Goal: Task Accomplishment & Management: Use online tool/utility

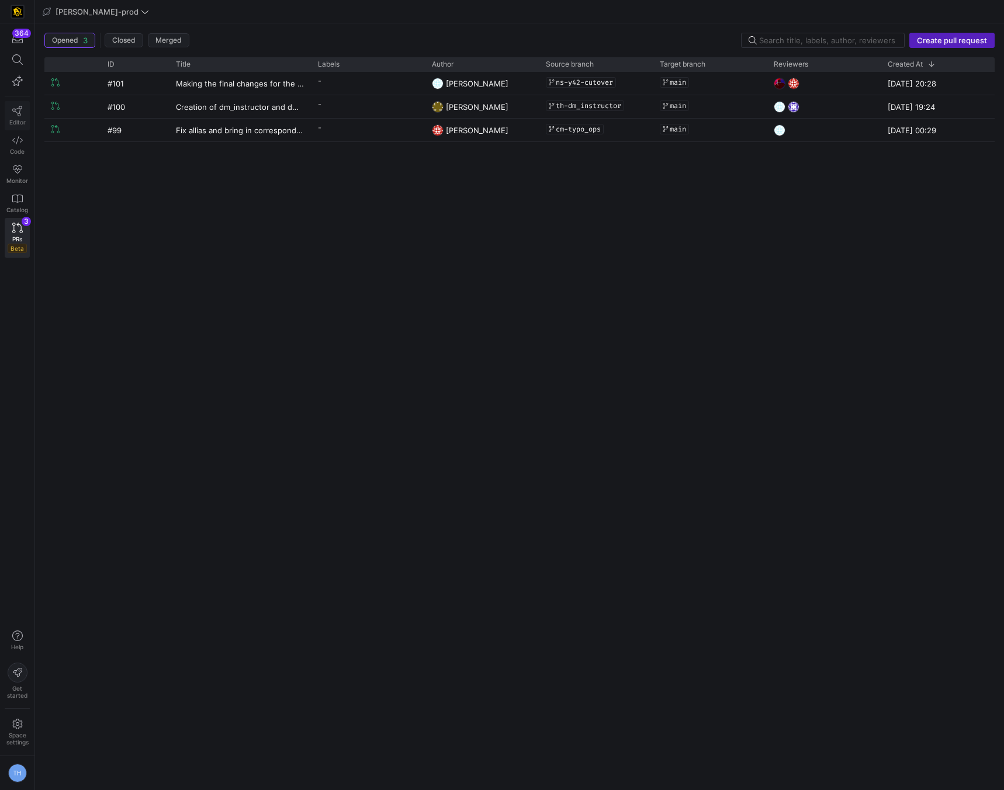
click at [15, 112] on icon at bounding box center [17, 111] width 11 height 11
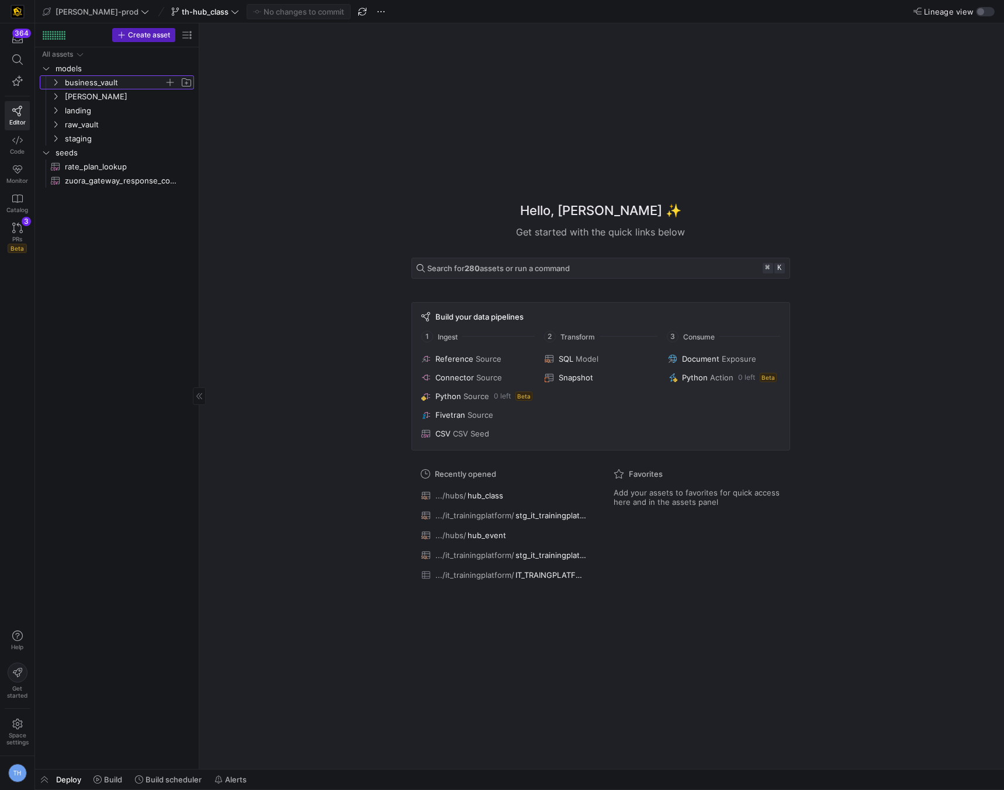
click at [113, 84] on span "business_vault" at bounding box center [114, 82] width 99 height 13
click at [108, 94] on span "hubs" at bounding box center [119, 96] width 90 height 13
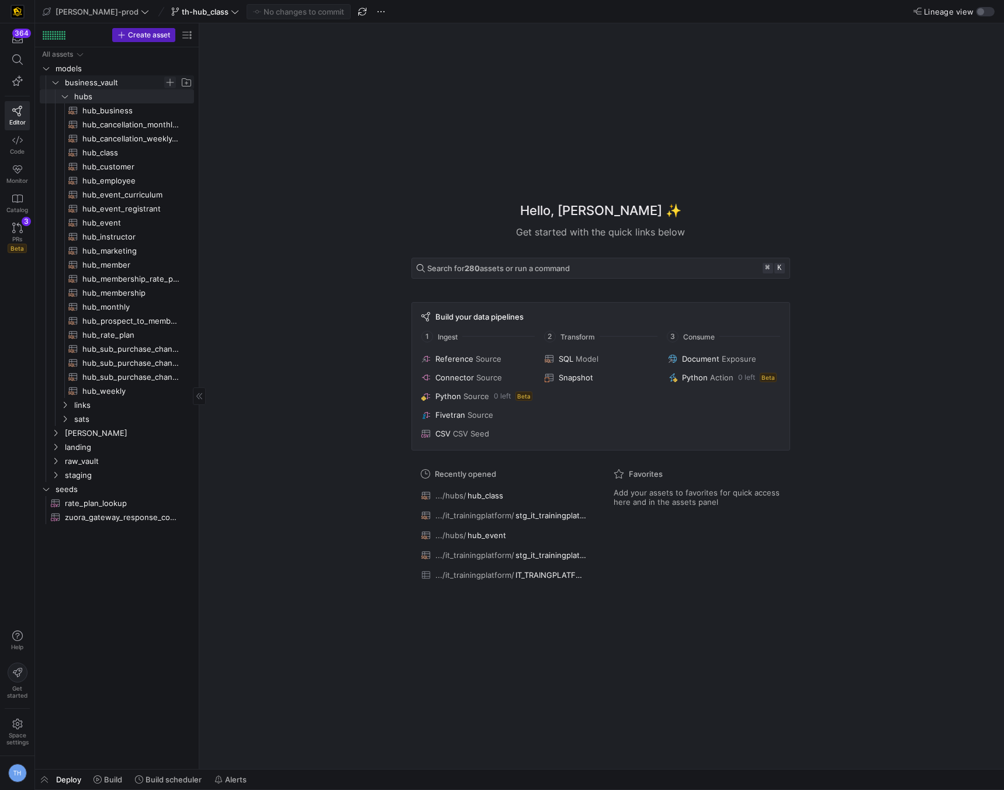
click at [170, 82] on span "Press SPACE to select this row." at bounding box center [170, 83] width 12 height 12
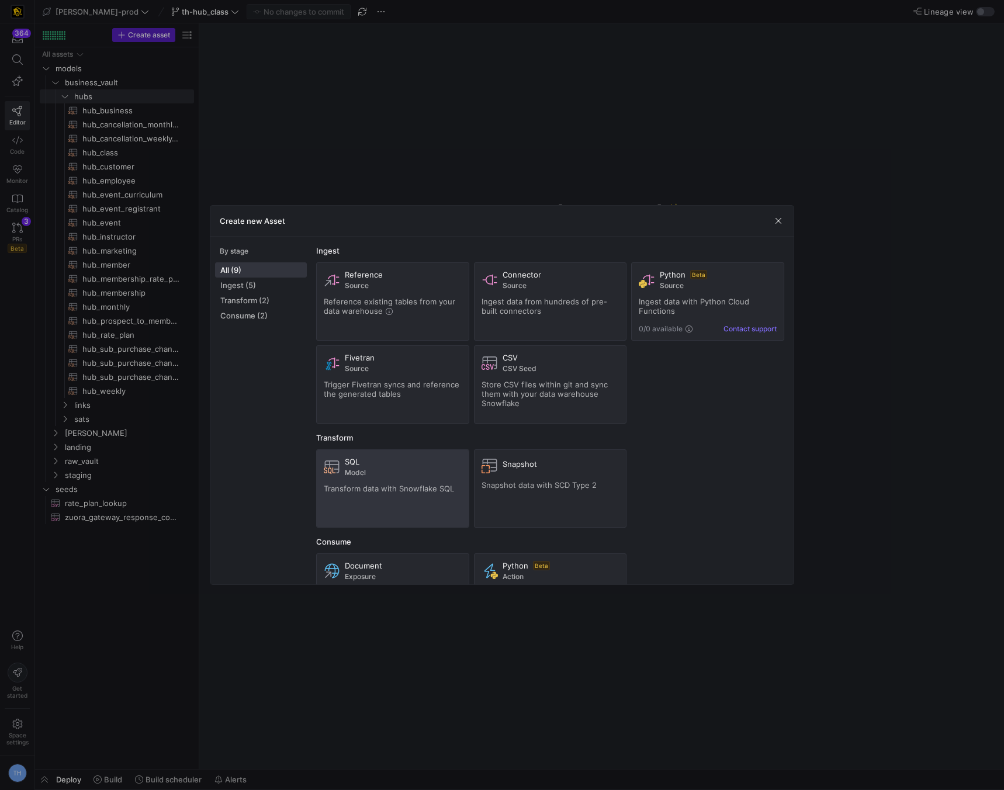
click at [341, 462] on div "SQL Model" at bounding box center [393, 467] width 138 height 20
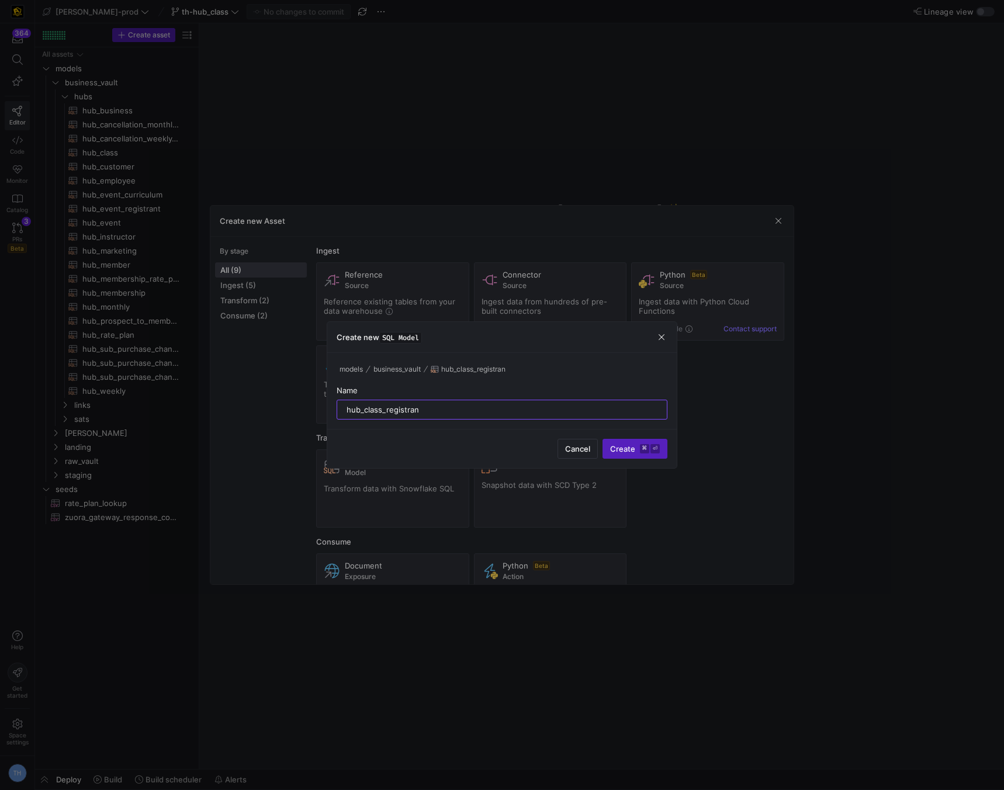
type input "hub_class_registrant"
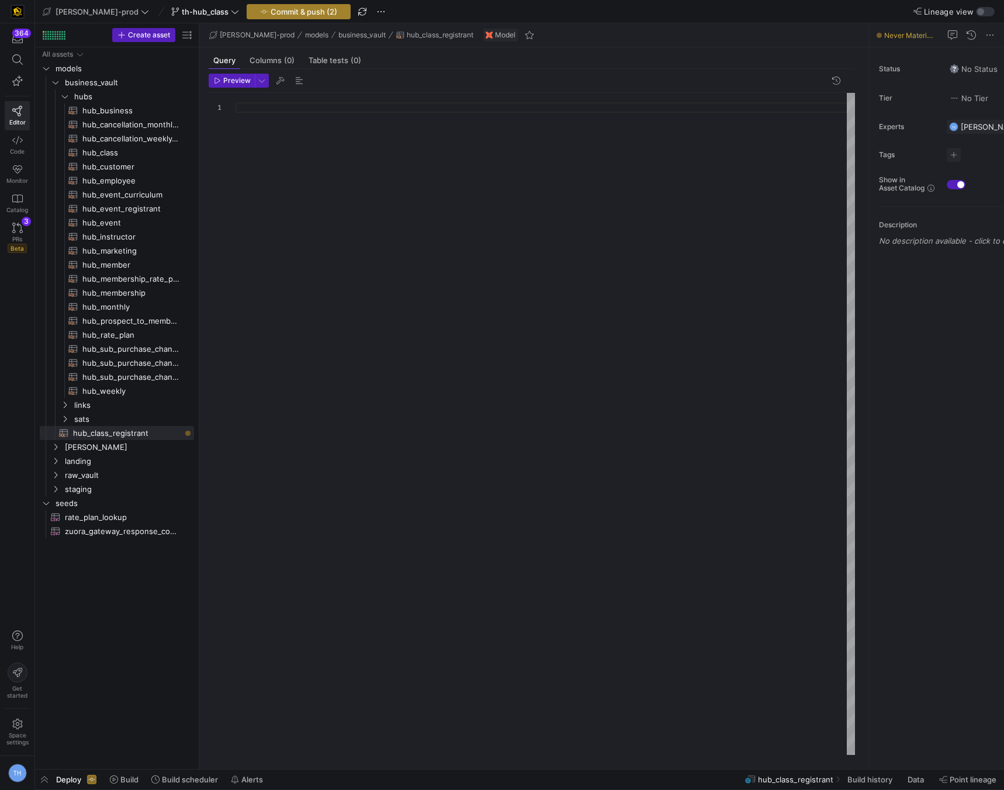
click at [270, 8] on span "Commit & push (2)" at bounding box center [303, 11] width 67 height 9
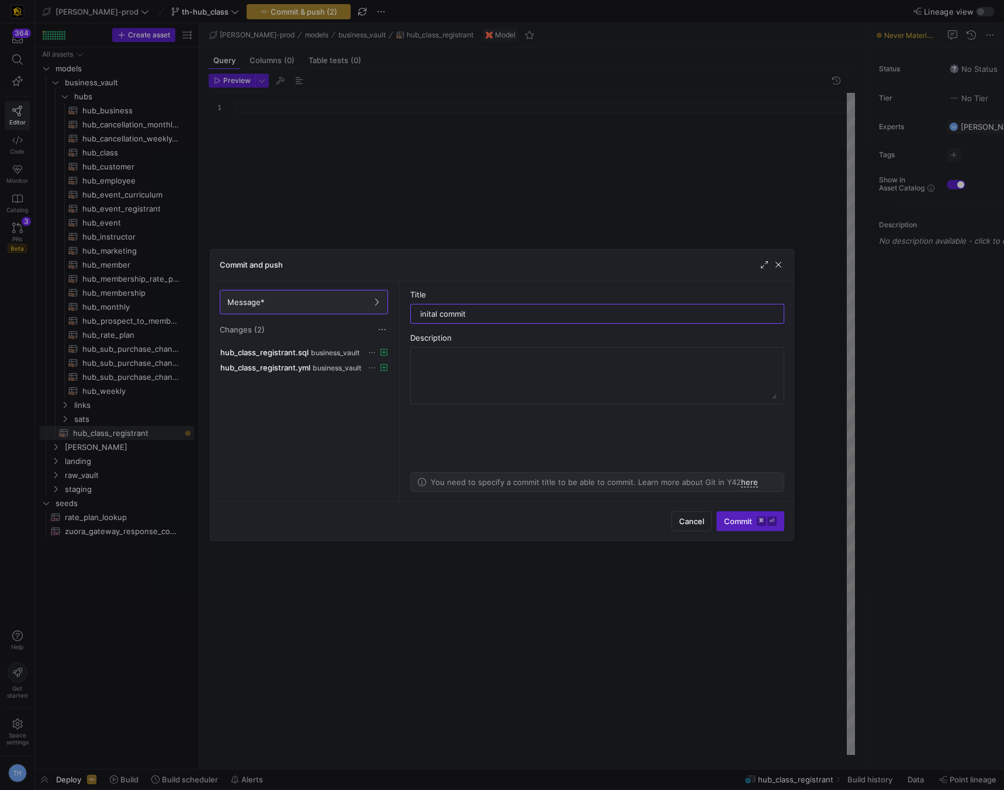
type input "inital commit\"
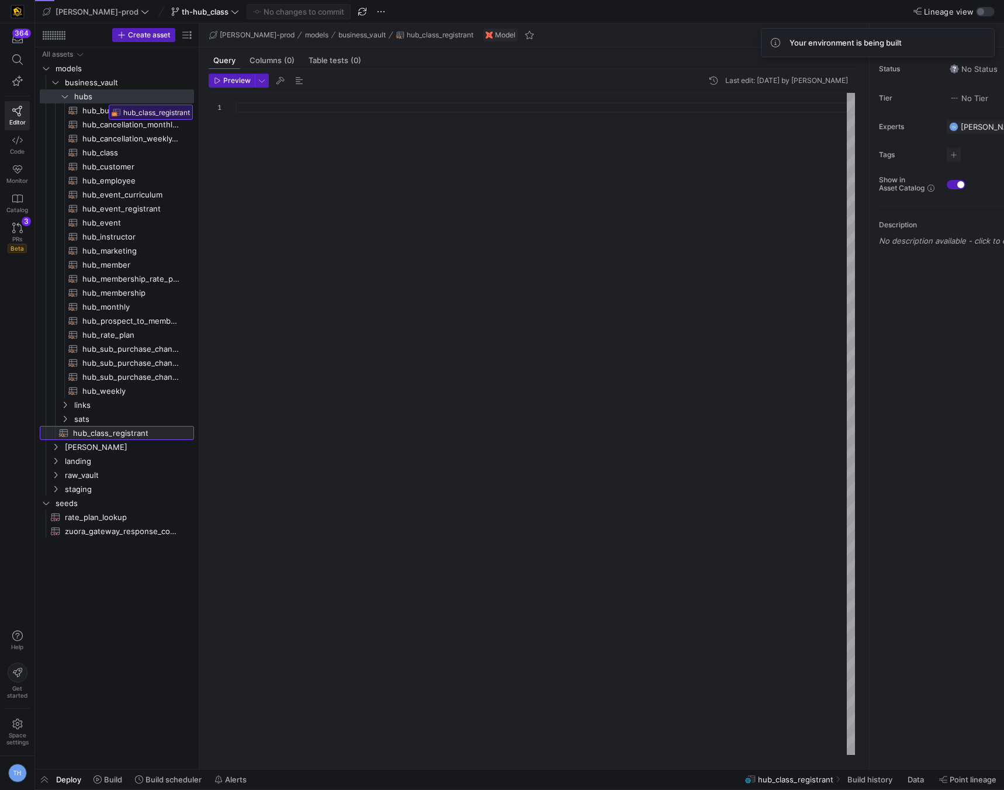
drag, startPoint x: 106, startPoint y: 433, endPoint x: 105, endPoint y: 100, distance: 333.0
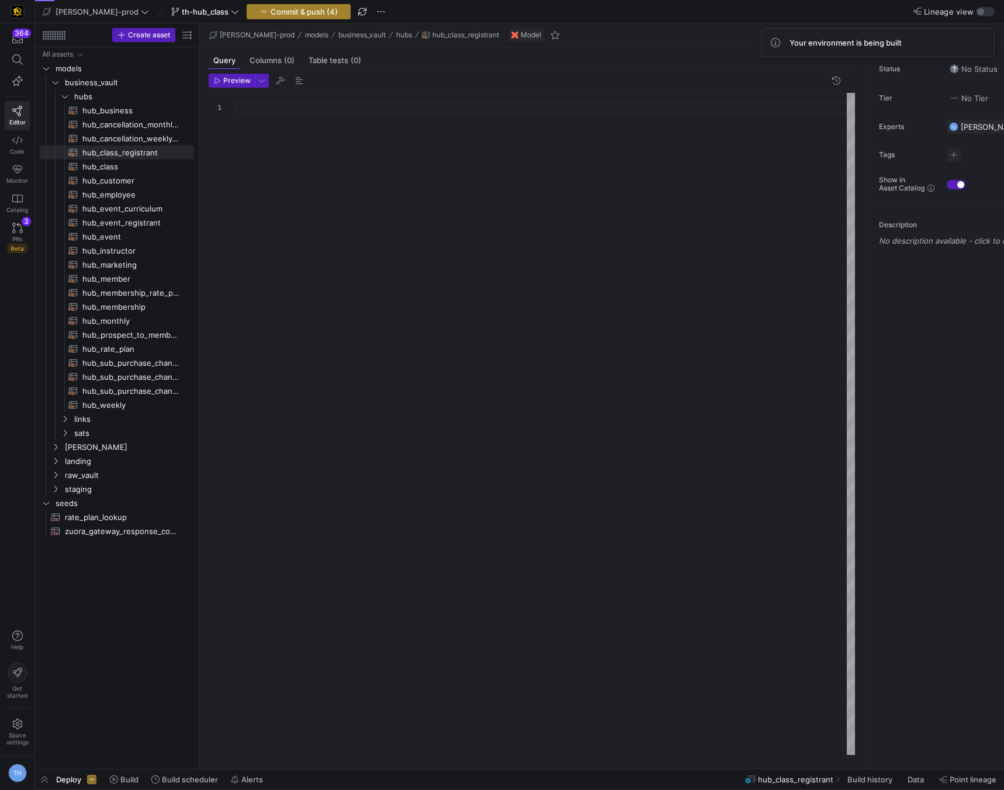
click at [272, 16] on span "button" at bounding box center [298, 12] width 103 height 14
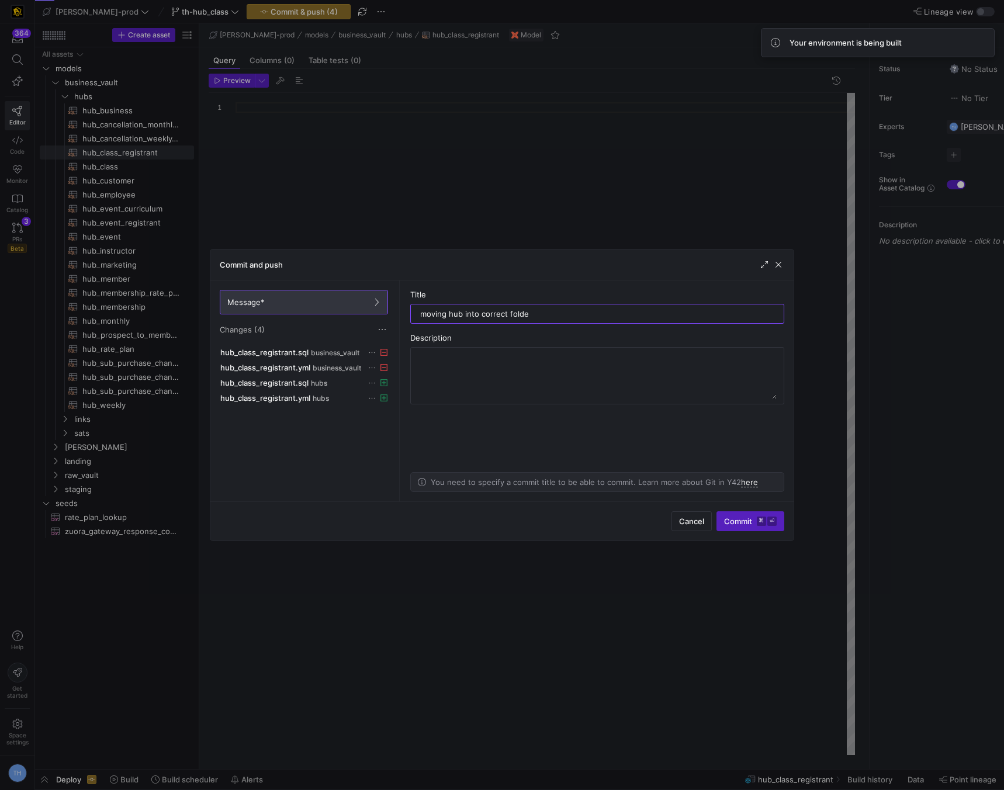
type input "moving hub into correct folder"
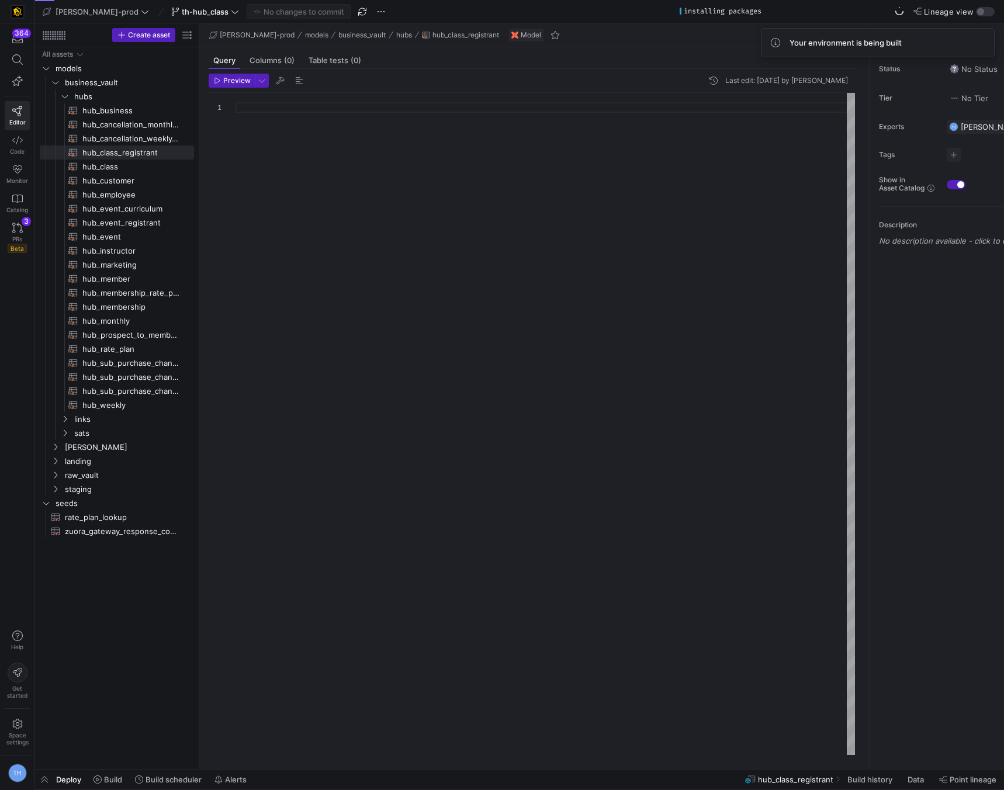
click at [299, 110] on div at bounding box center [544, 424] width 619 height 662
click at [146, 165] on span "hub_class​​​​​​​​​​" at bounding box center [131, 166] width 98 height 13
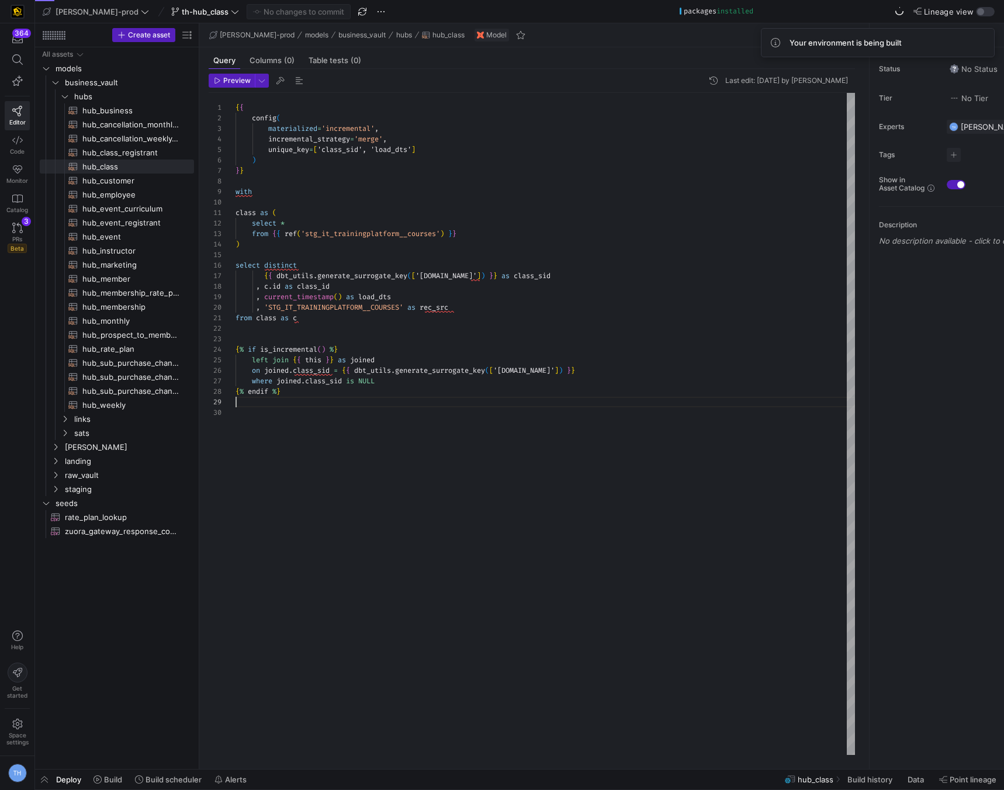
type textarea "{{ config( materialized='incremental', incremental_strategy='merge', unique_key…"
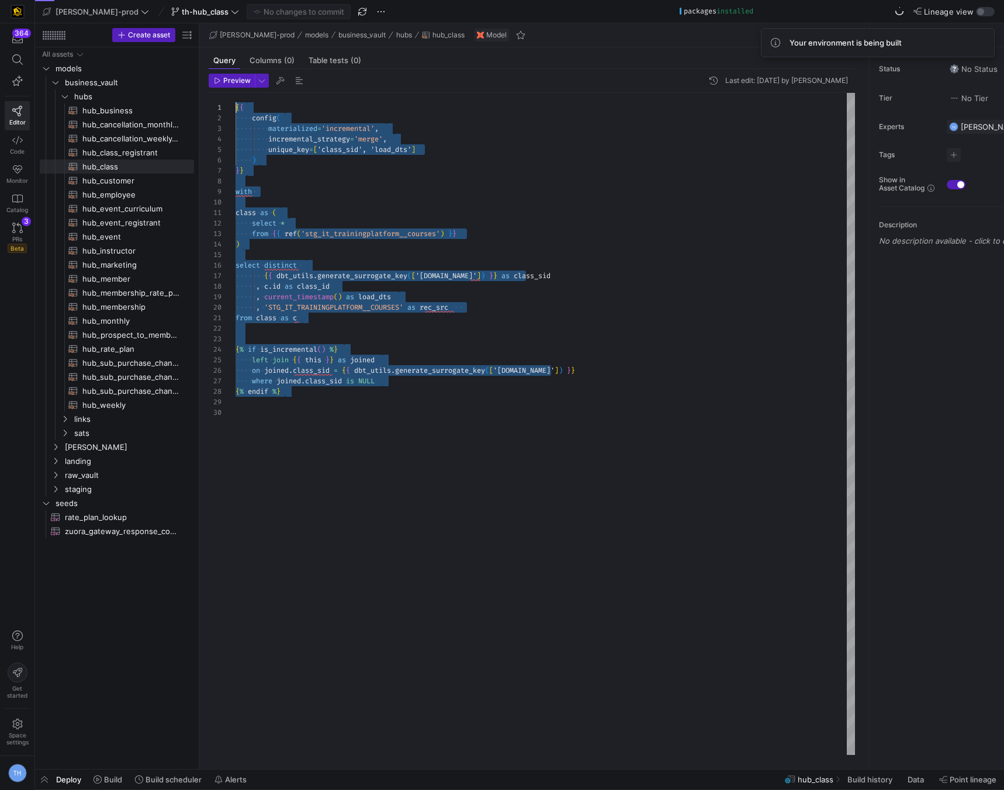
drag, startPoint x: 306, startPoint y: 401, endPoint x: 136, endPoint y: 34, distance: 404.1
click at [136, 34] on as-split "Create asset Drag here to set row groups Drag here to set column labels Group 1…" at bounding box center [519, 395] width 969 height 745
click at [128, 150] on span "hub_class_registrant​​​​​​​​​​" at bounding box center [131, 152] width 98 height 13
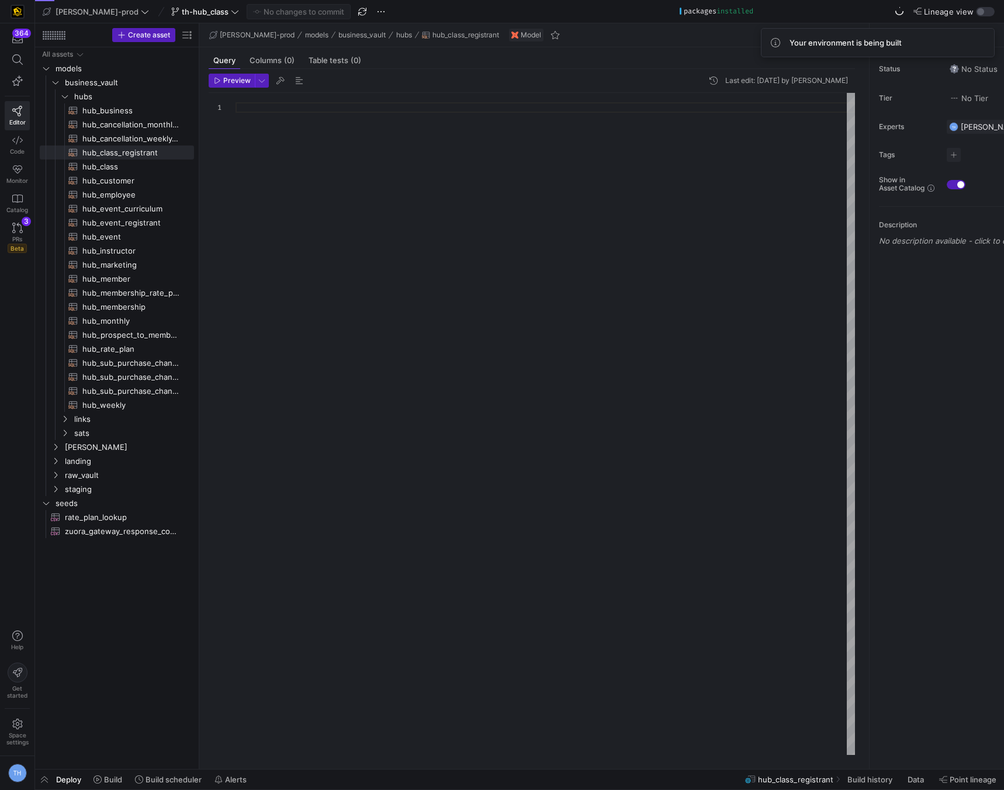
click at [301, 137] on div at bounding box center [544, 424] width 619 height 662
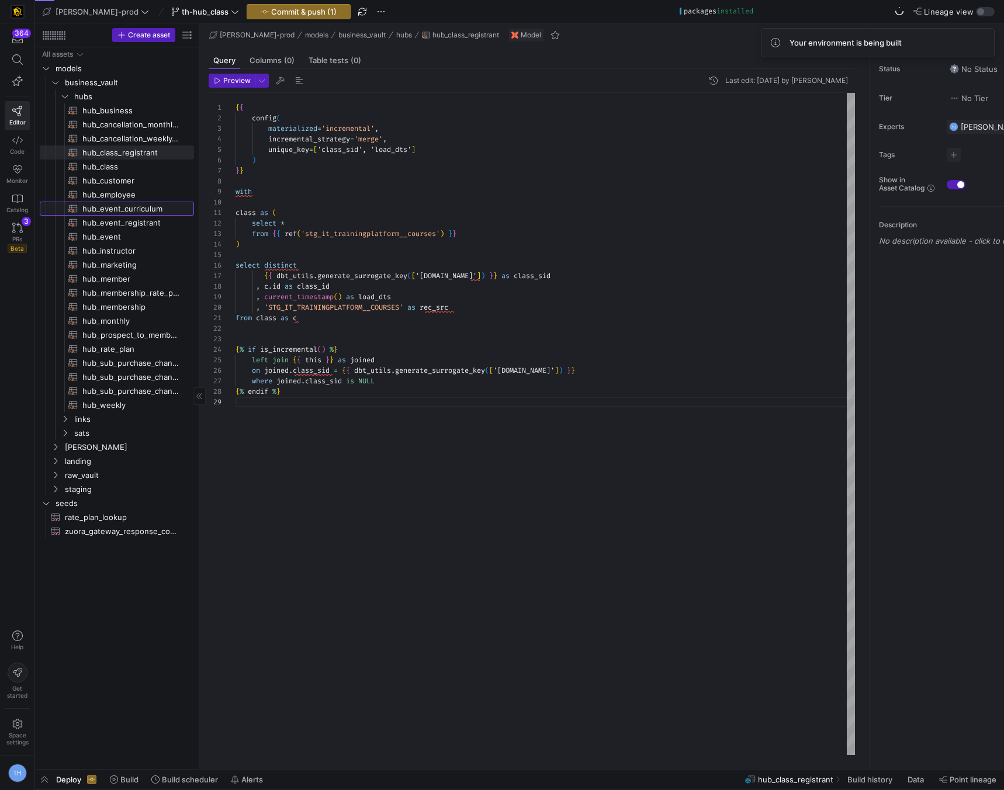
click at [158, 206] on span "hub_event_curriculum​​​​​​​​​​" at bounding box center [131, 208] width 98 height 13
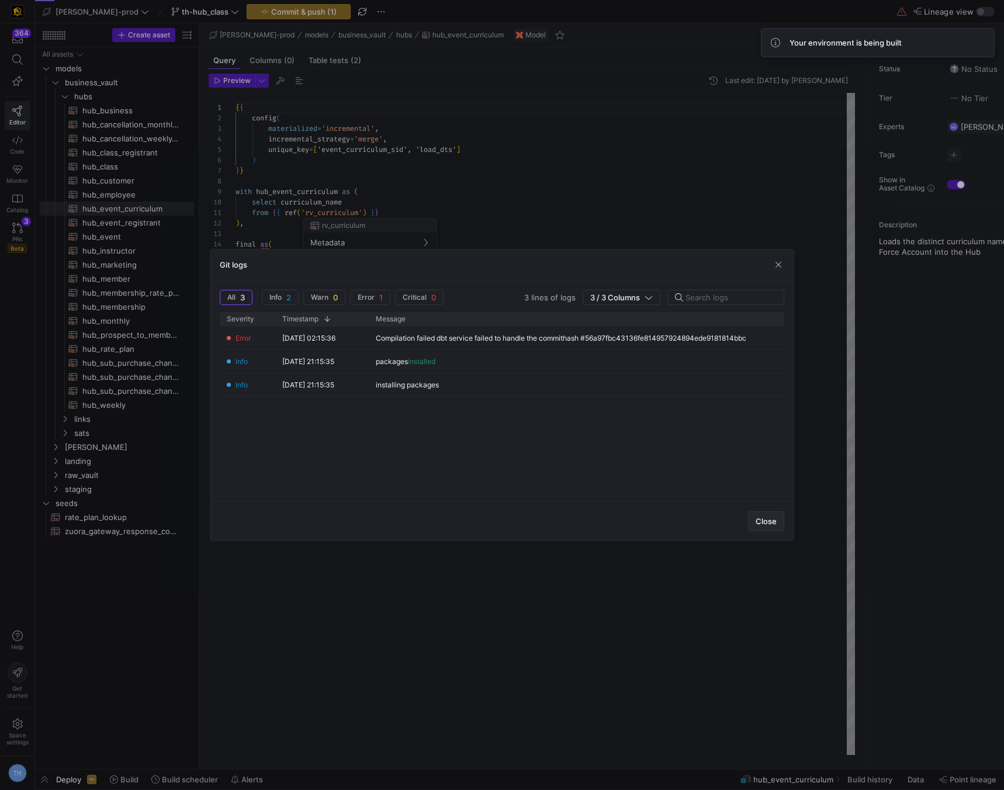
click at [754, 514] on span "button" at bounding box center [765, 521] width 35 height 19
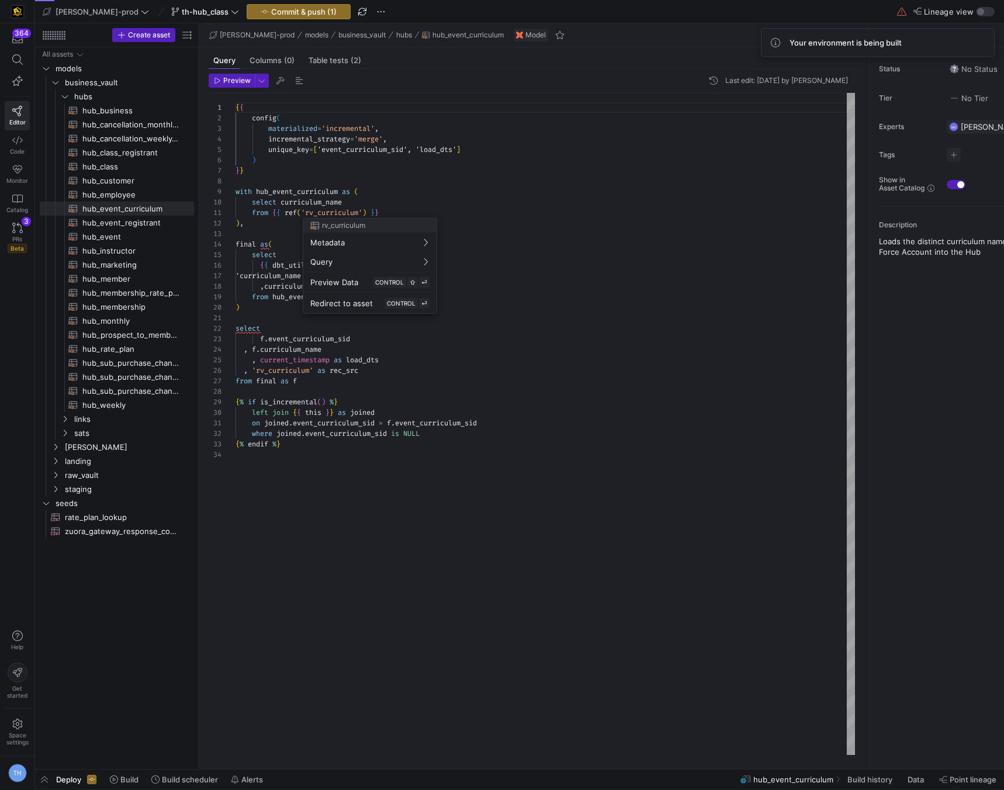
click at [143, 227] on div at bounding box center [502, 395] width 1004 height 790
click at [140, 226] on span "hub_event_registrant​​​​​​​​​​" at bounding box center [131, 222] width 98 height 13
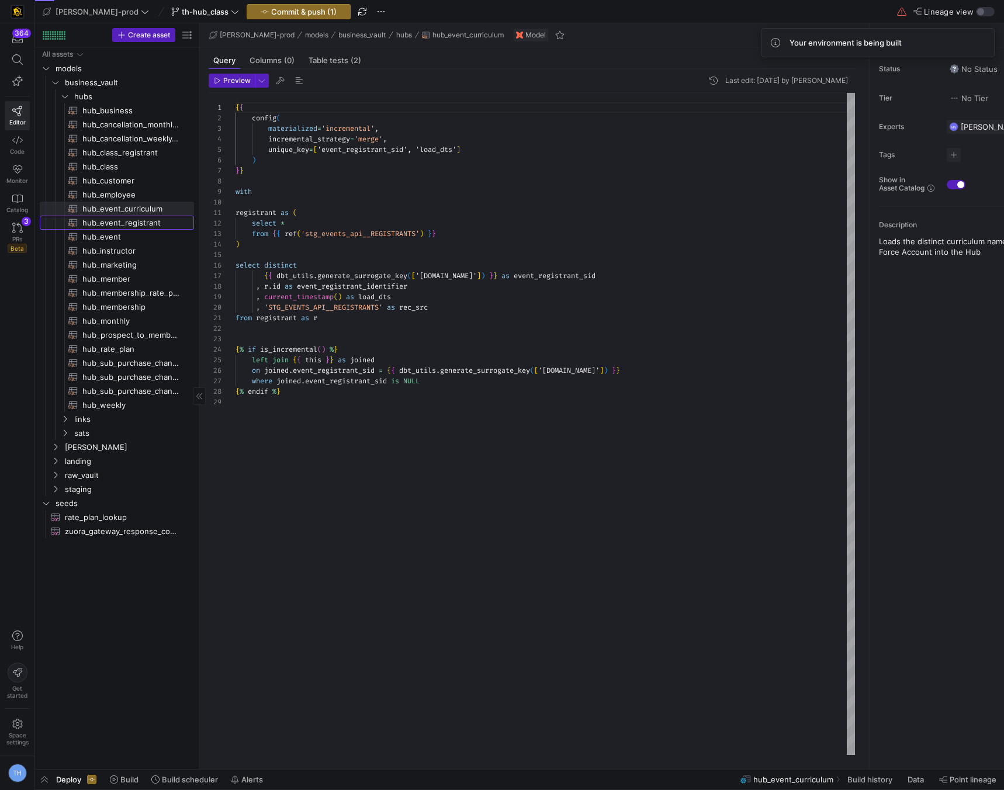
scroll to position [105, 0]
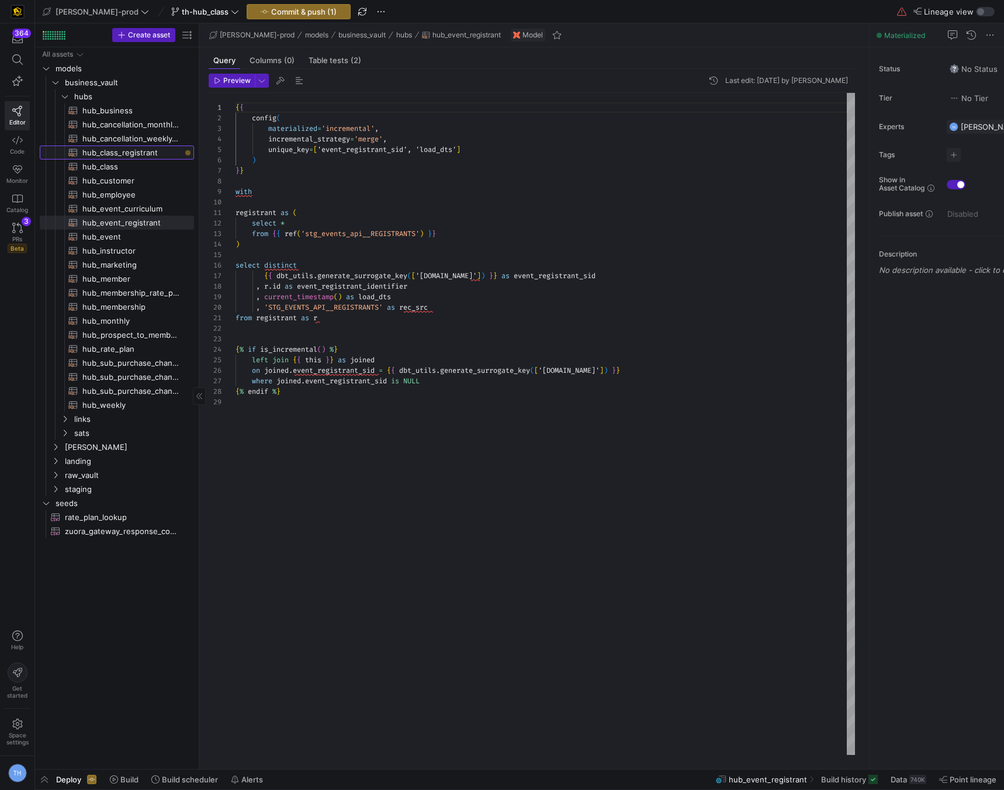
click at [143, 151] on span "hub_class_registrant​​​​​​​​​​" at bounding box center [131, 152] width 98 height 13
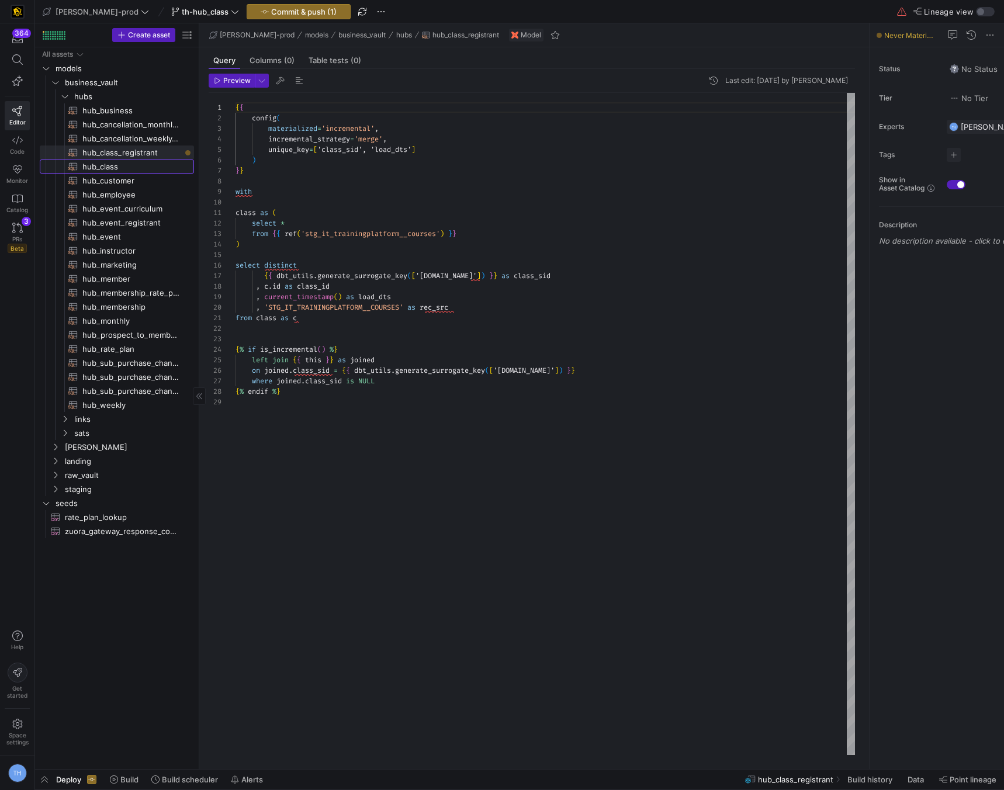
click at [151, 168] on span "hub_class​​​​​​​​​​" at bounding box center [131, 166] width 98 height 13
click at [151, 154] on span "hub_class_registrant​​​​​​​​​​" at bounding box center [131, 152] width 98 height 13
click at [344, 151] on div "{ { config ( materialized = 'incremental' , incremental_strategy = 'merge' , un…" at bounding box center [544, 424] width 619 height 662
click at [331, 211] on div "{ { config ( materialized = 'incremental' , incremental_strategy = 'merge' , un…" at bounding box center [544, 424] width 619 height 662
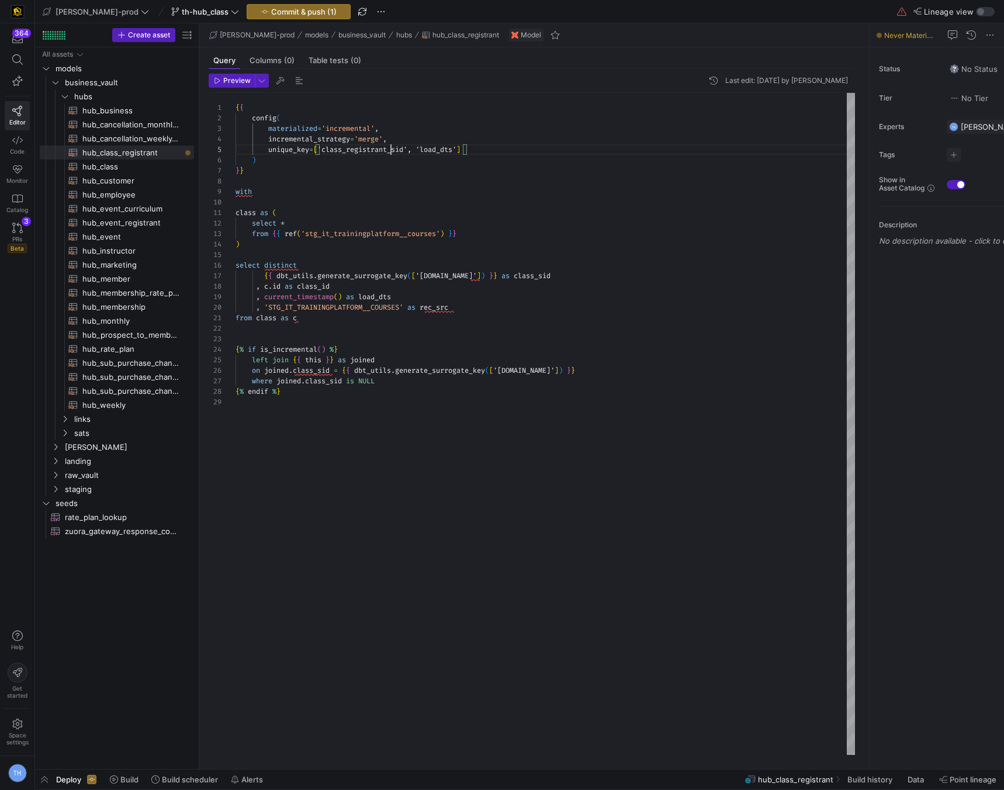
scroll to position [0, 42]
click at [442, 233] on div at bounding box center [502, 395] width 1004 height 790
click at [441, 233] on div "{ { config ( materialized = 'incremental' , incremental_strategy = 'merge' , un…" at bounding box center [544, 424] width 619 height 662
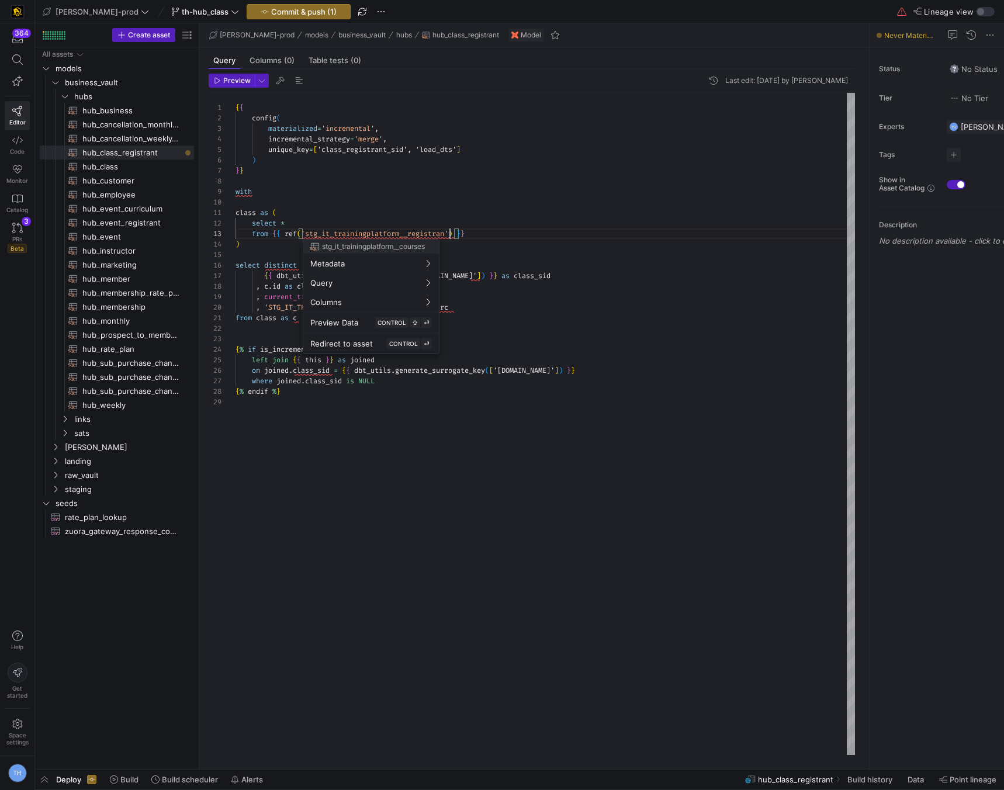
scroll to position [21, 218]
click at [532, 174] on div at bounding box center [502, 395] width 1004 height 790
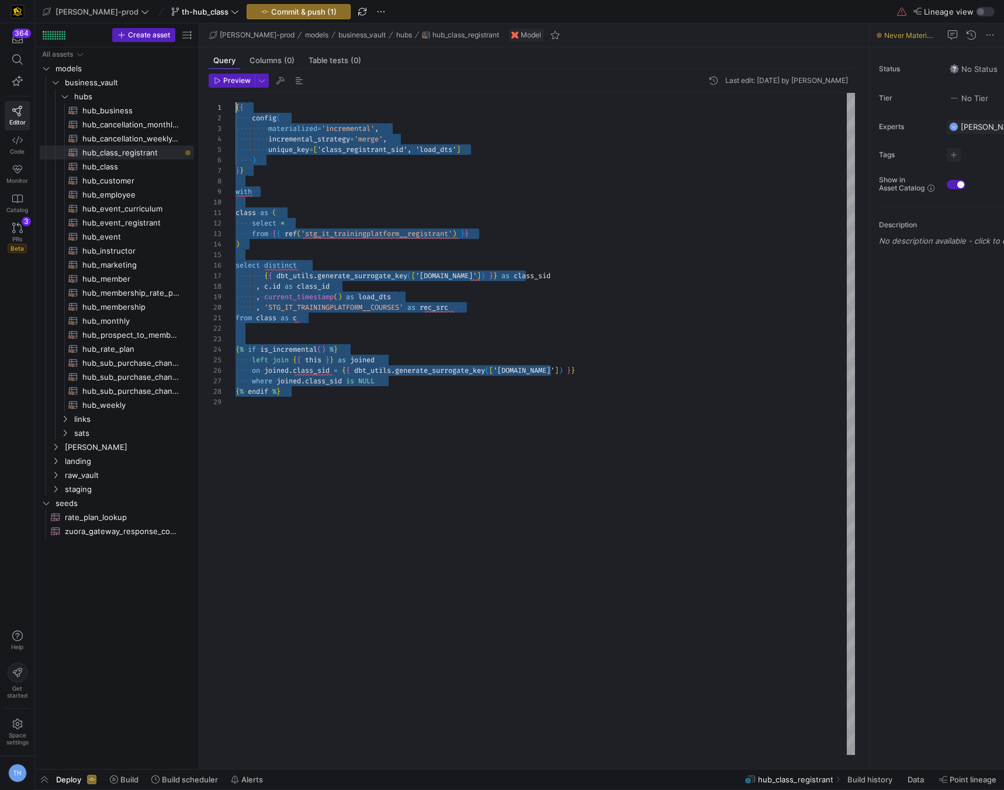
scroll to position [0, 0]
drag, startPoint x: 331, startPoint y: 422, endPoint x: 204, endPoint y: 109, distance: 338.4
click at [235, 109] on div "{ { config ( materialized = 'incremental' , incremental_strategy = 'merge' , un…" at bounding box center [544, 424] width 619 height 662
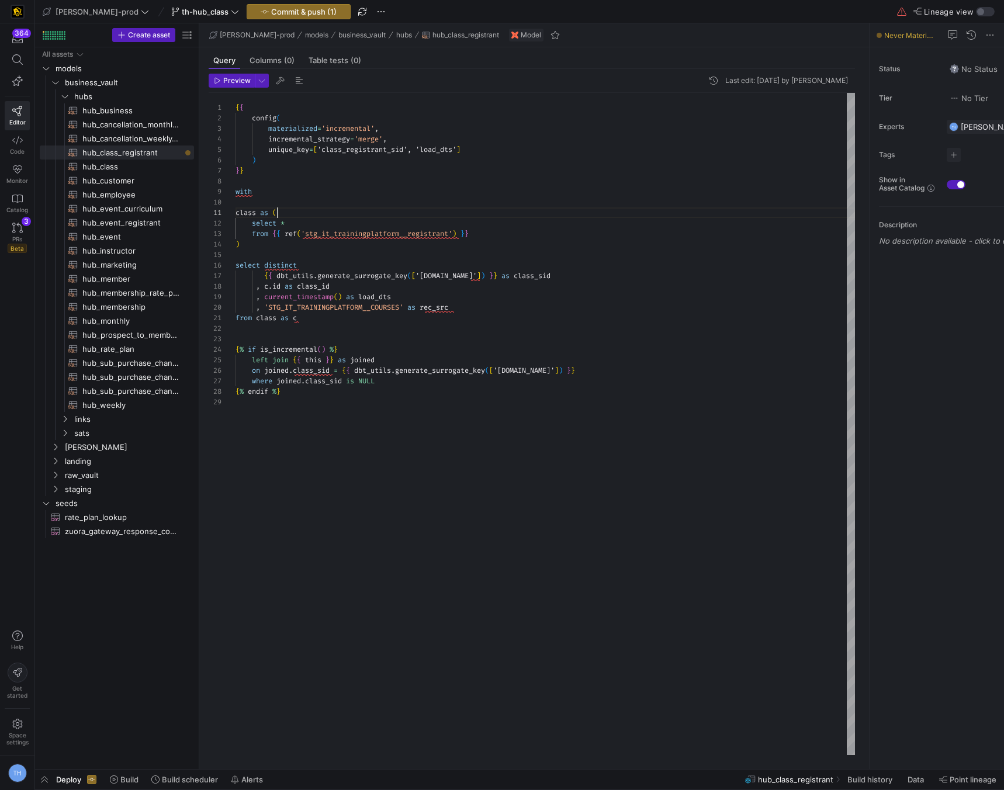
click at [292, 211] on div "{ { config ( materialized = 'incremental' , incremental_strategy = 'merge' , un…" at bounding box center [544, 424] width 619 height 662
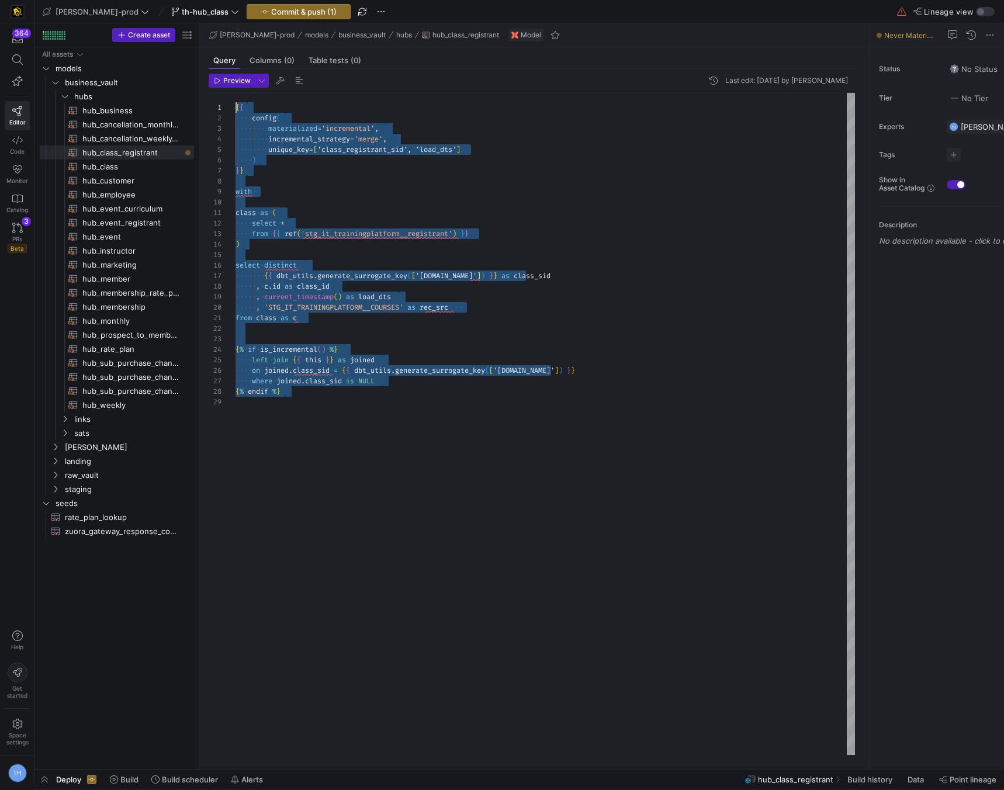
drag, startPoint x: 285, startPoint y: 423, endPoint x: 112, endPoint y: -34, distance: 489.0
click at [235, 93] on div "{ { config ( materialized = 'incremental' , incremental_strategy = 'merge' , un…" at bounding box center [544, 424] width 619 height 662
type textarea "{# {{ config( materialized='incremental', incremental_strategy='merge', unique_…"
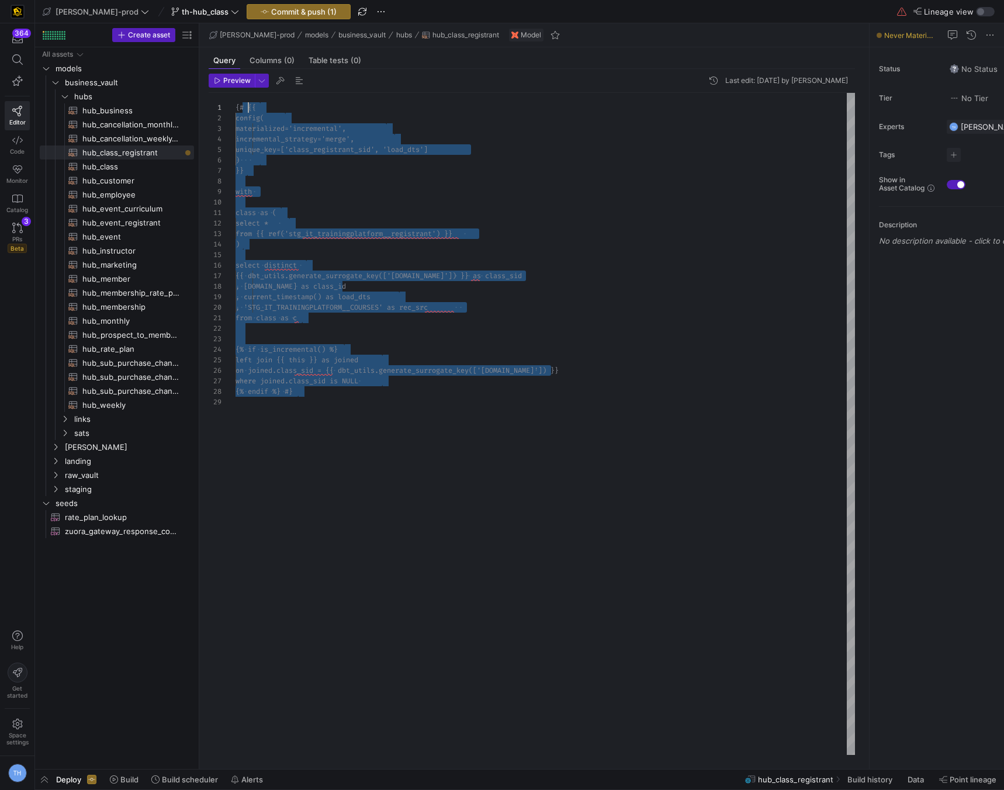
scroll to position [0, 13]
click at [286, 146] on div "{# {{ config( materialized='incremental', incremental_strategy='merge', unique_…" at bounding box center [544, 424] width 619 height 662
click at [275, 13] on span "Commit & push (1)" at bounding box center [303, 11] width 65 height 9
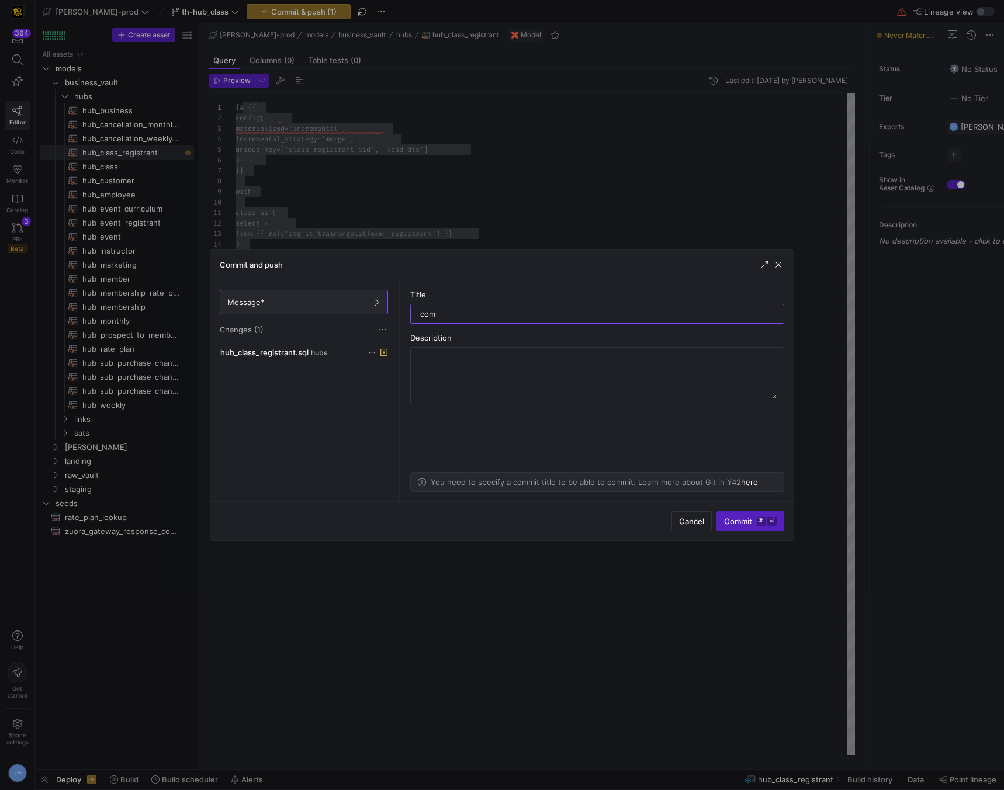
type input "com"
click at [407, 188] on div at bounding box center [502, 395] width 1004 height 790
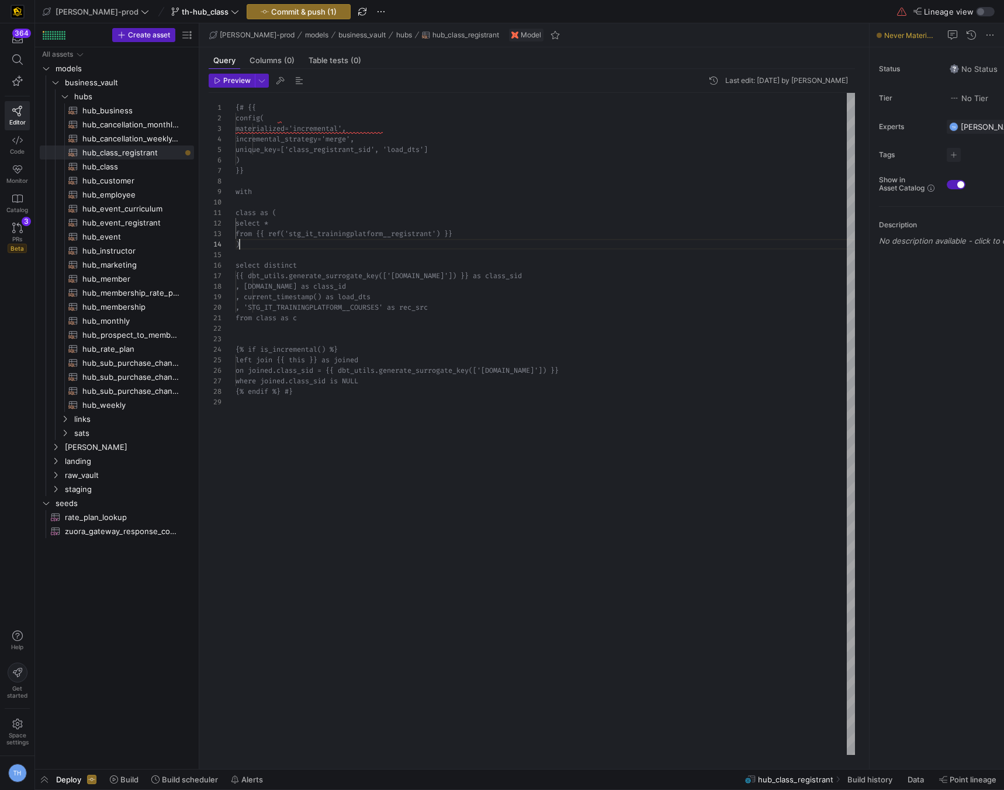
click at [522, 241] on div "{# {{ config( materialized='incremental', incremental_strategy='merge', unique_…" at bounding box center [544, 424] width 619 height 662
drag, startPoint x: 500, startPoint y: 235, endPoint x: 172, endPoint y: 233, distance: 328.3
click at [235, 233] on div "{# {{ config( materialized='incremental', incremental_strategy='merge', unique_…" at bounding box center [544, 424] width 619 height 662
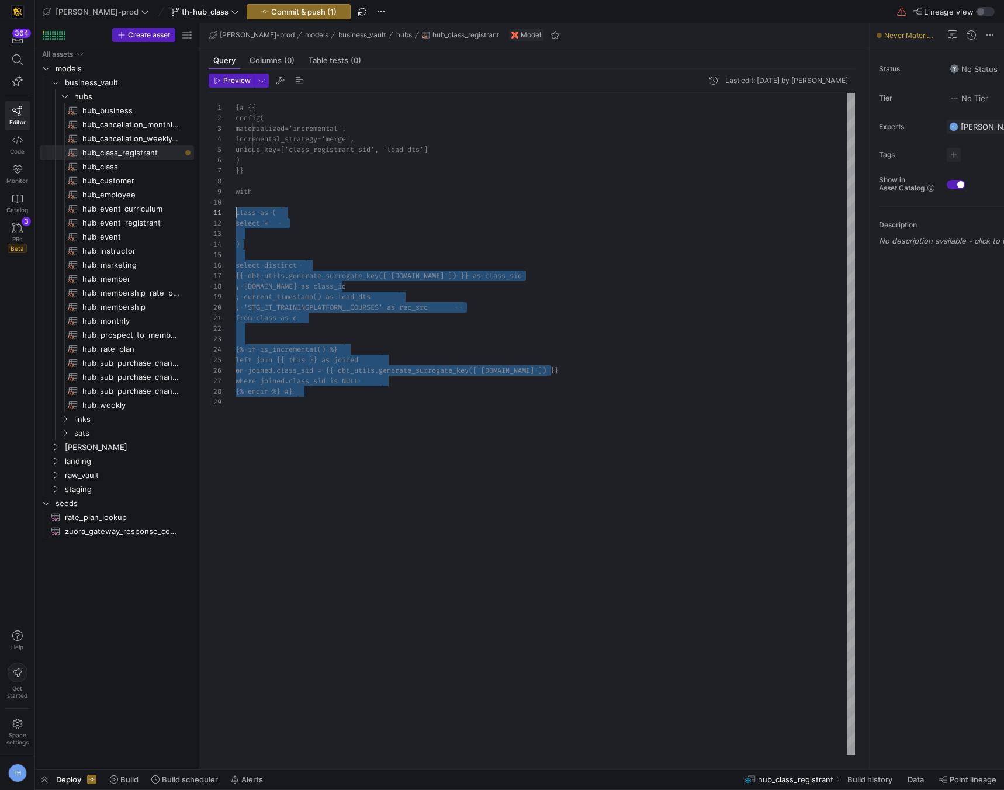
scroll to position [95, 0]
drag, startPoint x: 381, startPoint y: 408, endPoint x: 205, endPoint y: 199, distance: 273.2
click at [205, 199] on div "Preview Last edit: Tuesday 02 September 2025 by Tommy Huelhorst 1 2 3 4 5 6 7 8…" at bounding box center [531, 414] width 665 height 691
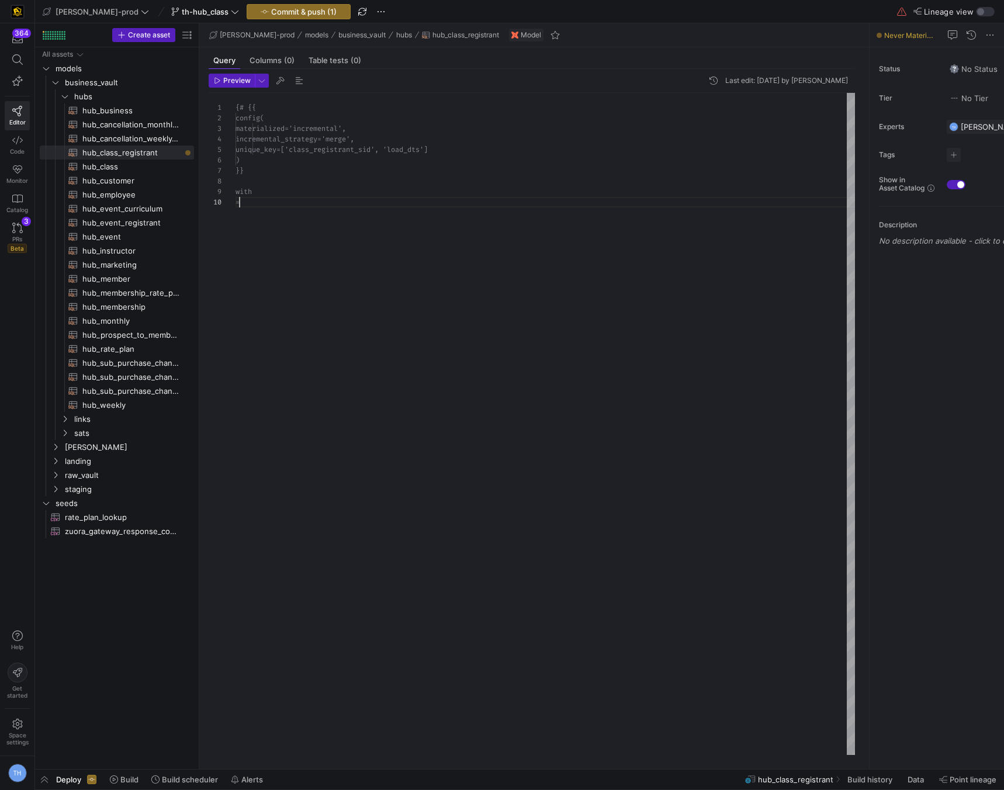
type textarea "{# {{ config( materialized='incremental', incremental_strategy='merge', unique_…"
drag, startPoint x: 331, startPoint y: 269, endPoint x: 134, endPoint y: -27, distance: 356.5
click at [235, 93] on div "{# {{ config( materialized='incremental', incremental_strategy='merge', unique_…" at bounding box center [544, 424] width 619 height 662
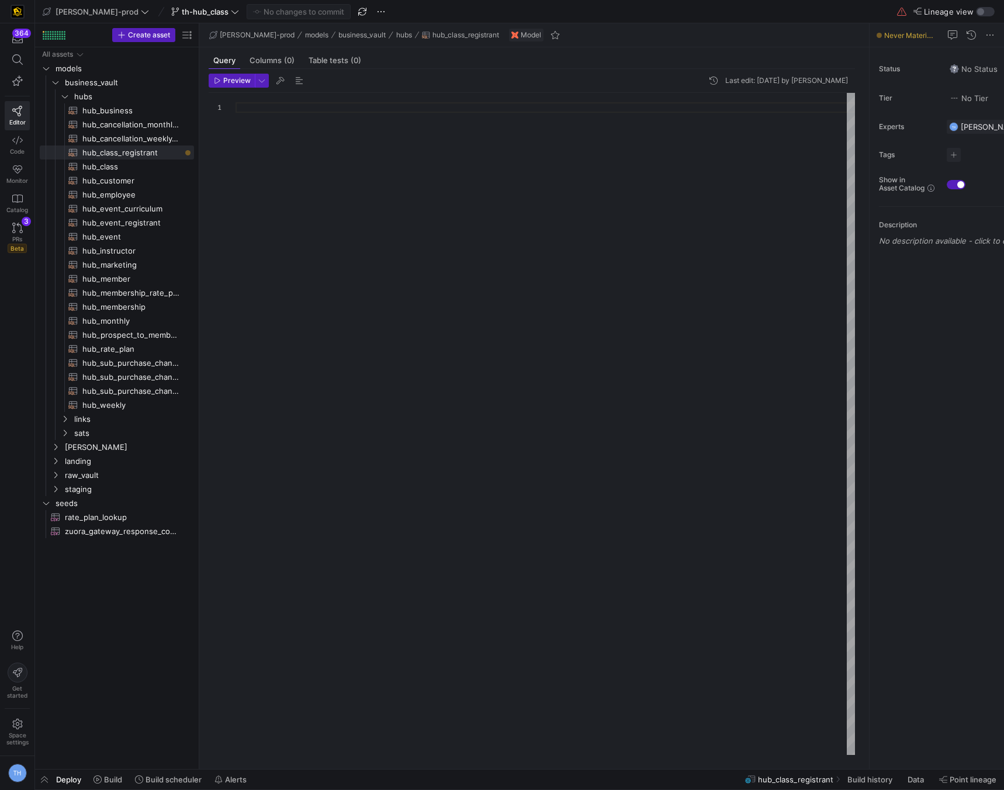
click at [302, 207] on div at bounding box center [544, 424] width 619 height 662
click at [104, 461] on span "landing" at bounding box center [114, 461] width 99 height 13
click at [125, 524] on link "kafka" at bounding box center [117, 531] width 154 height 14
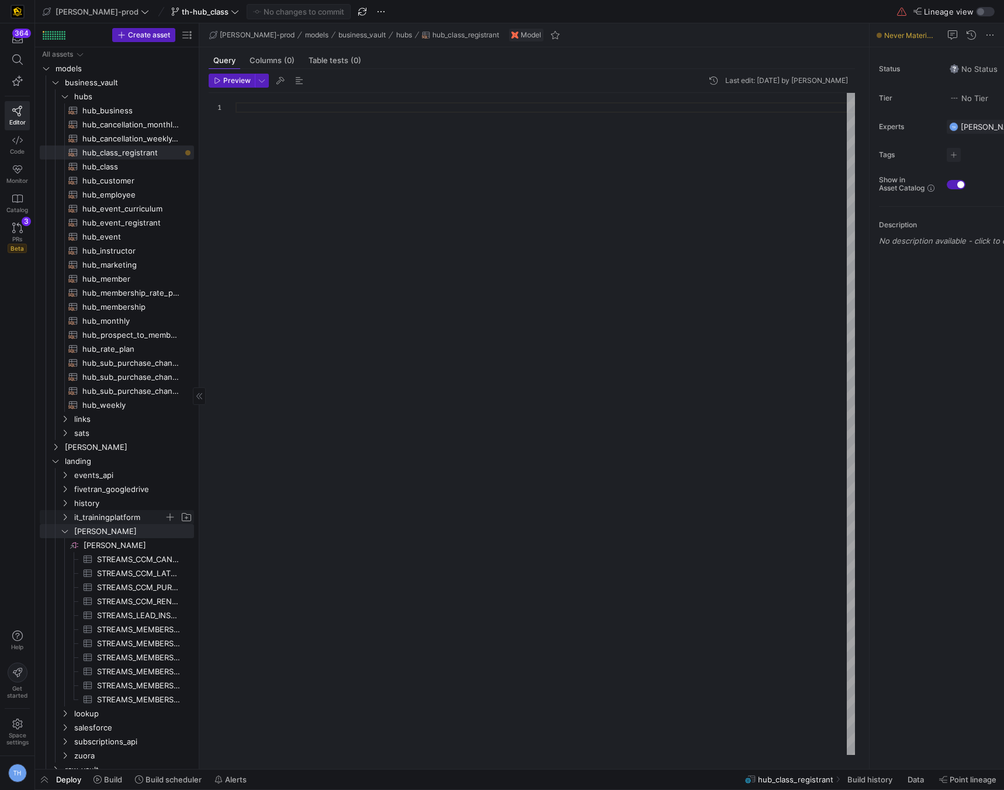
click at [129, 518] on span "it_trainingplatform" at bounding box center [119, 517] width 90 height 13
click at [138, 532] on span "it_trainingplatform​​​​​​​​" at bounding box center [138, 531] width 109 height 13
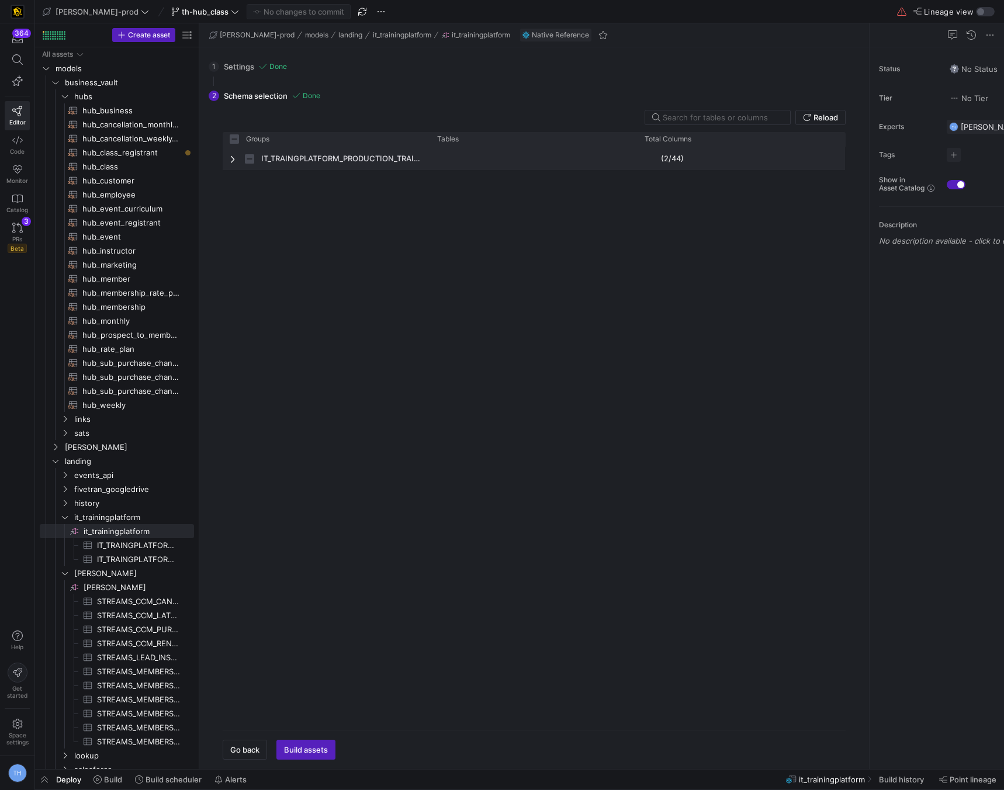
click at [488, 152] on span "Press SPACE to select this row." at bounding box center [533, 158] width 193 height 23
checkbox input "false"
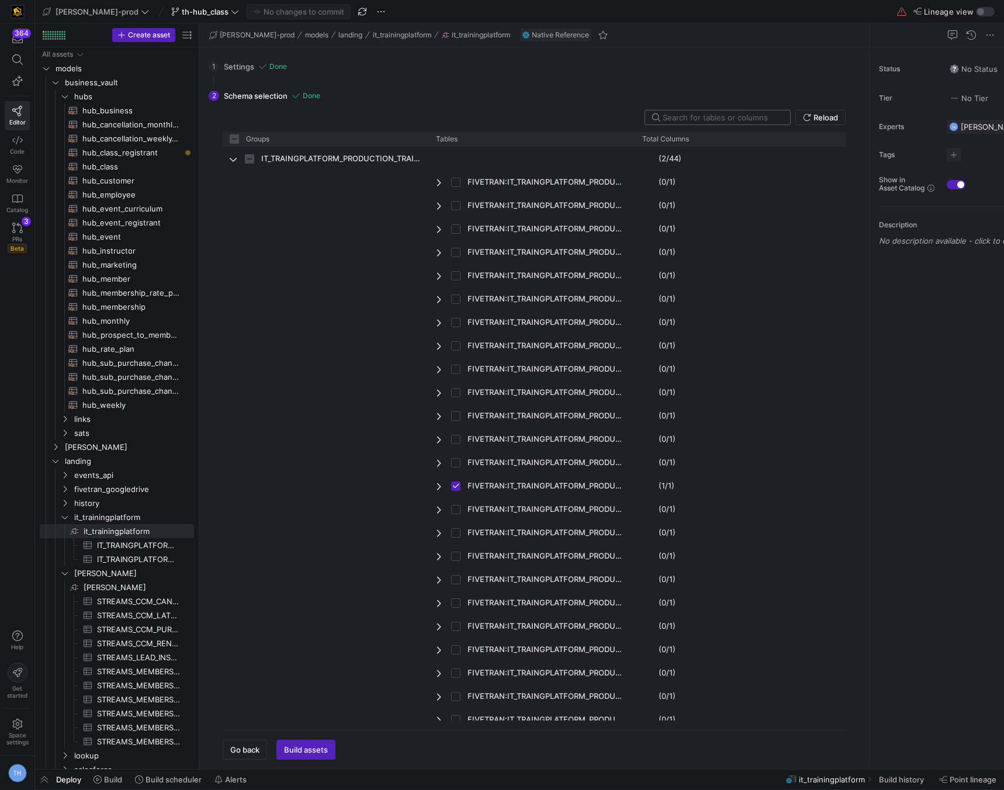
click at [713, 123] on div at bounding box center [721, 117] width 118 height 14
type input "r"
checkbox input "false"
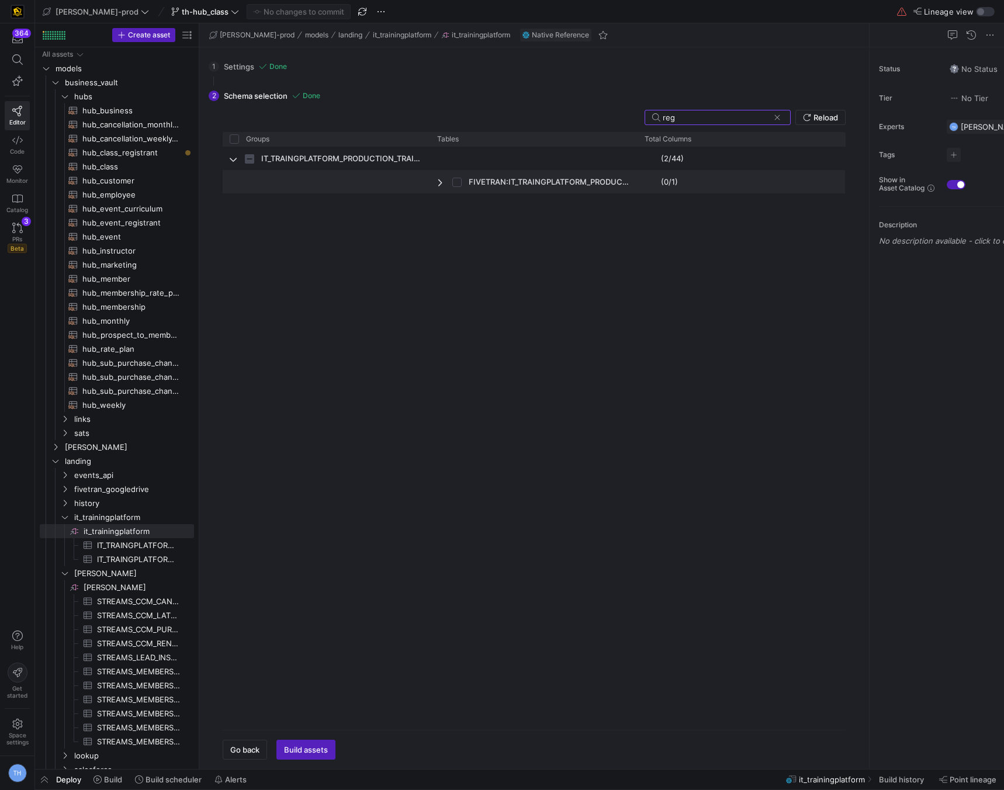
type input "reg"
click at [457, 182] on input "Press Space to toggle row selection (unchecked)" at bounding box center [456, 182] width 9 height 9
checkbox input "true"
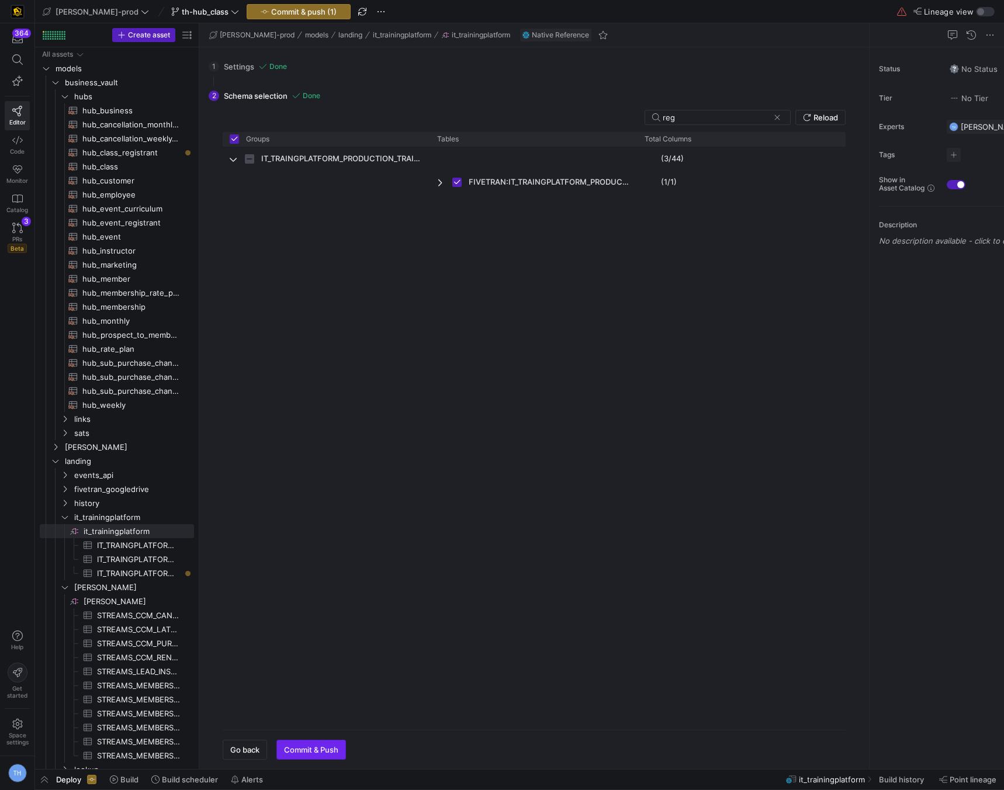
click at [299, 754] on span "Commit & Push" at bounding box center [311, 749] width 54 height 9
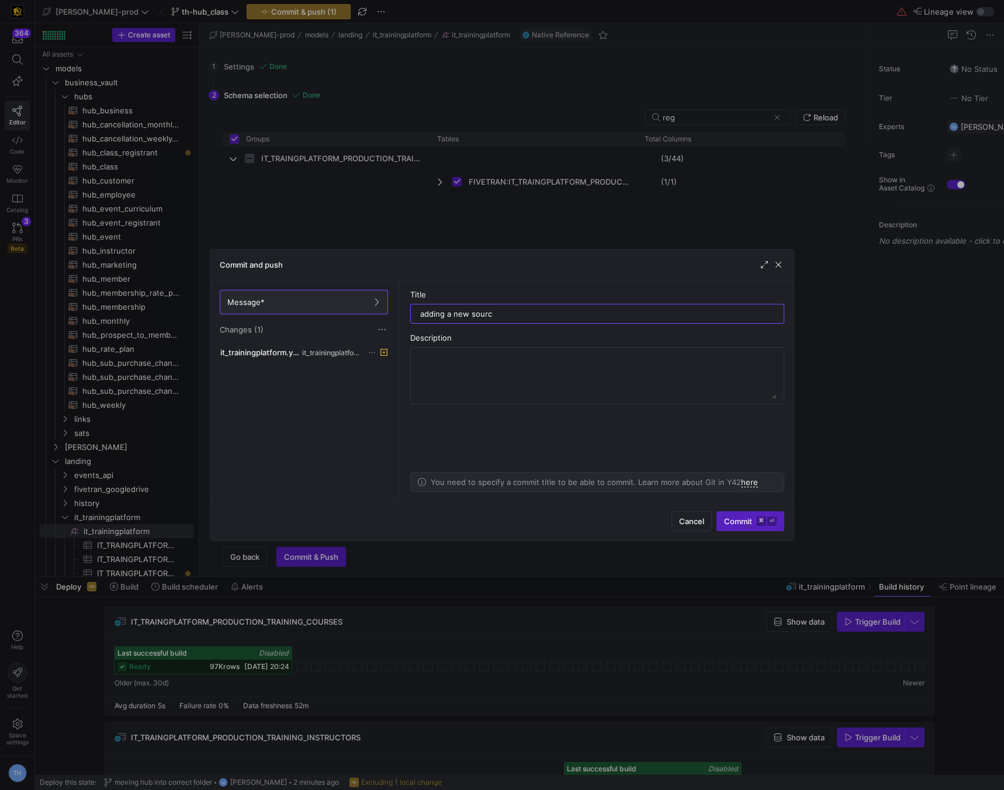
type input "adding a new source"
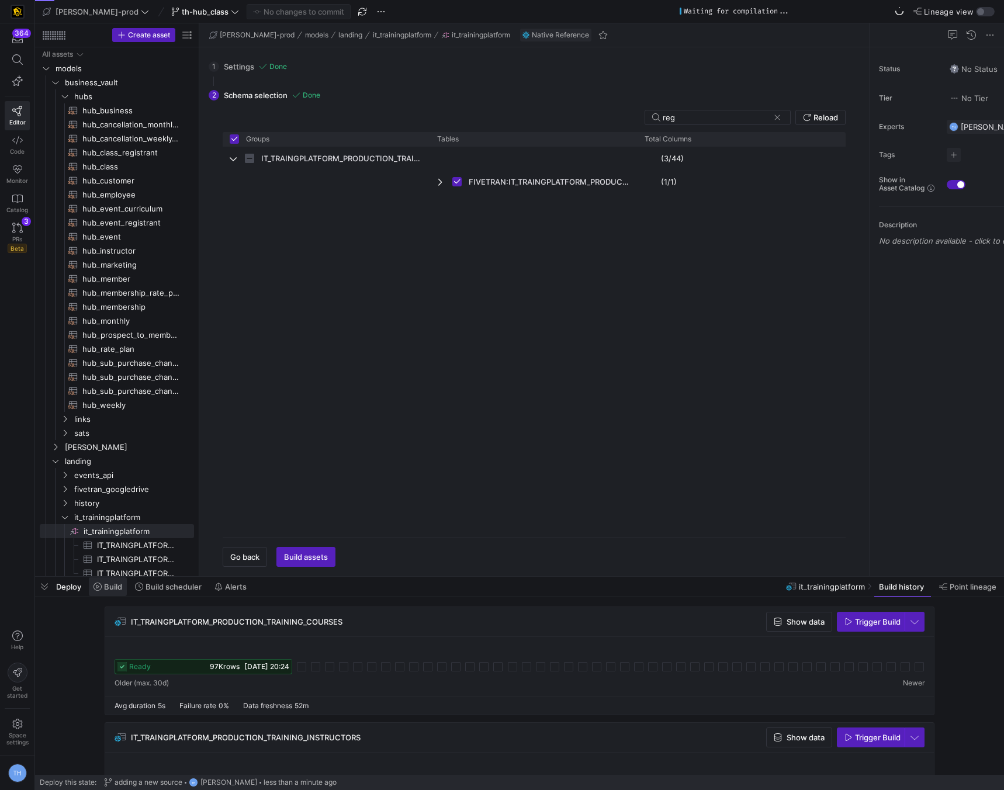
click at [110, 582] on span "Build" at bounding box center [113, 586] width 18 height 9
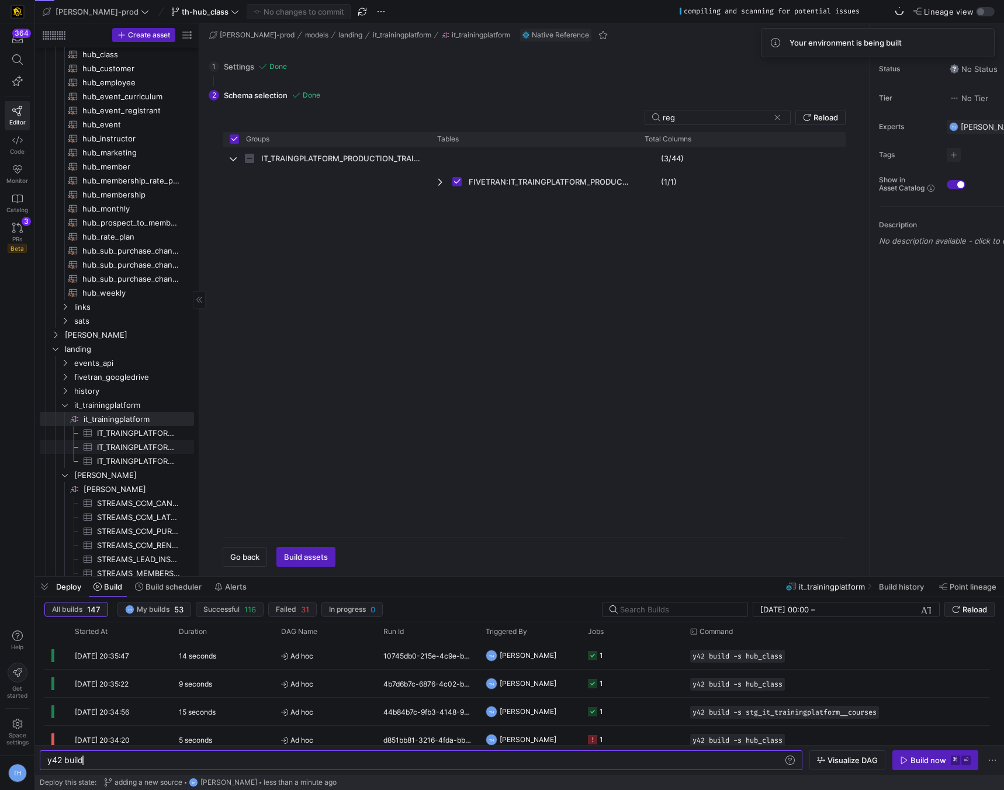
scroll to position [113, 0]
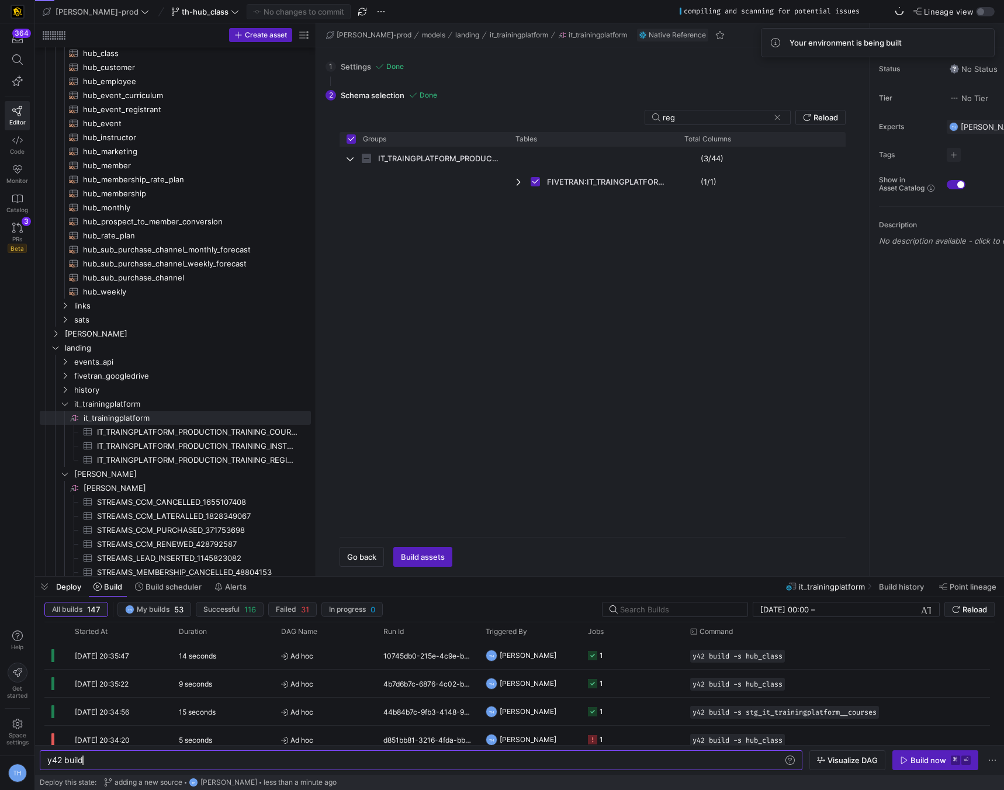
drag, startPoint x: 199, startPoint y: 434, endPoint x: 453, endPoint y: 448, distance: 255.1
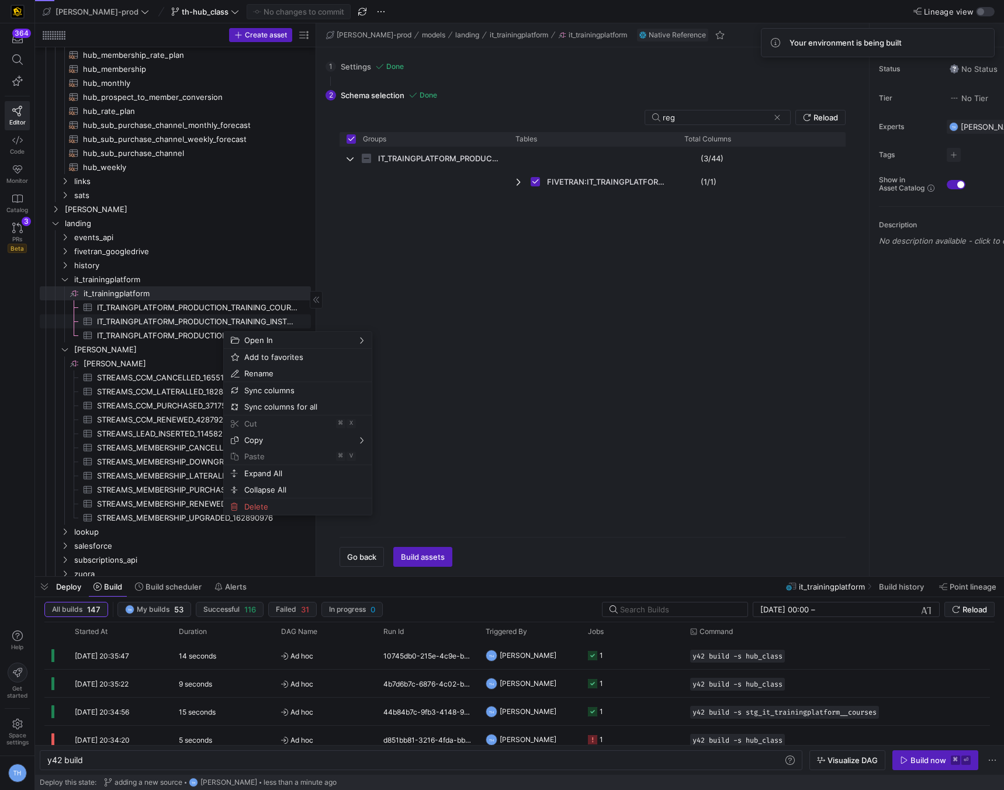
scroll to position [232, 0]
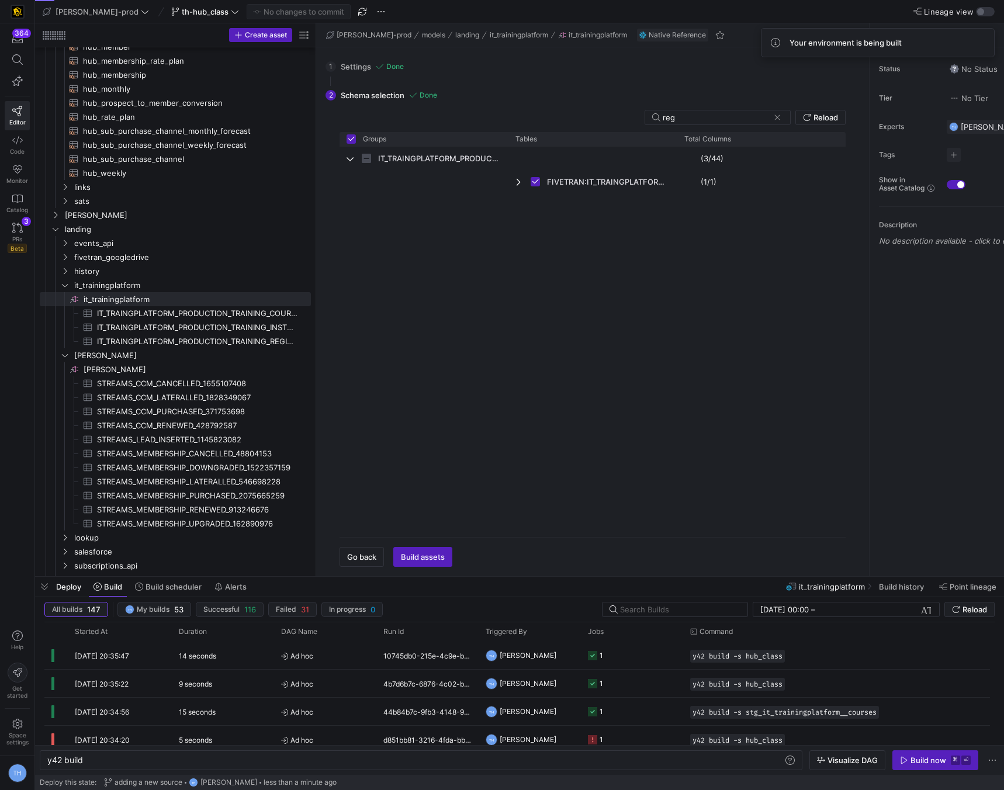
click at [494, 345] on div "IT_TRAINGPLATFORM_PRODUCTION_TRAINING (3/44) FIVETRAN:IT_TRAINGPLATFORM_PRODUCT…" at bounding box center [592, 337] width 506 height 381
click at [15, 110] on icon at bounding box center [17, 111] width 11 height 11
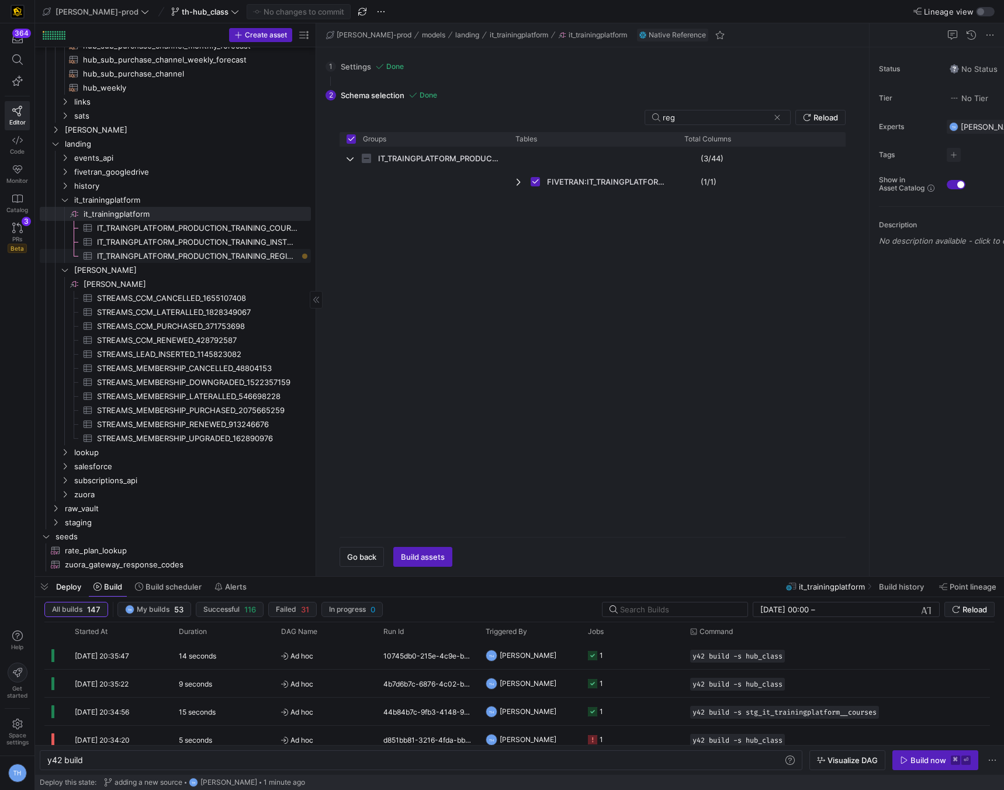
click at [268, 255] on span "IT_TRAINGPLATFORM_PRODUCTION_TRAINING_REGISTRANTS​​​​​​​​​" at bounding box center [197, 255] width 200 height 13
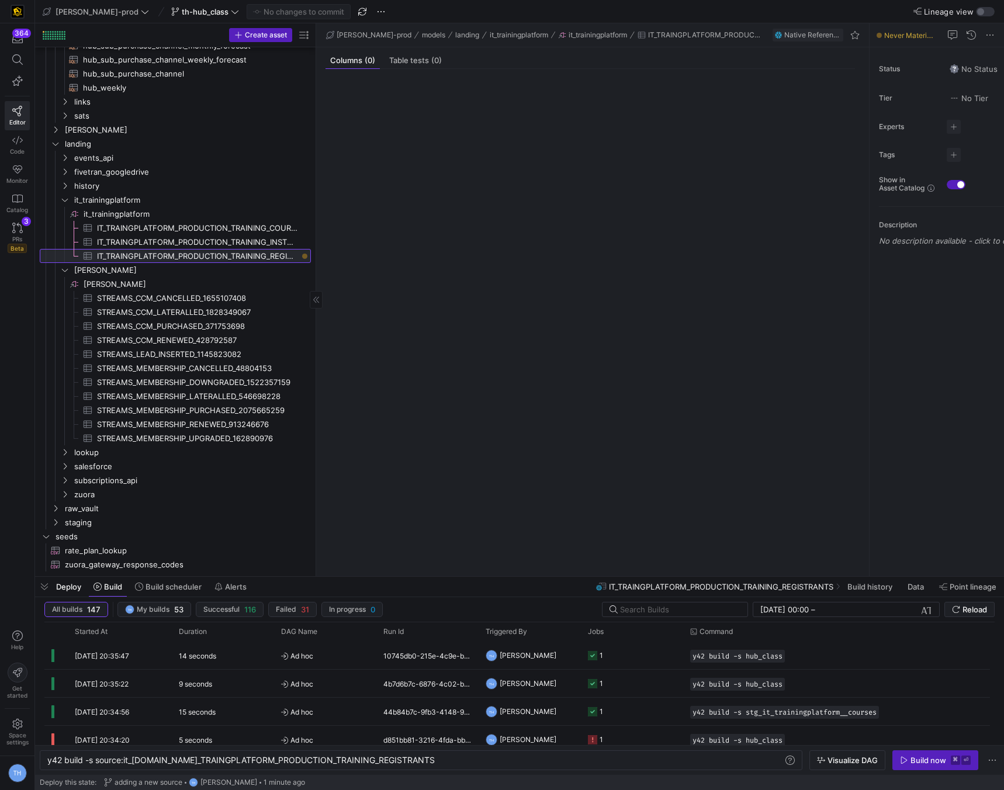
type textarea "y42 build -s source:it_trainingplatform.IT_TRAINGPLATFORM_PRODUCTION_TRAINING_R…"
click at [906, 756] on icon "button" at bounding box center [904, 760] width 8 height 8
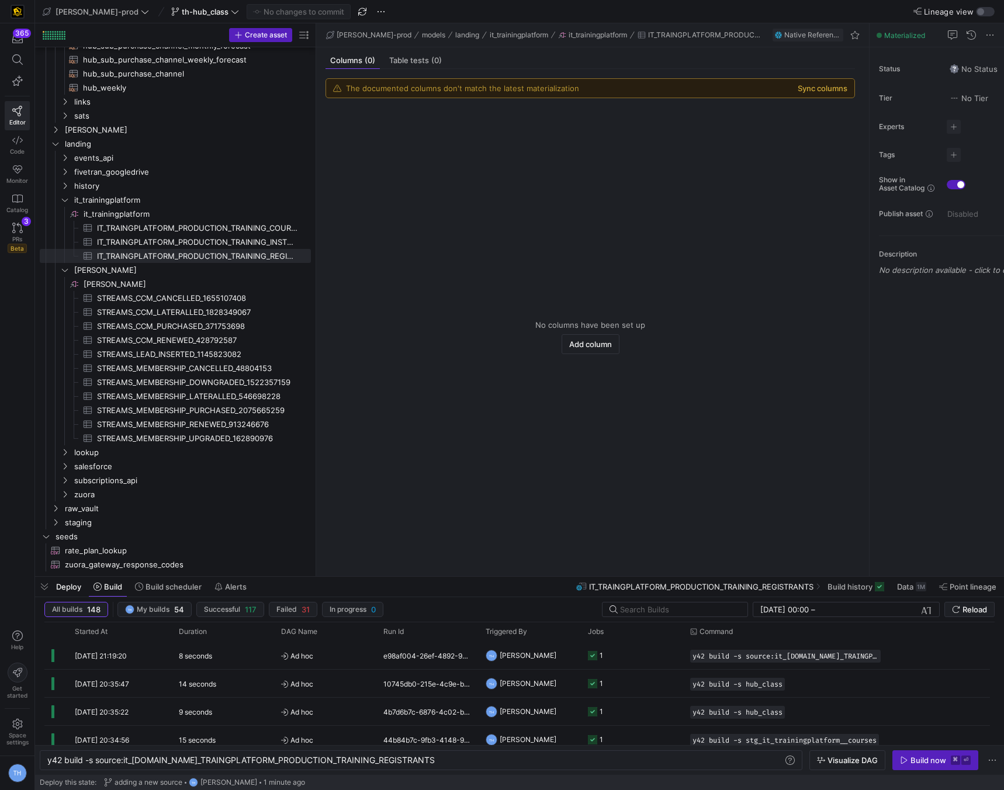
click at [816, 89] on button "Sync columns" at bounding box center [822, 88] width 50 height 9
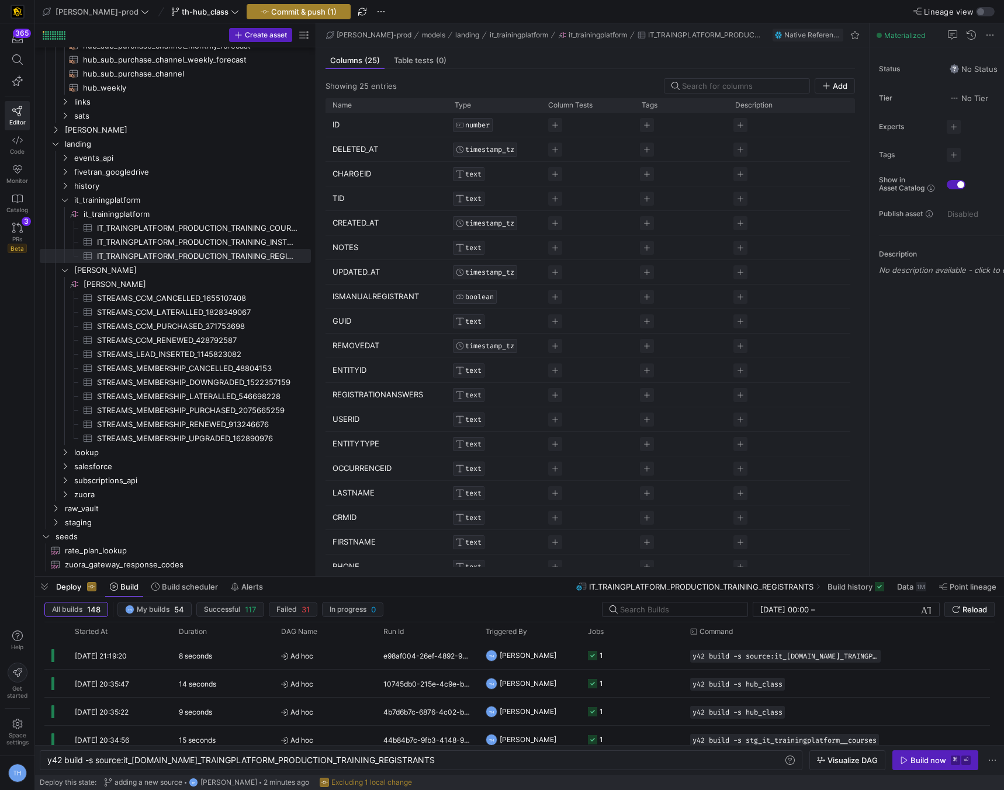
click at [280, 5] on span "button" at bounding box center [298, 12] width 103 height 14
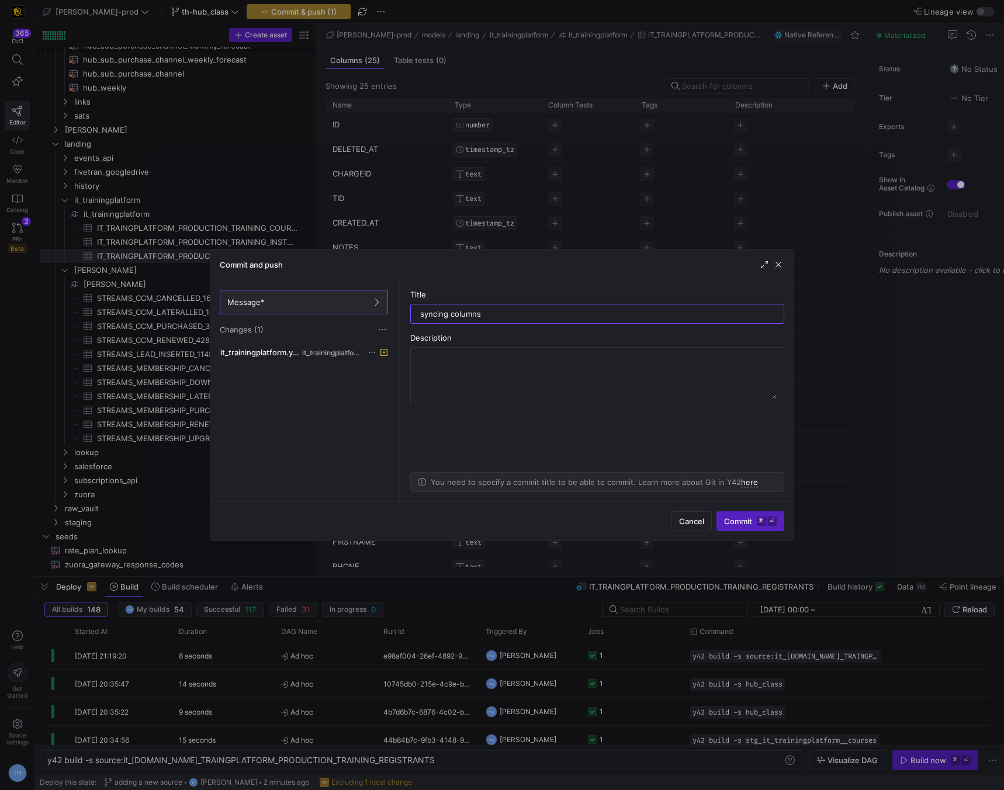
type input "syncing columns"
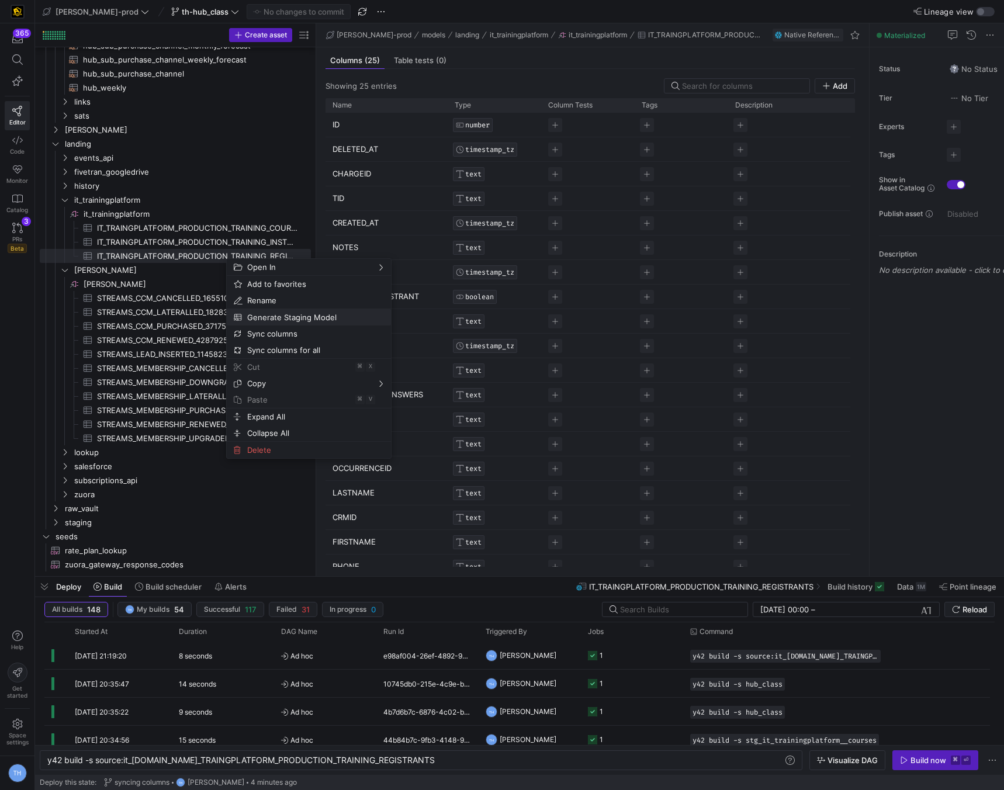
click at [293, 315] on span "Generate Staging Model" at bounding box center [298, 317] width 113 height 16
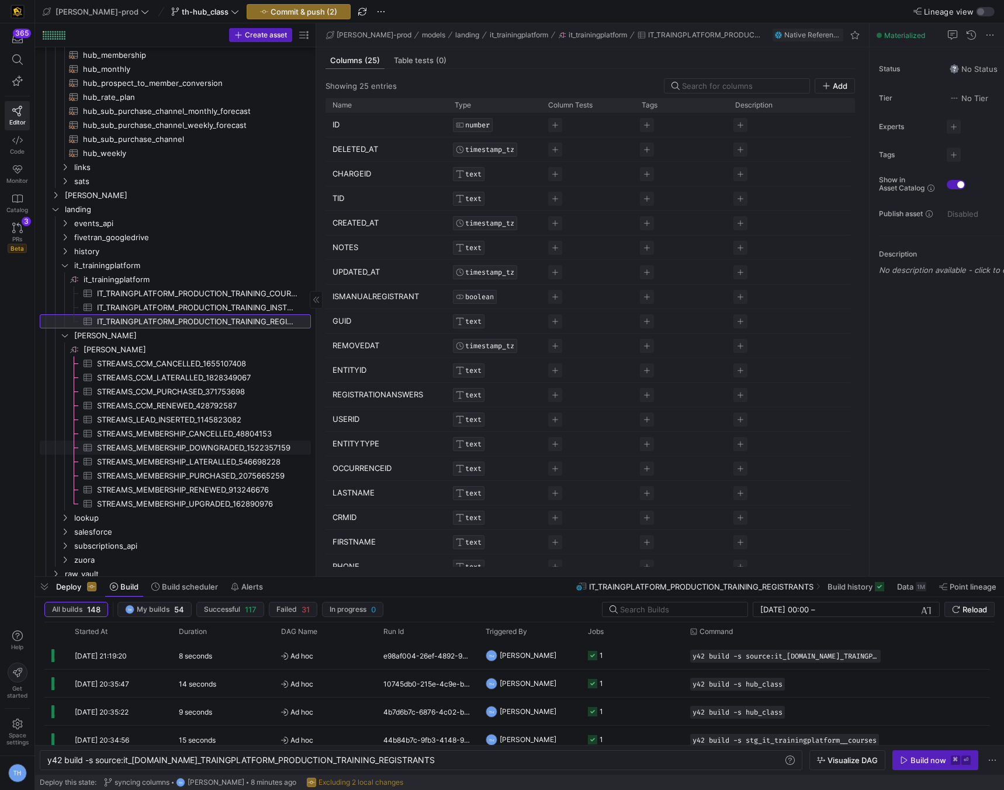
scroll to position [313, 0]
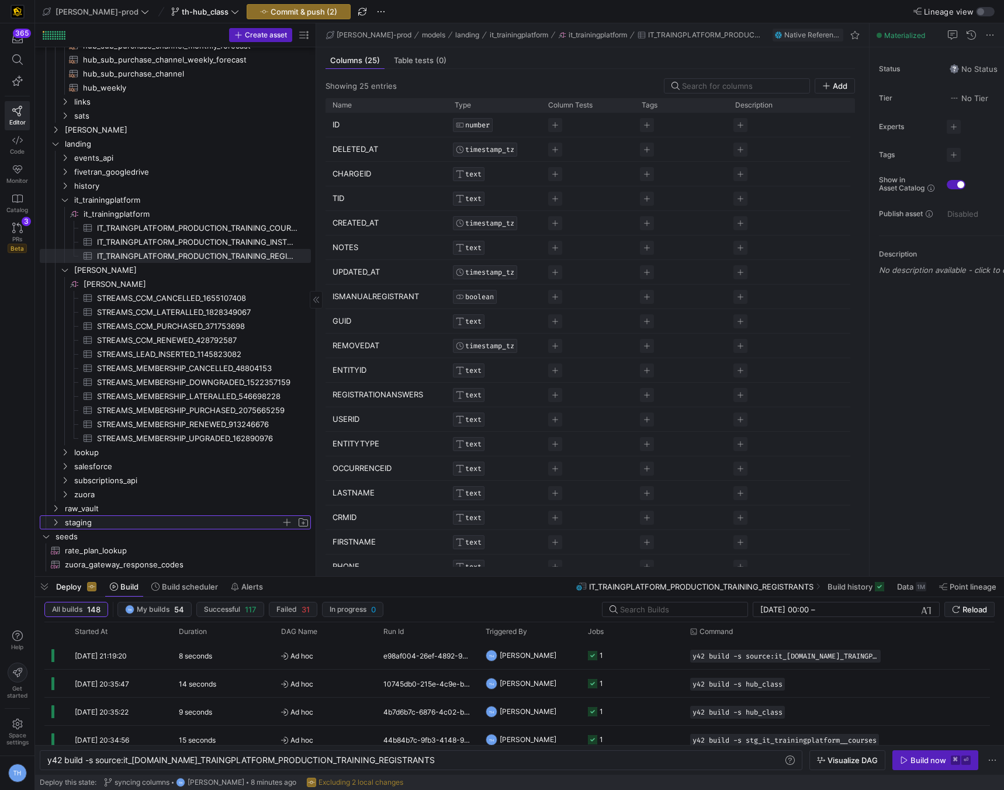
click at [102, 519] on span "staging" at bounding box center [173, 522] width 216 height 13
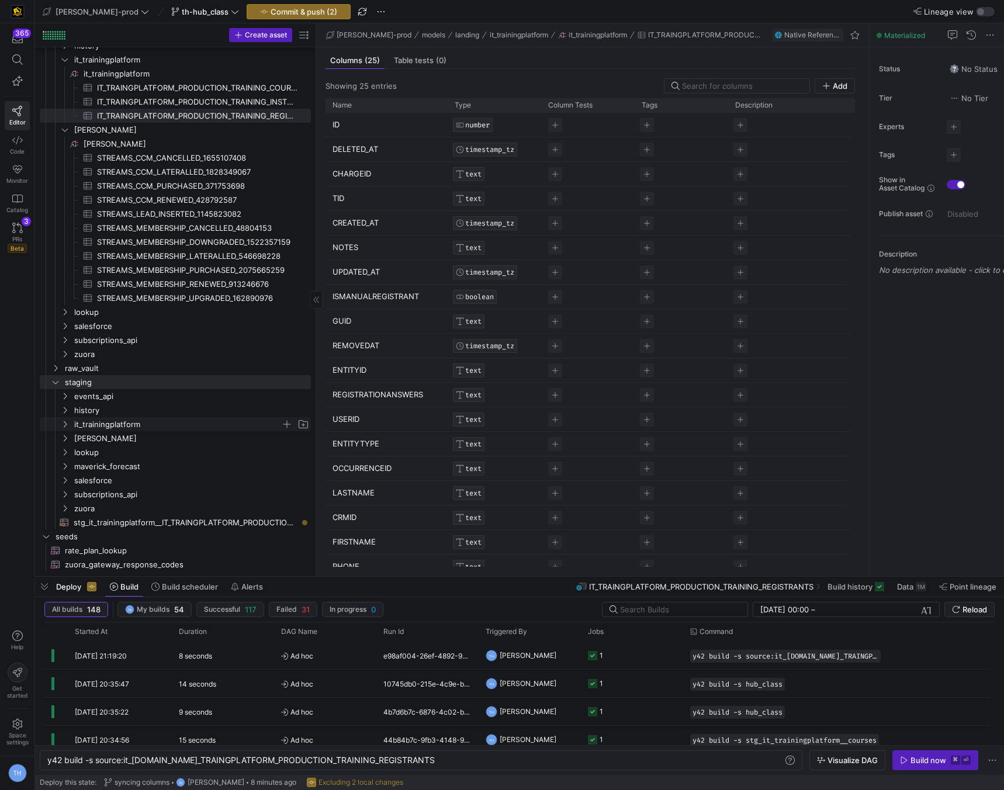
click at [116, 425] on span "it_trainingplatform" at bounding box center [177, 424] width 207 height 13
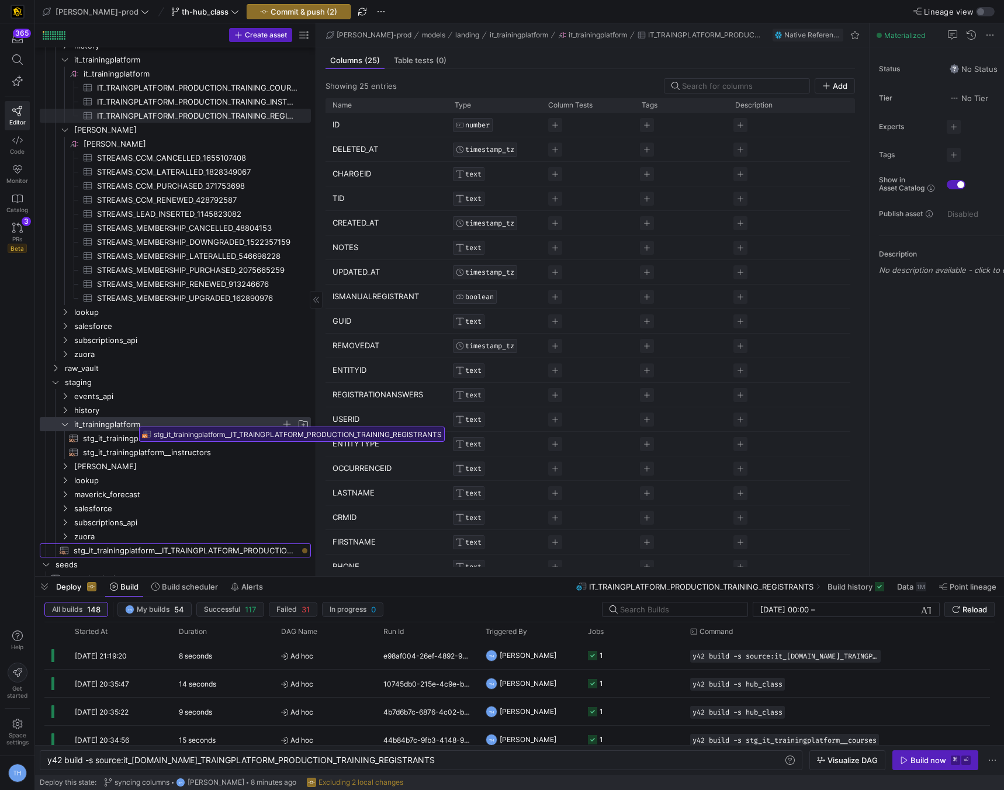
drag, startPoint x: 113, startPoint y: 553, endPoint x: 136, endPoint y: 423, distance: 132.2
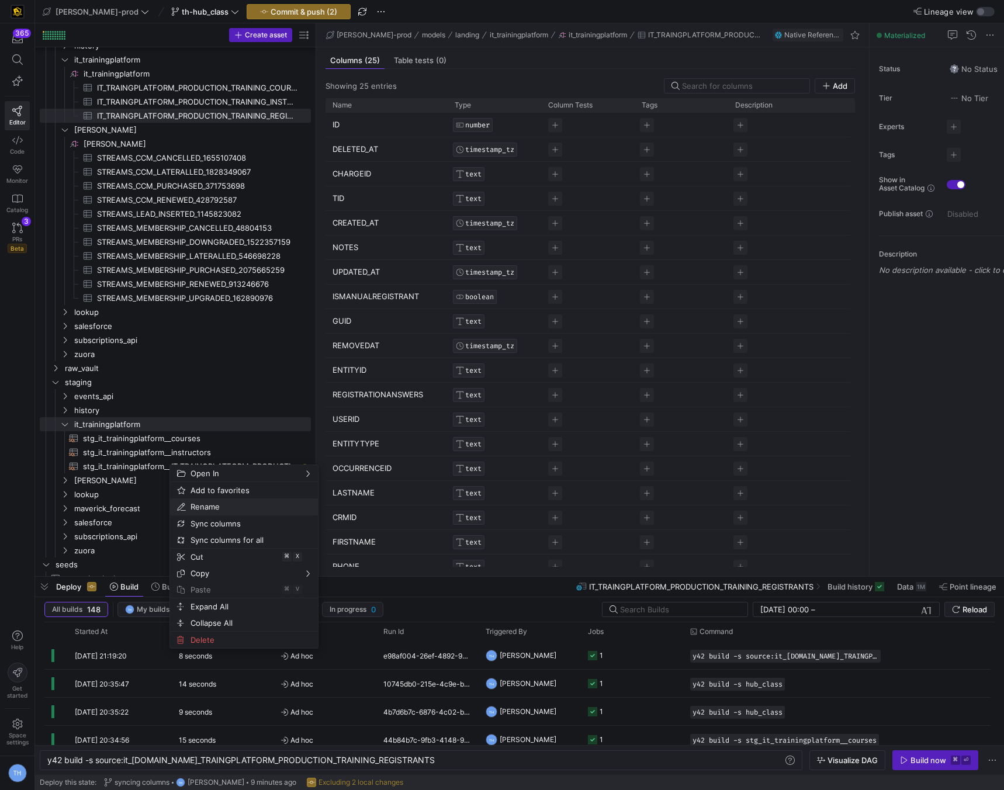
click at [206, 501] on span "Rename" at bounding box center [234, 506] width 96 height 16
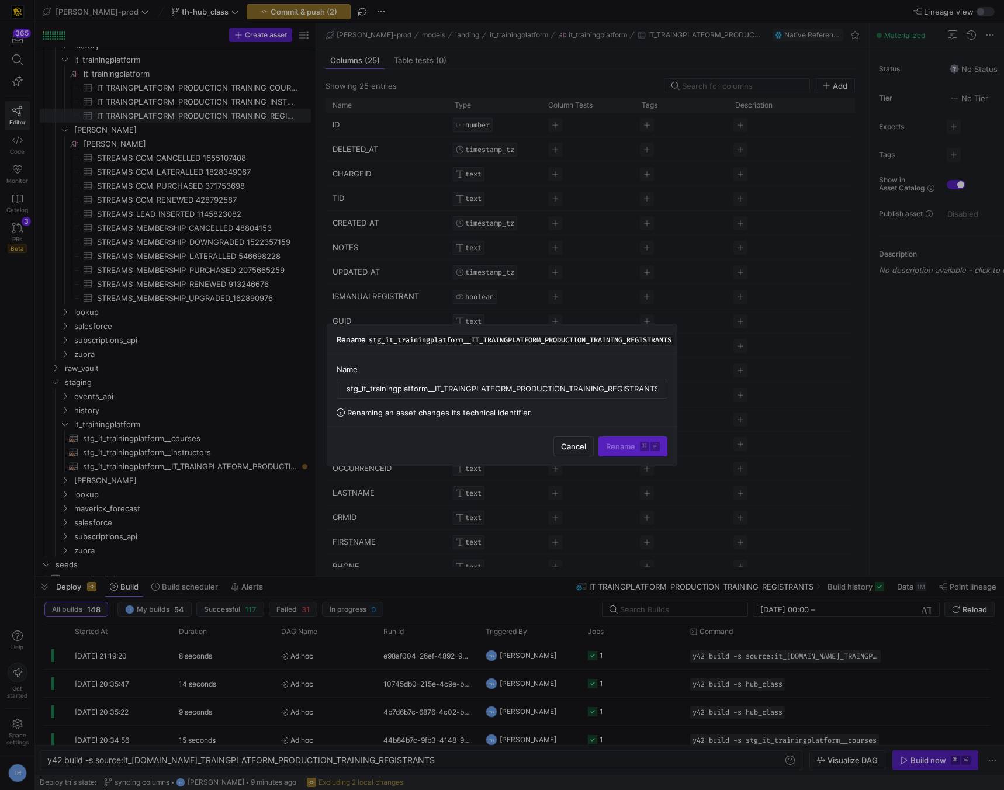
scroll to position [0, 4]
drag, startPoint x: 430, startPoint y: 391, endPoint x: 762, endPoint y: 394, distance: 331.8
click at [762, 394] on div "Rename stg_it_trainingplatform__IT_TRAINGPLATFORM_PRODUCTION_TRAINING_REGISTRAN…" at bounding box center [502, 395] width 1004 height 790
click at [570, 390] on input "stg_it_trainingplatform__registrants" at bounding box center [501, 388] width 311 height 9
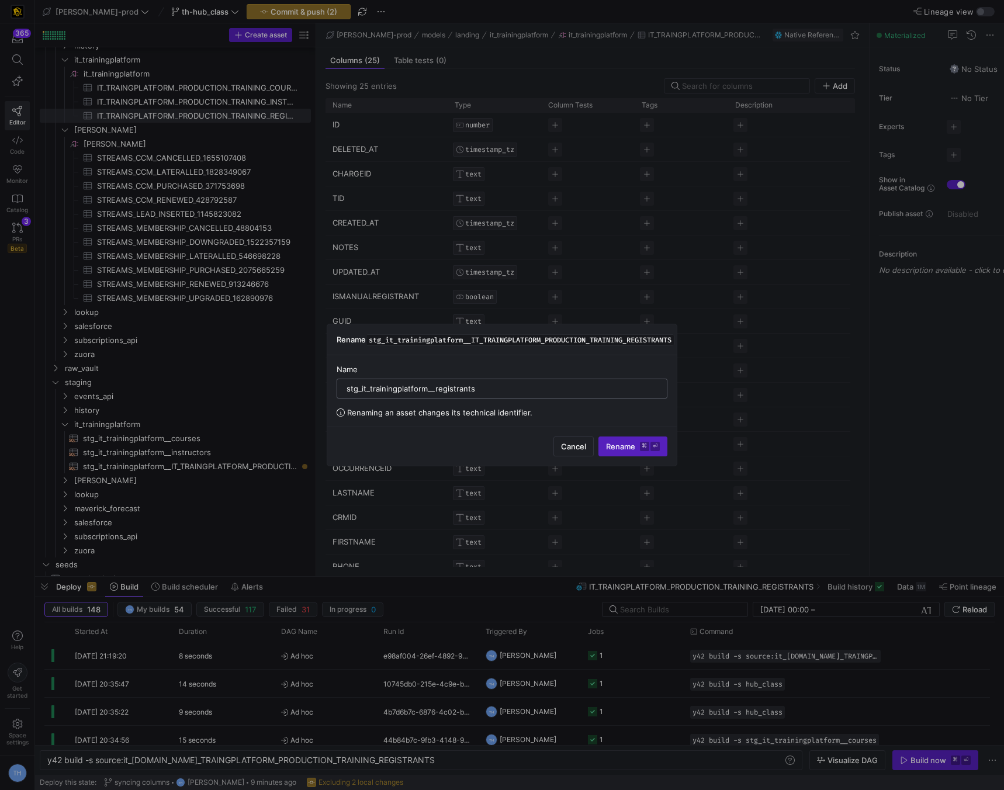
click at [570, 390] on input "stg_it_trainingplatform__registrants" at bounding box center [501, 388] width 311 height 9
type input "stg_it_trainingplatform__registrants"
click at [625, 449] on span "Rename ⌘ ⏎" at bounding box center [633, 446] width 54 height 9
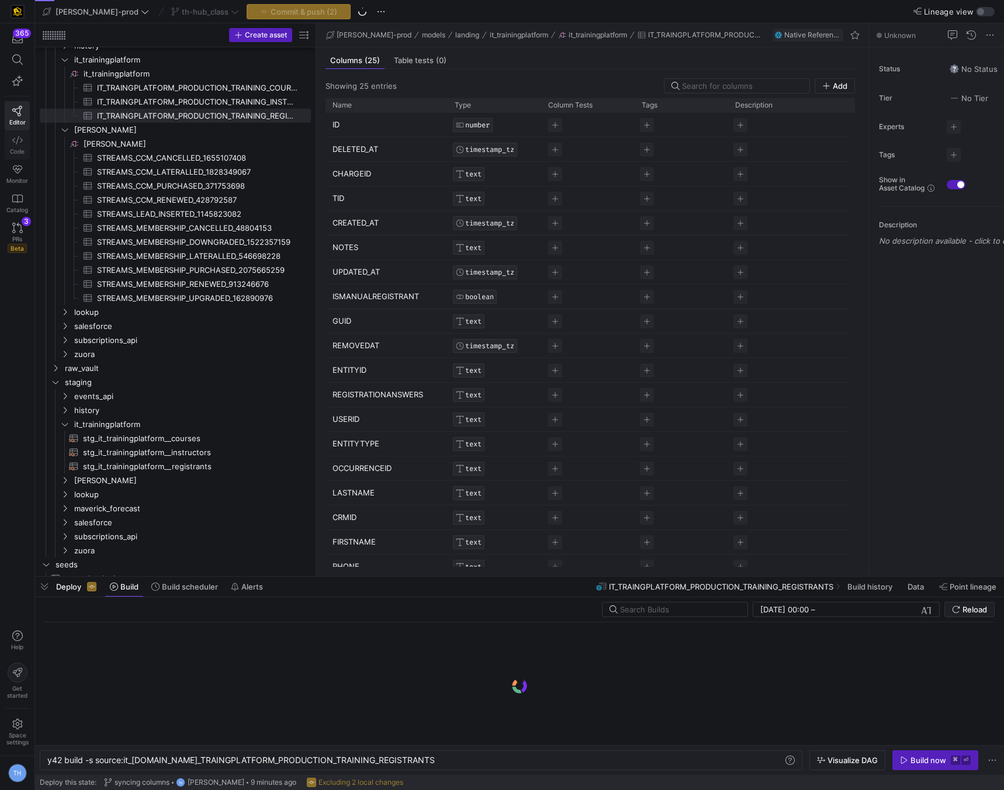
click at [15, 136] on icon at bounding box center [17, 140] width 11 height 11
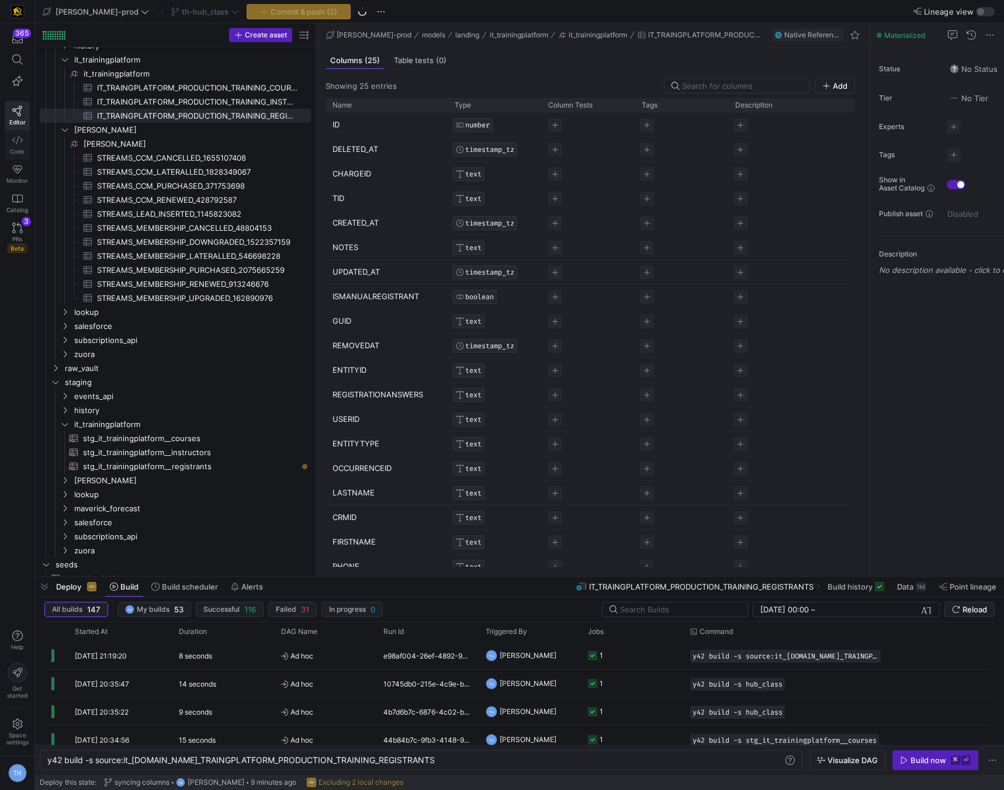
click at [19, 143] on icon at bounding box center [17, 140] width 11 height 11
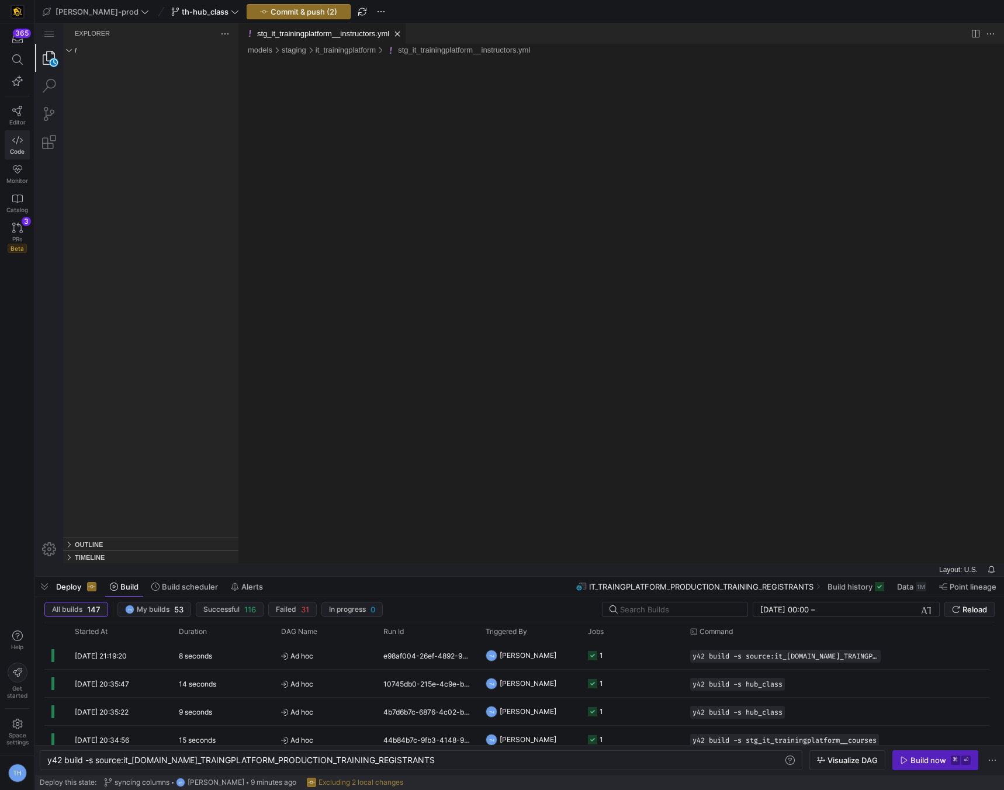
type textarea "y42 build"
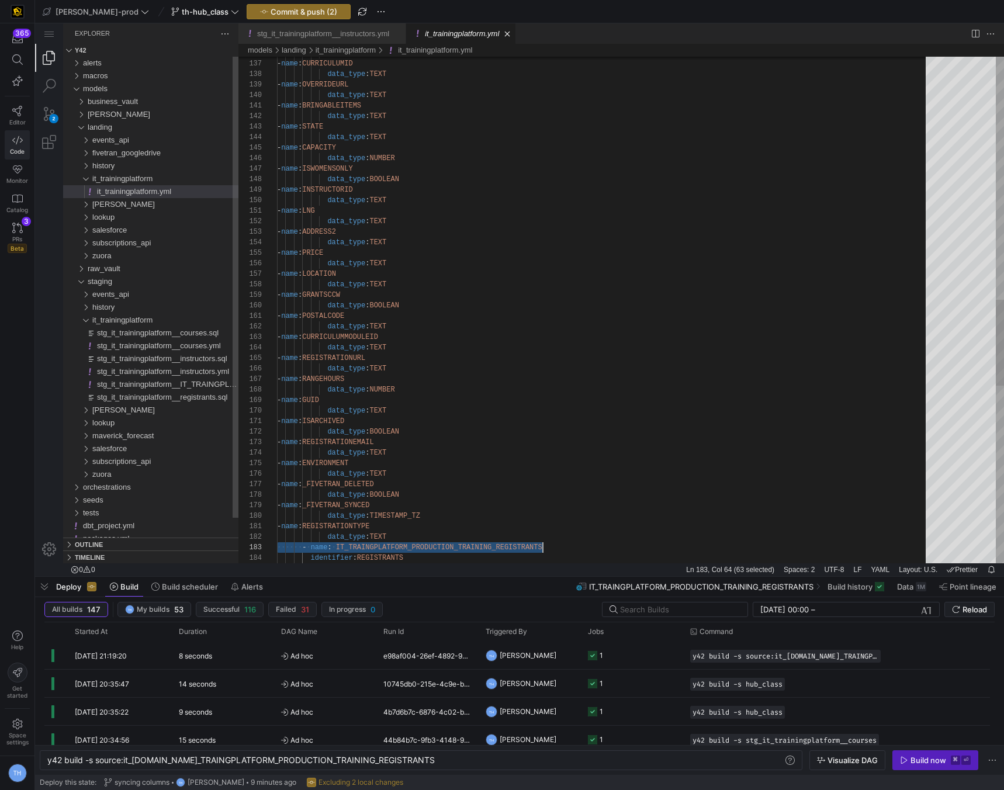
scroll to position [21, 265]
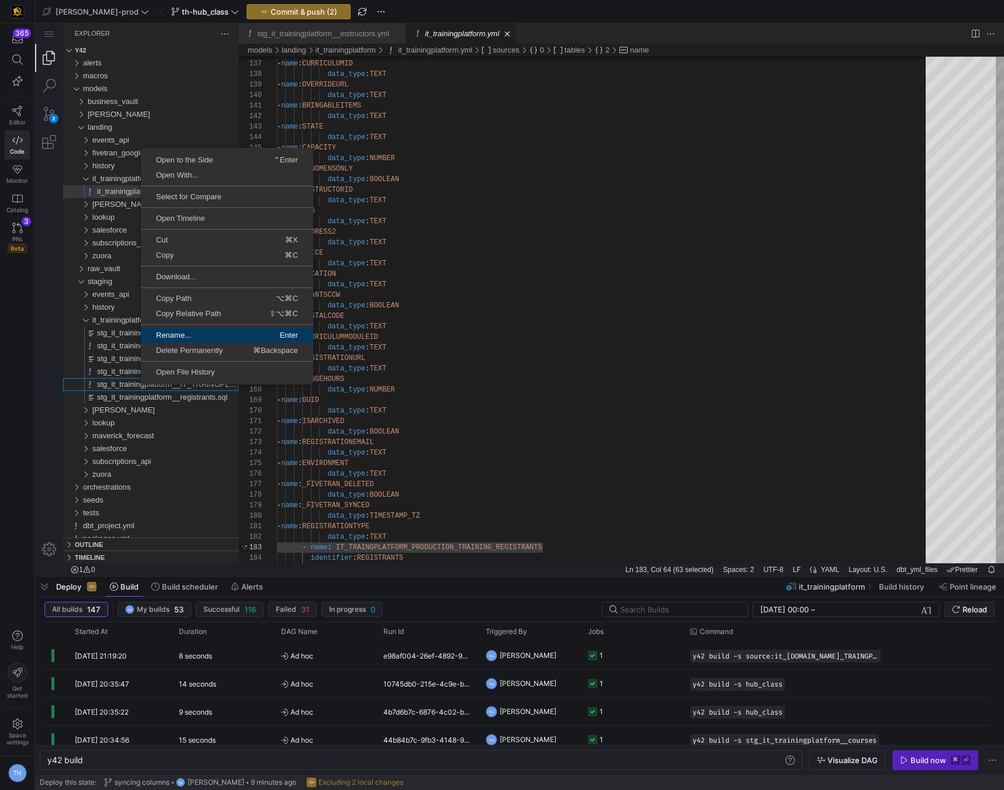
click at [195, 338] on span "Rename..." at bounding box center [183, 335] width 85 height 8
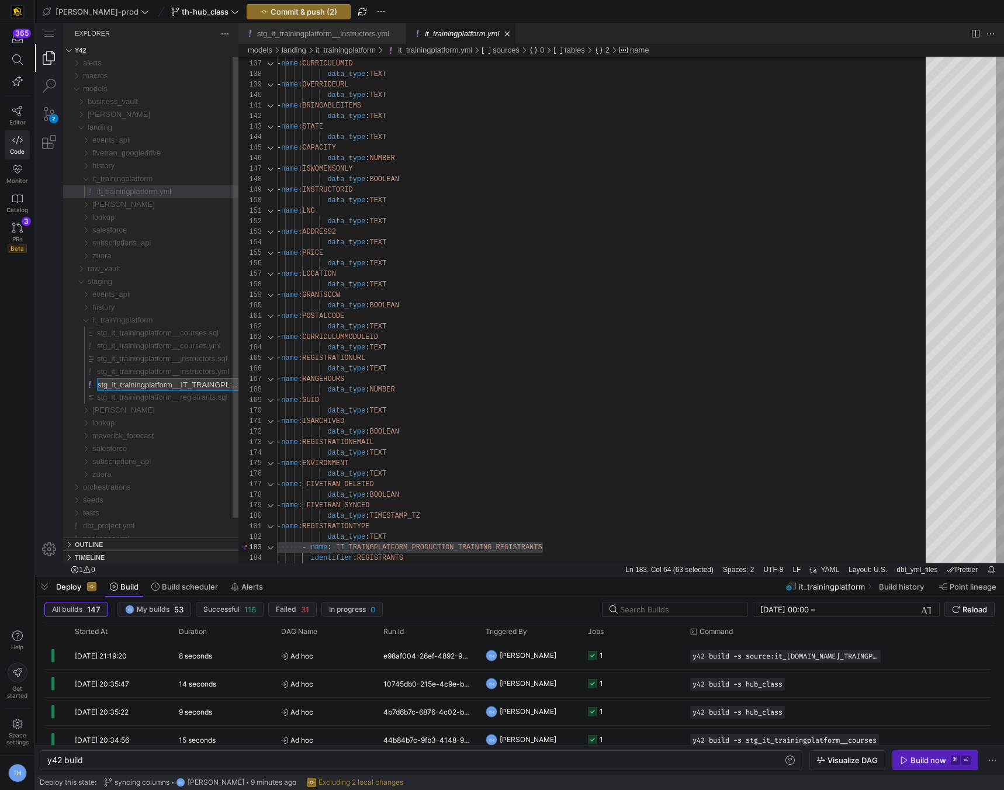
scroll to position [0, 192]
type input "stg_it_trainingplatform__registrants.yml"
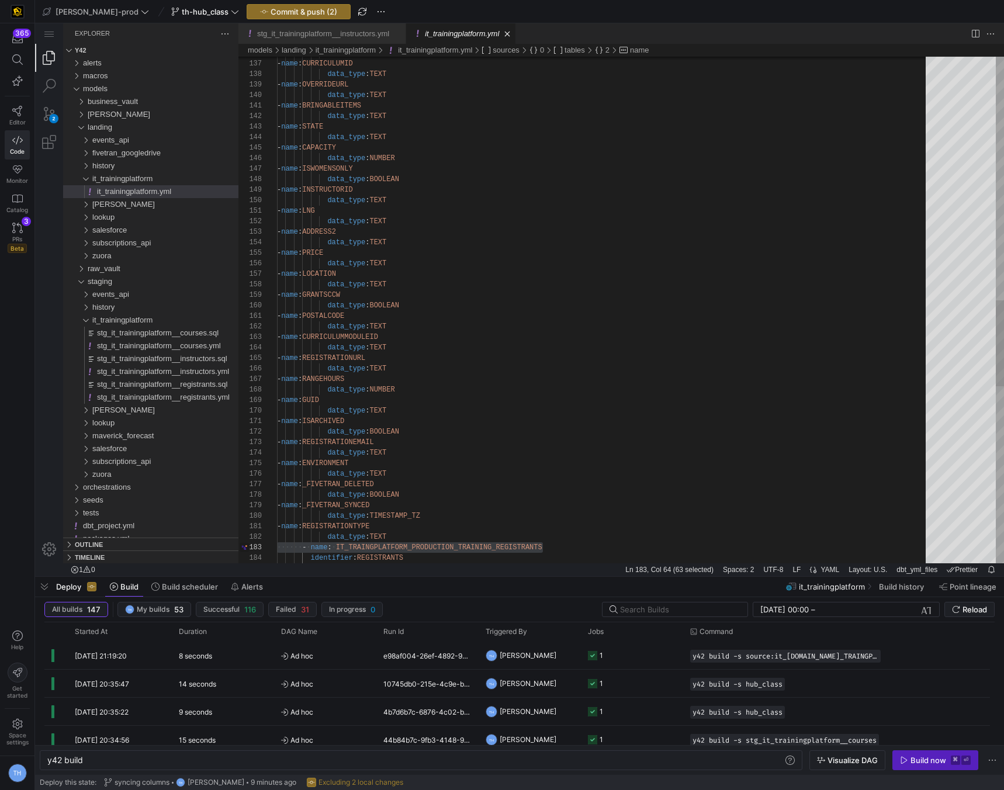
type textarea "- name: LNG data_type: TEXT - name: ADDRESS2 data_type: TEXT - name: PRICE data…"
click at [464, 283] on div "data_type : TEXT - name : CURRICULUMID data_type : TEXT - name : OVERRIDEURL da…" at bounding box center [605, 113] width 657 height 2987
click at [286, 14] on span "Commit & push (2)" at bounding box center [303, 11] width 67 height 9
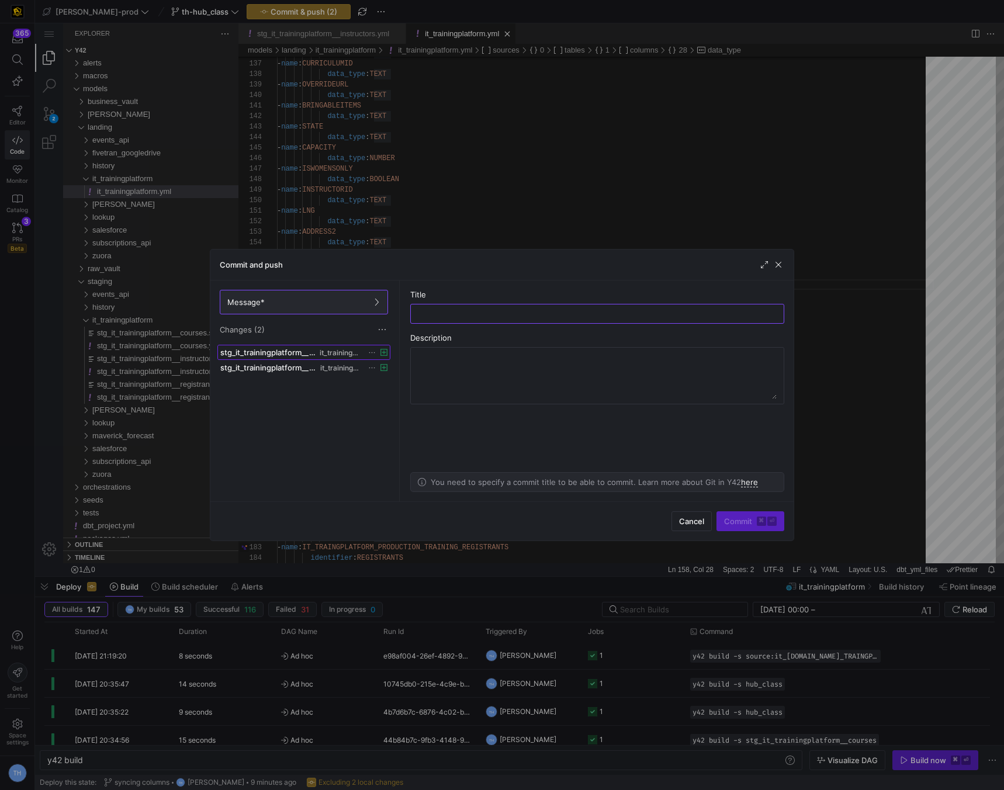
click at [326, 352] on span "it_trainingplatform" at bounding box center [341, 353] width 42 height 8
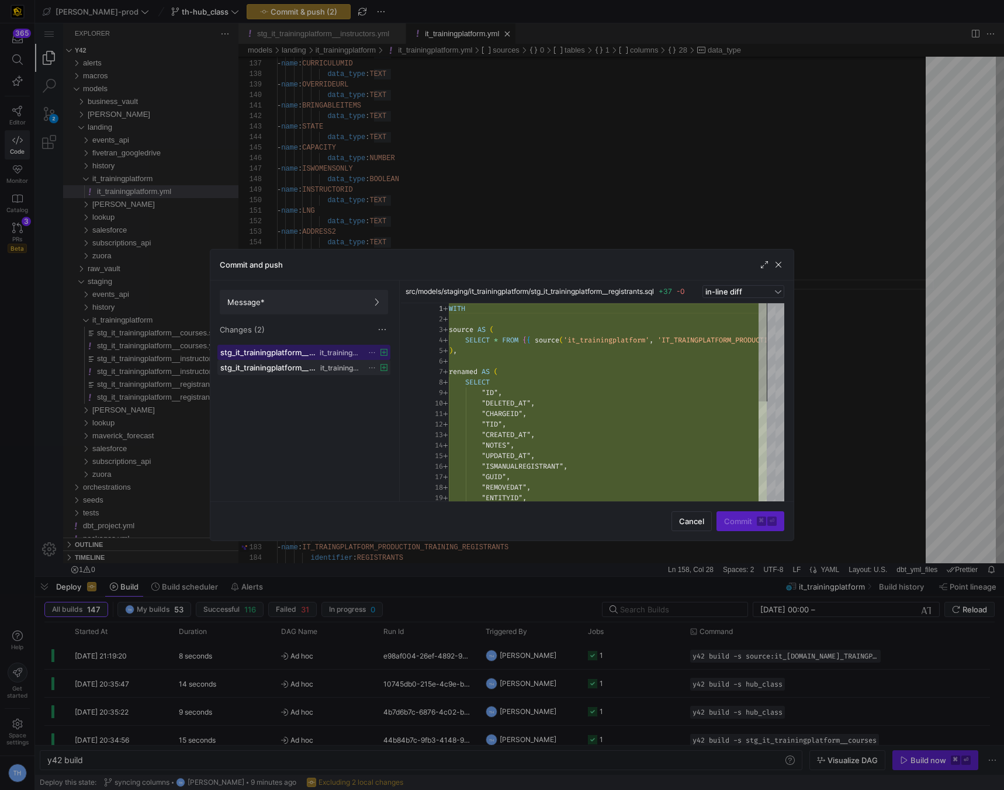
scroll to position [105, 0]
click at [326, 366] on span "it_trainingplatform" at bounding box center [340, 368] width 41 height 8
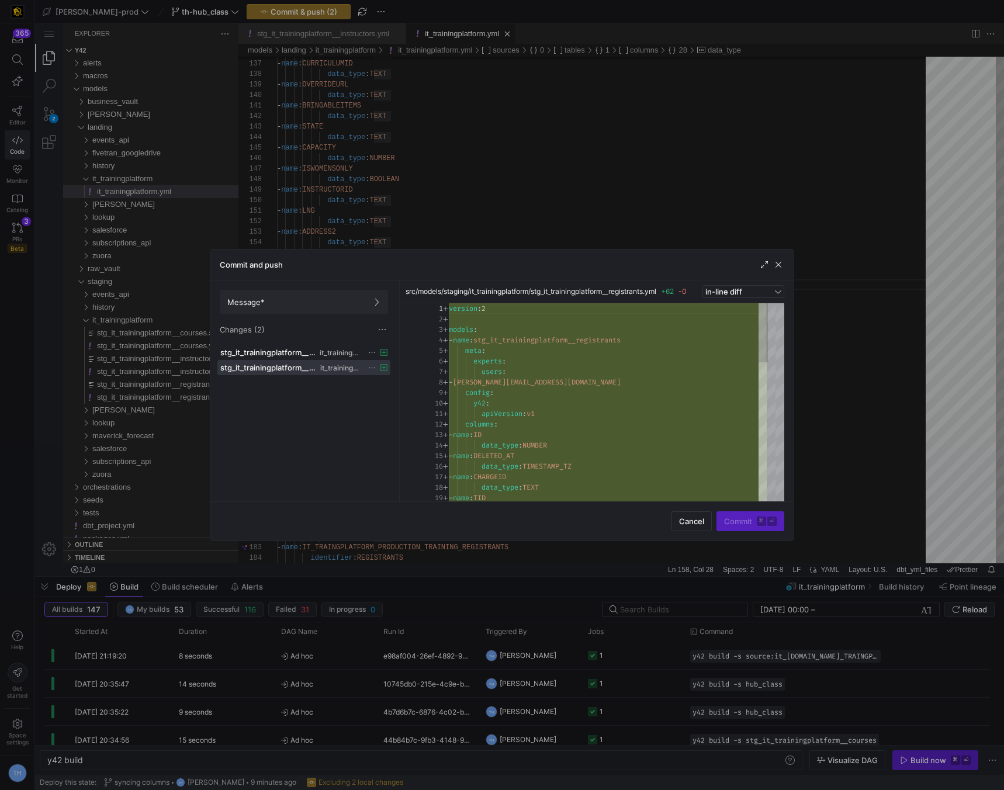
click at [408, 197] on div at bounding box center [502, 395] width 1004 height 790
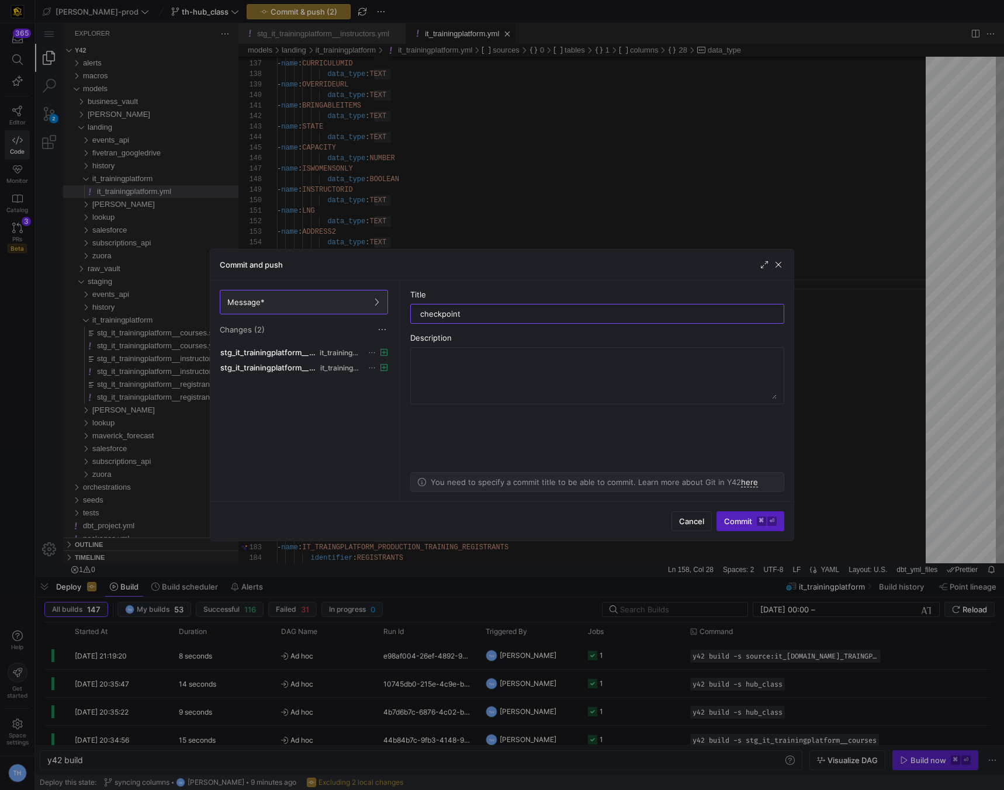
click at [414, 195] on div at bounding box center [502, 395] width 1004 height 790
click at [483, 311] on input "checkpoint" at bounding box center [597, 313] width 354 height 9
click at [780, 268] on span "button" at bounding box center [778, 265] width 12 height 12
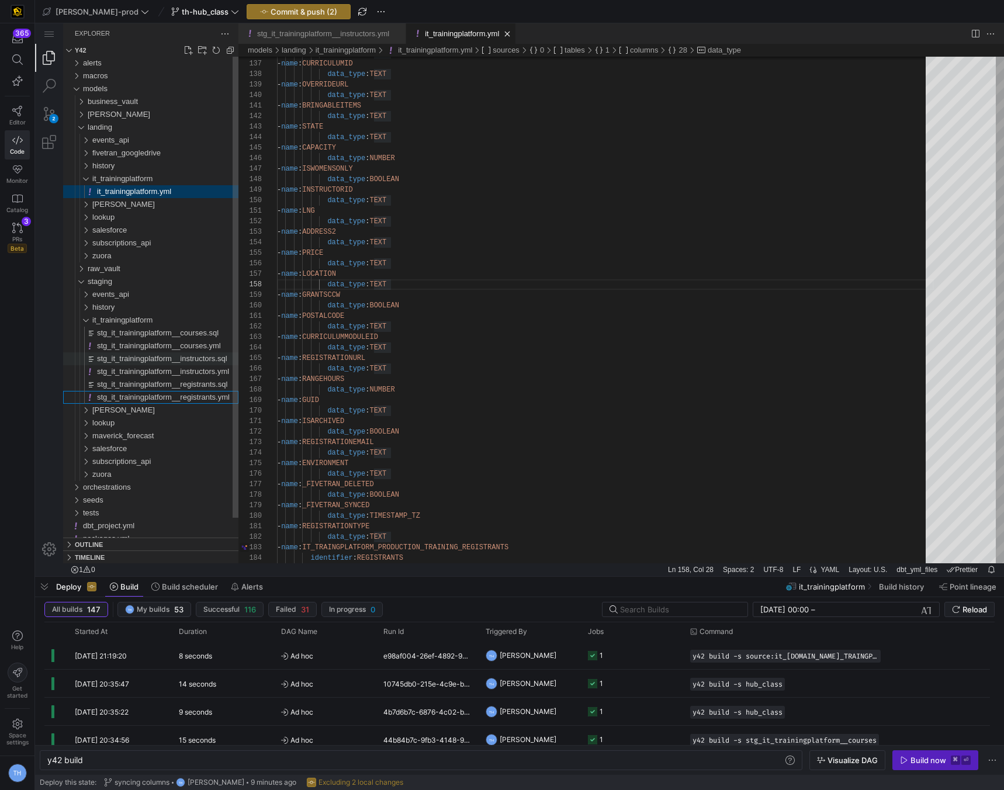
click at [184, 354] on span "stg_it_trainingplatform__instructors.sql" at bounding box center [162, 358] width 130 height 9
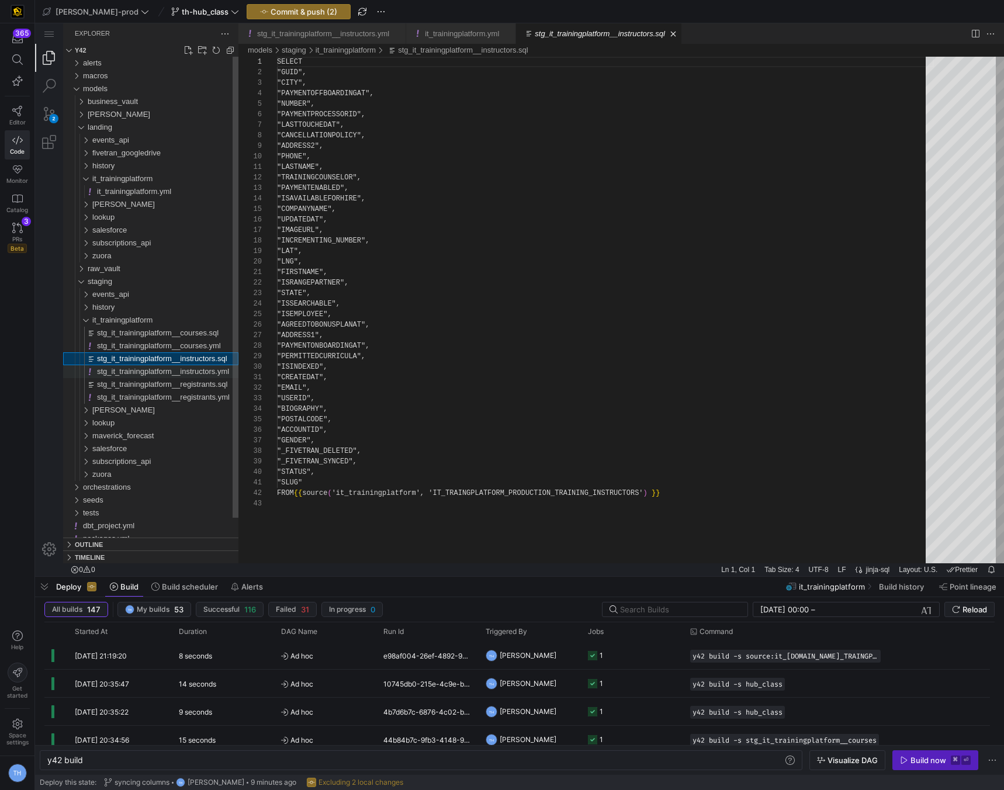
scroll to position [105, 0]
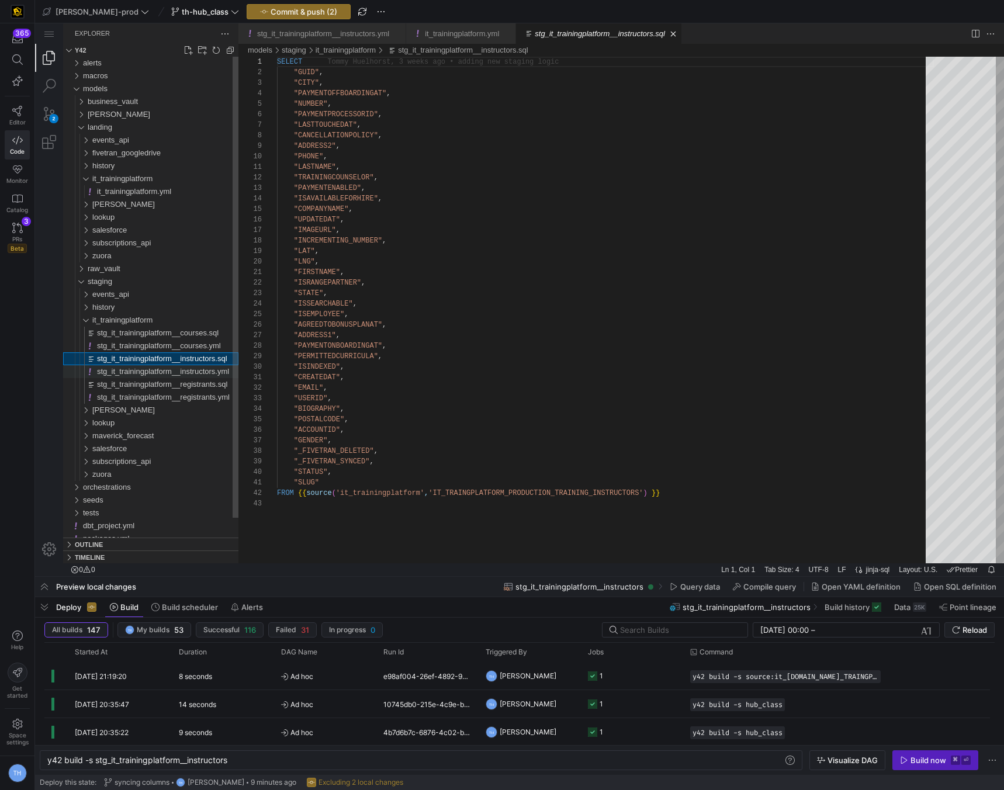
click at [176, 376] on span "stg_it_trainingplatform__instructors.yml" at bounding box center [163, 371] width 132 height 9
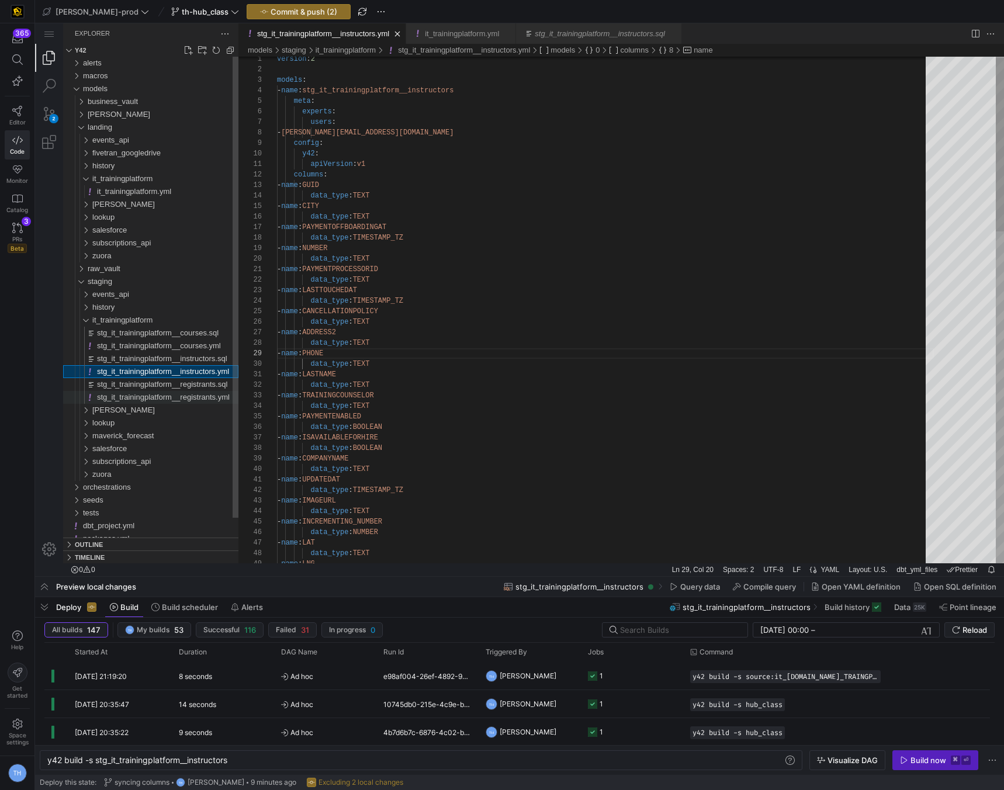
scroll to position [105, 80]
click at [178, 393] on span "stg_it_trainingplatform__registrants.yml" at bounding box center [163, 397] width 133 height 9
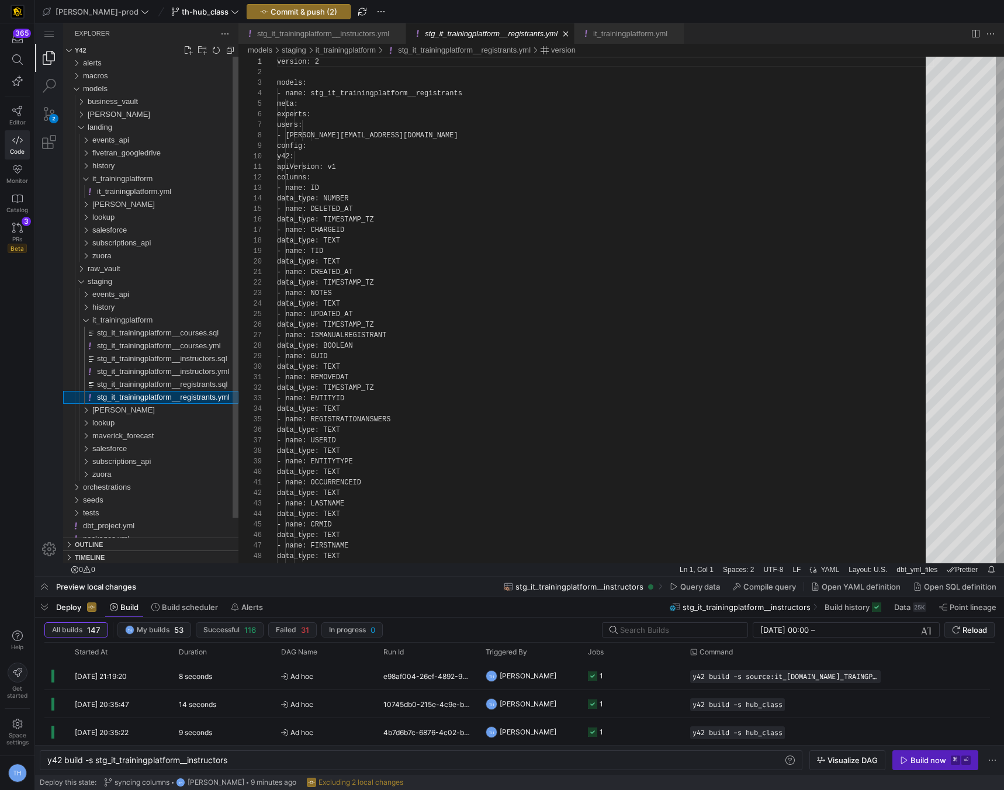
scroll to position [105, 0]
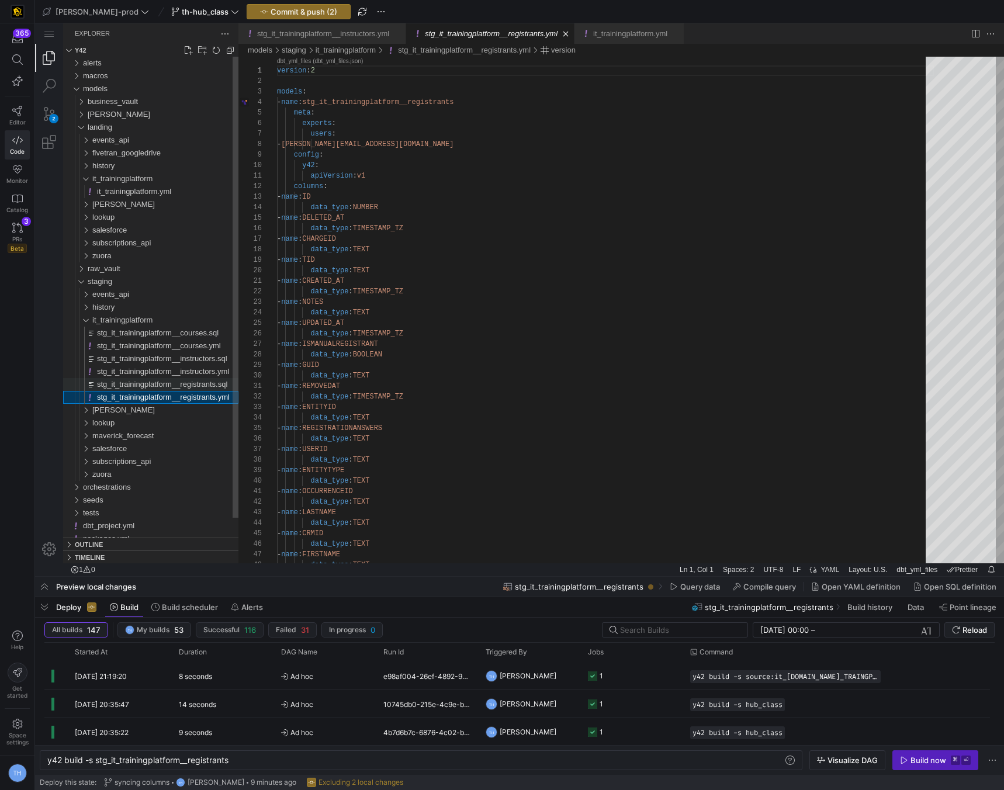
click at [178, 382] on span "stg_it_trainingplatform__registrants.sql" at bounding box center [162, 384] width 130 height 9
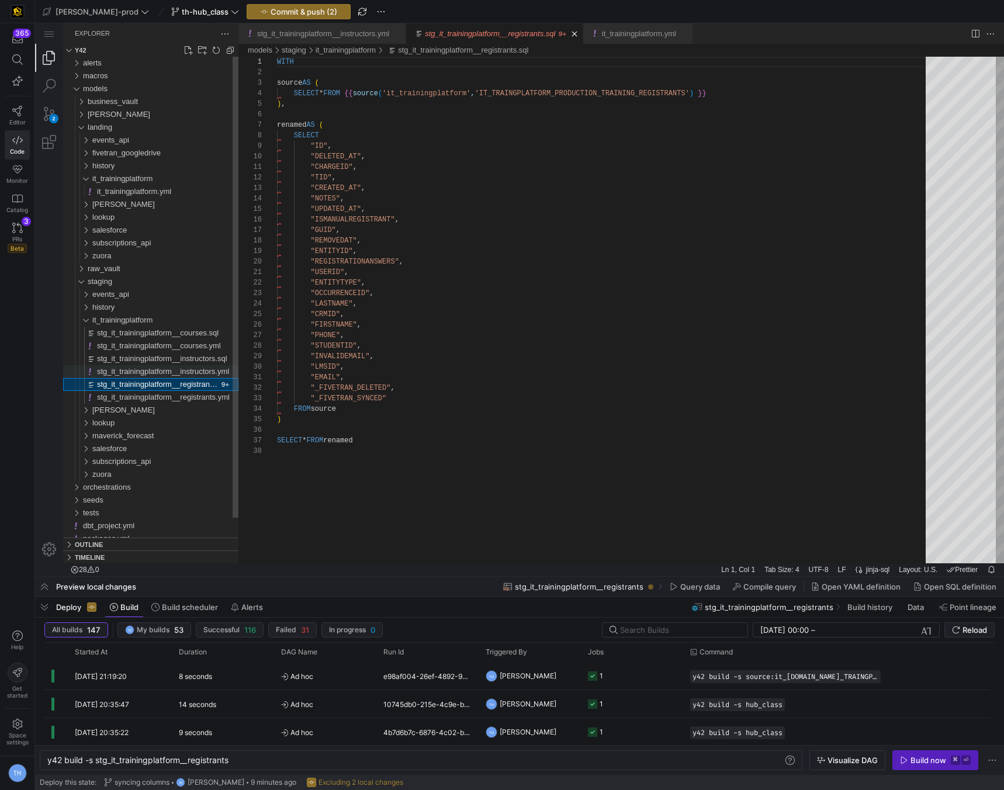
click at [178, 372] on span "stg_it_trainingplatform__instructors.yml" at bounding box center [163, 371] width 132 height 9
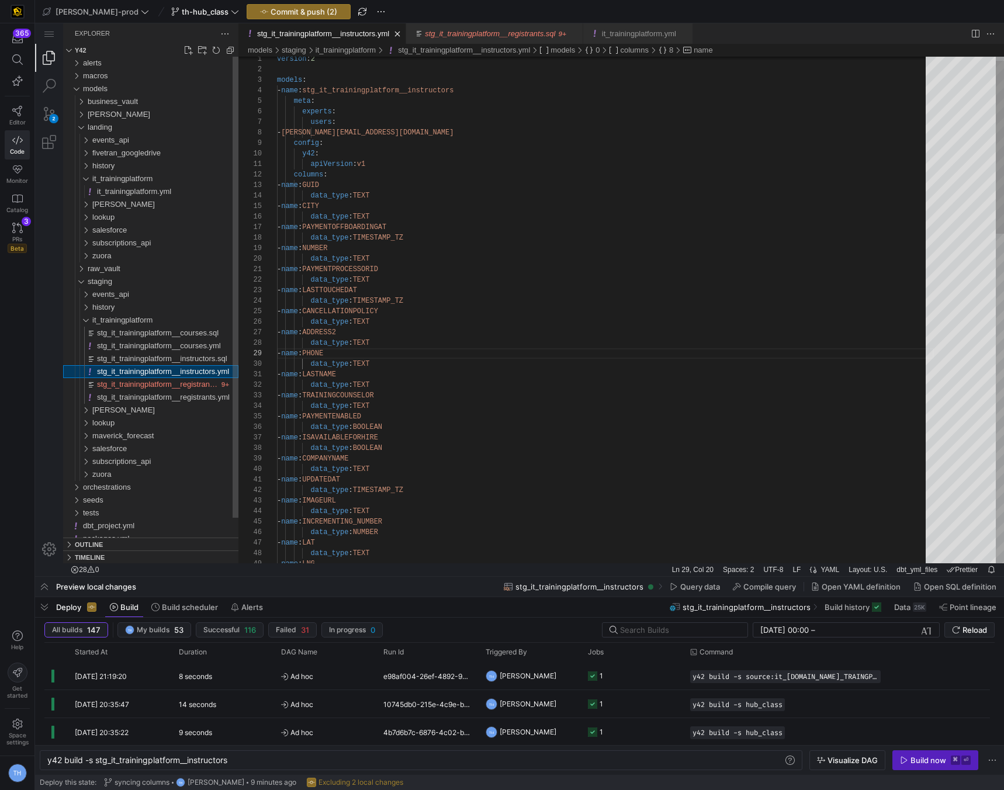
scroll to position [105, 80]
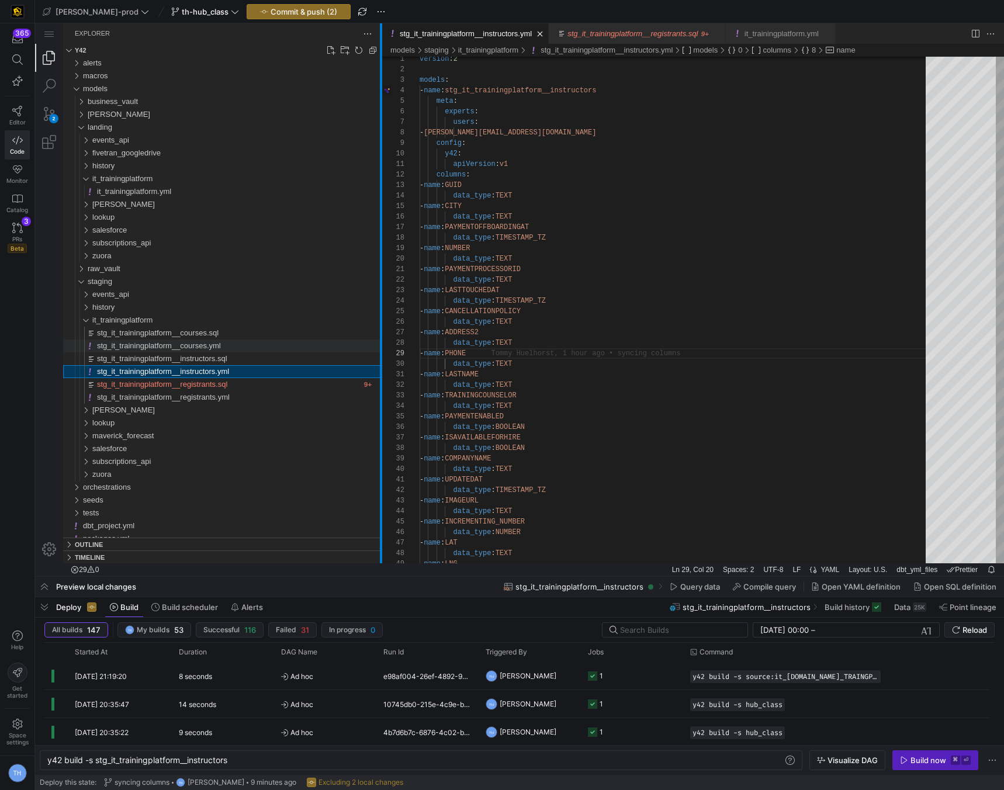
drag, startPoint x: 237, startPoint y: 344, endPoint x: 374, endPoint y: 348, distance: 137.4
click at [380, 348] on div at bounding box center [381, 293] width 2 height 540
click at [247, 397] on div "stg_it_trainingplatform__registrants.yml" at bounding box center [238, 397] width 282 height 13
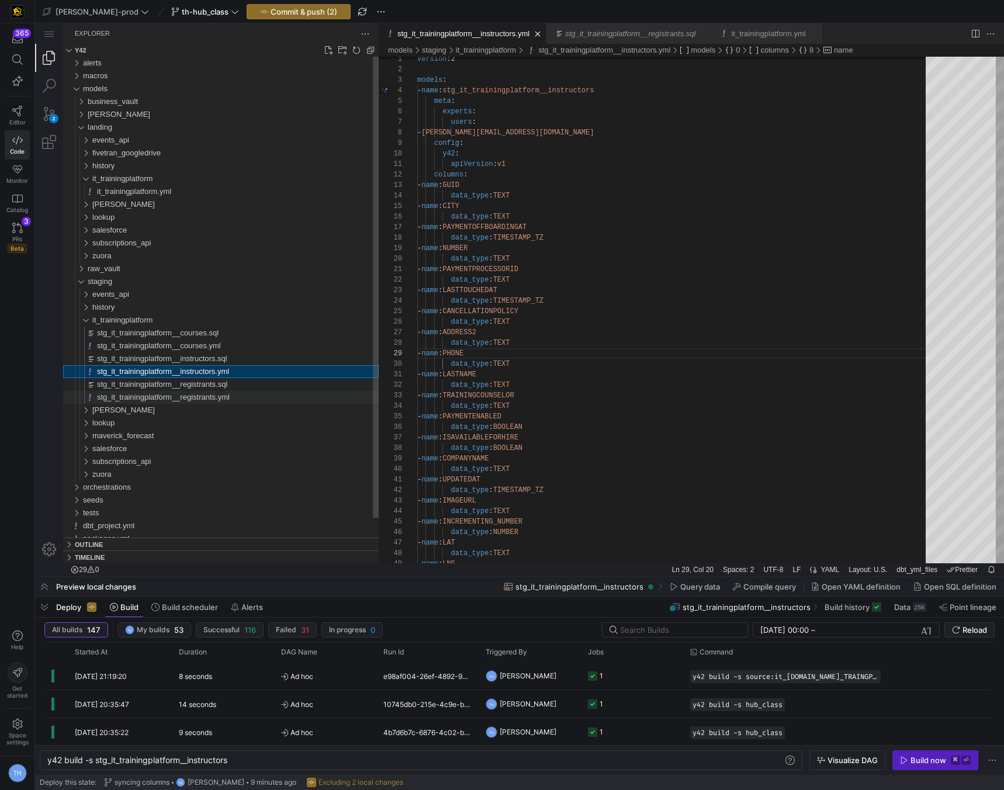
type textarea "y42 build -s stg_it_trainingplatform__registrants"
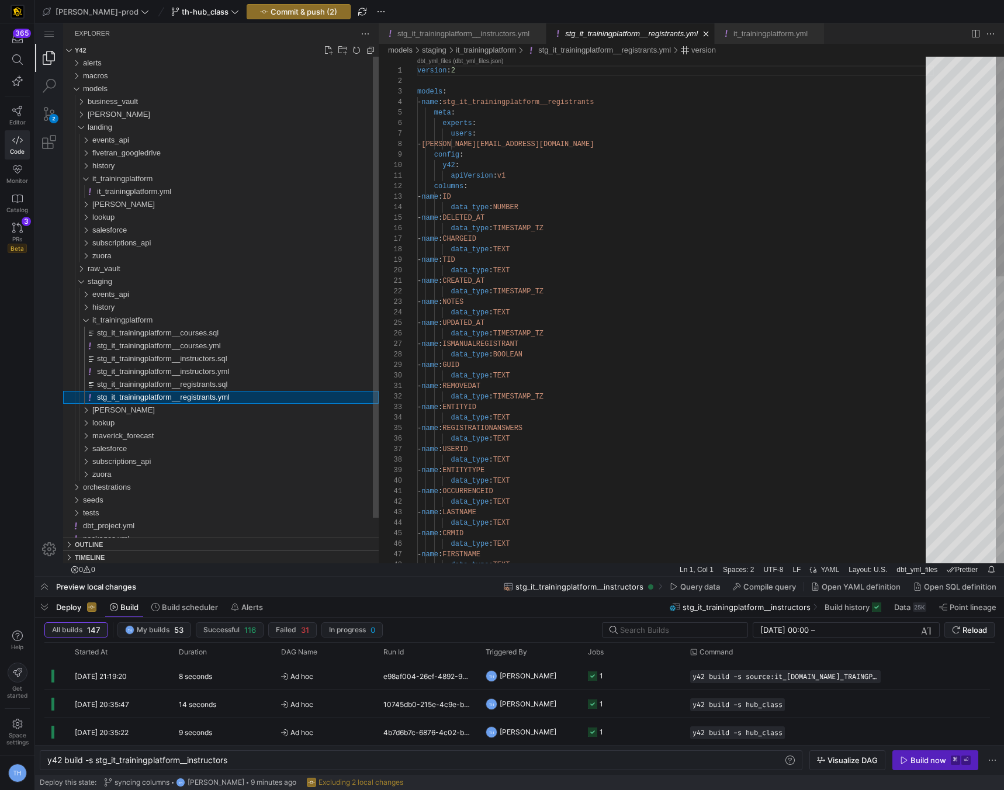
scroll to position [105, 0]
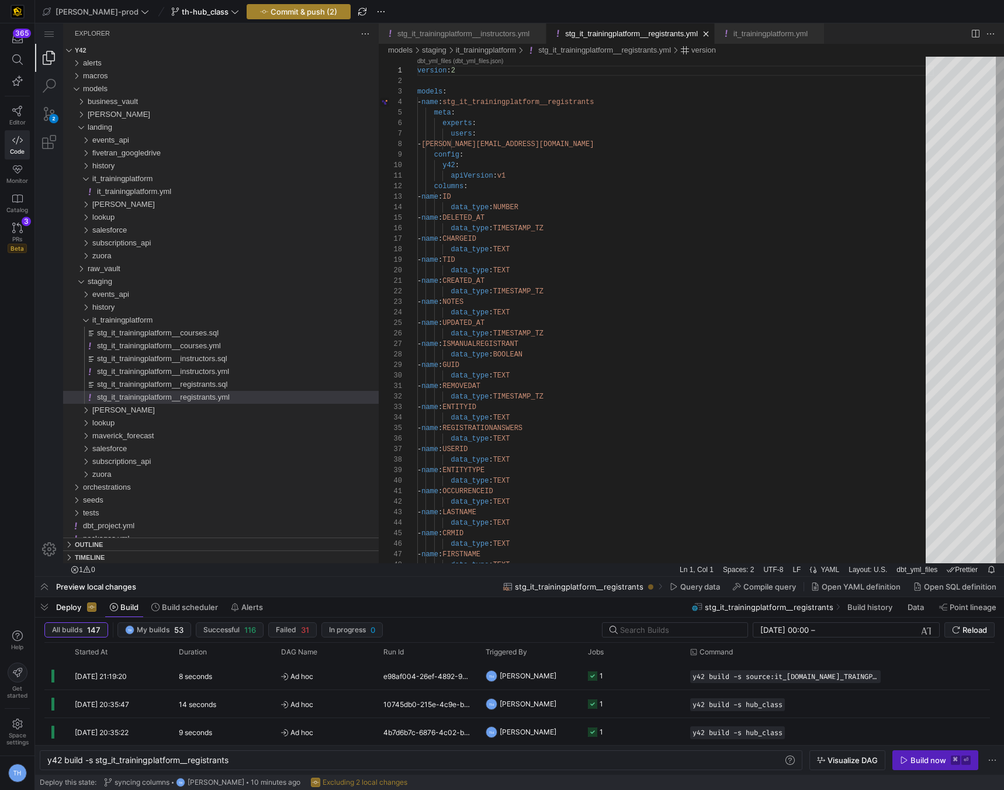
click at [276, 14] on span "Commit & push (2)" at bounding box center [303, 11] width 67 height 9
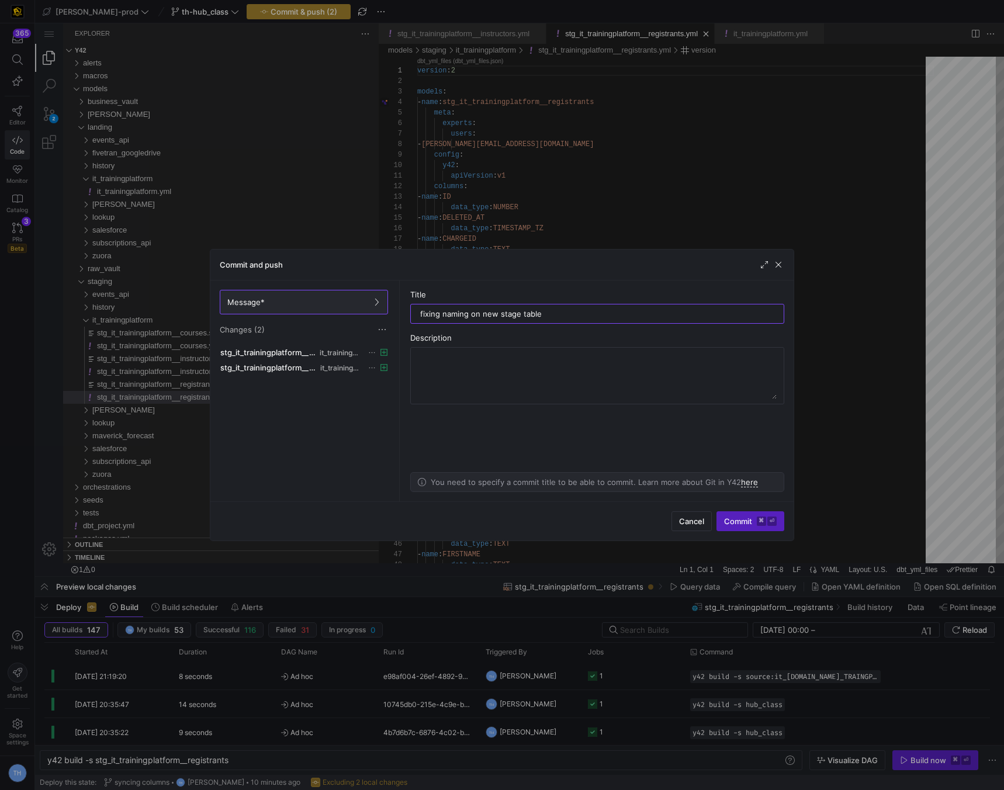
type input "fixing naming on new stage tables"
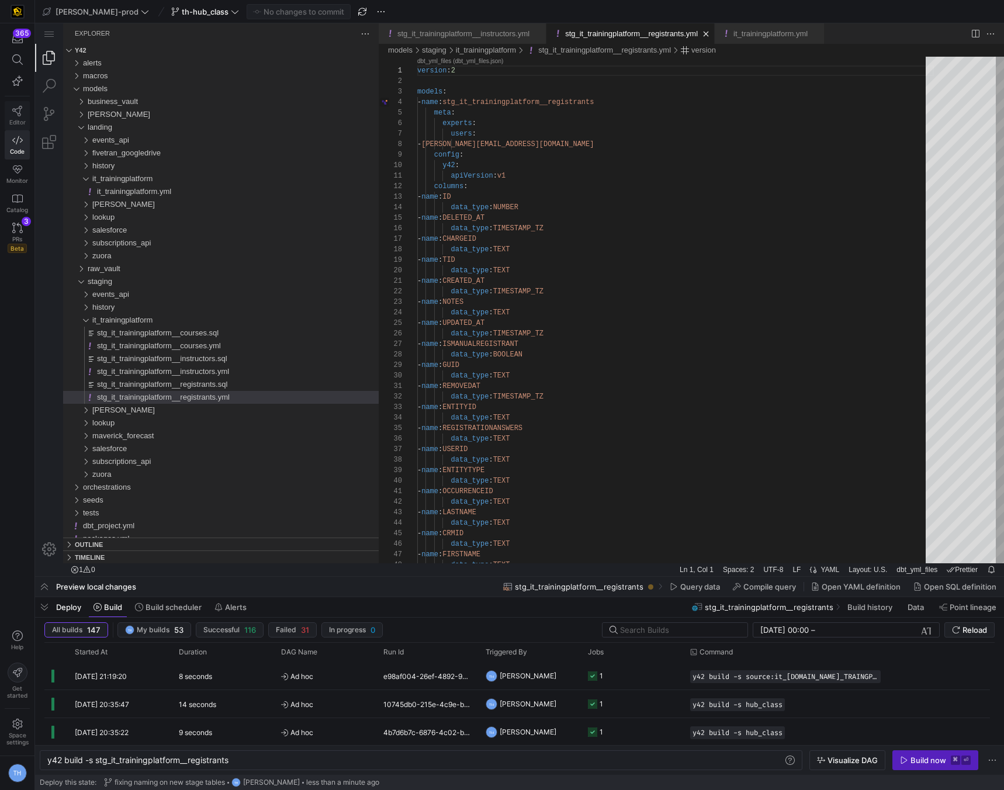
click at [15, 119] on span "Editor" at bounding box center [17, 122] width 16 height 7
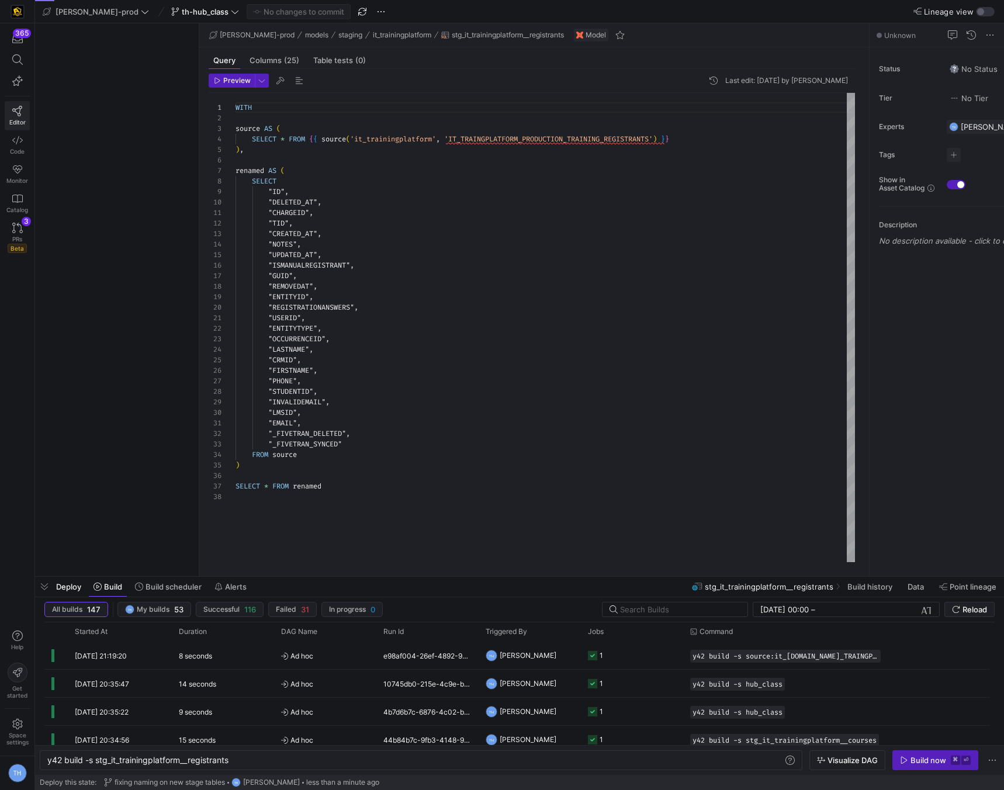
scroll to position [105, 0]
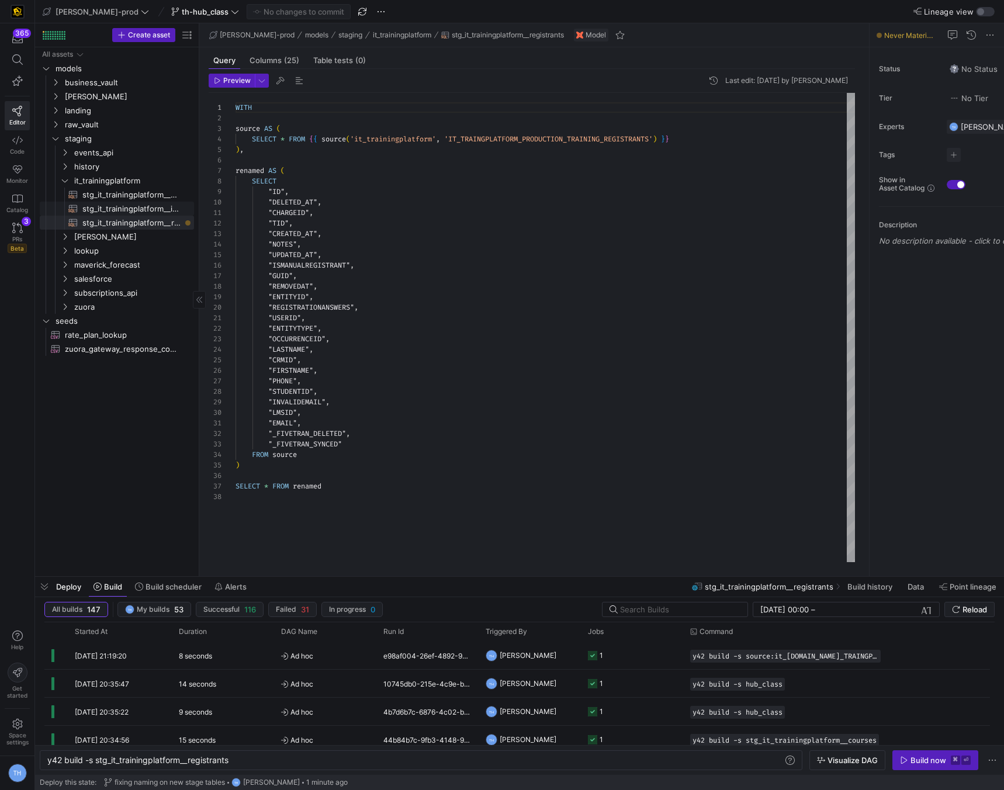
click at [154, 207] on span "stg_it_trainingplatform__instructors​​​​​​​​​​" at bounding box center [131, 208] width 98 height 13
type textarea "y42 build -s stg_it_trainingplatform__instructors"
type textarea "SELECT "GUID", "CITY", "PAYMENTOFFBOARDINGAT", "NUMBER", "PAYMENTPROCESSORID", …"
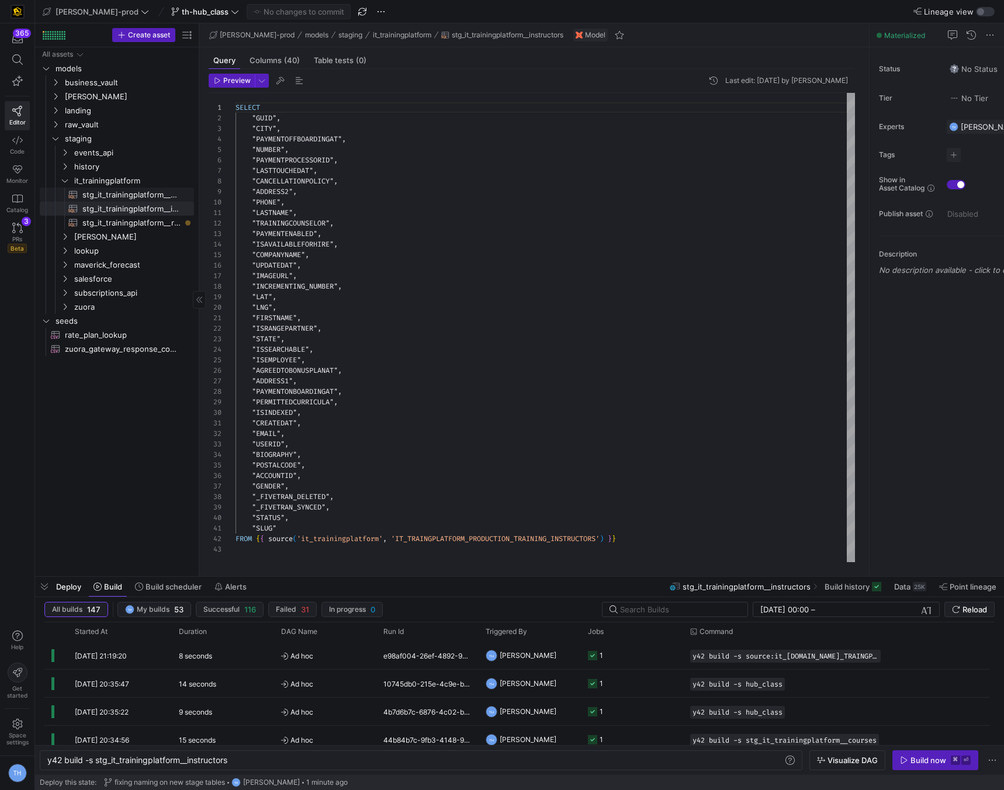
click at [152, 196] on span "stg_it_trainingplatform__courses​​​​​​​​​​" at bounding box center [131, 194] width 98 height 13
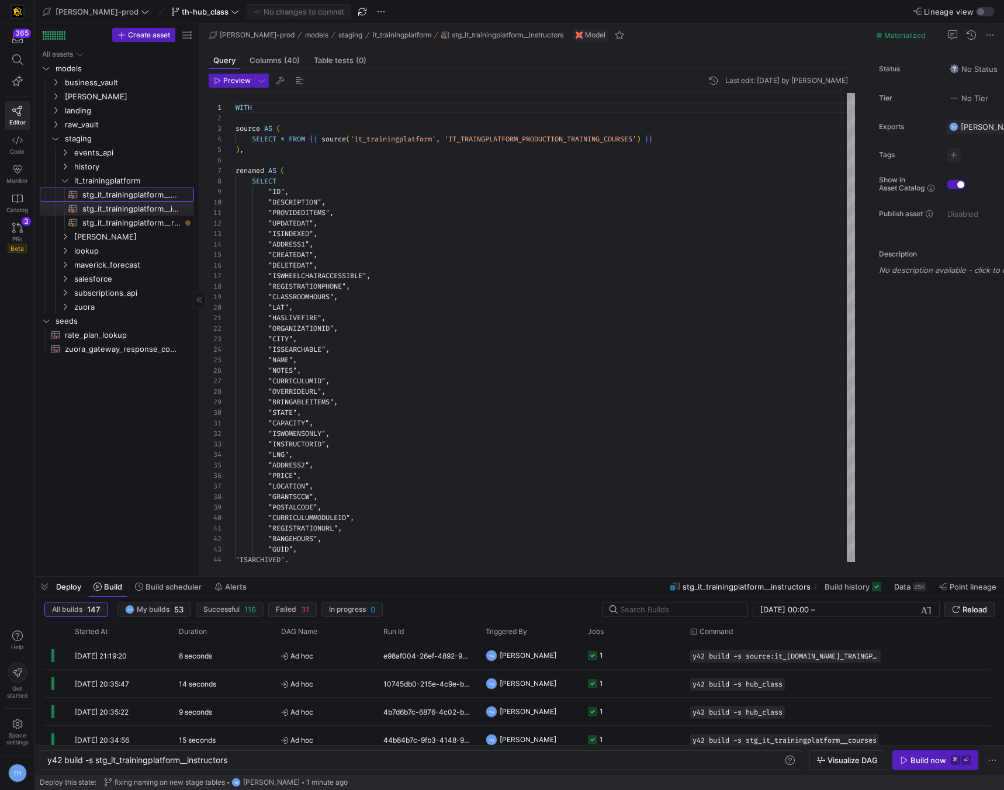
type textarea "y42 build -s stg_it_trainingplatform__courses"
type textarea "WITH source AS ( SELECT * FROM {{ source('it_trainingplatform', 'IT_TRAINGPLATF…"
click at [152, 205] on span "stg_it_trainingplatform__instructors​​​​​​​​​​" at bounding box center [131, 208] width 98 height 13
type textarea "y42 build -s stg_it_trainingplatform__instructors"
type textarea "SELECT "GUID", "CITY", "PAYMENTOFFBOARDINGAT", "NUMBER", "PAYMENTPROCESSORID", …"
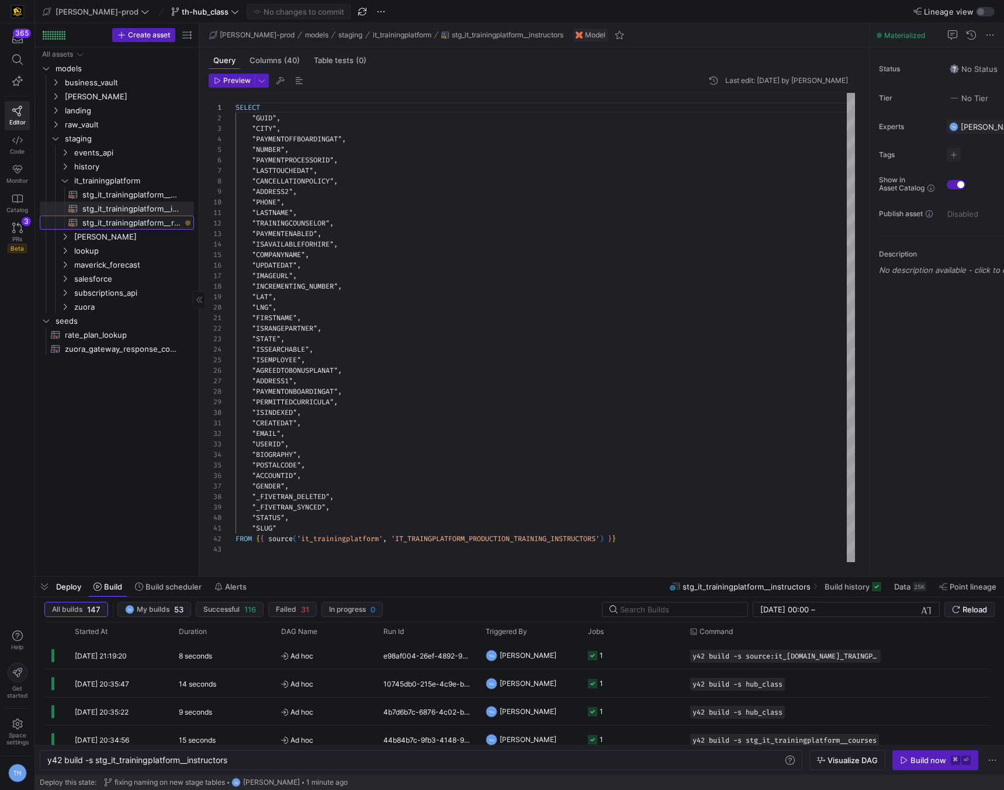
click at [152, 223] on span "stg_it_trainingplatform__registrants​​​​​​​​​​" at bounding box center [131, 222] width 98 height 13
type textarea "y42 build -s stg_it_trainingplatform__registrants"
type textarea "WITH source AS ( SELECT * FROM {{ source('it_trainingplatform', 'IT_TRAINGPLATF…"
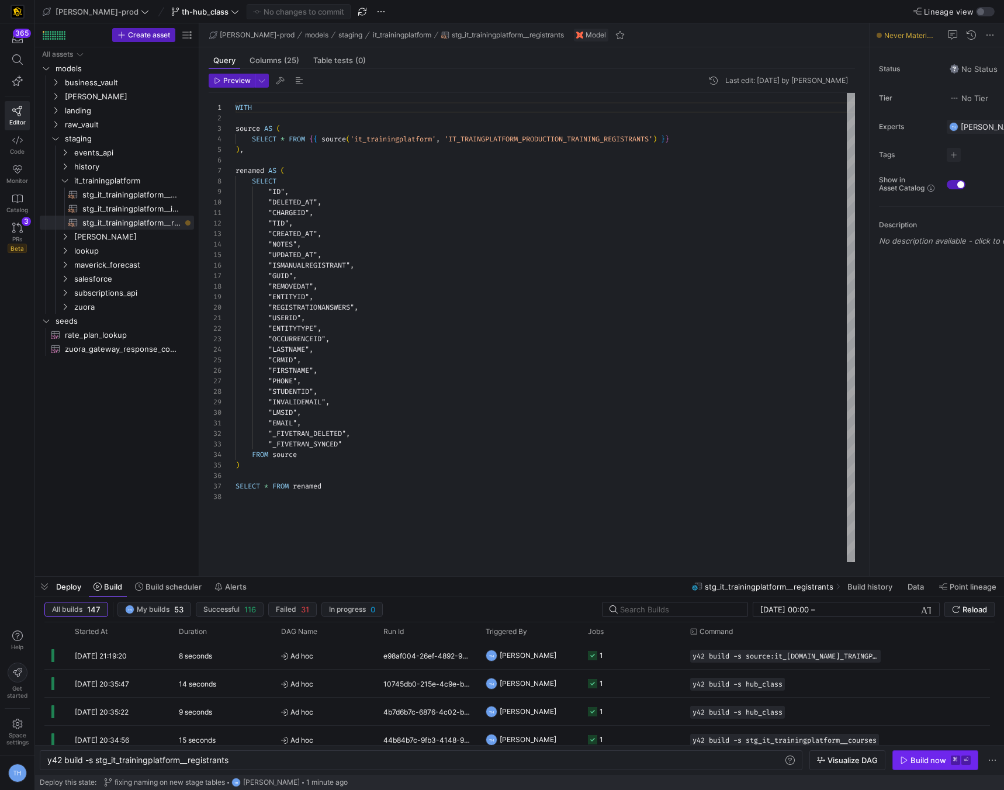
click at [948, 754] on span "button" at bounding box center [935, 760] width 85 height 19
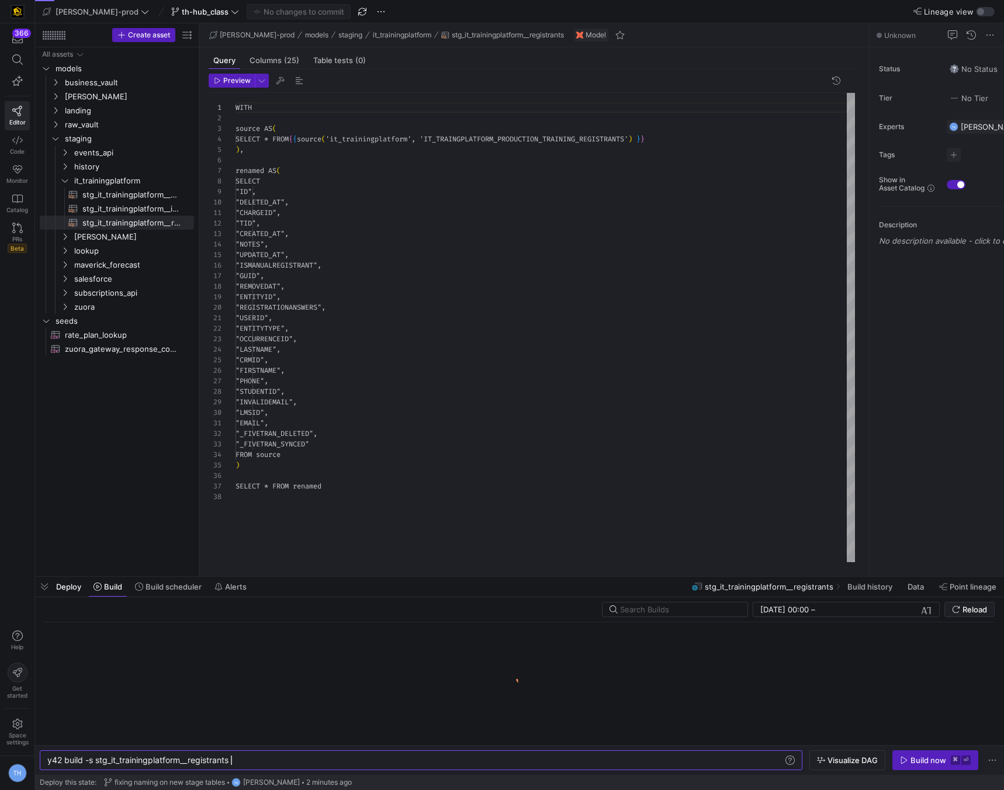
scroll to position [105, 0]
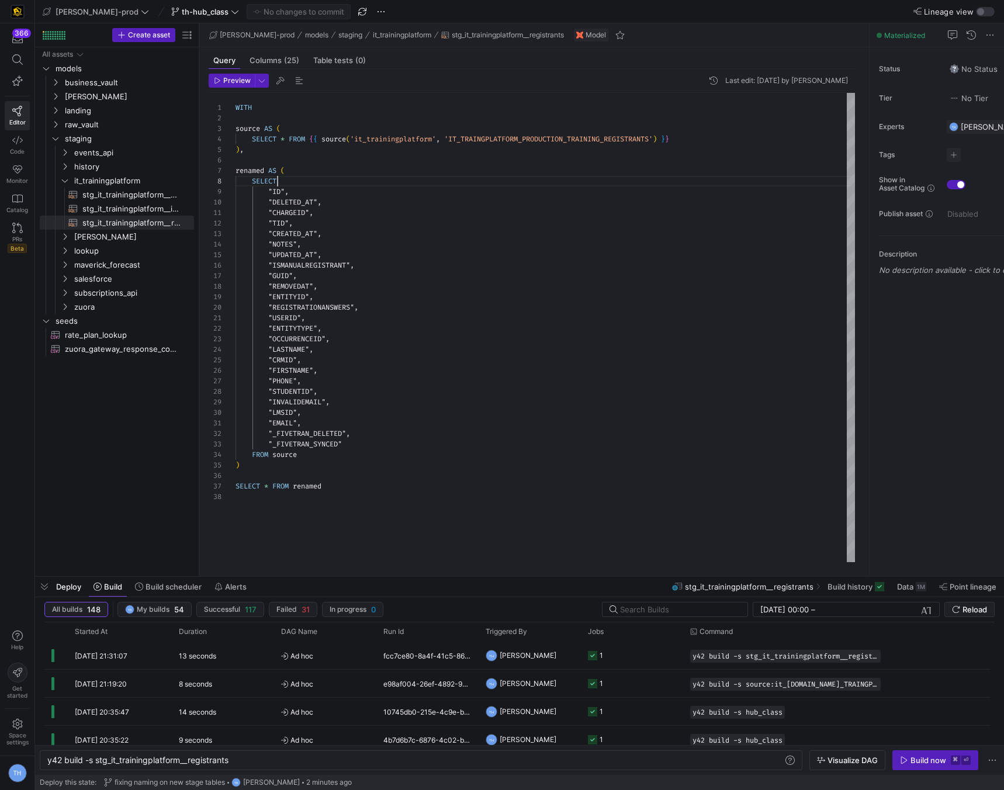
click at [320, 183] on div "WITH source AS ( SELECT * FROM { { source ( 'it_trainingplatform' , 'IT_TRAINGP…" at bounding box center [544, 327] width 619 height 469
click at [319, 168] on div "WITH source AS ( SELECT * FROM { { source ( 'it_trainingplatform' , 'IT_TRAINGP…" at bounding box center [544, 327] width 619 height 469
click at [318, 157] on div "WITH source AS ( SELECT * FROM { { source ( 'it_trainingplatform' , 'IT_TRAINGP…" at bounding box center [544, 327] width 619 height 469
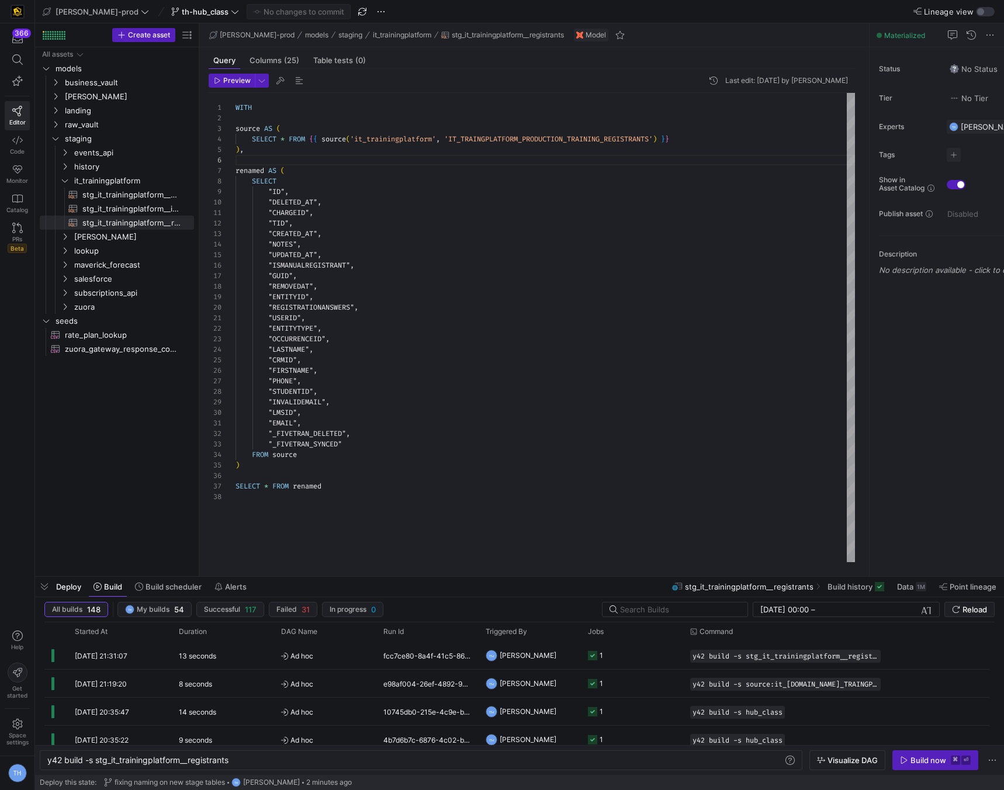
scroll to position [63, 88]
click at [386, 482] on div "WITH source AS ( SELECT * FROM { { source ( 'it_trainingplatform' , 'IT_TRAINGP…" at bounding box center [544, 327] width 619 height 469
click at [384, 471] on div "WITH source AS ( SELECT * FROM { { source ( 'it_trainingplatform' , 'IT_TRAINGP…" at bounding box center [544, 327] width 619 height 469
click at [384, 496] on div "WITH source AS ( SELECT * FROM { { source ( 'it_trainingplatform' , 'IT_TRAINGP…" at bounding box center [544, 327] width 619 height 469
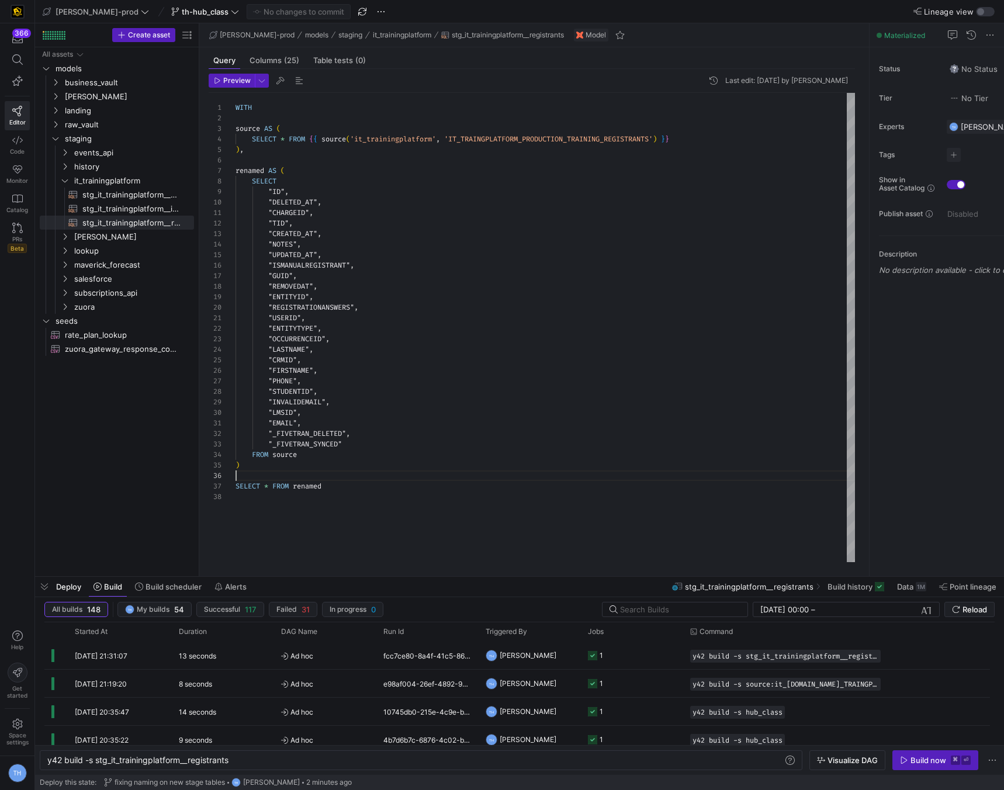
click at [386, 478] on div "WITH source AS ( SELECT * FROM { { source ( 'it_trainingplatform' , 'IT_TRAINGP…" at bounding box center [544, 327] width 619 height 469
type textarea "WITH source AS ( SELECT * FROM {{ source('it_trainingplatform', 'IT_TRAINGPLATF…"
click at [367, 154] on div "WITH source AS ( SELECT * FROM { { source ( 'it_trainingplatform' , 'IT_TRAINGP…" at bounding box center [544, 327] width 619 height 469
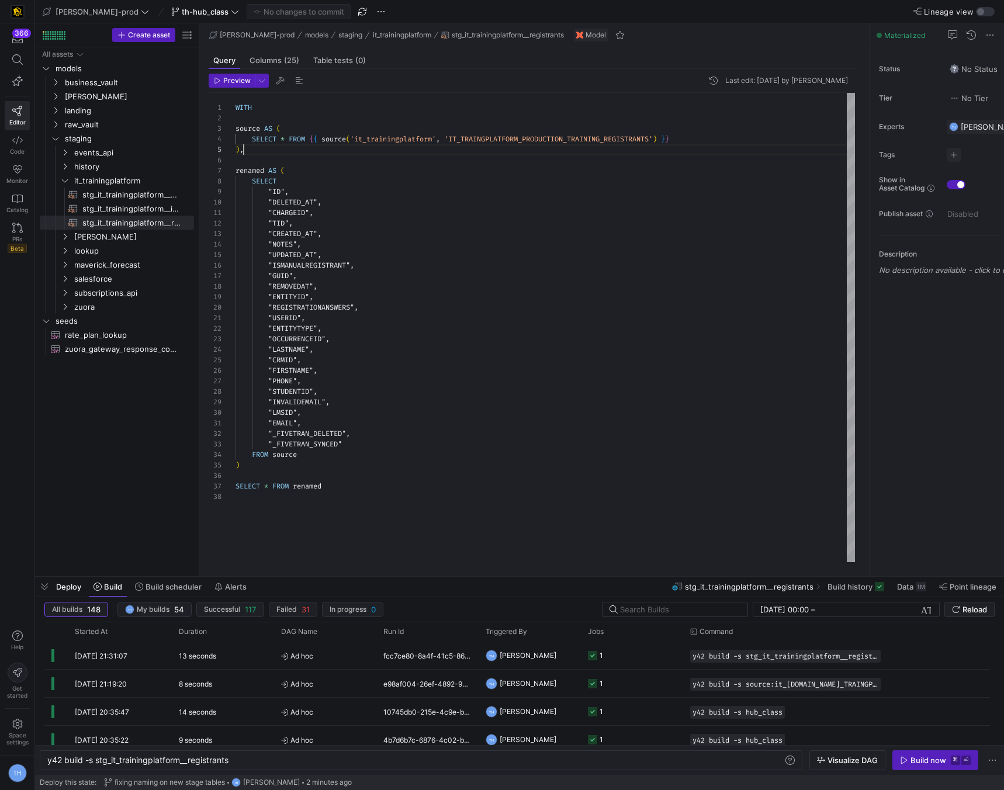
click at [367, 163] on div "WITH source AS ( SELECT * FROM { { source ( 'it_trainingplatform' , 'IT_TRAINGP…" at bounding box center [544, 327] width 619 height 469
click at [20, 177] on span "Monitor" at bounding box center [17, 180] width 22 height 7
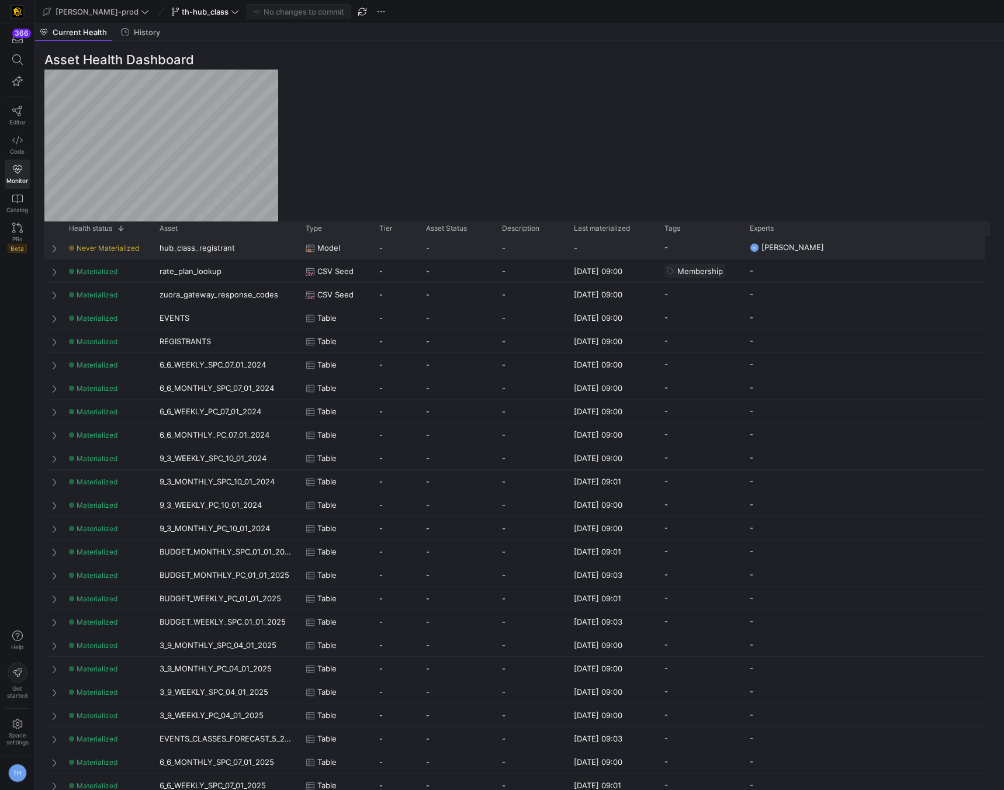
click at [186, 251] on div "hub_class_registrant" at bounding box center [225, 247] width 146 height 23
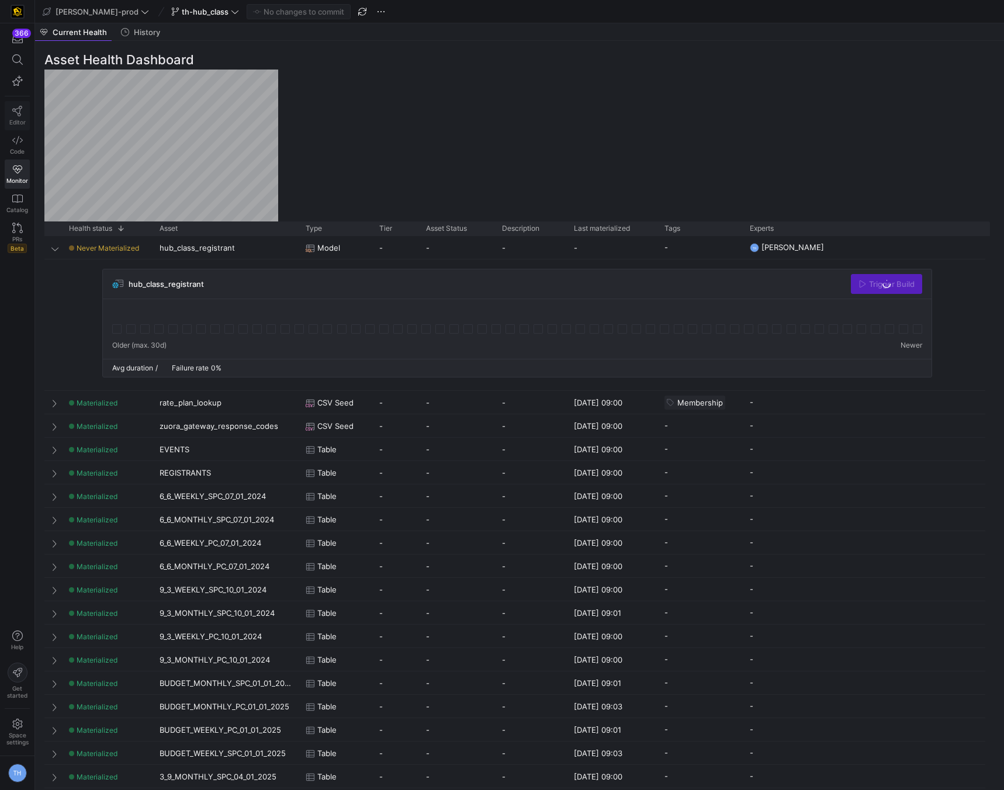
click at [22, 113] on icon at bounding box center [17, 111] width 11 height 11
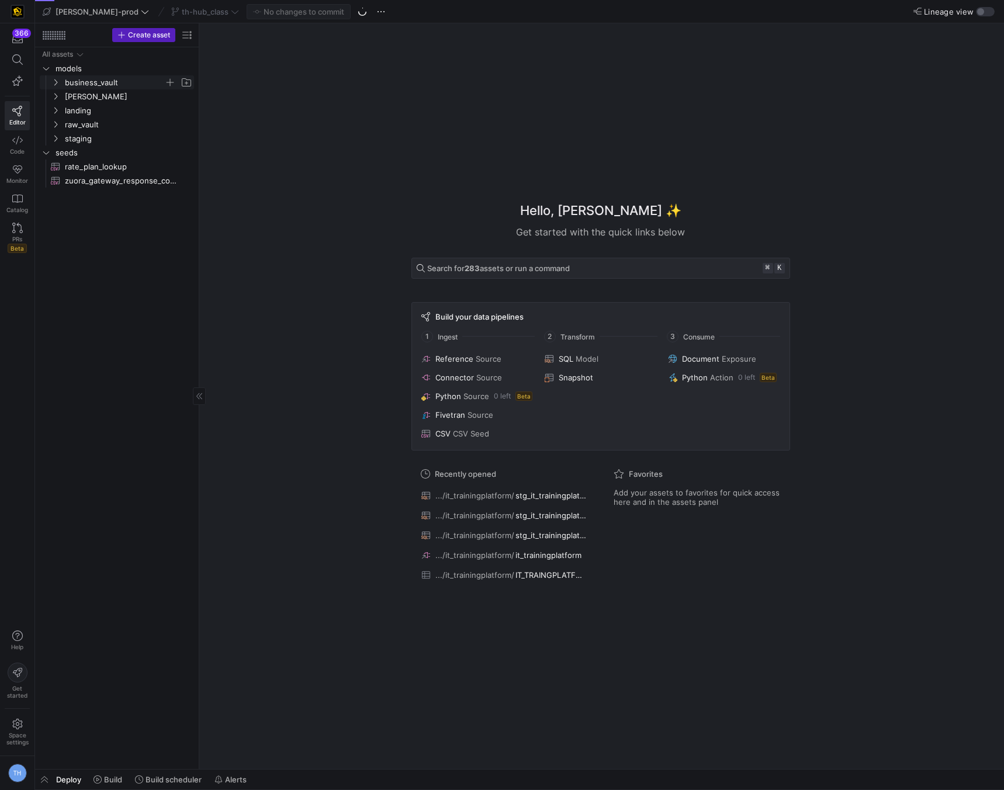
click at [115, 85] on span "business_vault" at bounding box center [114, 82] width 99 height 13
click at [113, 95] on span "hubs" at bounding box center [119, 96] width 90 height 13
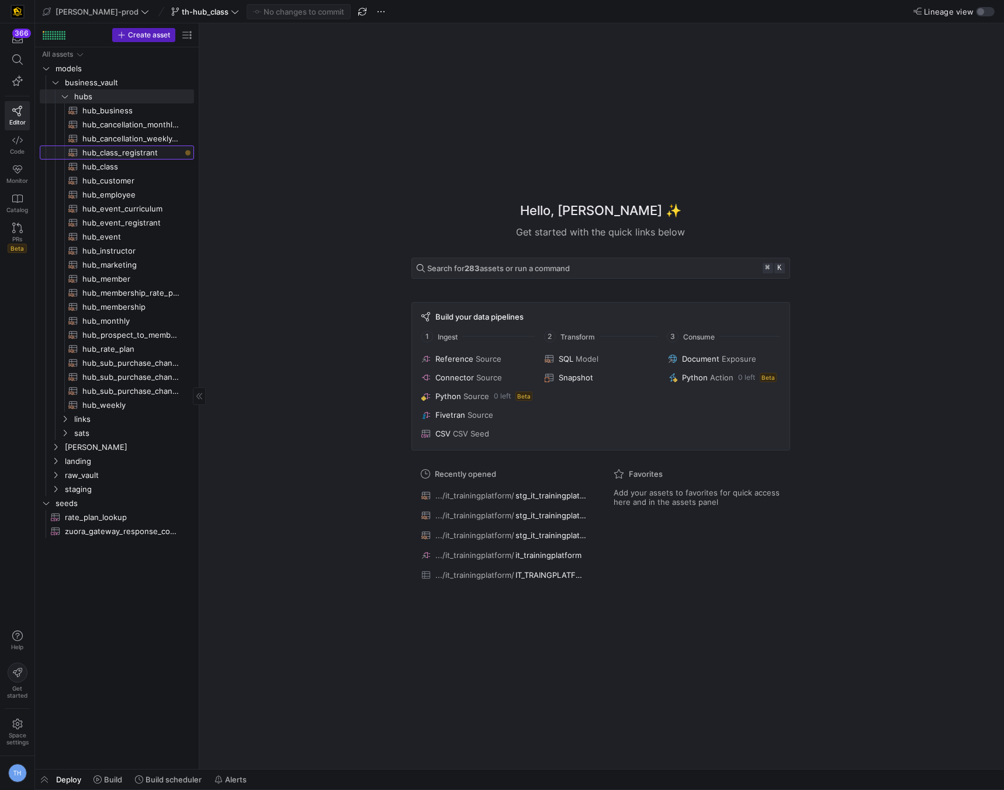
click at [128, 158] on span "hub_class_registrant​​​​​​​​​​" at bounding box center [131, 152] width 98 height 13
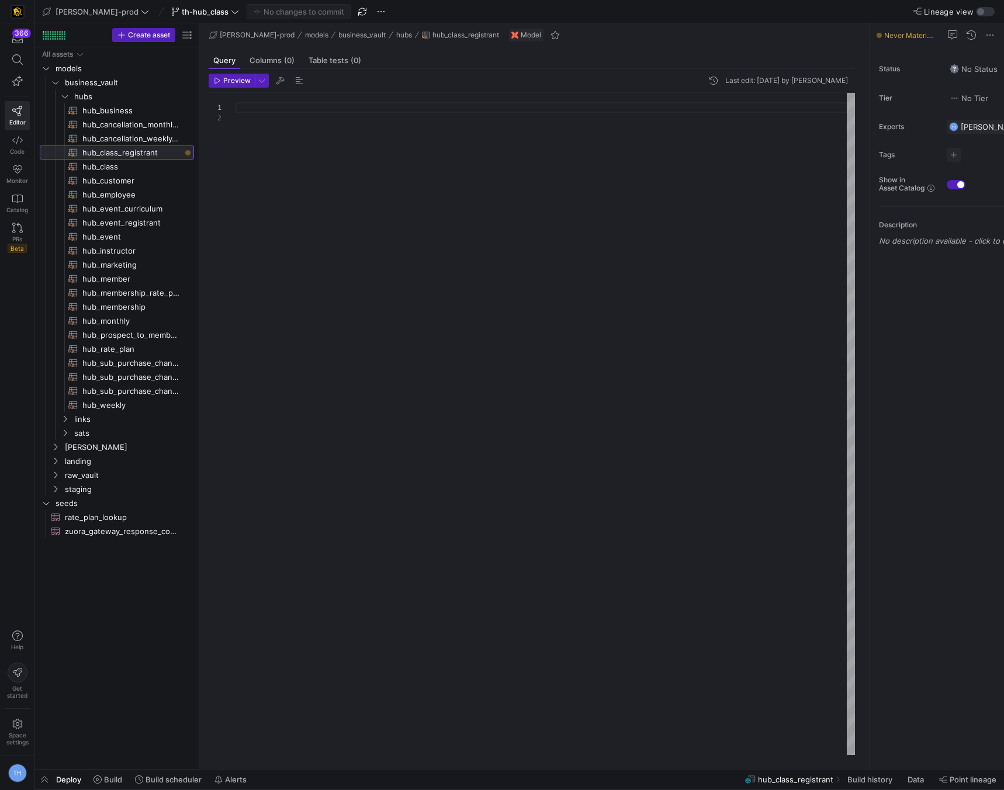
scroll to position [11, 0]
click at [292, 110] on div at bounding box center [544, 424] width 619 height 662
click at [147, 169] on span "hub_class​​​​​​​​​​" at bounding box center [131, 166] width 98 height 13
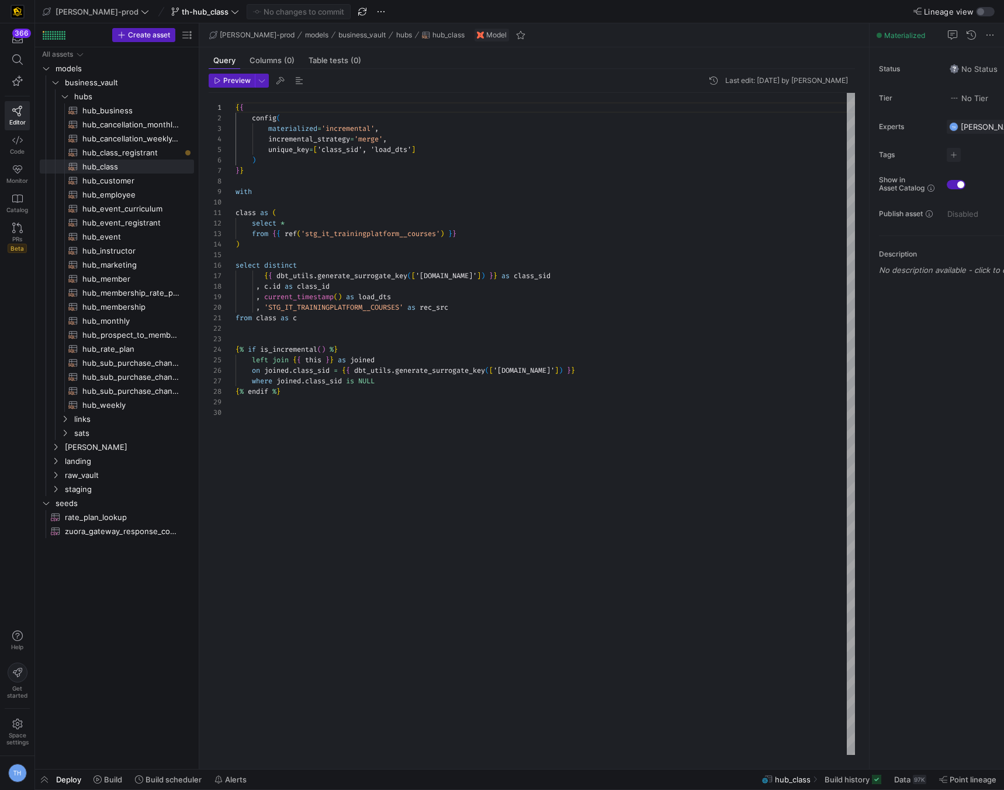
scroll to position [95, 0]
type textarea "{{ config( materialized='incremental', incremental_strategy='merge', unique_key…"
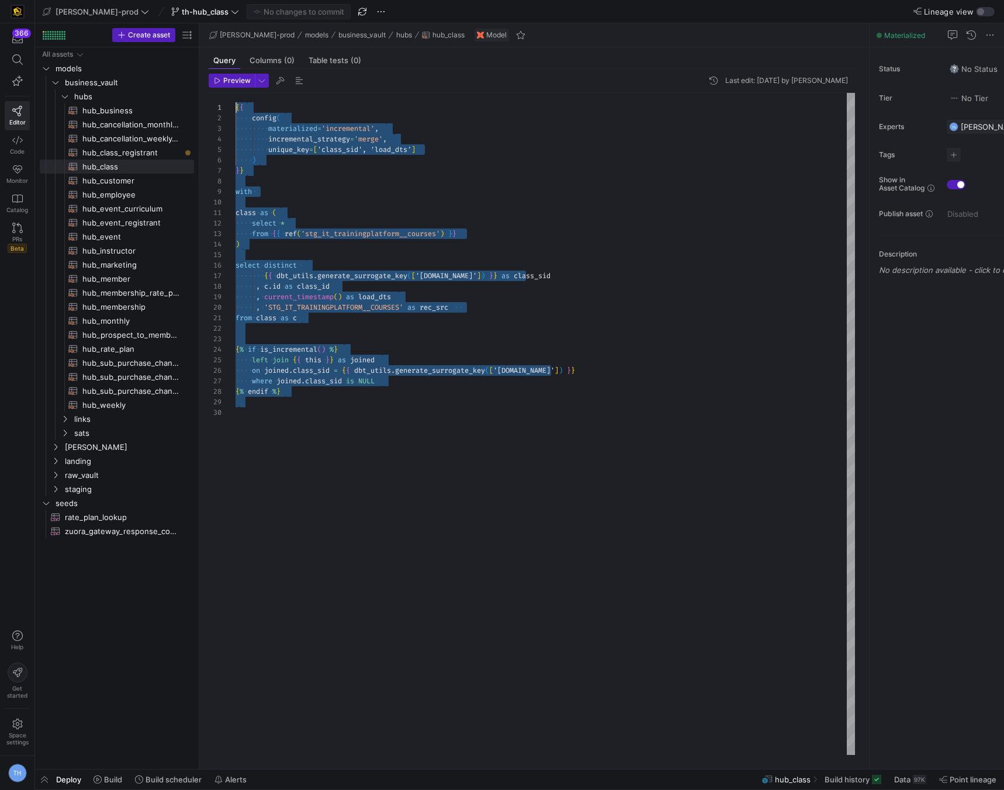
scroll to position [0, 0]
drag, startPoint x: 376, startPoint y: 423, endPoint x: 221, endPoint y: -51, distance: 499.0
click at [221, 0] on html "366 Editor Code Monitor Catalog PRs Beta Help Get started Space settings TH edw…" at bounding box center [502, 395] width 1004 height 790
click at [144, 152] on span "hub_class_registrant​​​​​​​​​​" at bounding box center [131, 152] width 98 height 13
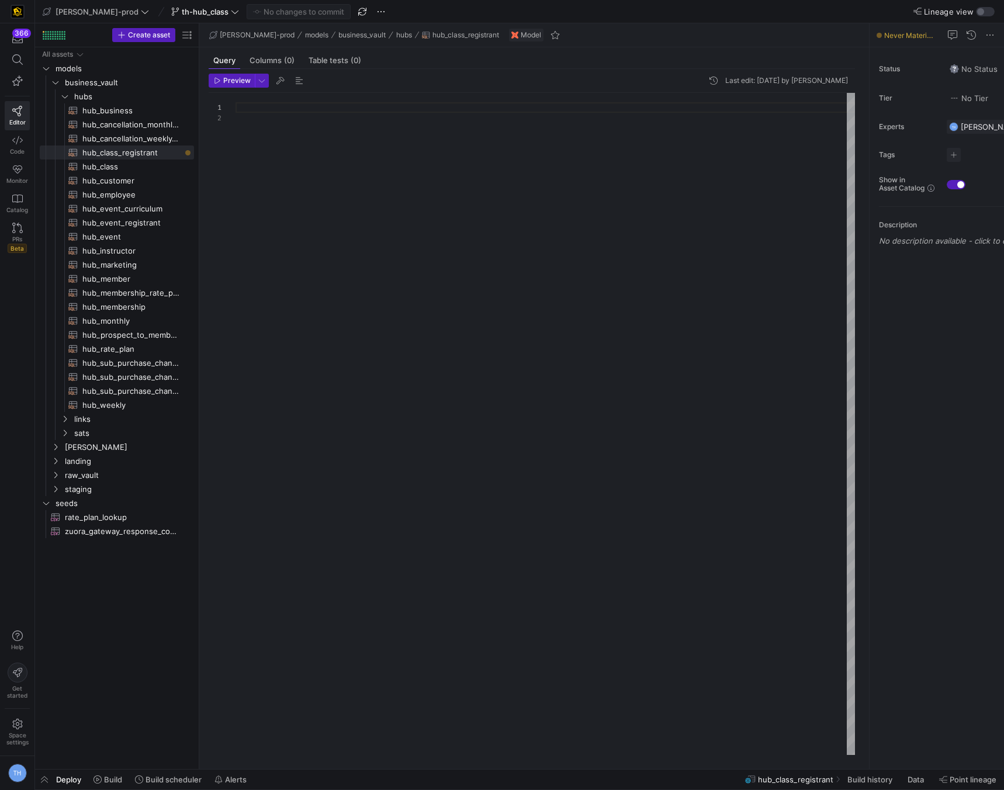
click at [300, 133] on div at bounding box center [544, 424] width 619 height 662
click at [292, 112] on div at bounding box center [544, 424] width 619 height 662
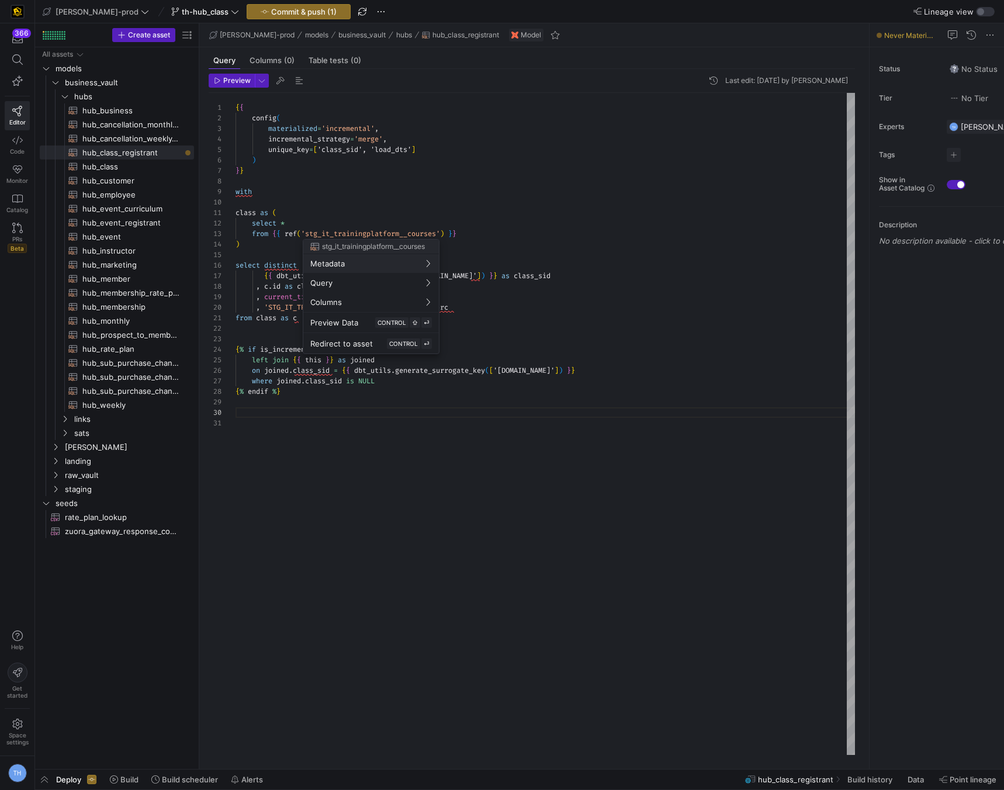
click at [341, 145] on div at bounding box center [502, 395] width 1004 height 790
click at [341, 147] on div "{ { config ( materialized = 'incremental' , incremental_strategy = 'merge' , un…" at bounding box center [544, 424] width 619 height 662
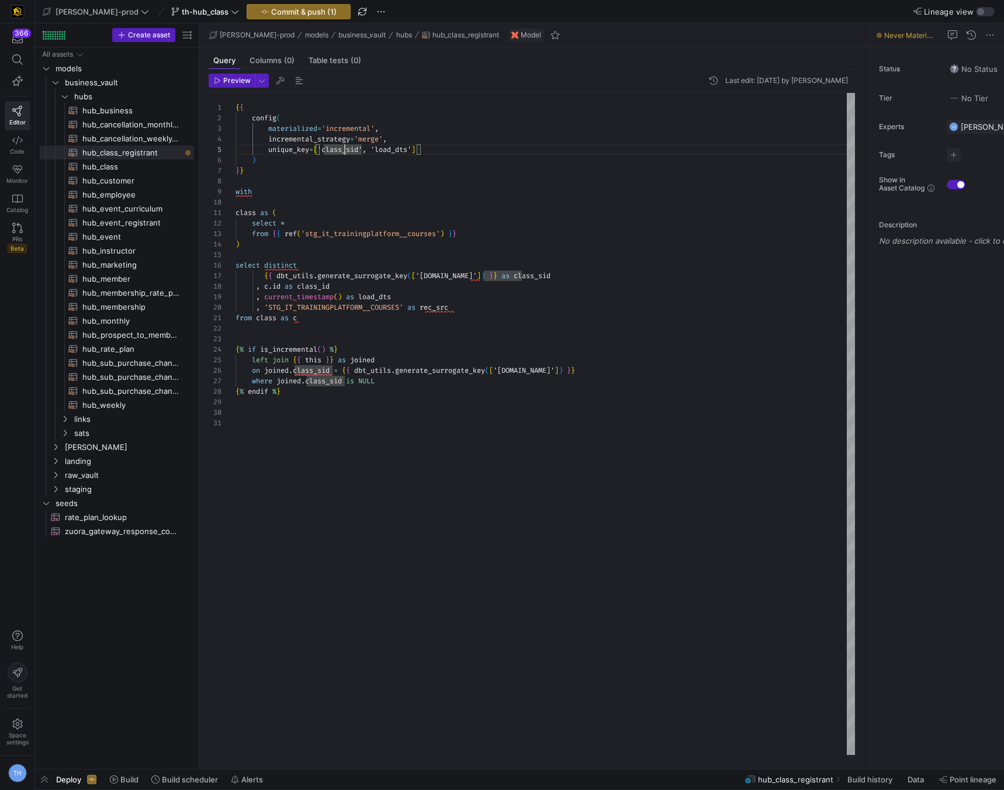
click at [343, 149] on div "{ { config ( materialized = 'incremental' , incremental_strategy = 'merge' , un…" at bounding box center [544, 424] width 619 height 662
click at [376, 199] on div "{ { config ( materialized = 'incremental' , incremental_strategy = 'merge' , un…" at bounding box center [544, 424] width 619 height 662
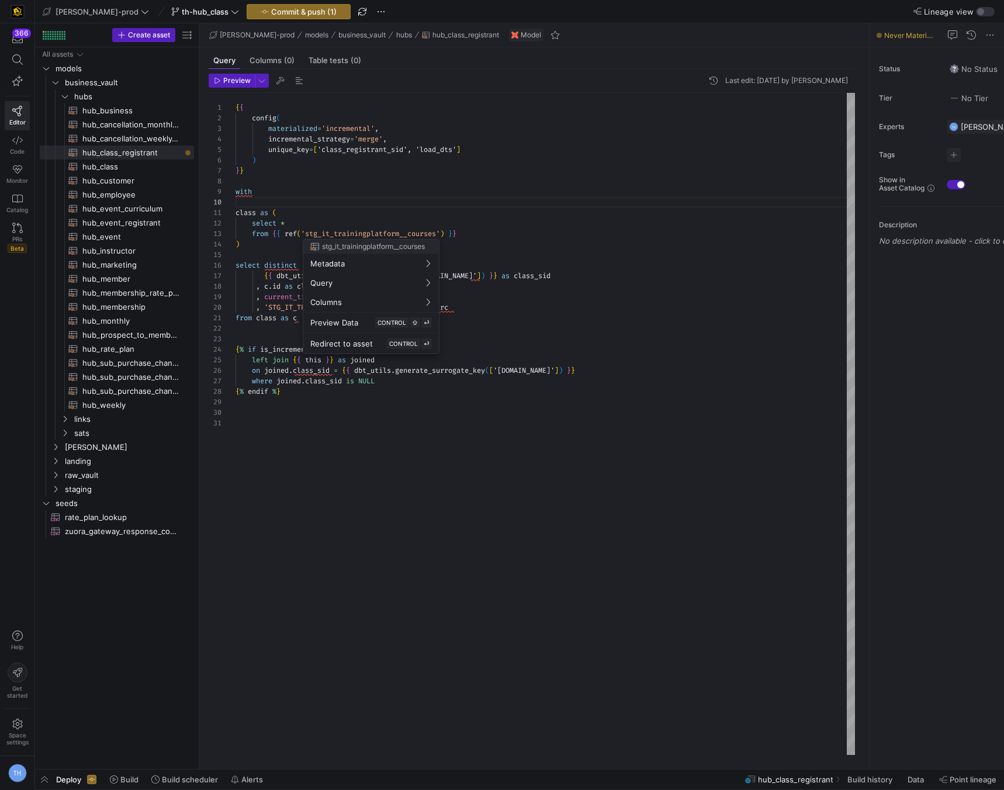
click at [440, 233] on div at bounding box center [502, 395] width 1004 height 790
click at [440, 233] on div "{ { config ( materialized = 'incremental' , incremental_strategy = 'merge' , un…" at bounding box center [544, 424] width 619 height 662
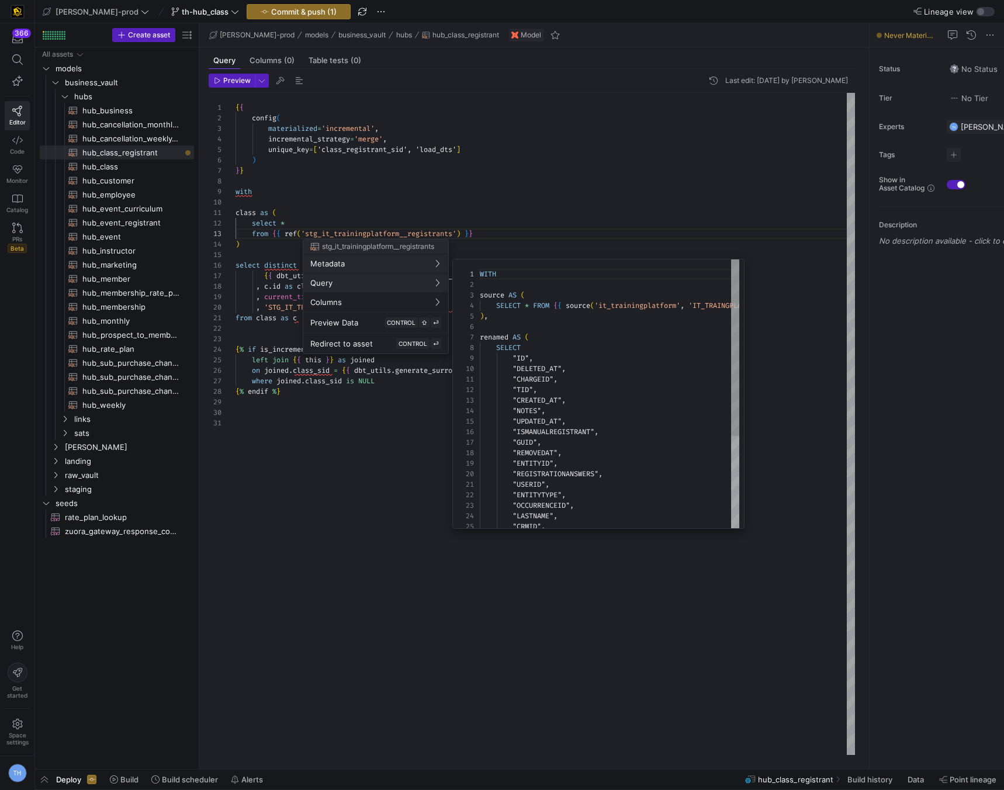
scroll to position [105, 0]
click at [474, 161] on div at bounding box center [502, 395] width 1004 height 790
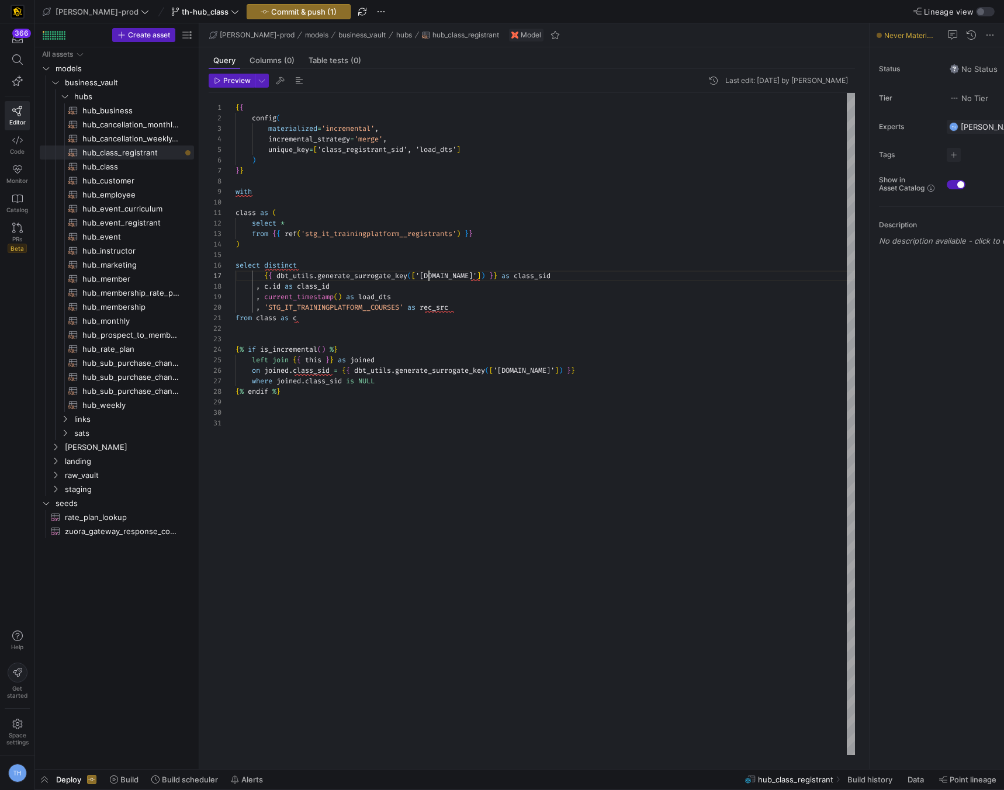
scroll to position [63, 193]
click at [429, 275] on div "{ { config ( materialized = 'incremental' , incremental_strategy = 'merge' , un…" at bounding box center [544, 424] width 619 height 662
click at [256, 211] on div "{ { config ( materialized = 'incremental' , incremental_strategy = 'merge' , un…" at bounding box center [544, 424] width 619 height 662
click at [302, 204] on div "{ { config ( materialized = 'incremental' , incremental_strategy = 'merge' , un…" at bounding box center [544, 424] width 619 height 662
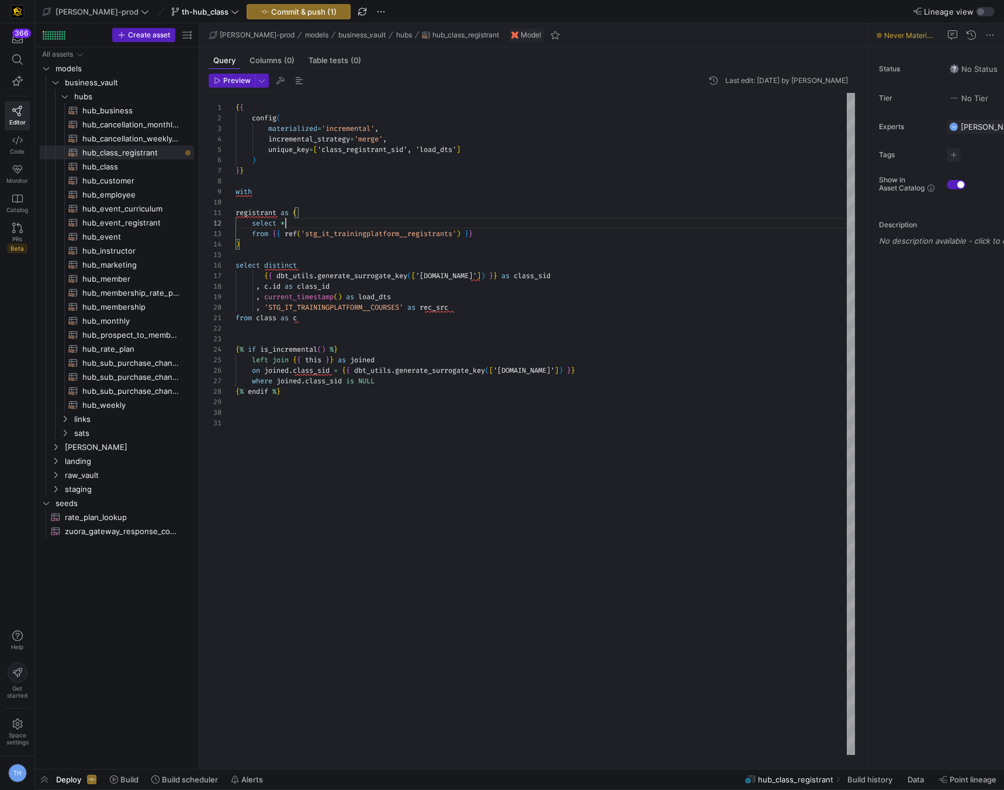
scroll to position [11, 50]
click at [327, 226] on div "{ { config ( materialized = 'incremental' , incremental_strategy = 'merge' , un…" at bounding box center [544, 424] width 619 height 662
click at [341, 199] on div "{ { config ( materialized = 'incremental' , incremental_strategy = 'merge' , un…" at bounding box center [544, 424] width 619 height 662
click at [491, 244] on div "{ { config ( materialized = 'incremental' , incremental_strategy = 'merge' , un…" at bounding box center [544, 424] width 619 height 662
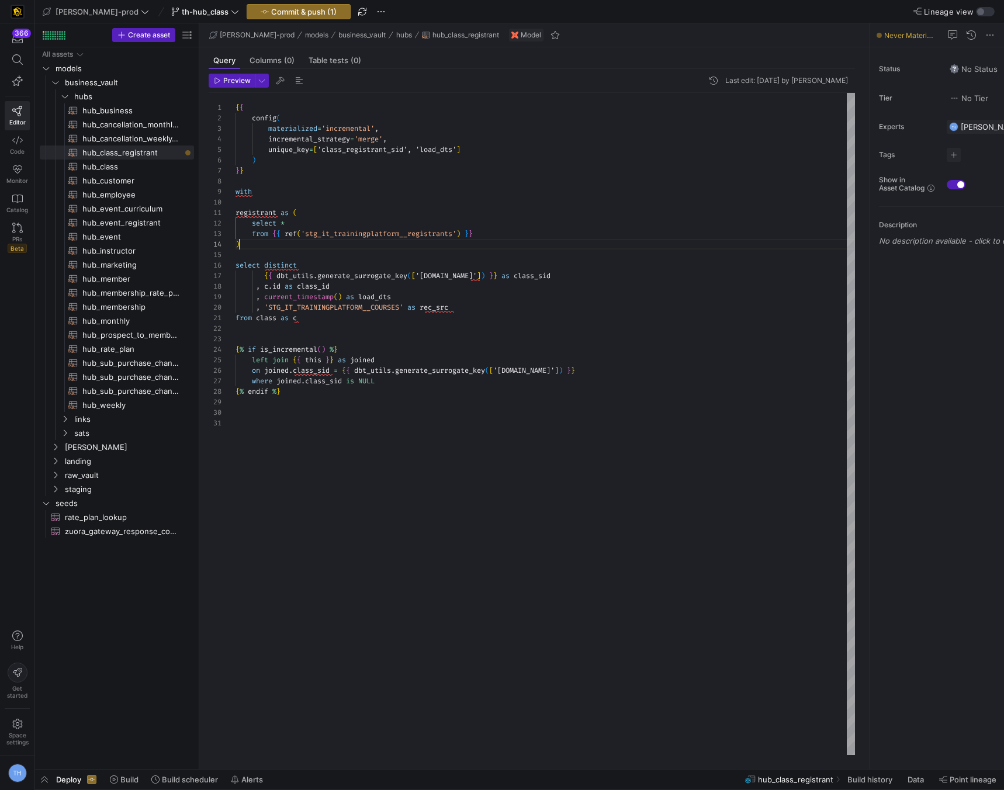
scroll to position [32, 4]
click at [275, 317] on div "{ { config ( materialized = 'incremental' , incremental_strategy = 'merge' , un…" at bounding box center [544, 424] width 619 height 662
click at [335, 320] on div "{ { config ( materialized = 'incremental' , incremental_strategy = 'merge' , un…" at bounding box center [544, 424] width 619 height 662
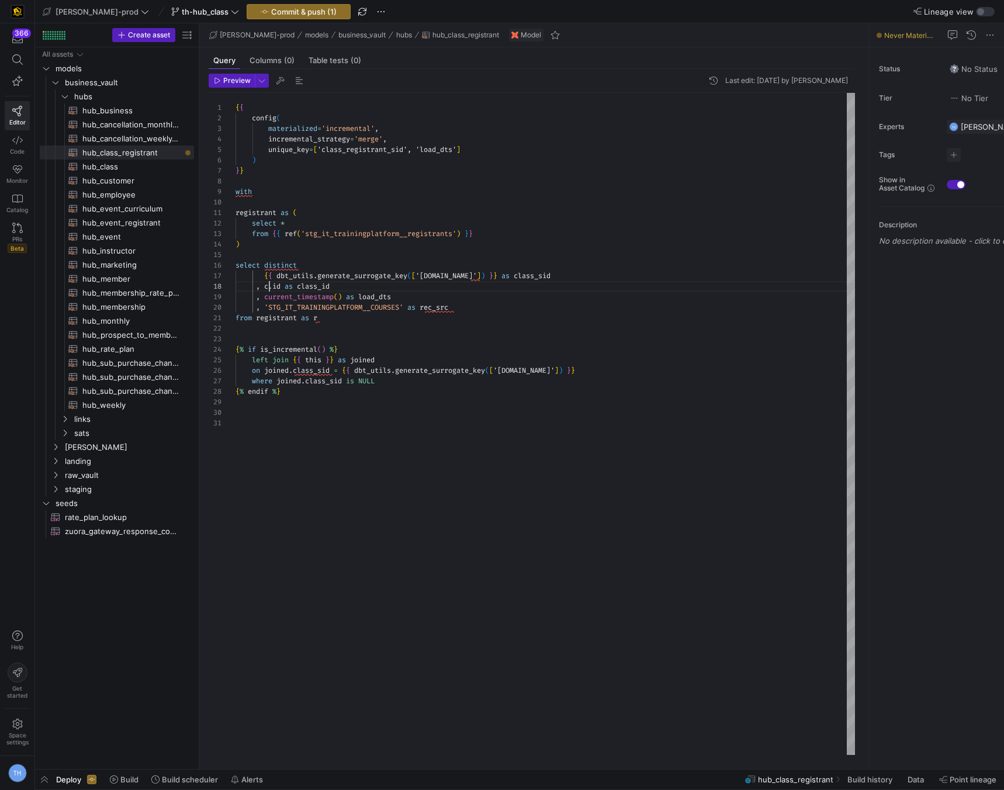
click at [268, 286] on div "{ { config ( materialized = 'incremental' , incremental_strategy = 'merge' , un…" at bounding box center [544, 424] width 619 height 662
click at [319, 285] on div "{ { config ( materialized = 'incremental' , incremental_strategy = 'merge' , un…" at bounding box center [544, 424] width 619 height 662
click at [504, 275] on div "{ { config ( materialized = 'incremental' , incremental_strategy = 'merge' , un…" at bounding box center [544, 424] width 619 height 662
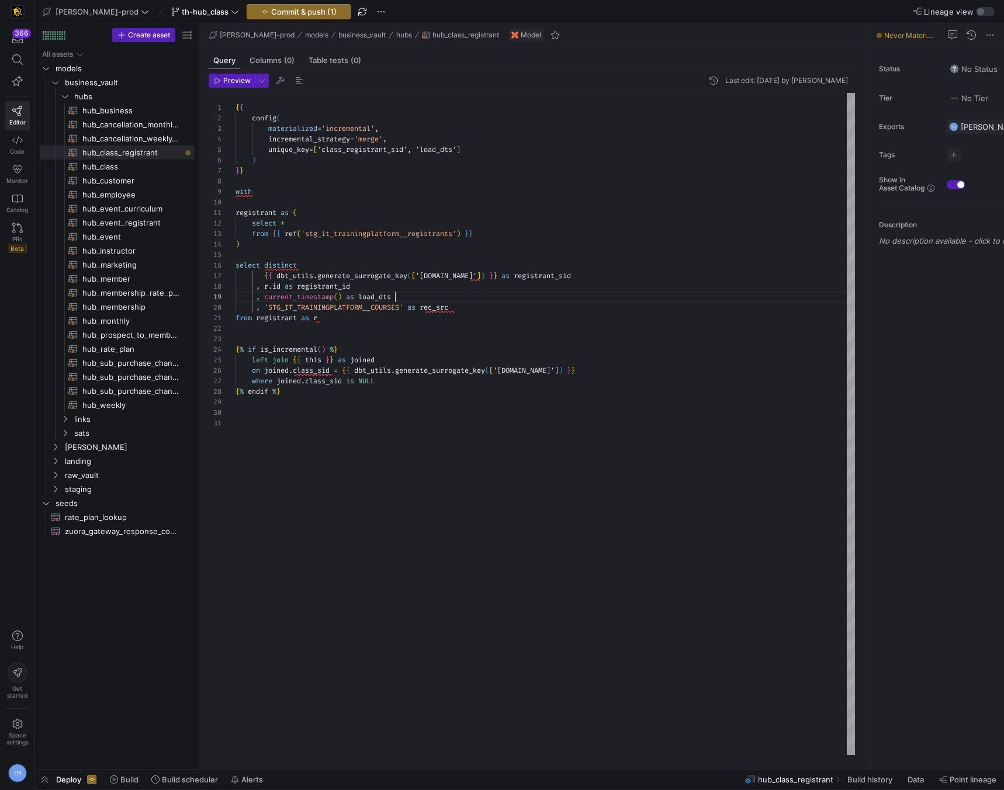
click at [513, 294] on div "{ { config ( materialized = 'incremental' , incremental_strategy = 'merge' , un…" at bounding box center [544, 424] width 619 height 662
click at [474, 327] on div "{ { config ( materialized = 'incremental' , incremental_strategy = 'merge' , un…" at bounding box center [544, 424] width 619 height 662
click at [404, 305] on div "{ { config ( materialized = 'incremental' , incremental_strategy = 'merge' , un…" at bounding box center [544, 424] width 619 height 662
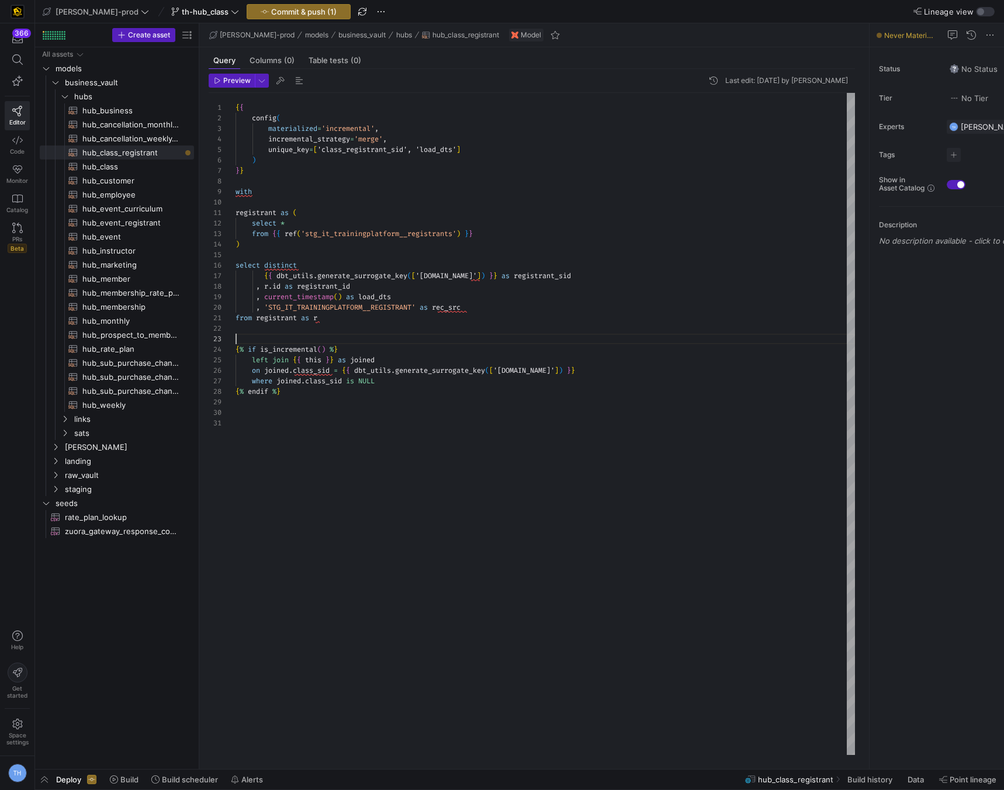
click at [381, 341] on div "{ { config ( materialized = 'incremental' , incremental_strategy = 'merge' , un…" at bounding box center [544, 424] width 619 height 662
click at [414, 306] on div "{ { config ( materialized = 'incremental' , incremental_strategy = 'merge' , un…" at bounding box center [544, 424] width 619 height 662
click at [419, 308] on div "{ { config ( materialized = 'incremental' , incremental_strategy = 'merge' , un…" at bounding box center [544, 424] width 619 height 662
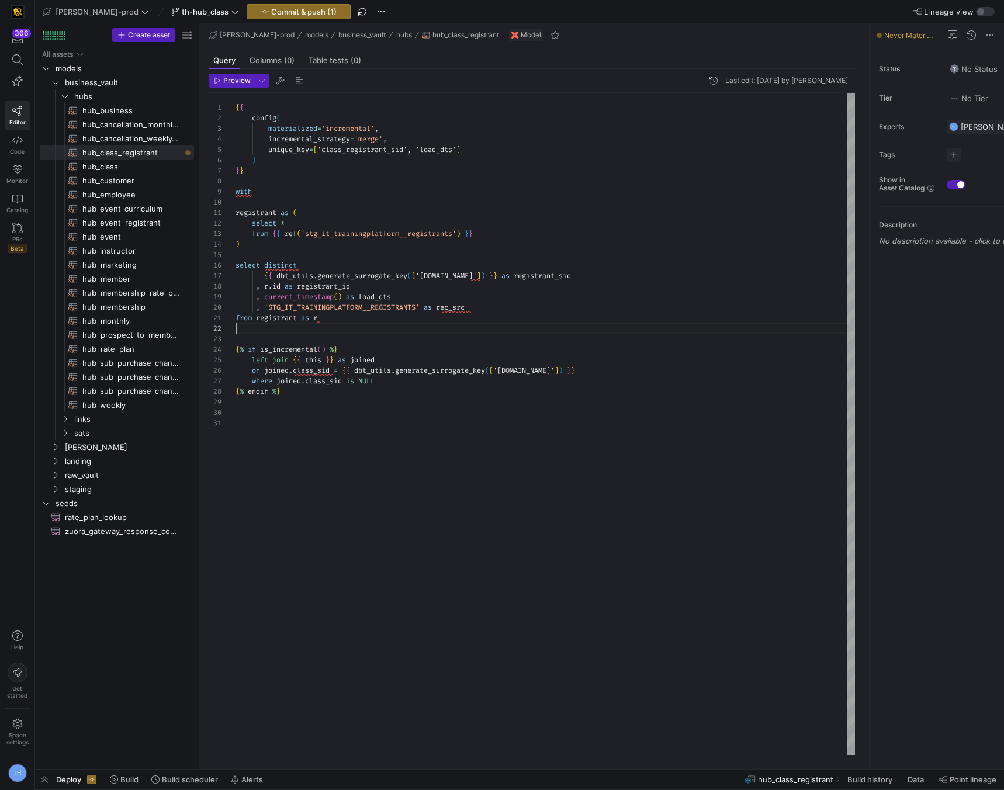
scroll to position [11, 0]
click at [329, 323] on div "{ { config ( materialized = 'incremental' , incremental_strategy = 'merge' , un…" at bounding box center [544, 424] width 619 height 662
click at [339, 317] on div "{ { config ( materialized = 'incremental' , incremental_strategy = 'merge' , un…" at bounding box center [544, 424] width 619 height 662
click at [315, 349] on div "{ { config ( materialized = 'incremental' , incremental_strategy = 'merge' , un…" at bounding box center [544, 424] width 619 height 662
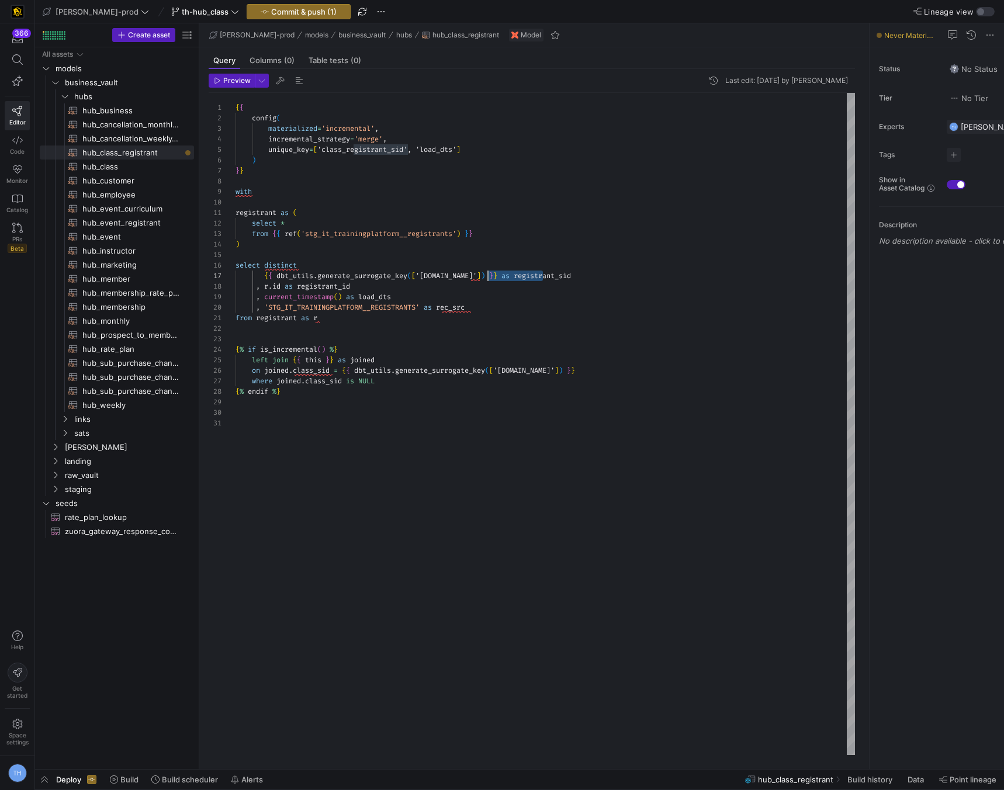
scroll to position [63, 248]
drag, startPoint x: 567, startPoint y: 272, endPoint x: 485, endPoint y: 273, distance: 81.2
click at [485, 273] on div "{ { config ( materialized = 'incremental' , incremental_strategy = 'merge' , un…" at bounding box center [544, 424] width 619 height 662
click at [370, 369] on div "{ { config ( materialized = 'incremental' , incremental_strategy = 'merge' , un…" at bounding box center [544, 424] width 619 height 662
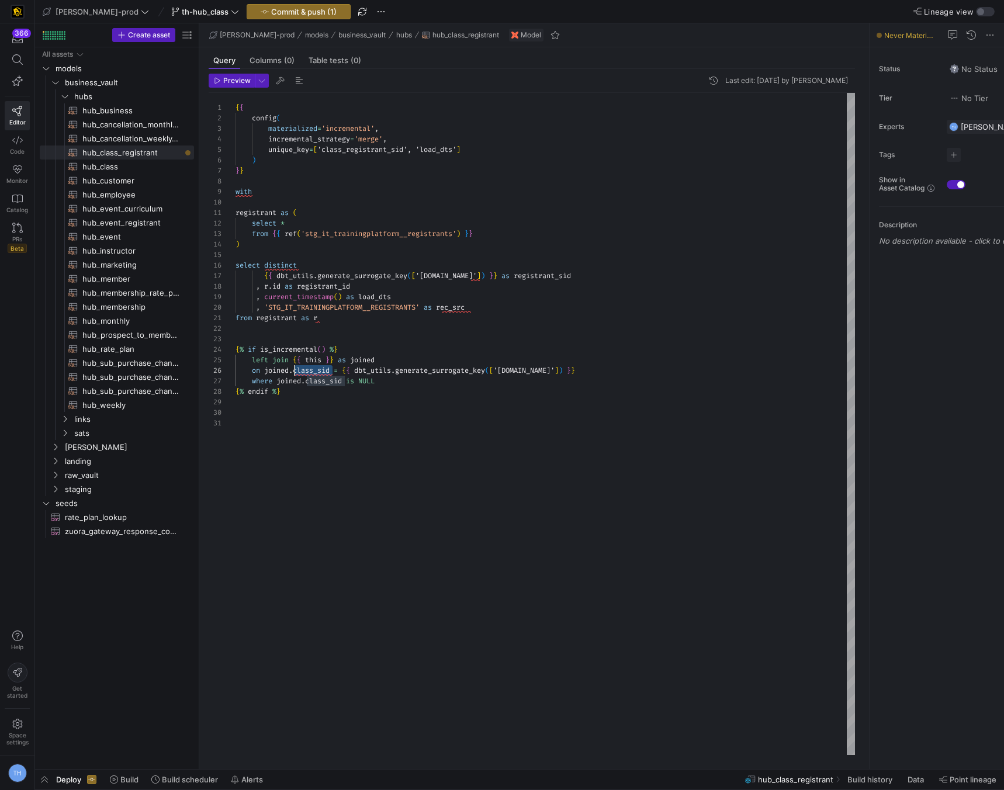
drag, startPoint x: 334, startPoint y: 370, endPoint x: 294, endPoint y: 369, distance: 39.2
click at [294, 369] on div "{ { config ( materialized = 'incremental' , incremental_strategy = 'merge' , un…" at bounding box center [544, 424] width 619 height 662
click at [532, 370] on div "{ { config ( materialized = 'incremental' , incremental_strategy = 'merge' , un…" at bounding box center [544, 424] width 619 height 662
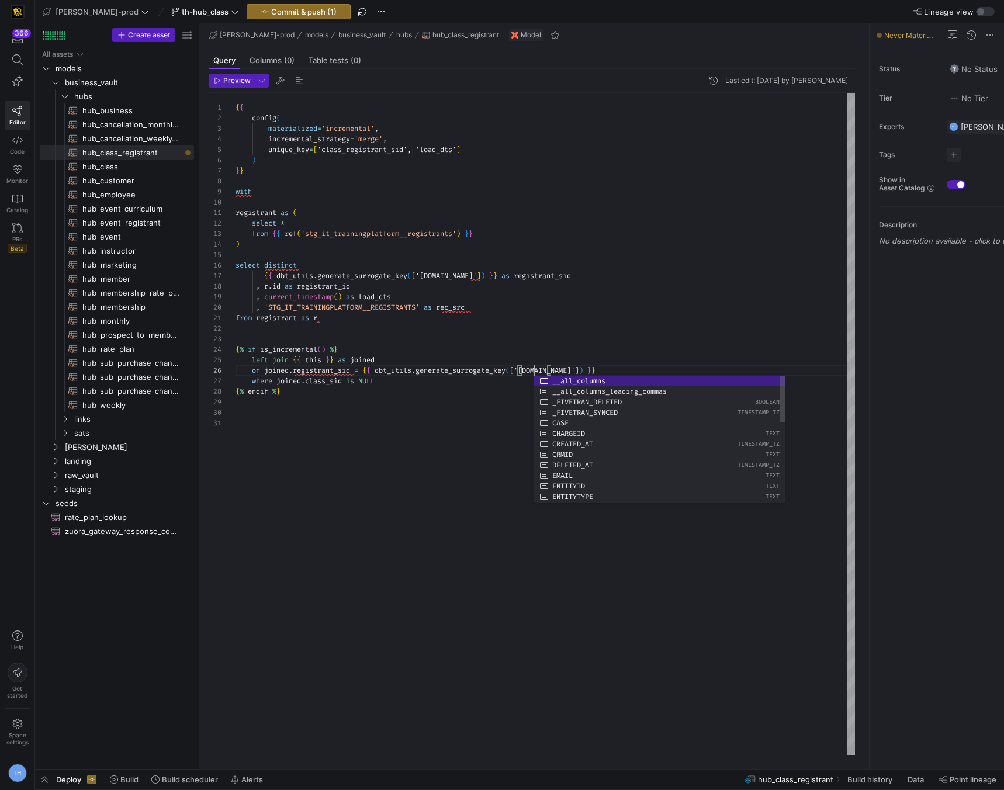
scroll to position [53, 299]
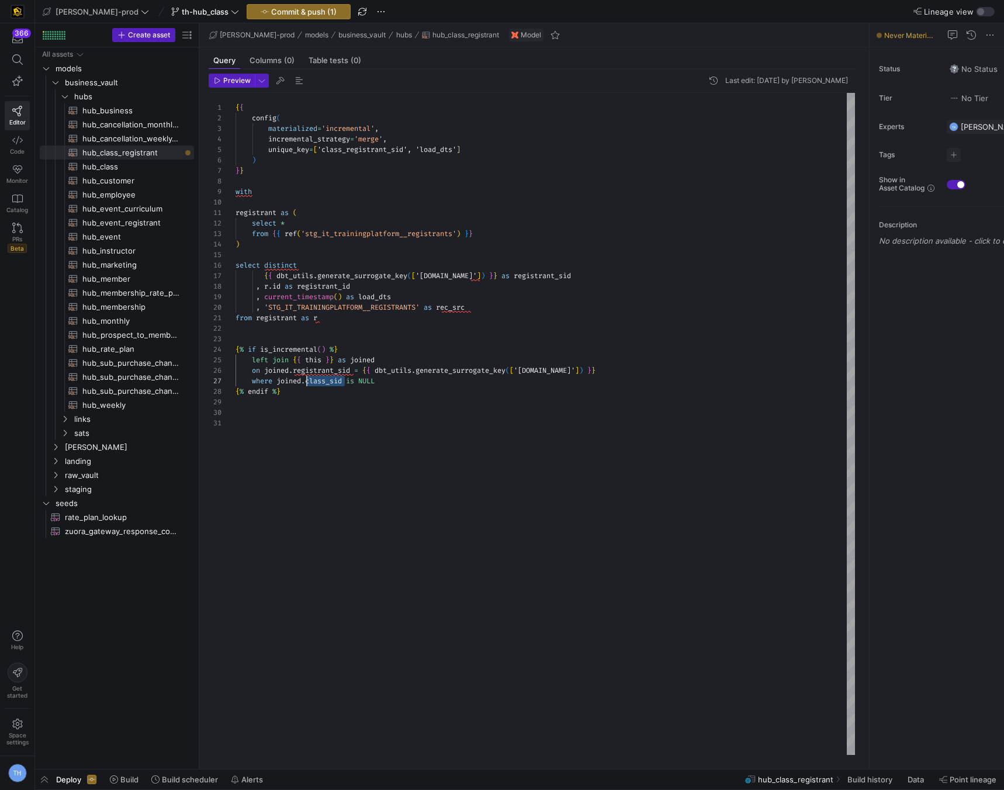
drag, startPoint x: 346, startPoint y: 382, endPoint x: 307, endPoint y: 382, distance: 39.1
click at [307, 382] on div "{ { config ( materialized = 'incremental' , incremental_strategy = 'merge' , un…" at bounding box center [544, 424] width 619 height 662
click at [367, 342] on div "{ { config ( materialized = 'incremental' , incremental_strategy = 'merge' , un…" at bounding box center [544, 424] width 619 height 662
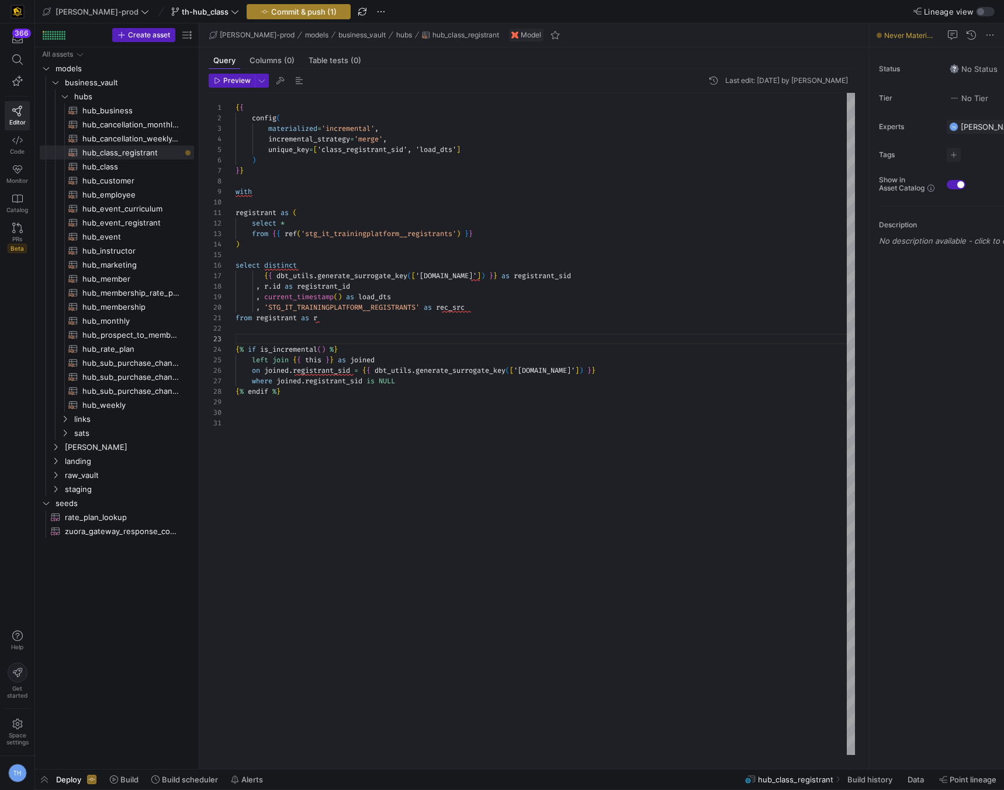
type textarea "from registrant as r {% if is_incremental() %} left join {{ this }} as joined o…"
click at [271, 11] on span "Commit & push (1)" at bounding box center [303, 11] width 65 height 9
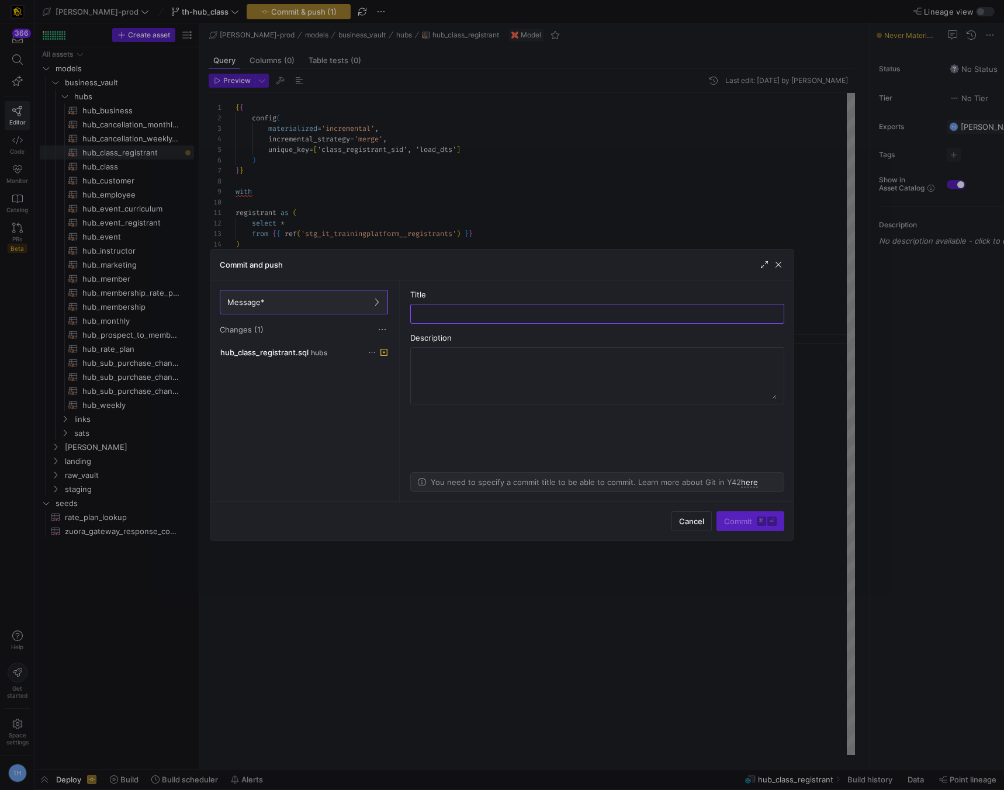
type input "n"
type input "initial creation of hub_class"
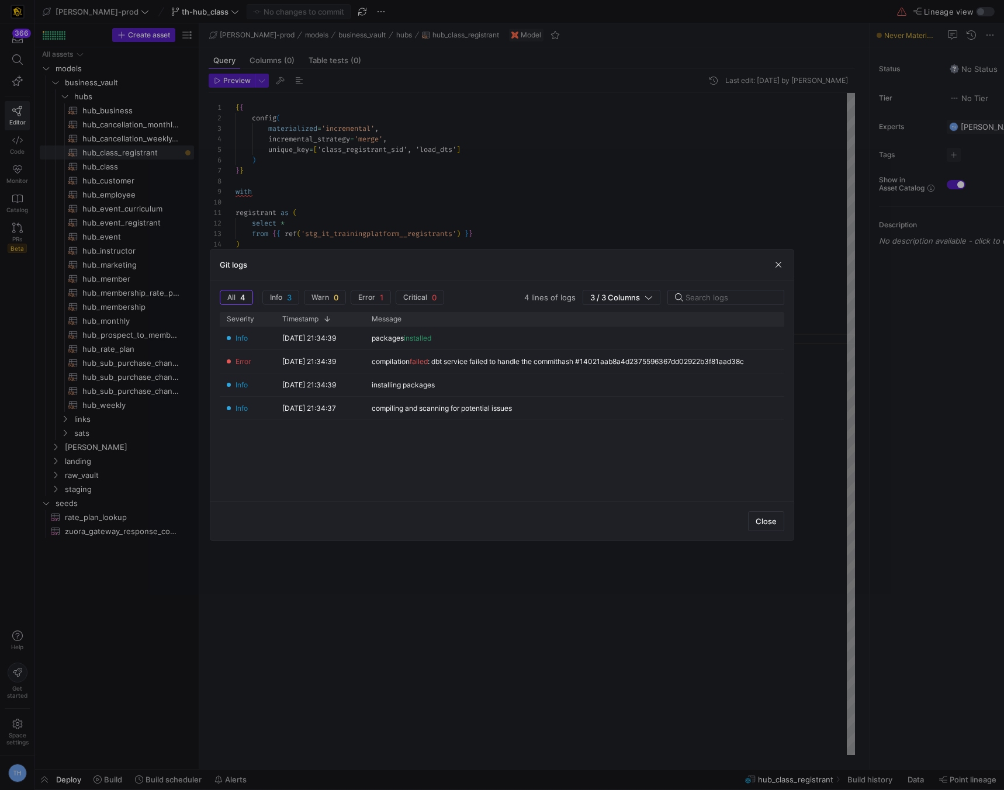
click at [424, 157] on div at bounding box center [502, 395] width 1004 height 790
type textarea "{{ config( materialized='incremental', incremental_strategy='merge', unique_key…"
click at [424, 157] on div "{ { config ( materialized = 'incremental' , incremental_strategy = 'merge' , un…" at bounding box center [544, 424] width 619 height 662
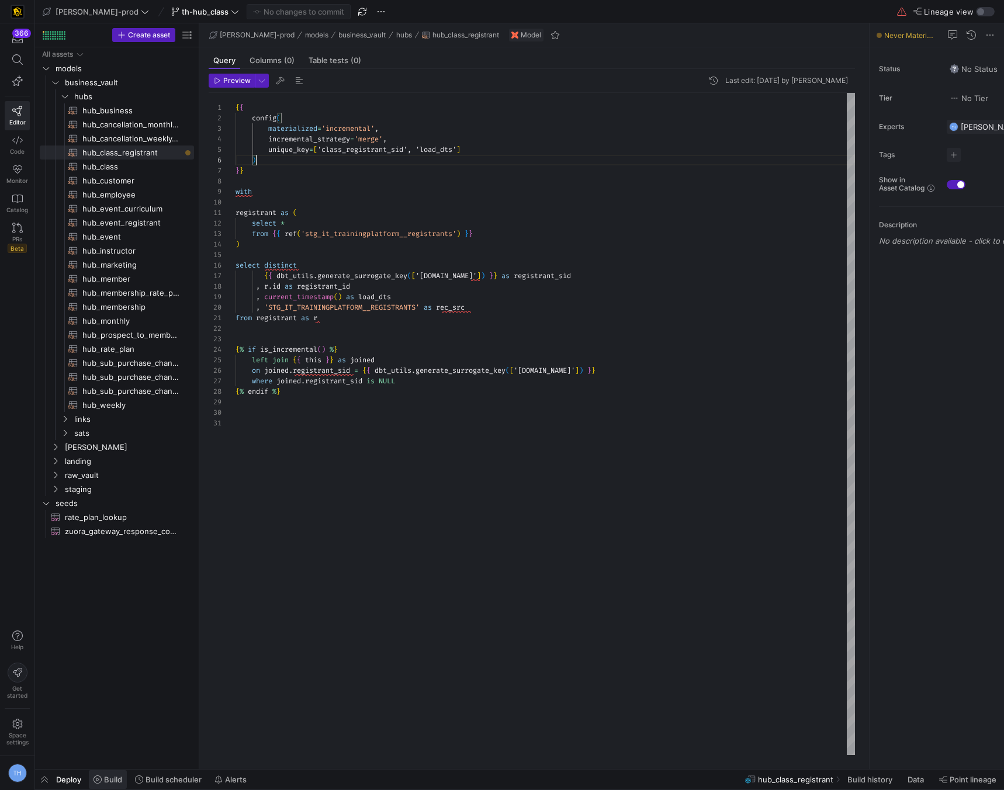
click at [102, 779] on span "Build" at bounding box center [107, 779] width 29 height 9
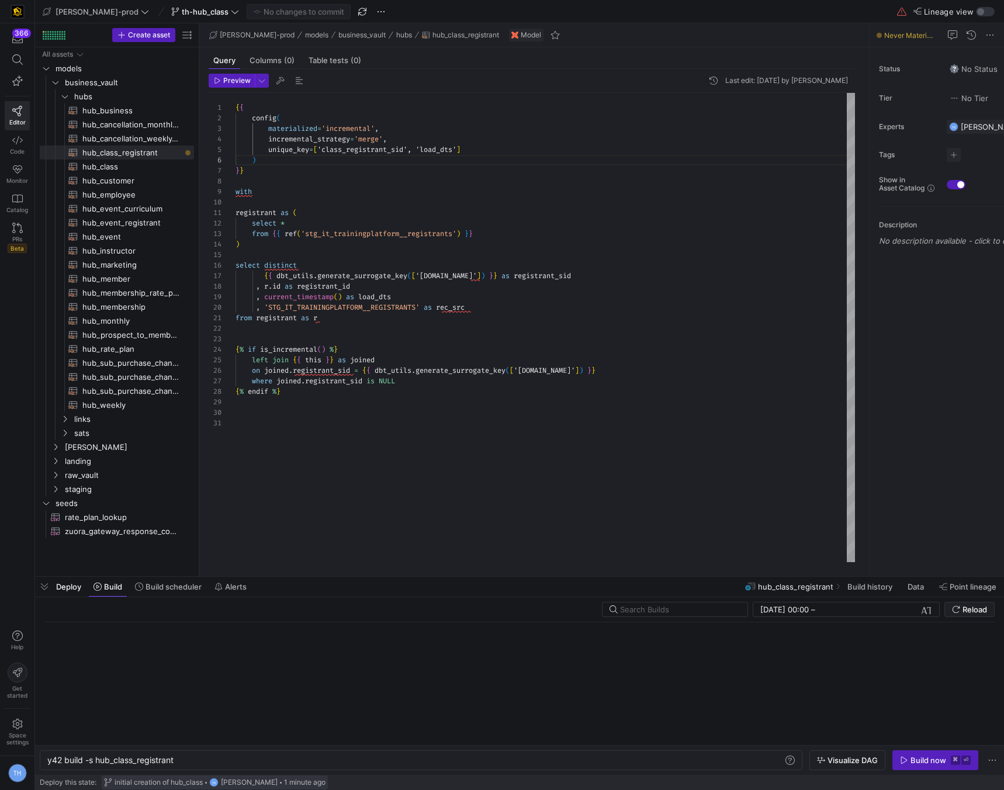
scroll to position [0, 127]
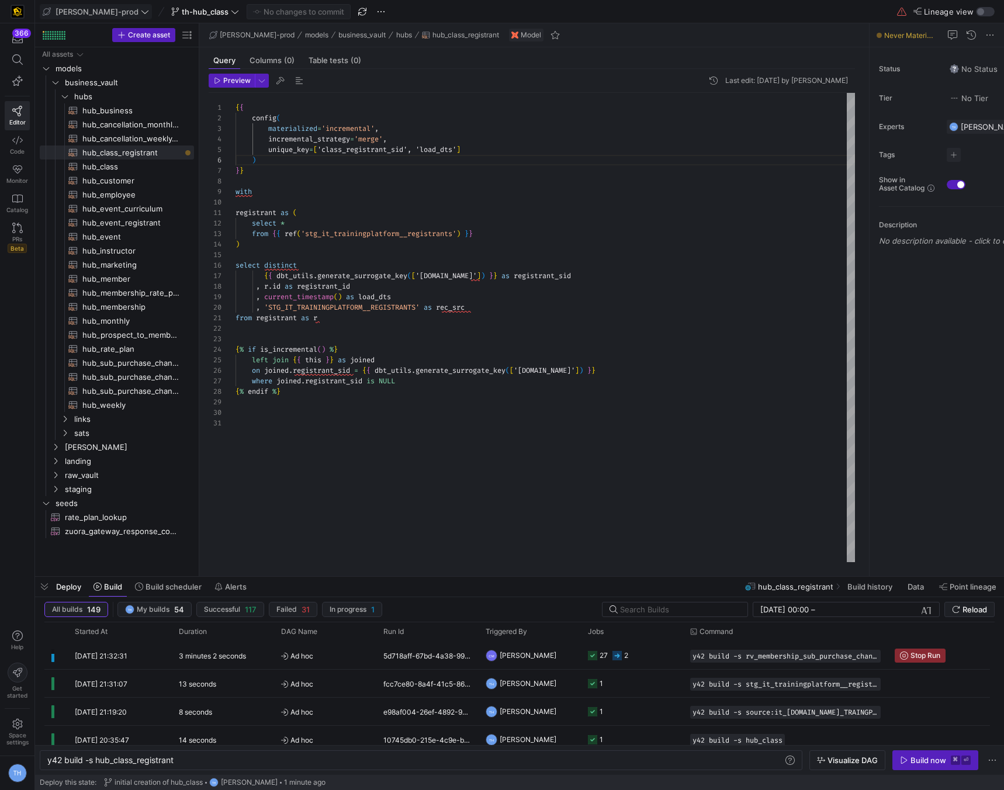
click at [99, 10] on span "[PERSON_NAME]-prod" at bounding box center [97, 11] width 83 height 9
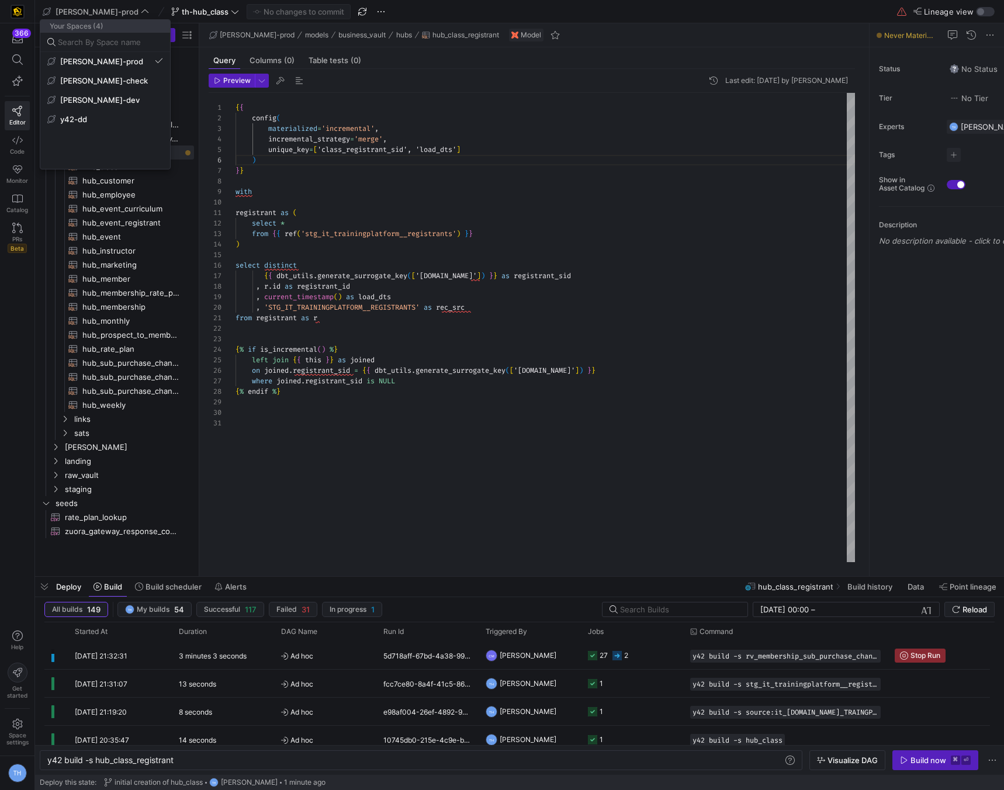
click at [173, 12] on div at bounding box center [502, 395] width 1004 height 790
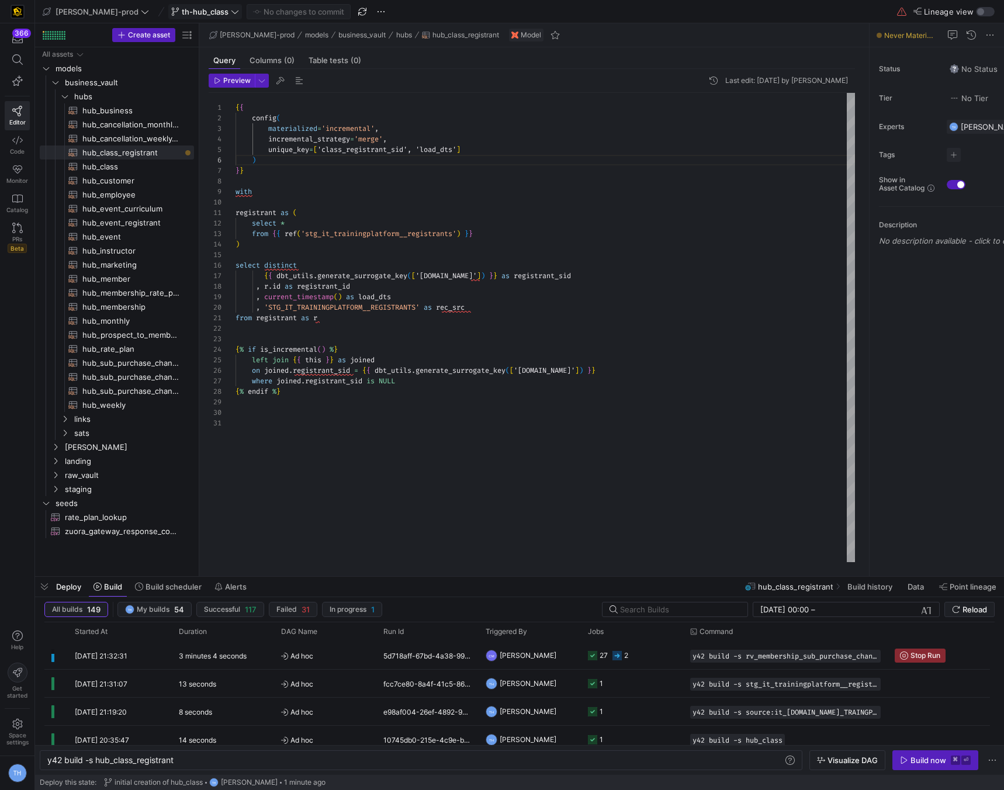
click at [182, 12] on span "th-hub_class" at bounding box center [205, 11] width 47 height 9
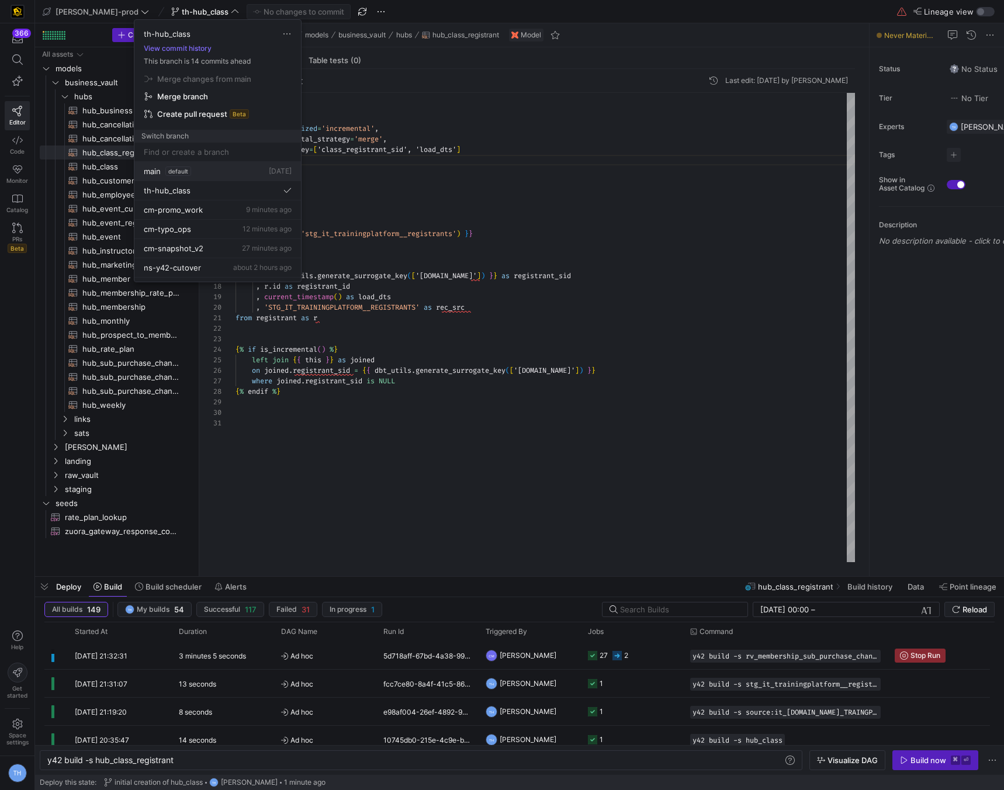
click at [191, 163] on button "main default 5 days ago" at bounding box center [217, 171] width 167 height 19
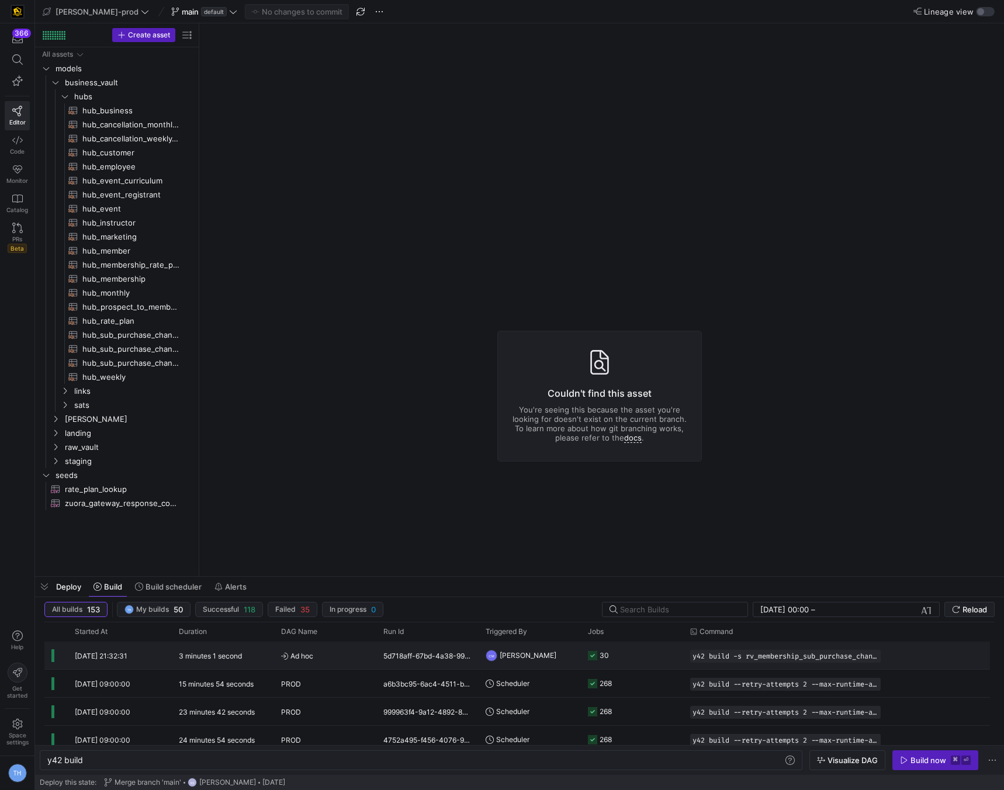
click at [574, 657] on div "CM Caden Miller" at bounding box center [529, 654] width 102 height 27
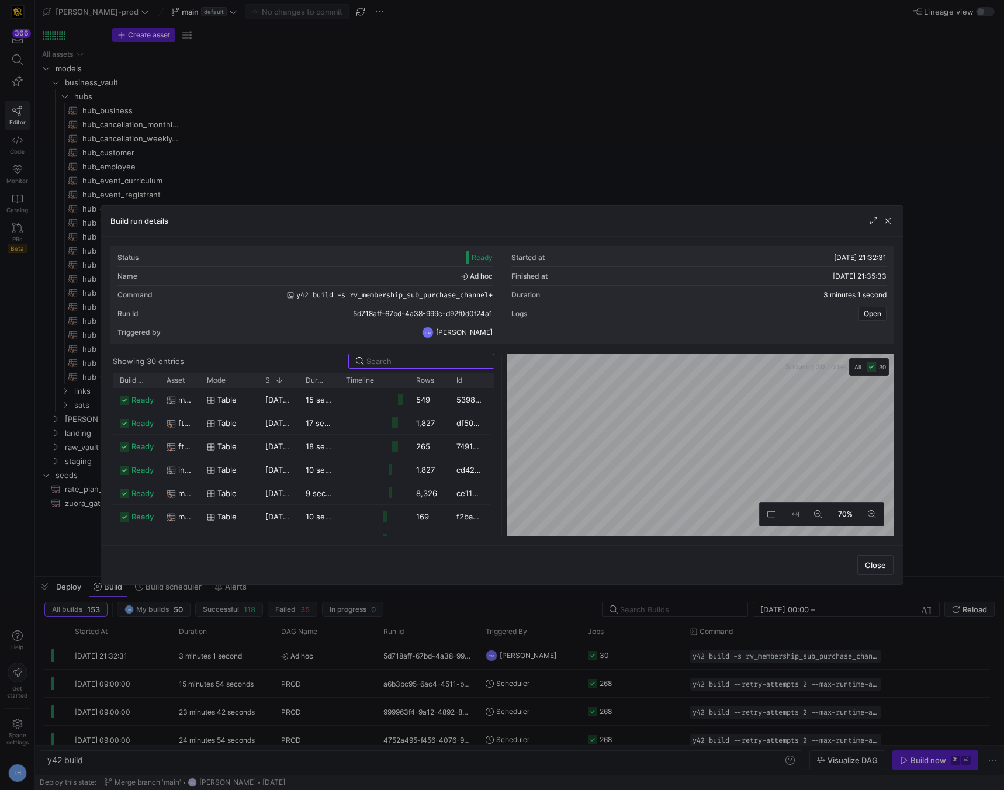
scroll to position [553, 0]
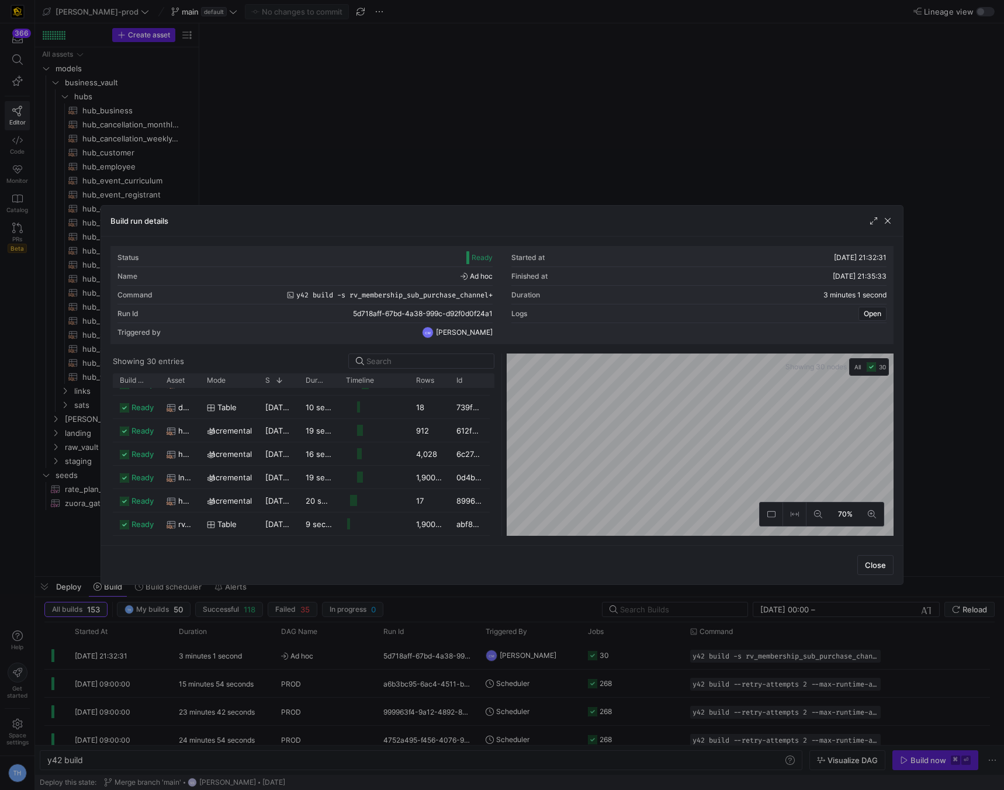
click at [509, 125] on div at bounding box center [502, 395] width 1004 height 790
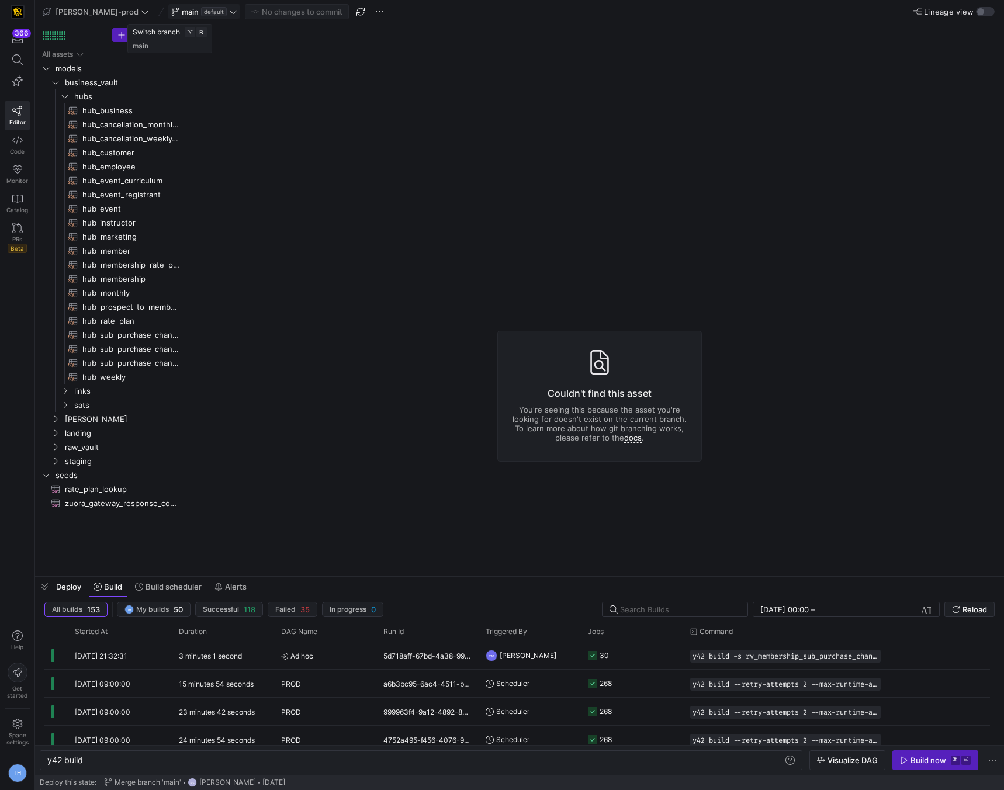
click at [193, 8] on span "main default" at bounding box center [204, 11] width 66 height 9
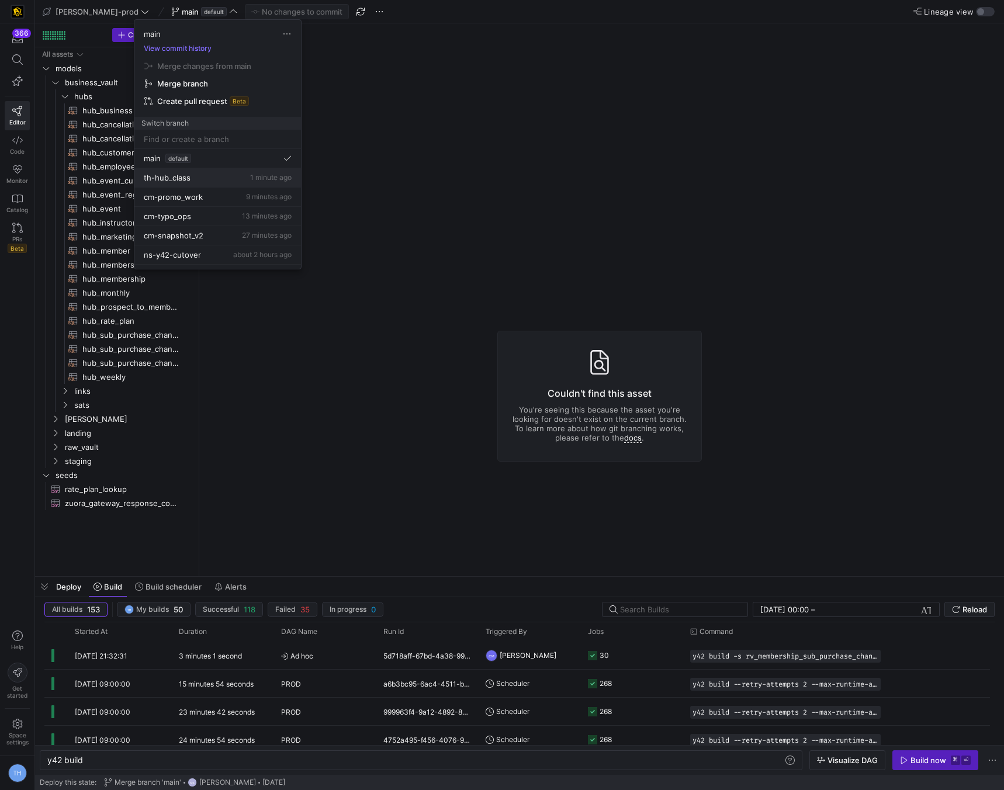
click at [211, 174] on div "th-hub_class 1 minute ago" at bounding box center [218, 177] width 148 height 9
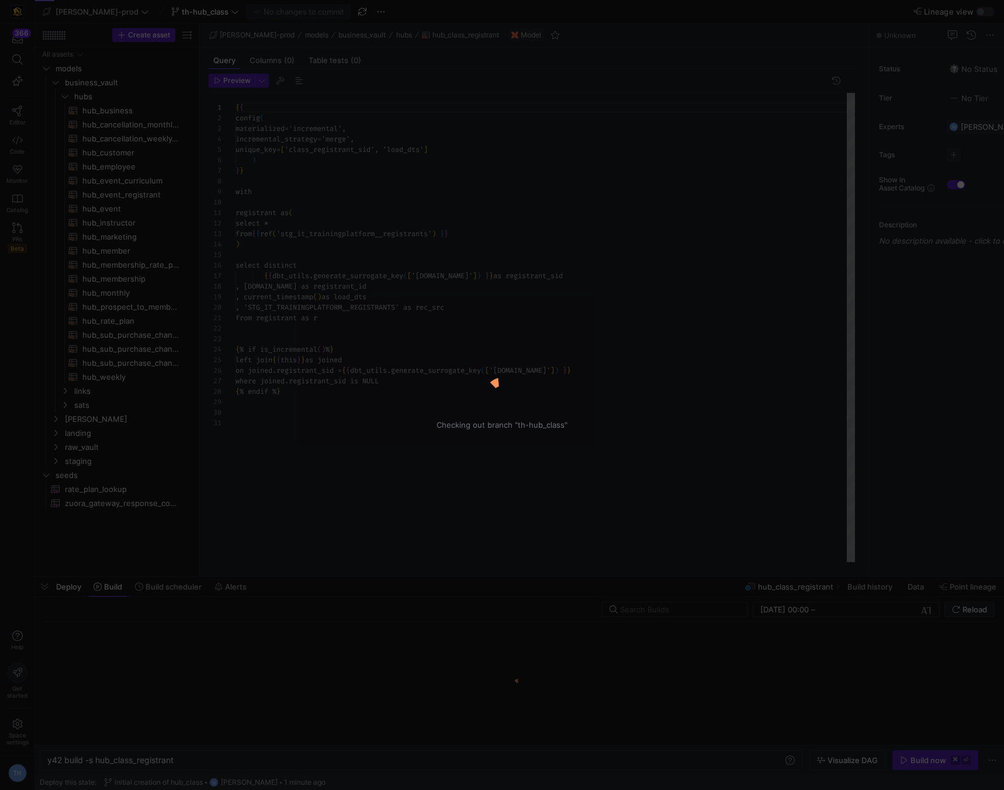
type textarea "y42 build -s hub_class_registrant"
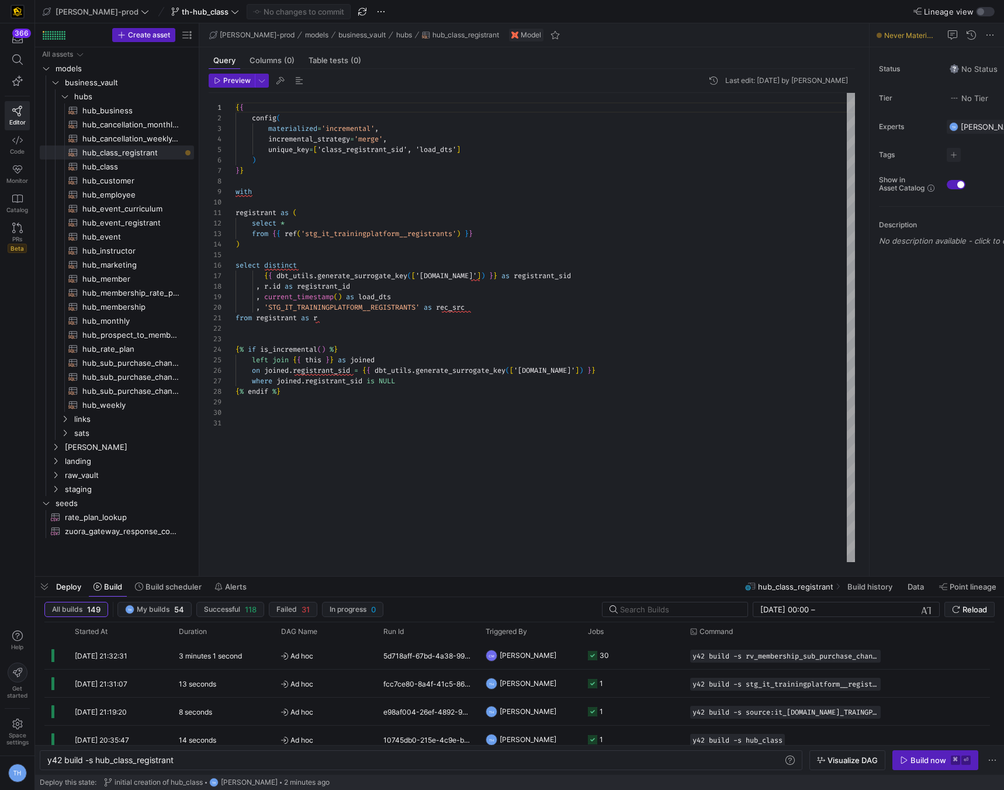
click at [497, 424] on div "{ { config ( materialized = 'incremental' , incremental_strategy = 'merge' , un…" at bounding box center [544, 327] width 619 height 469
type textarea "from registrant as r {% if is_incremental() %} left join {{ this }} as joined o…"
click at [463, 369] on div "{ { config ( materialized = 'incremental' , incremental_strategy = 'merge' , un…" at bounding box center [544, 327] width 619 height 469
click at [454, 345] on div "{ { config ( materialized = 'incremental' , incremental_strategy = 'merge' , un…" at bounding box center [544, 327] width 619 height 469
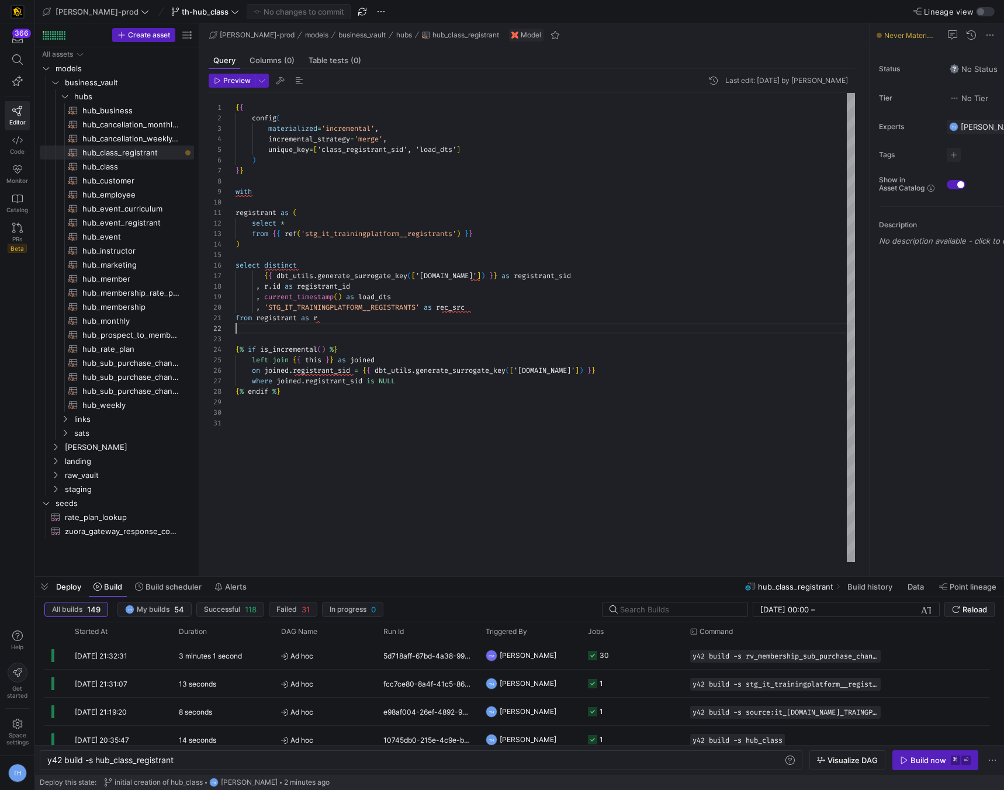
scroll to position [11, 0]
click at [448, 325] on div "{ { config ( materialized = 'incremental' , incremental_strategy = 'merge' , un…" at bounding box center [544, 327] width 619 height 469
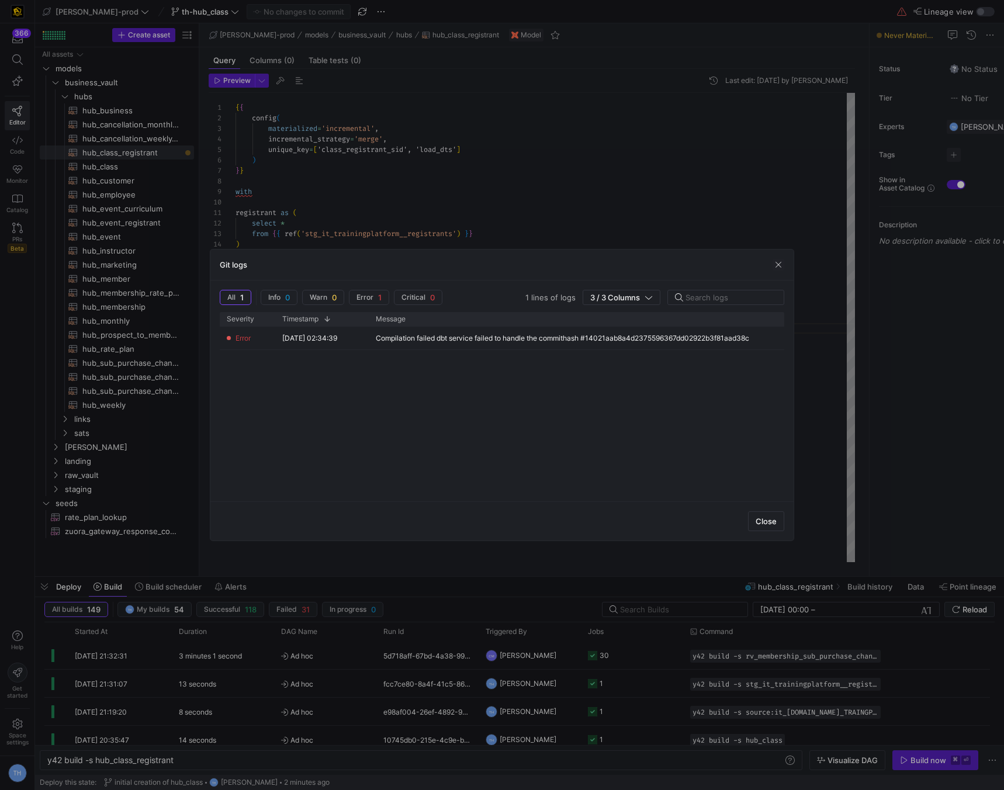
click at [492, 233] on div at bounding box center [502, 395] width 1004 height 790
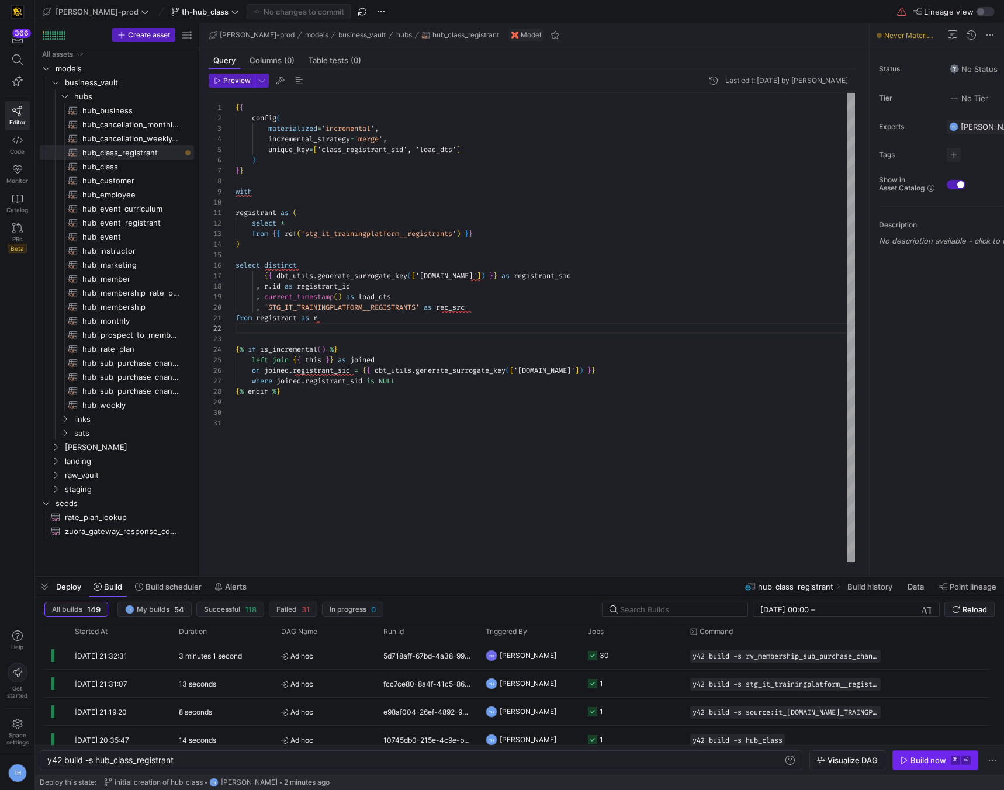
click at [915, 757] on div "Build now" at bounding box center [928, 759] width 36 height 9
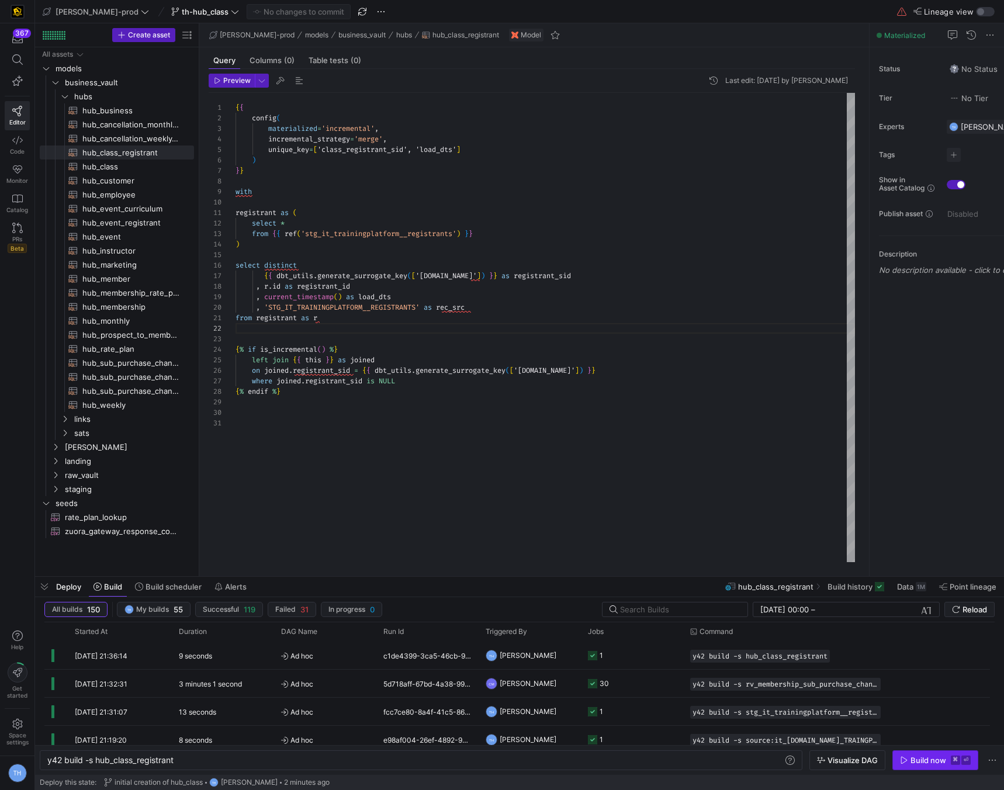
click at [924, 760] on div "Build now" at bounding box center [928, 759] width 36 height 9
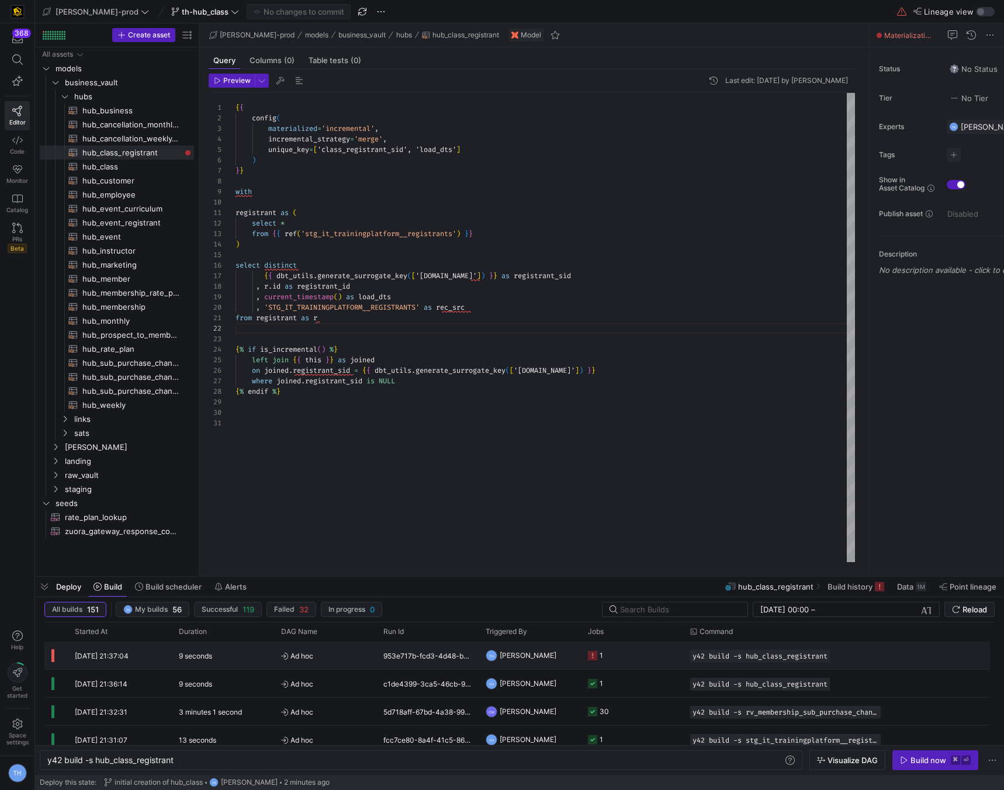
click at [637, 662] on y42-job-status-cell-renderer "1" at bounding box center [632, 655] width 88 height 26
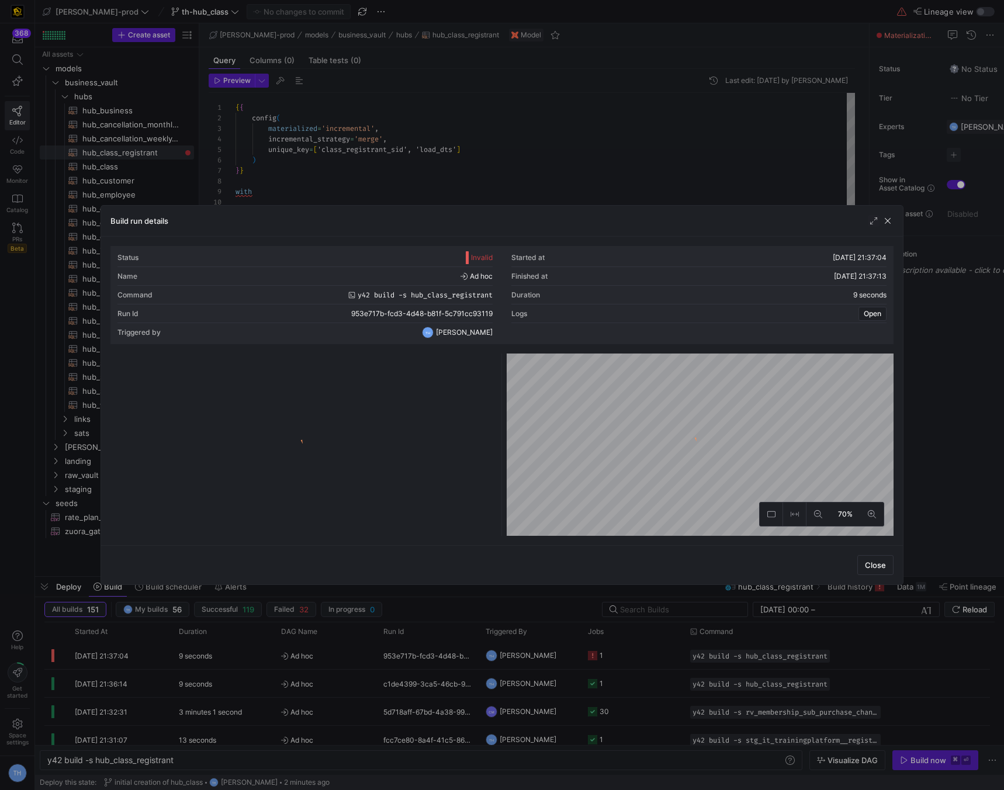
click at [446, 405] on y42-logo-loader at bounding box center [304, 447] width 382 height 178
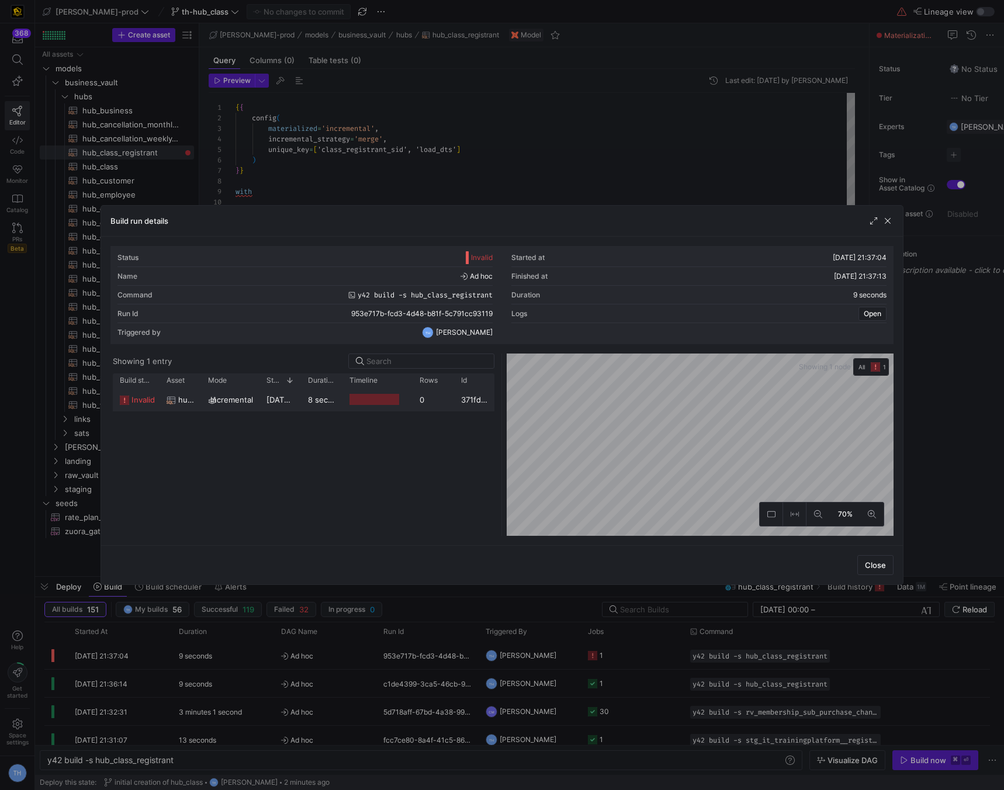
click at [439, 394] on div "0" at bounding box center [432, 399] width 41 height 23
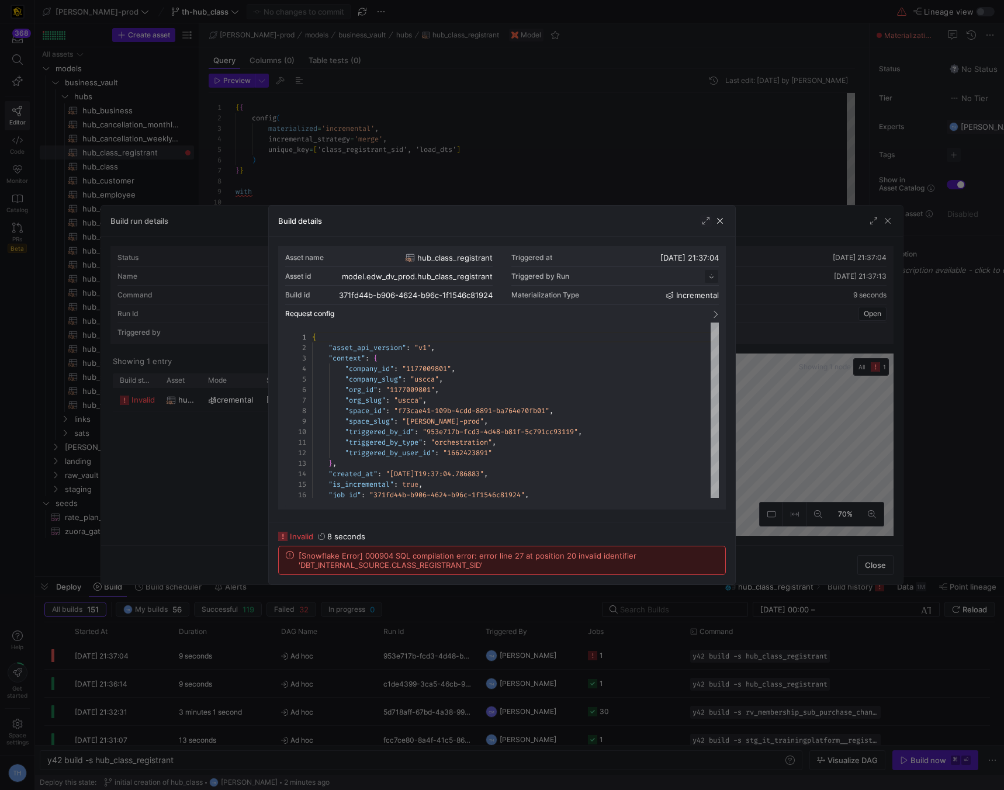
scroll to position [105, 0]
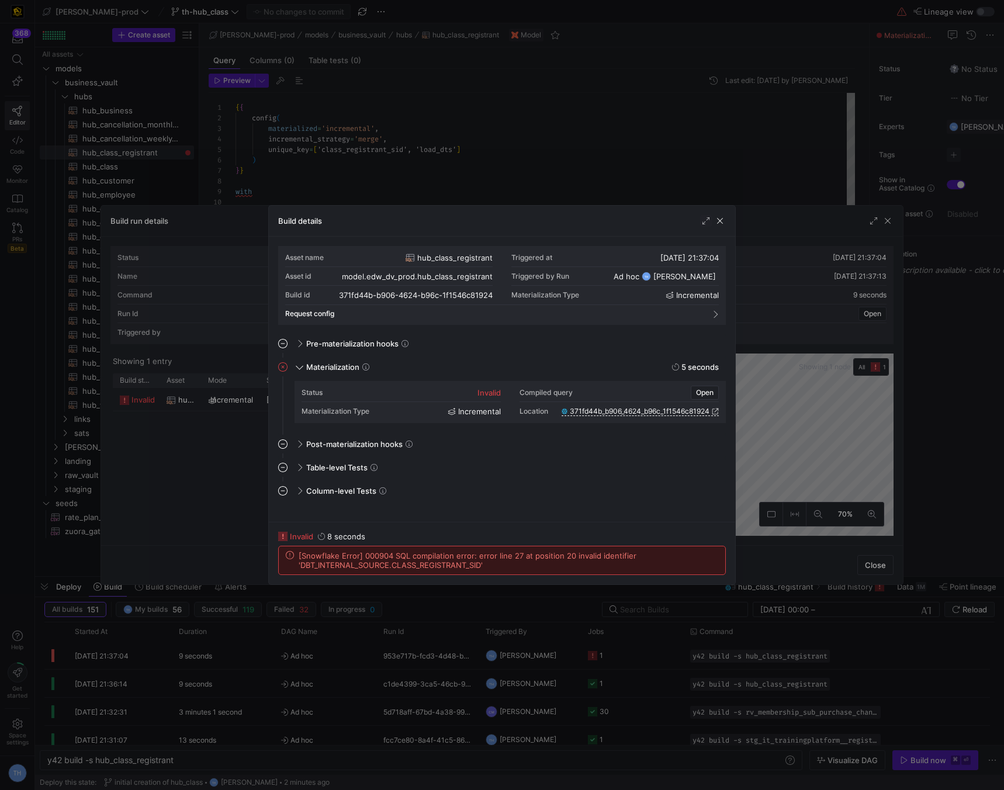
click at [476, 168] on div at bounding box center [502, 395] width 1004 height 790
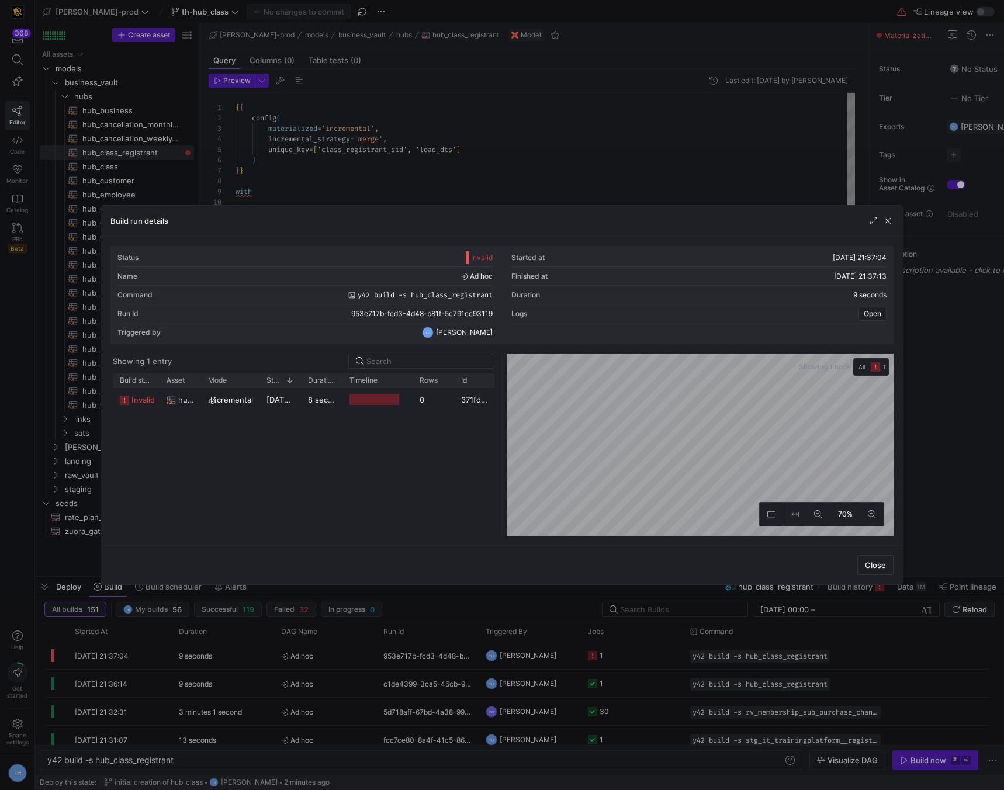
click at [476, 168] on div at bounding box center [502, 395] width 1004 height 790
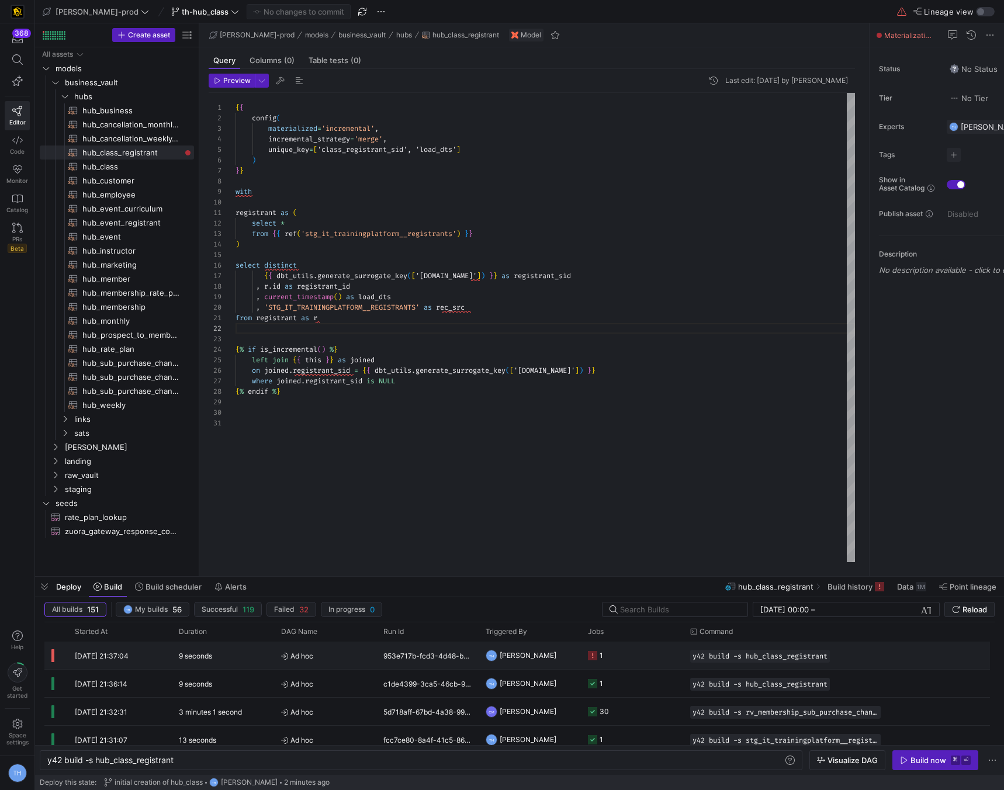
click at [645, 657] on y42-job-status-cell-renderer "1" at bounding box center [632, 655] width 88 height 26
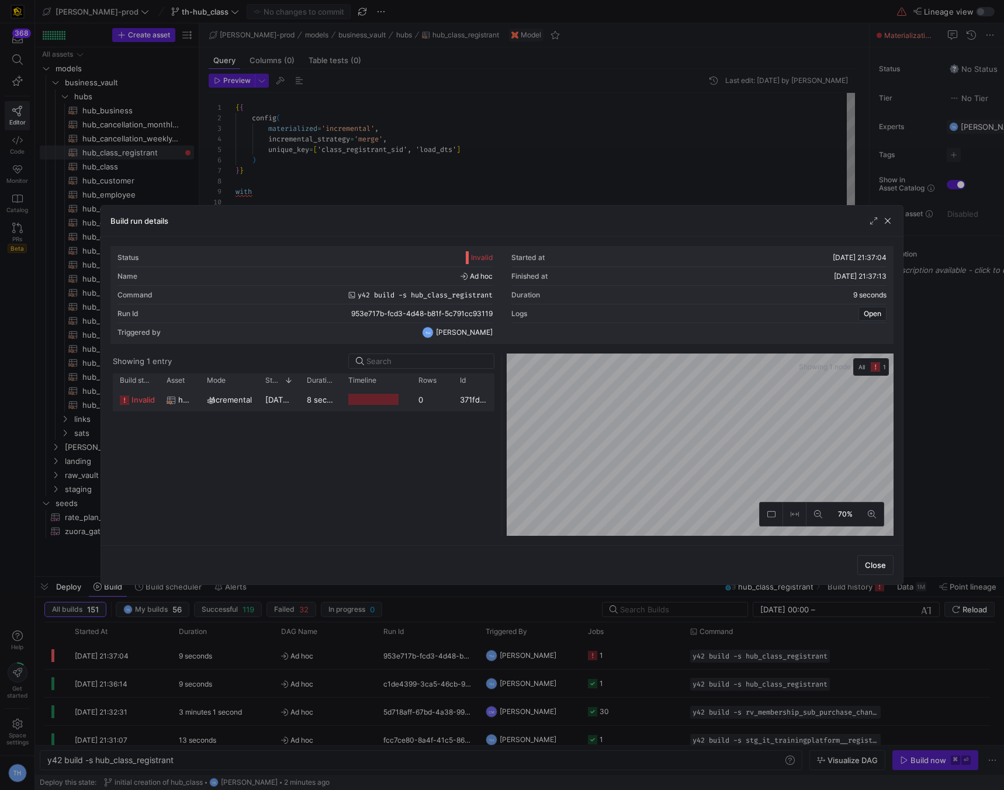
click at [406, 398] on div at bounding box center [376, 399] width 70 height 23
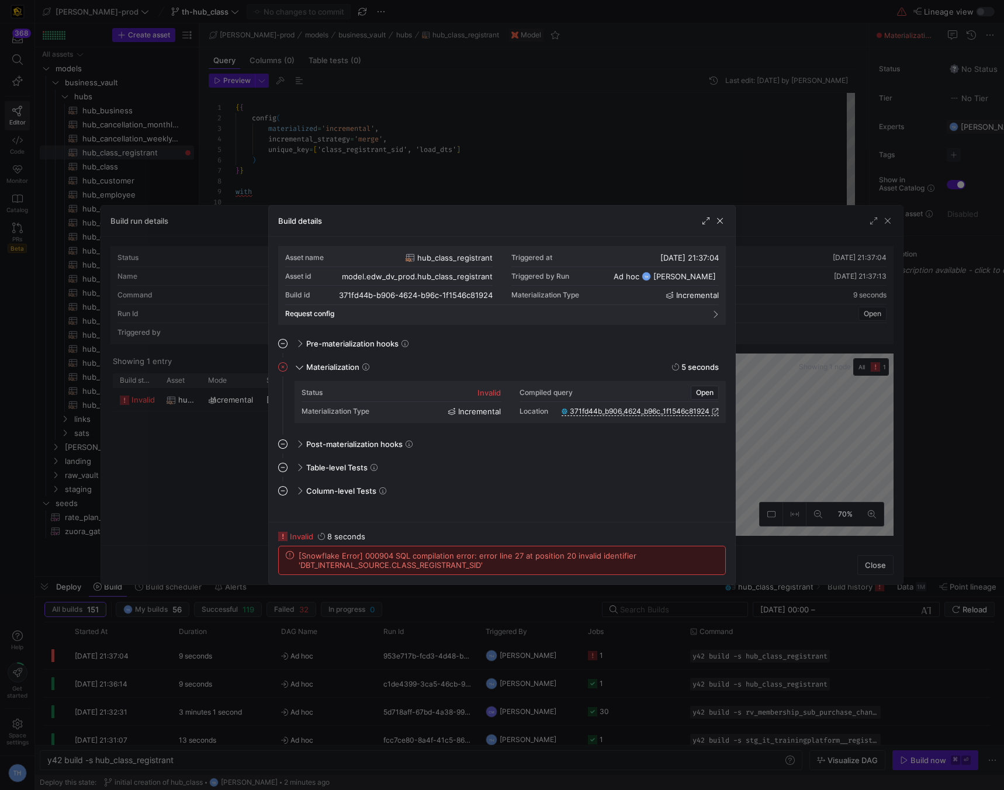
click at [446, 150] on div at bounding box center [502, 395] width 1004 height 790
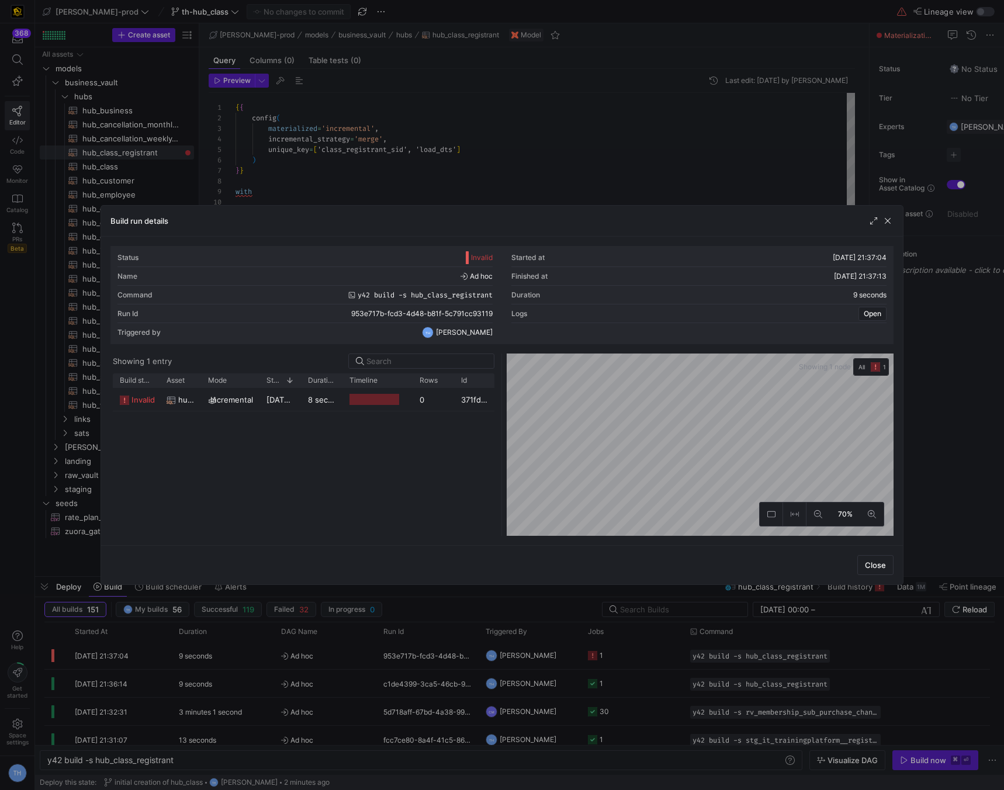
click at [446, 150] on div at bounding box center [502, 395] width 1004 height 790
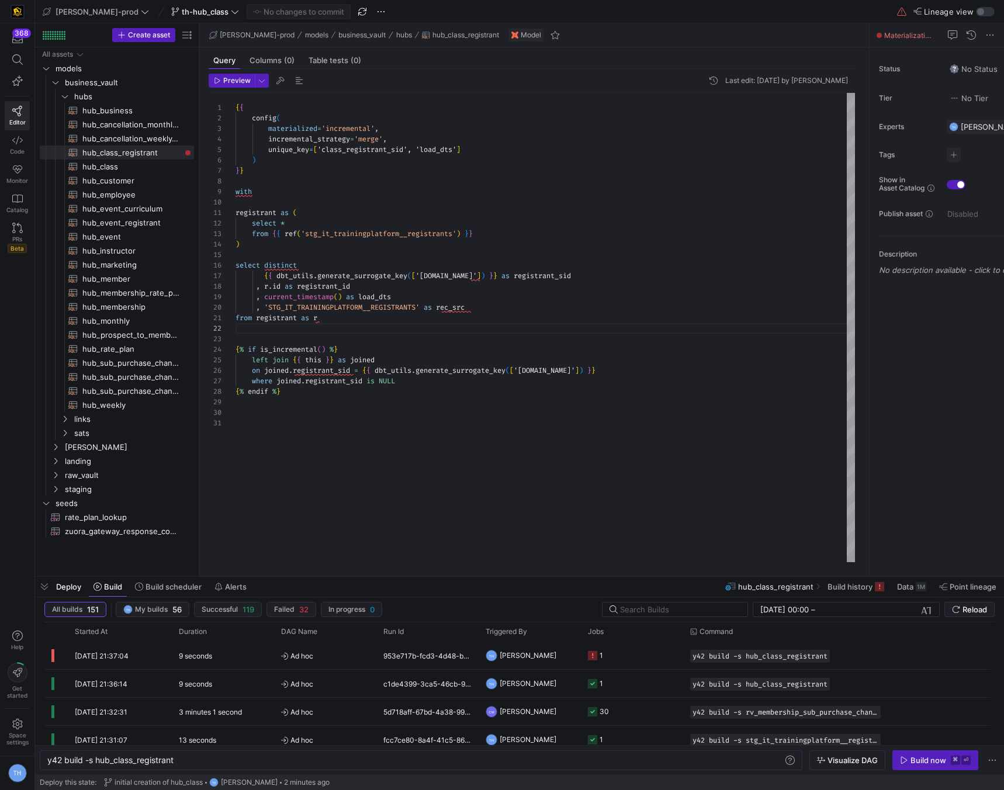
scroll to position [95, 0]
click at [398, 412] on div "{ { config ( materialized = 'incremental' , incremental_strategy = 'merge' , un…" at bounding box center [544, 327] width 619 height 469
click at [410, 398] on div "{ { config ( materialized = 'incremental' , incremental_strategy = 'merge' , un…" at bounding box center [544, 327] width 619 height 469
click at [414, 390] on div "{ { config ( materialized = 'incremental' , incremental_strategy = 'merge' , un…" at bounding box center [544, 327] width 619 height 469
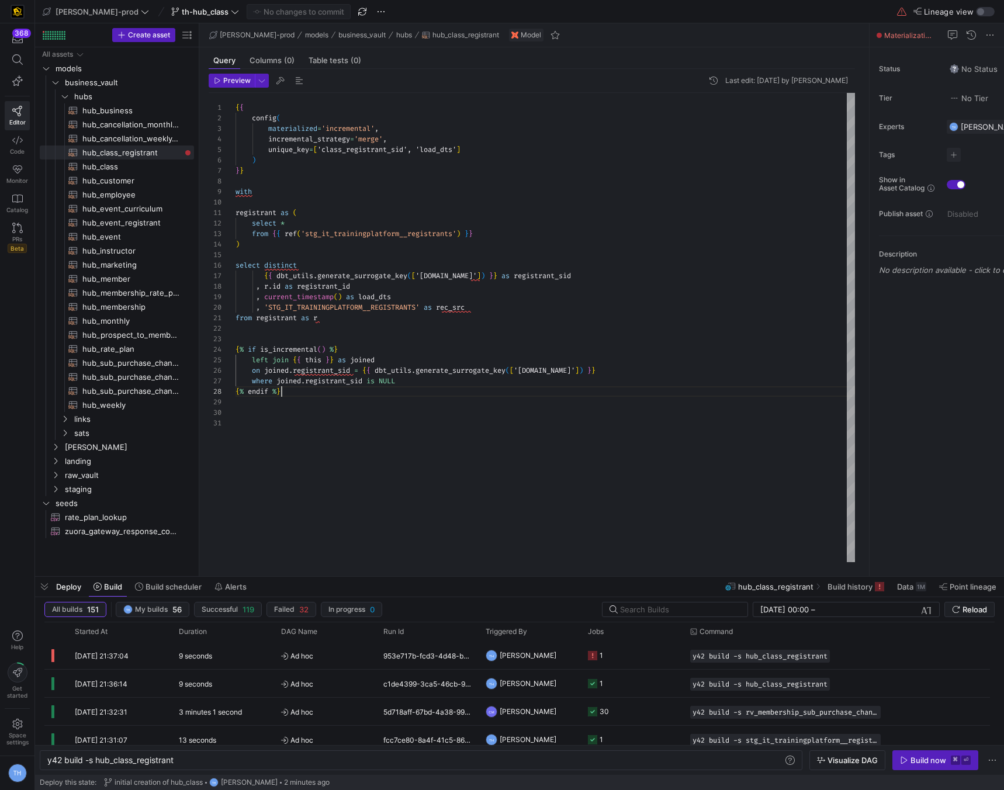
scroll to position [74, 46]
click at [144, 206] on span "hub_event_curriculum​​​​​​​​​​" at bounding box center [131, 208] width 98 height 13
type textarea "y42 build -s hub_event_curriculum"
type textarea "{{ config( materialized='incremental', incremental_strategy='merge', unique_key…"
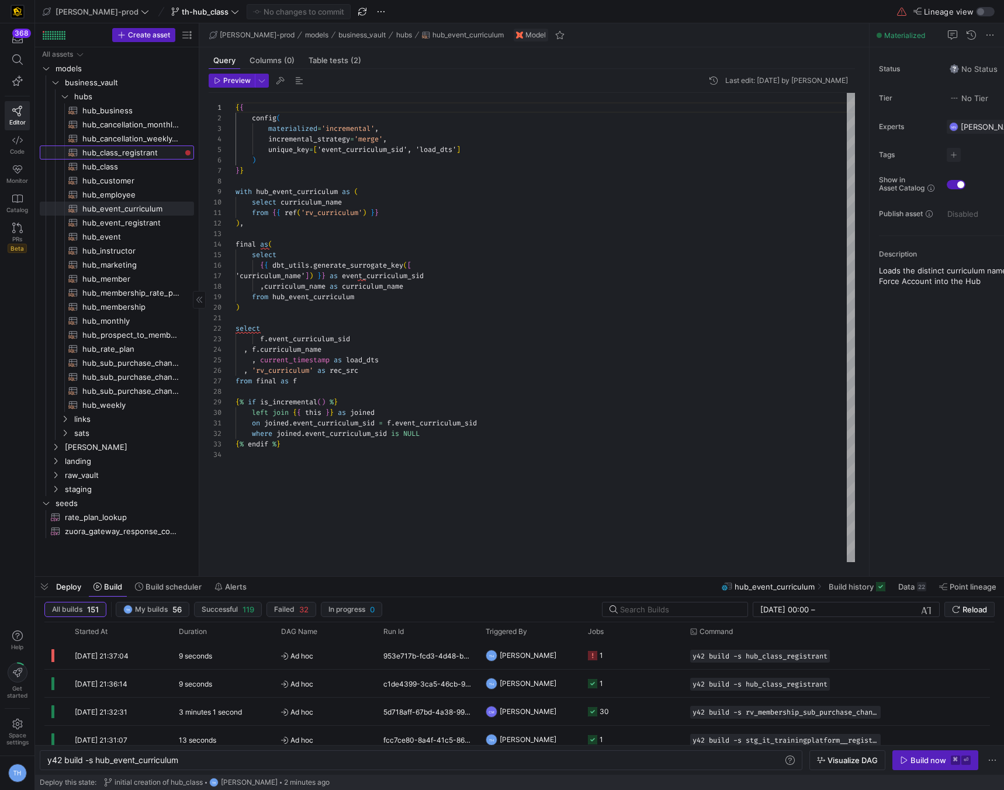
click at [143, 150] on span "hub_class_registrant​​​​​​​​​​" at bounding box center [131, 152] width 98 height 13
type textarea "y42 build -s hub_class_registrant"
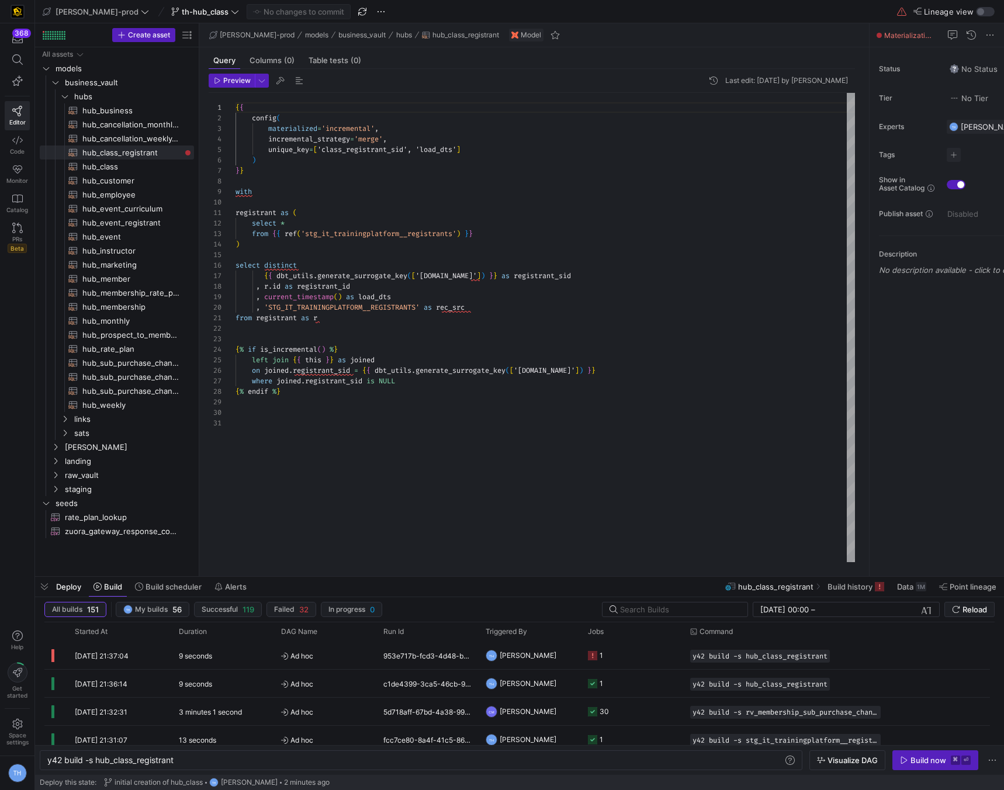
click at [483, 275] on div "{ { config ( materialized = 'incremental' , incremental_strategy = 'merge' , un…" at bounding box center [544, 327] width 619 height 469
click at [295, 371] on div "{ { config ( materialized = 'incremental' , incremental_strategy = 'merge' , un…" at bounding box center [544, 327] width 619 height 469
type textarea "from registrant as r {% if is_incremental() %} left join {{ this }} as joined o…"
click at [390, 477] on div "{ { config ( materialized = 'incremental' , incremental_strategy = 'merge' , un…" at bounding box center [544, 327] width 619 height 469
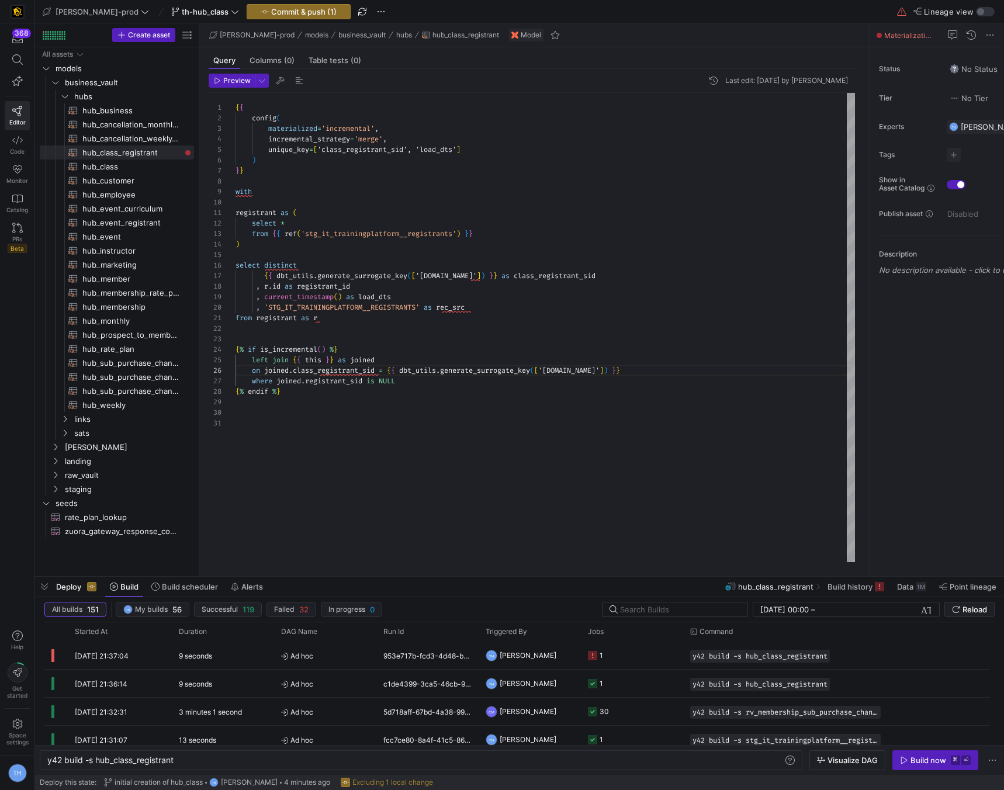
scroll to position [0, 0]
click at [287, 11] on span "Commit & push (1)" at bounding box center [303, 11] width 65 height 9
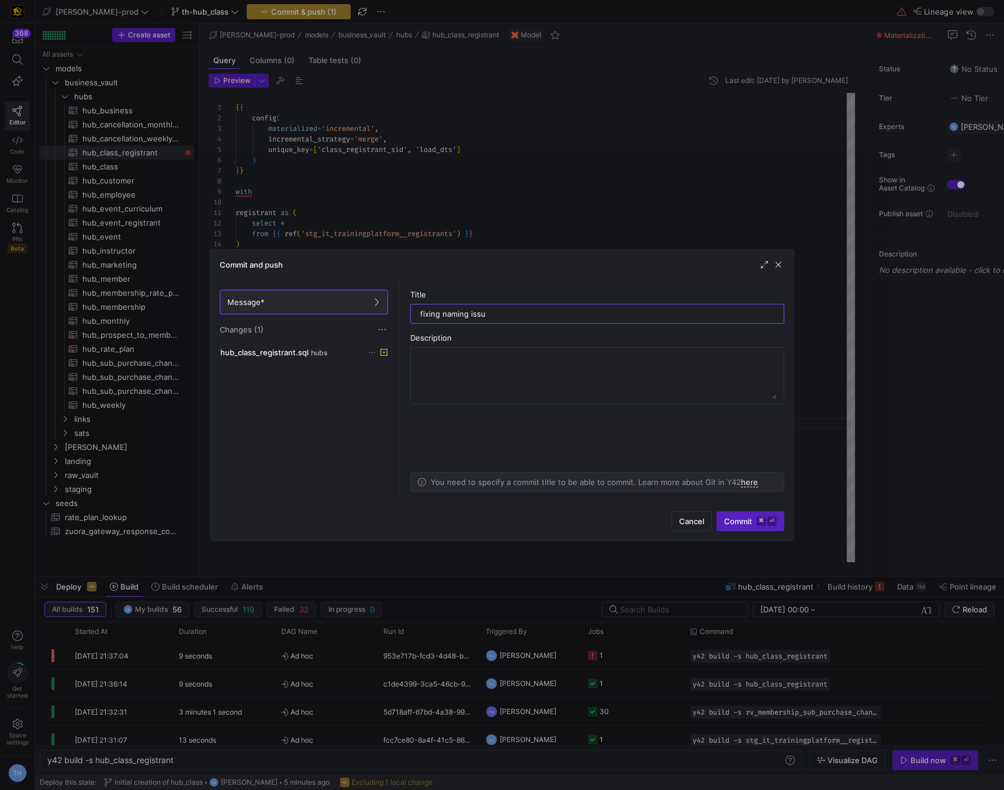
type input "fixing naming issue"
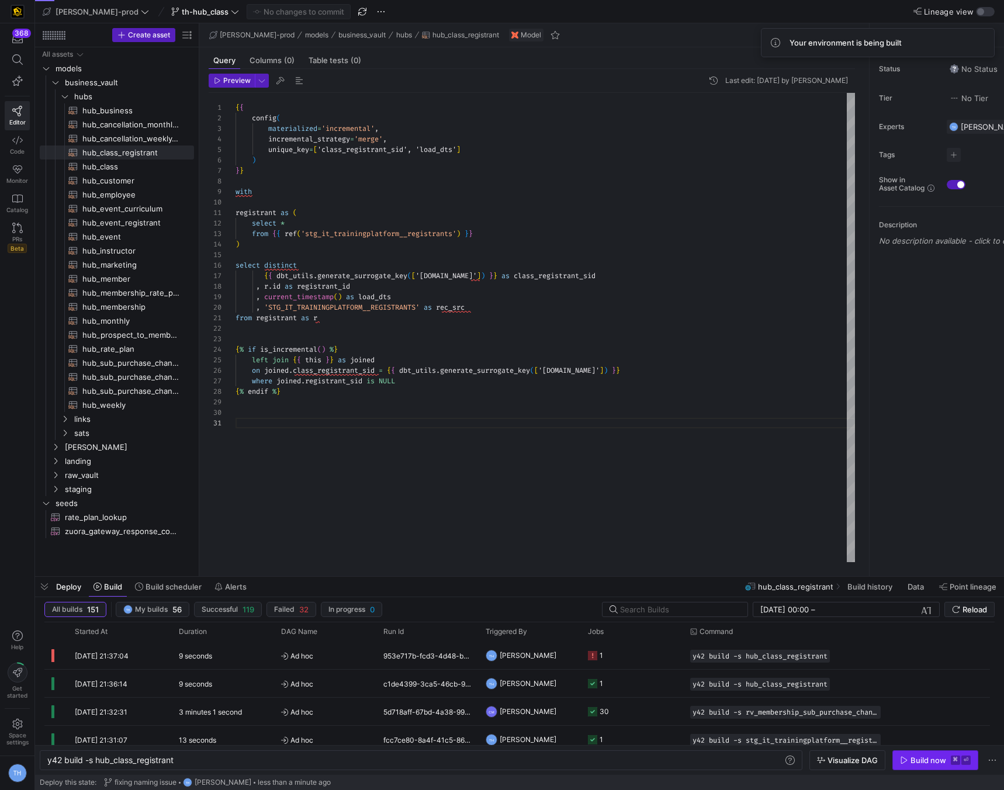
click at [922, 758] on div "Build now" at bounding box center [928, 759] width 36 height 9
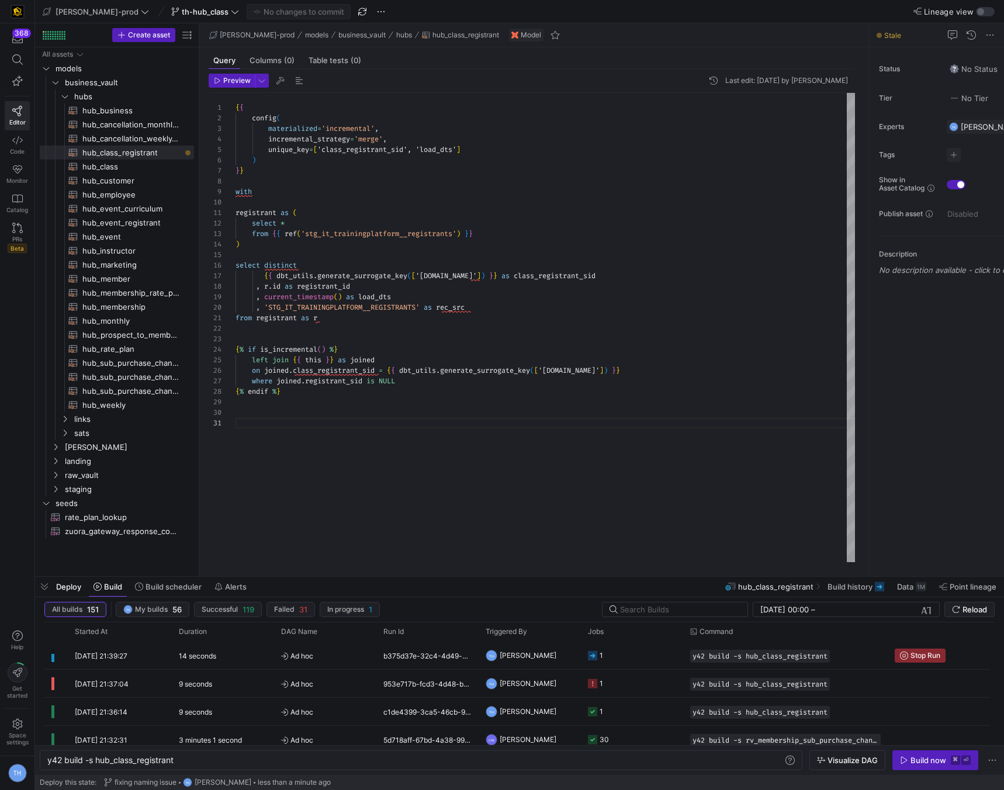
click at [410, 400] on div "{ { config ( materialized = 'incremental' , incremental_strategy = 'merge' , un…" at bounding box center [544, 327] width 619 height 469
click at [418, 322] on div "{ { config ( materialized = 'incremental' , incremental_strategy = 'merge' , un…" at bounding box center [544, 327] width 619 height 469
click at [417, 335] on div "{ { config ( materialized = 'incremental' , incremental_strategy = 'merge' , un…" at bounding box center [544, 327] width 619 height 469
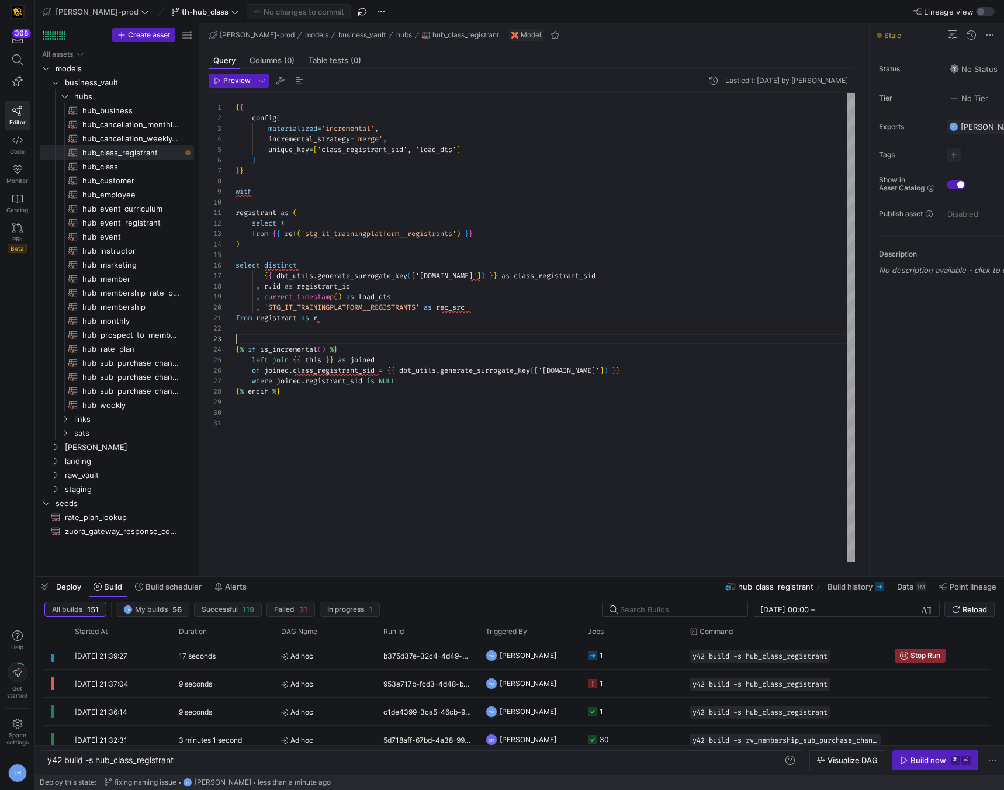
type textarea "from registrant as r {% if is_incremental() %} left join {{ this }} as joined o…"
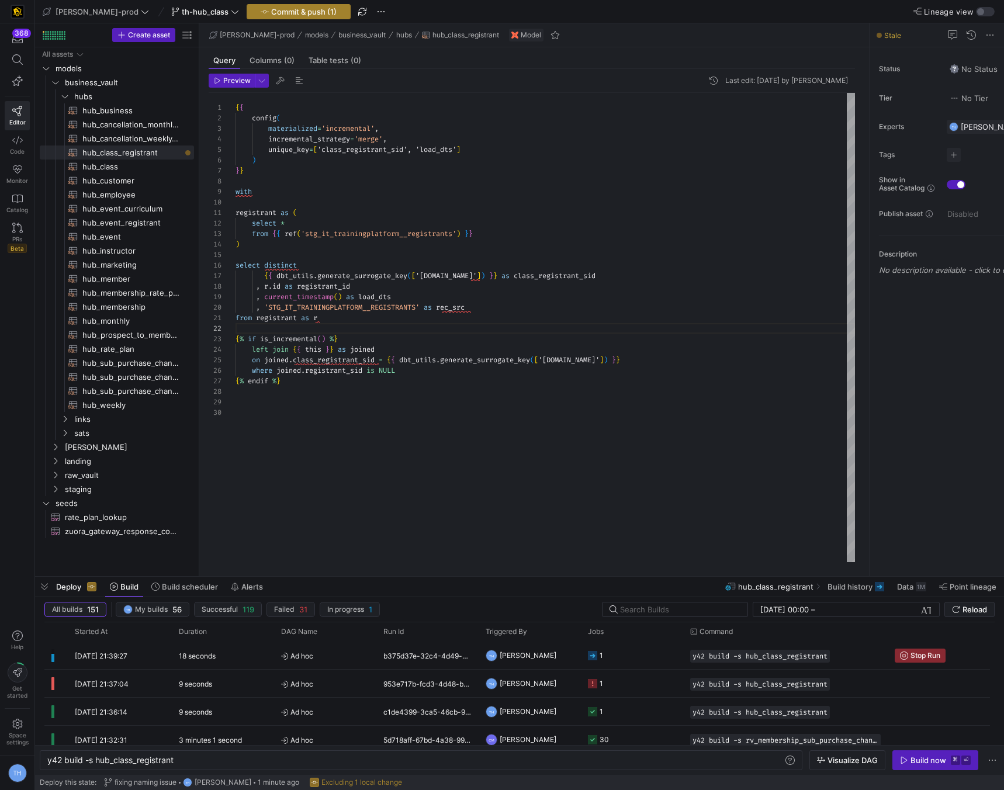
click at [271, 12] on span "Commit & push (1)" at bounding box center [303, 11] width 65 height 9
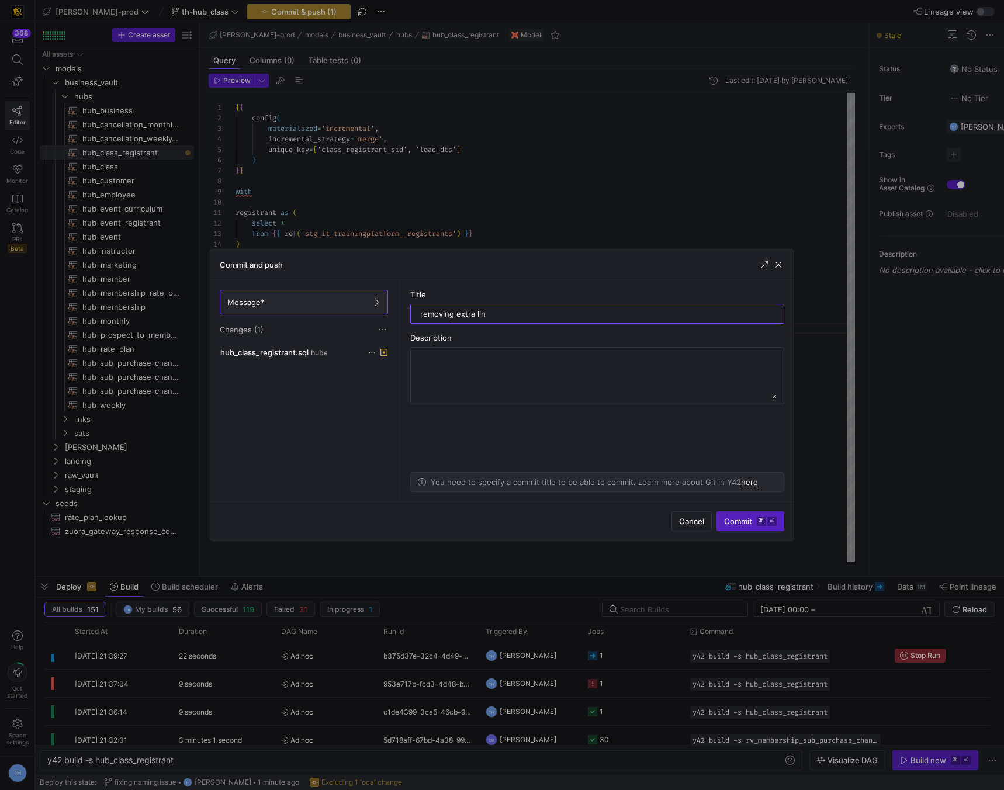
type input "removing extra line"
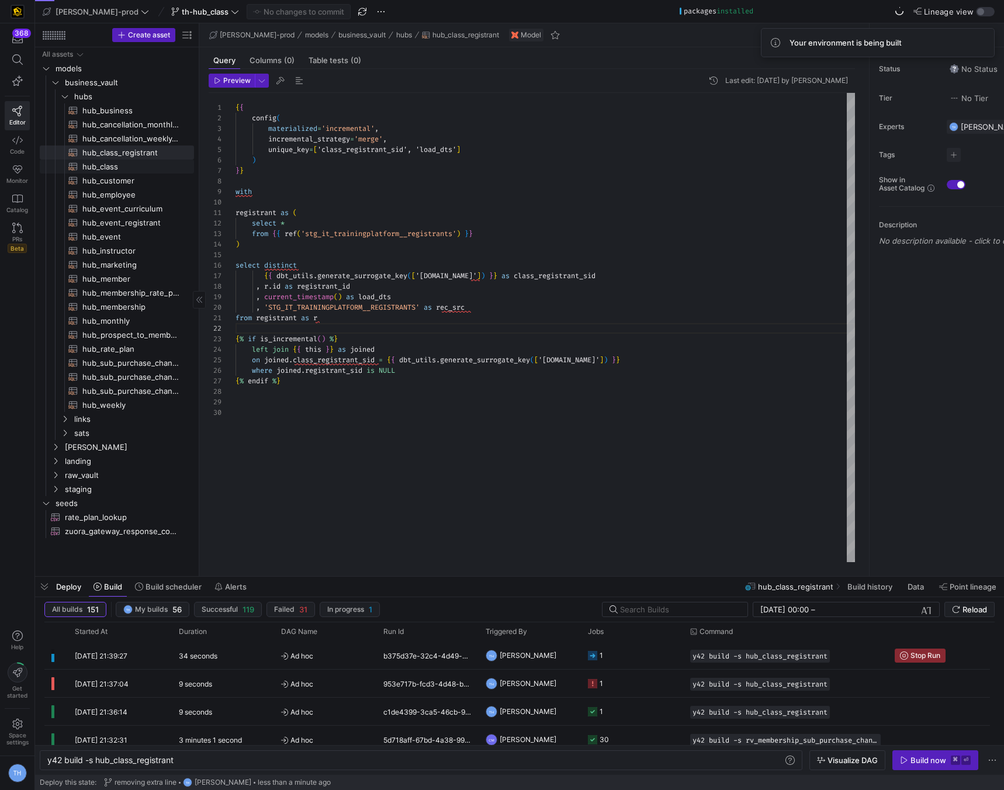
click at [138, 165] on span "hub_class​​​​​​​​​​" at bounding box center [131, 166] width 98 height 13
type textarea "y42 build -s hub_class"
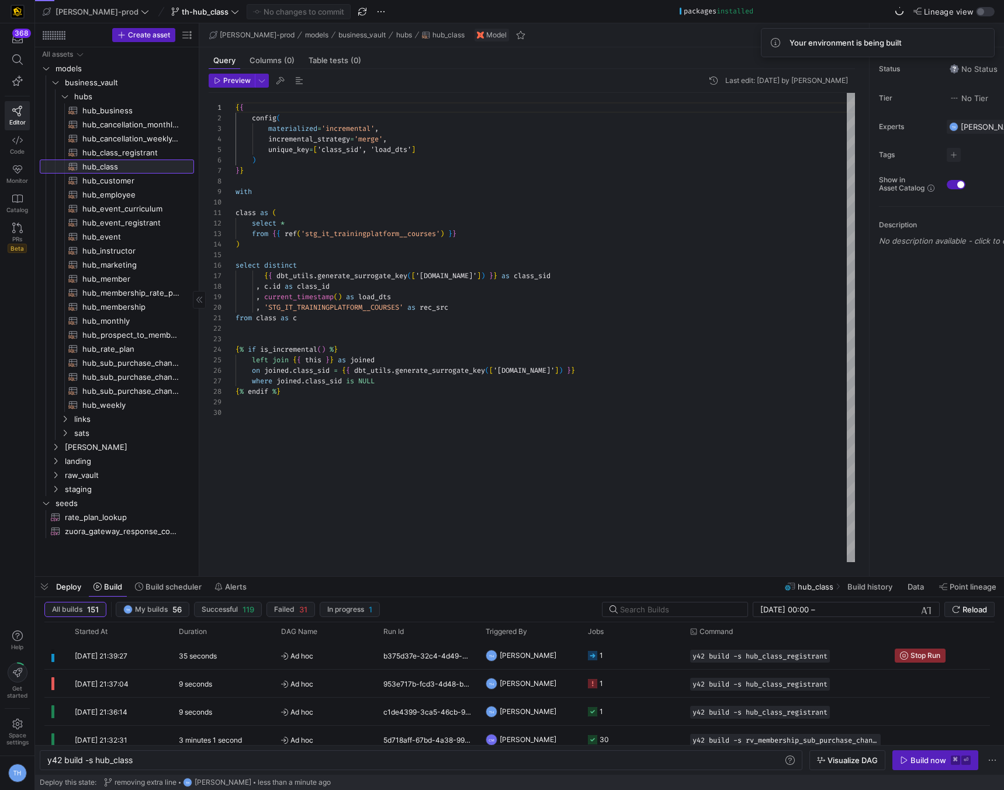
scroll to position [105, 0]
click at [290, 345] on div "{ { config ( materialized = 'incremental' , incremental_strategy = 'merge' , un…" at bounding box center [544, 327] width 619 height 469
click at [294, 334] on div "{ { config ( materialized = 'incremental' , incremental_strategy = 'merge' , un…" at bounding box center [544, 327] width 619 height 469
type textarea "from class as c {% if is_incremental() %} left join {{ this }} as joined on joi…"
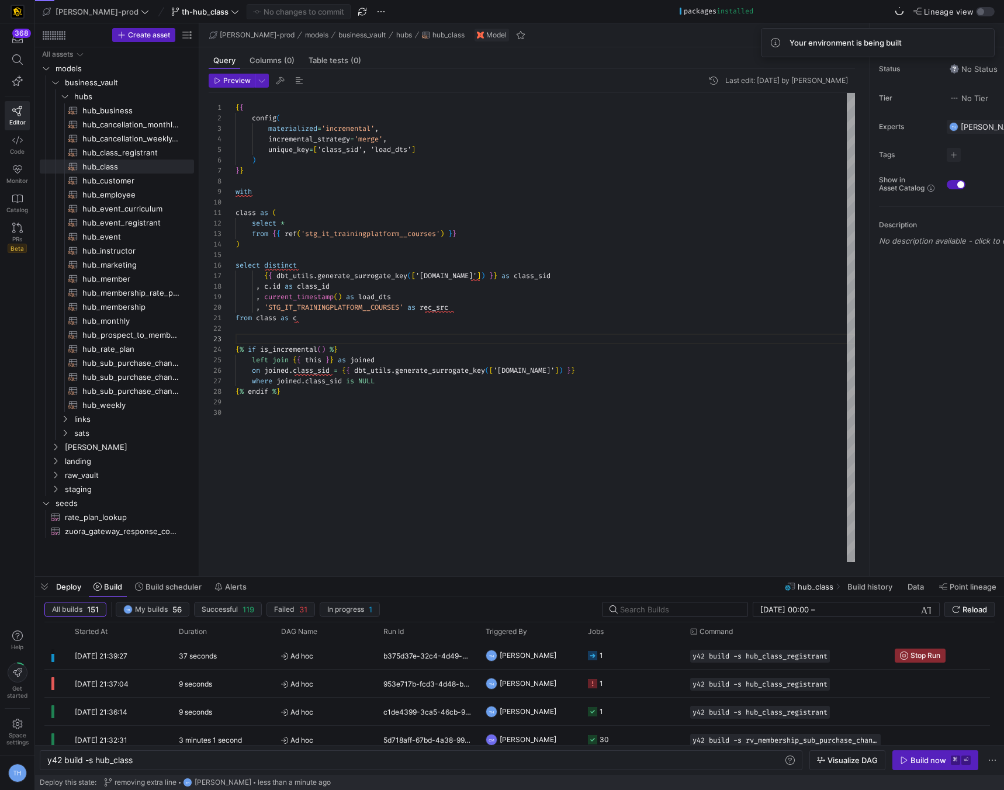
scroll to position [11, 0]
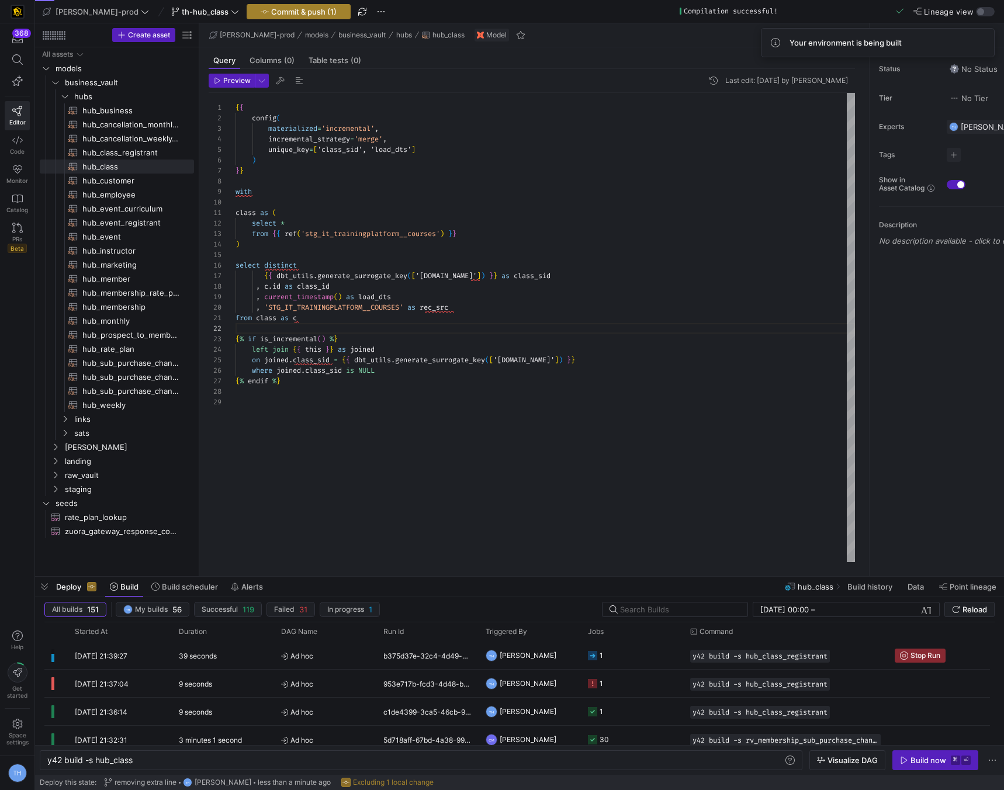
click at [271, 9] on span "Commit & push (1)" at bounding box center [303, 11] width 65 height 9
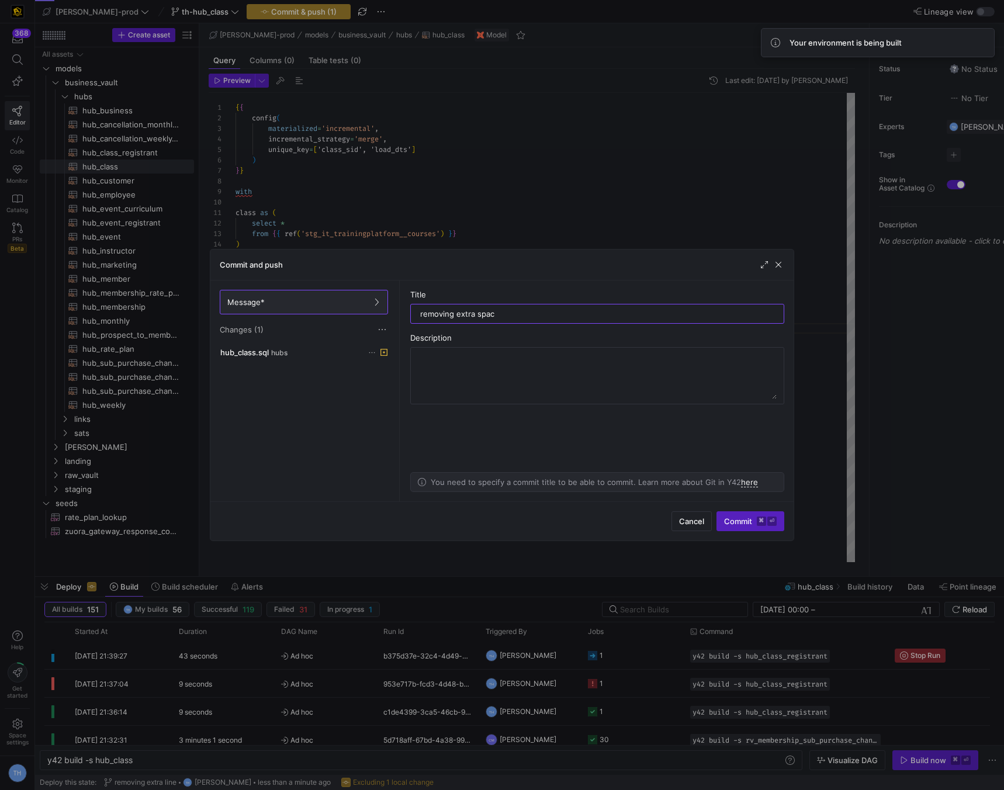
type input "removing extra space"
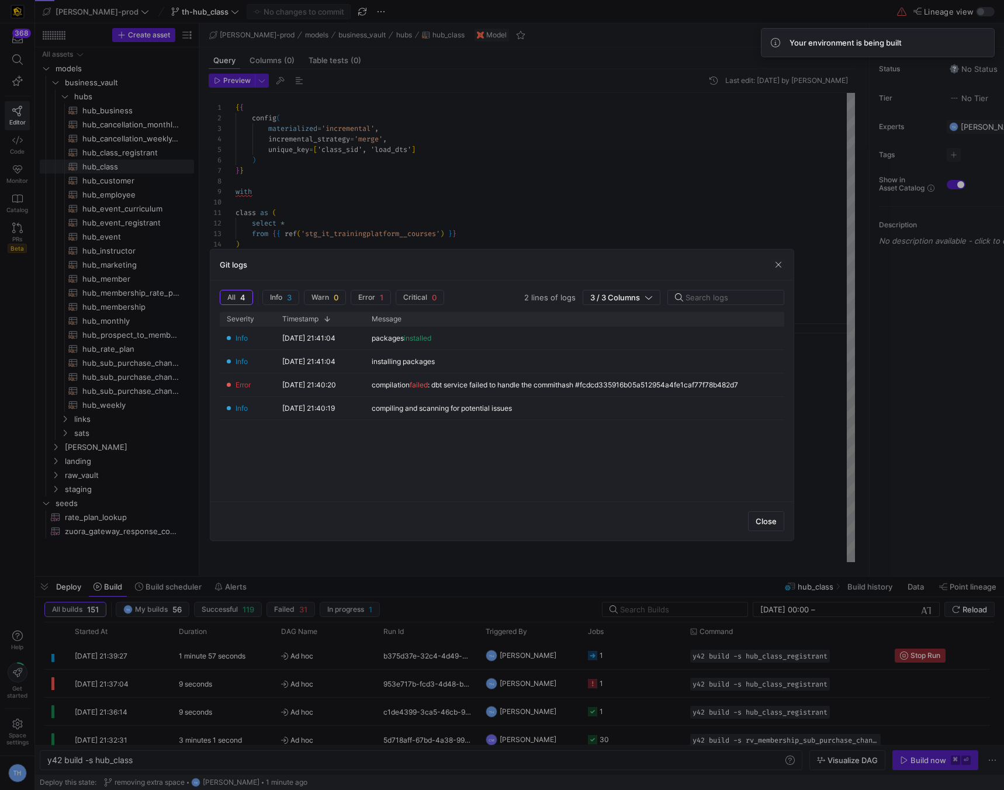
click at [585, 220] on div at bounding box center [502, 395] width 1004 height 790
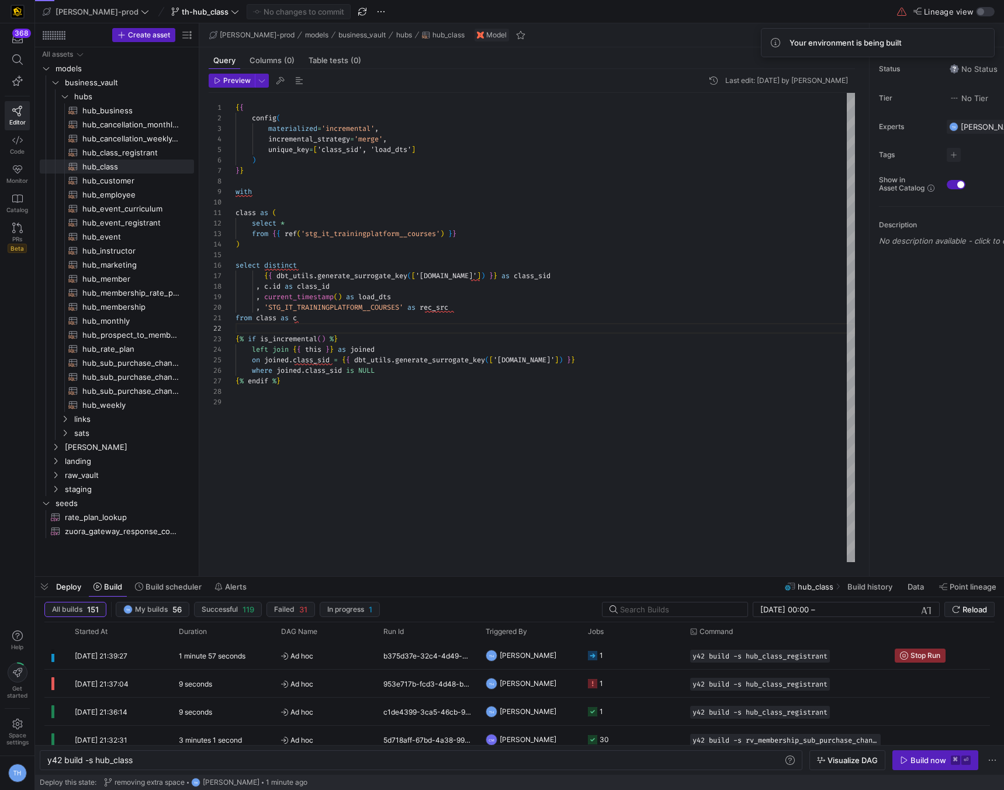
type textarea "class as ( select * from {{ ref('stg_it_trainingplatform__courses') }} ) select…"
click at [585, 220] on div "{ { config ( materialized = 'incremental' , incremental_strategy = 'merge' , un…" at bounding box center [544, 327] width 619 height 469
click at [166, 756] on div "y42 build -s hub_class" at bounding box center [415, 759] width 736 height 9
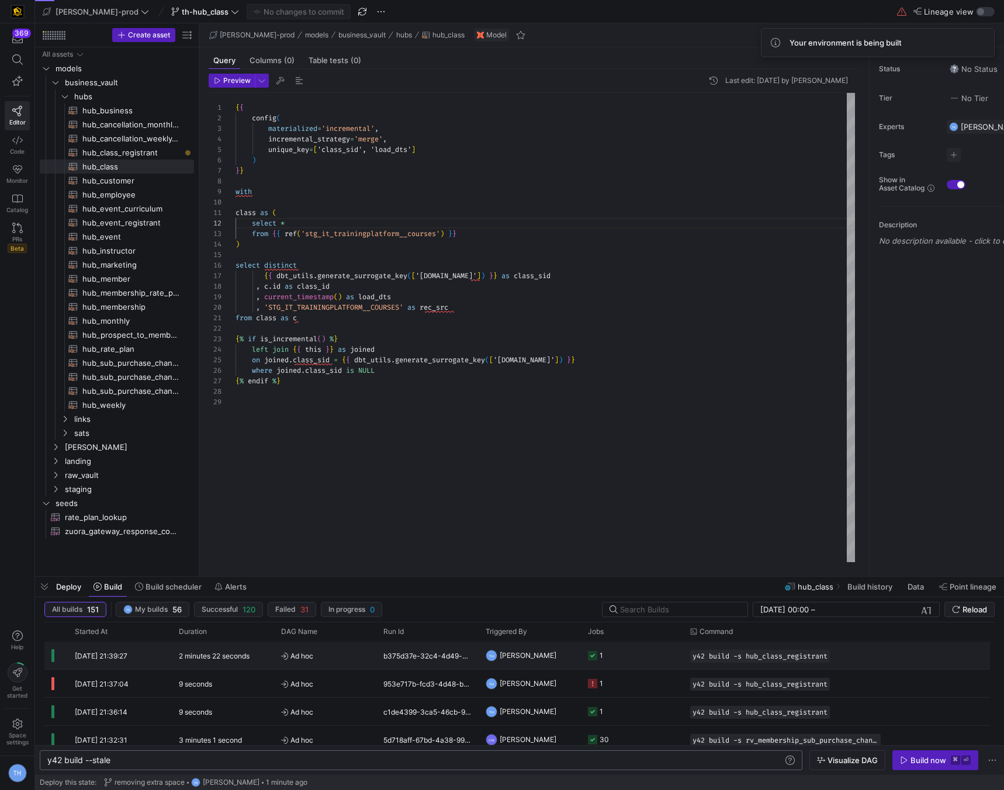
type textarea "y42 build --stale"
click at [363, 654] on span "Ad hoc" at bounding box center [325, 655] width 88 height 27
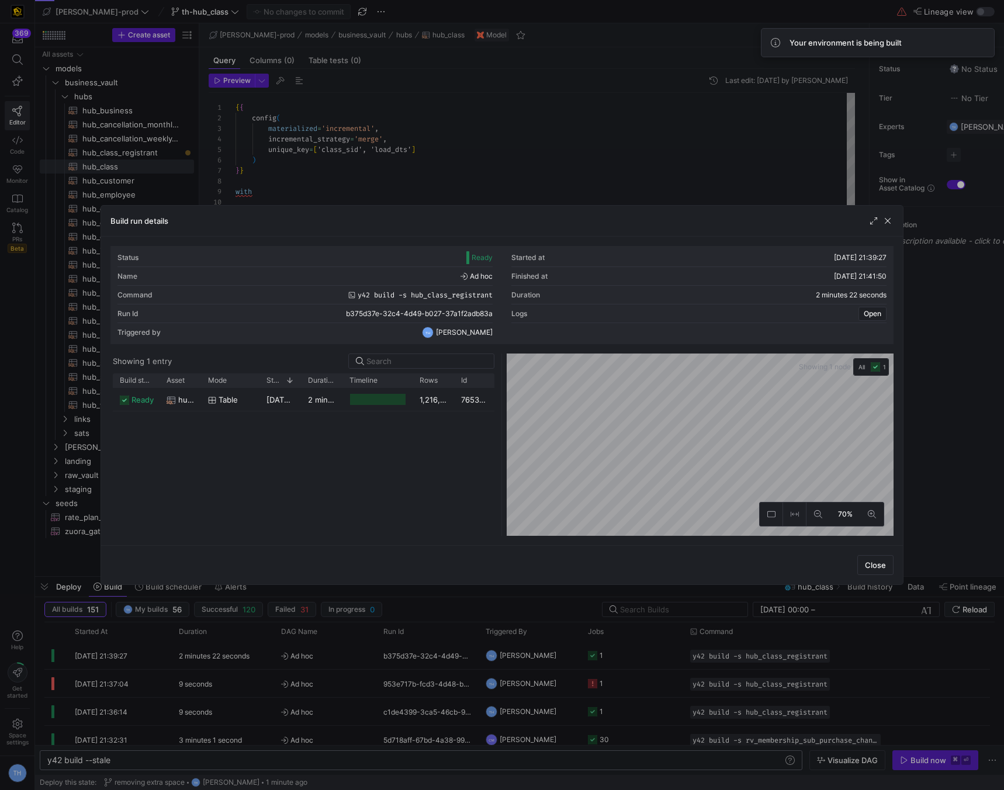
click at [544, 114] on div at bounding box center [502, 395] width 1004 height 790
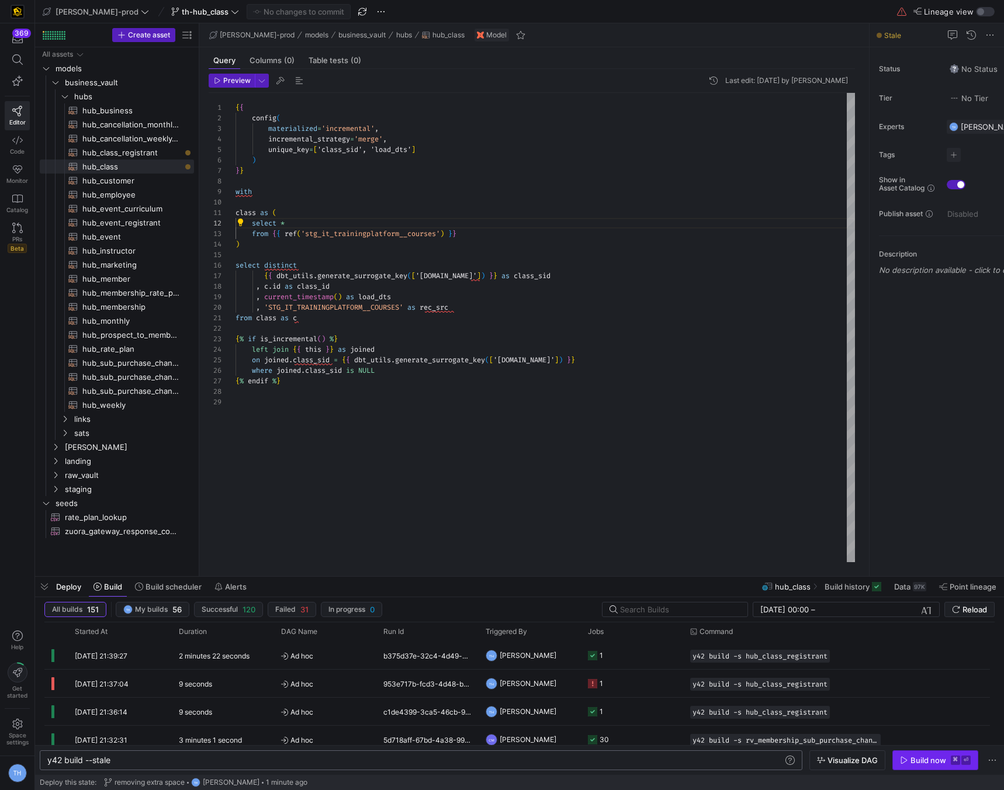
click at [906, 757] on icon "button" at bounding box center [904, 760] width 8 height 8
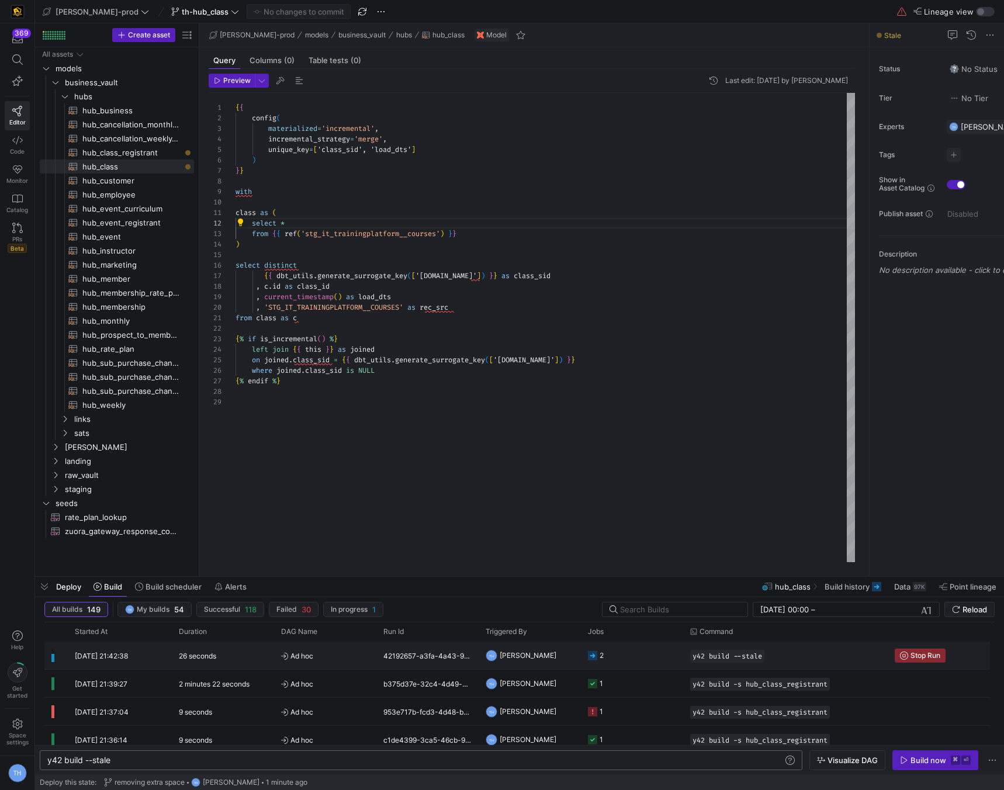
click at [636, 660] on y42-job-status-cell-renderer "2" at bounding box center [632, 655] width 88 height 26
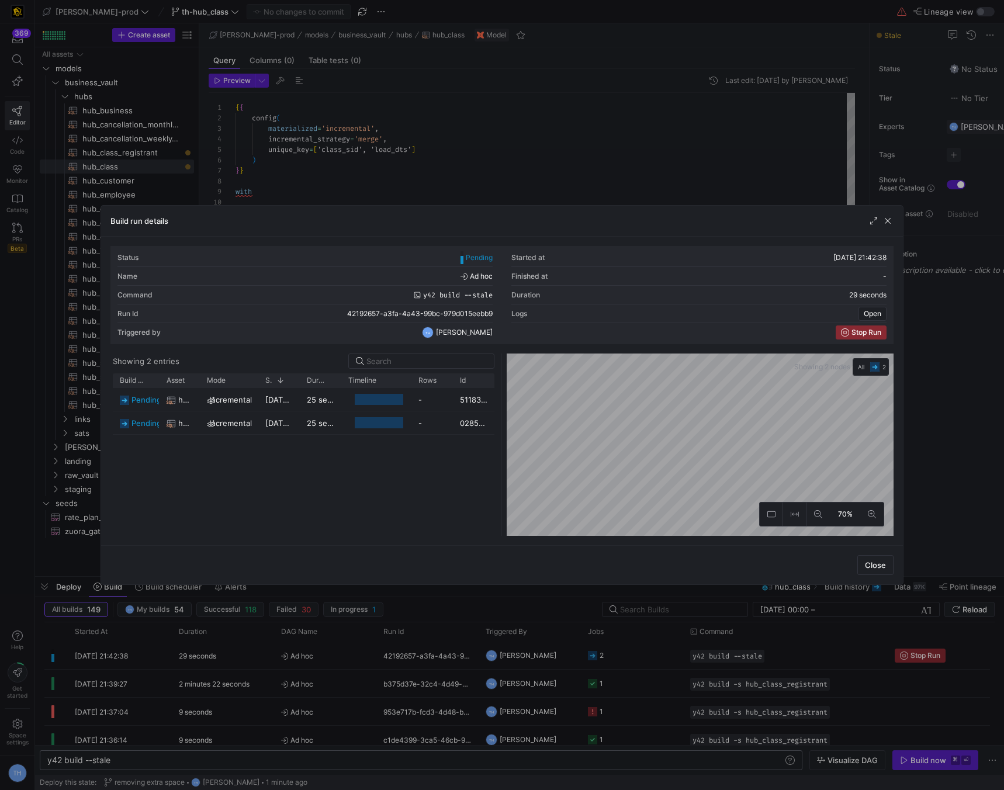
click at [571, 161] on div at bounding box center [502, 395] width 1004 height 790
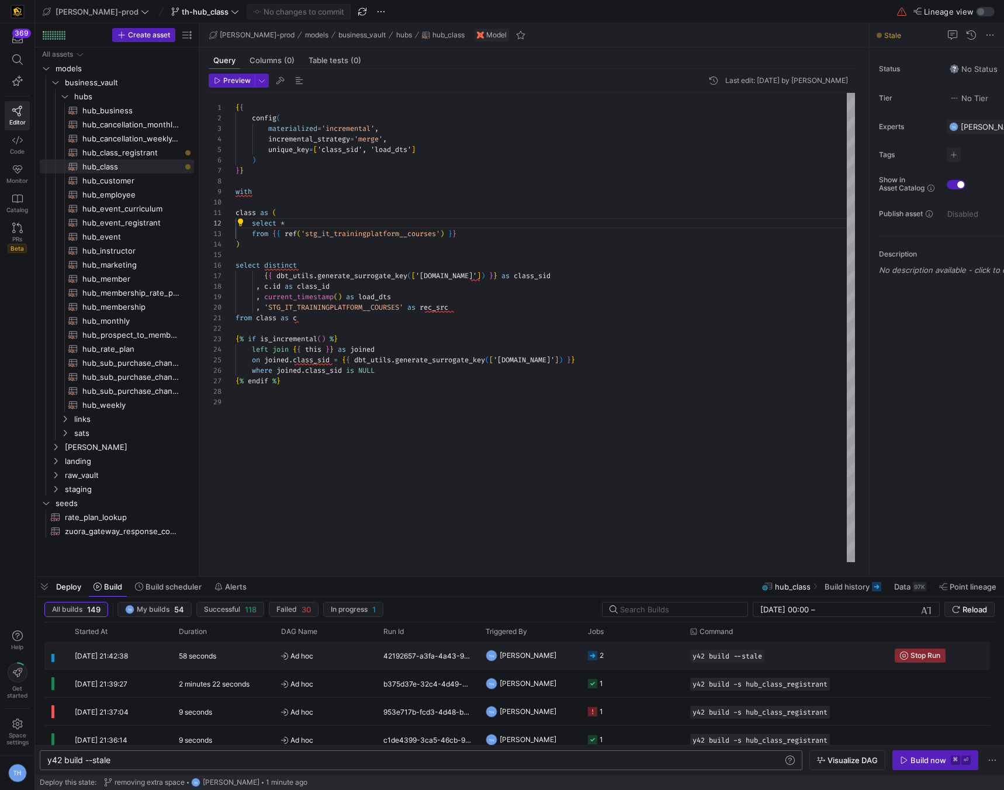
click at [641, 658] on y42-job-status-cell-renderer "2" at bounding box center [632, 655] width 88 height 26
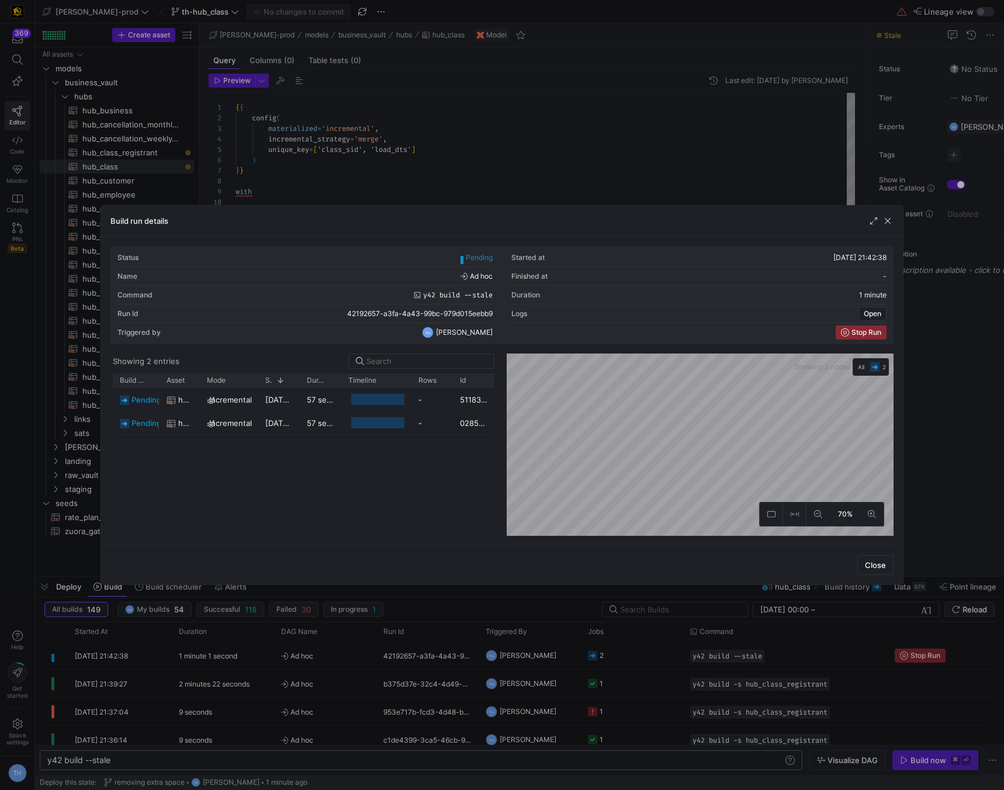
click at [635, 186] on div at bounding box center [502, 395] width 1004 height 790
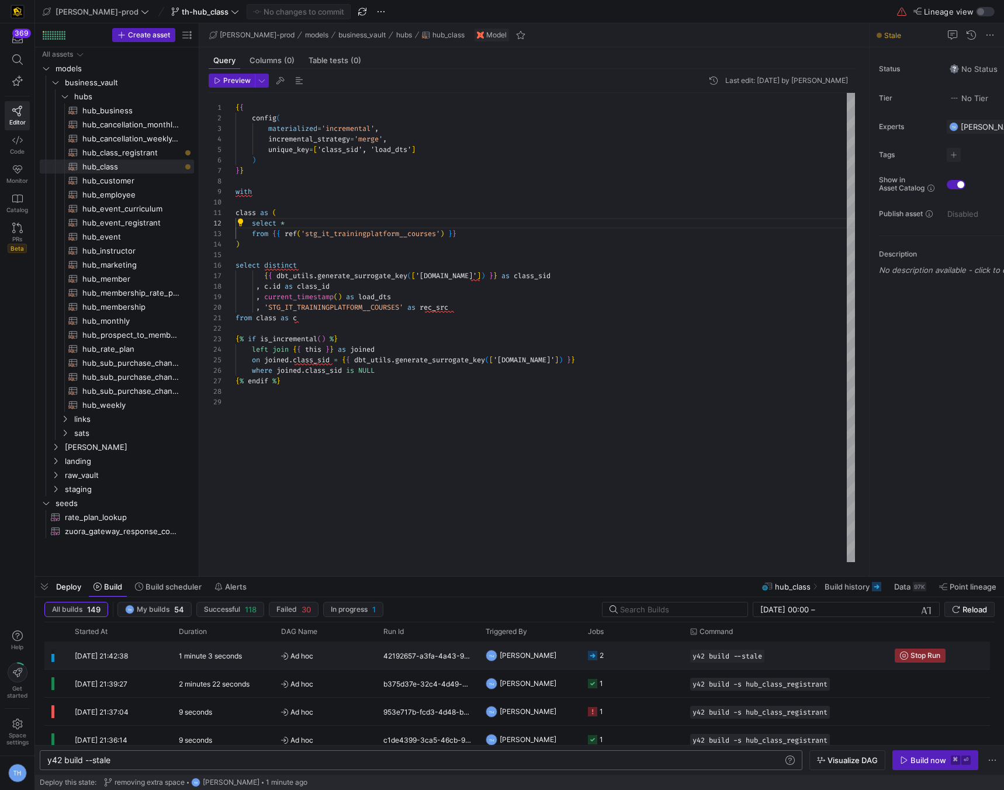
click at [425, 654] on div "42192657-a3fa-4a43-99bc-979d015eebb9" at bounding box center [427, 654] width 102 height 27
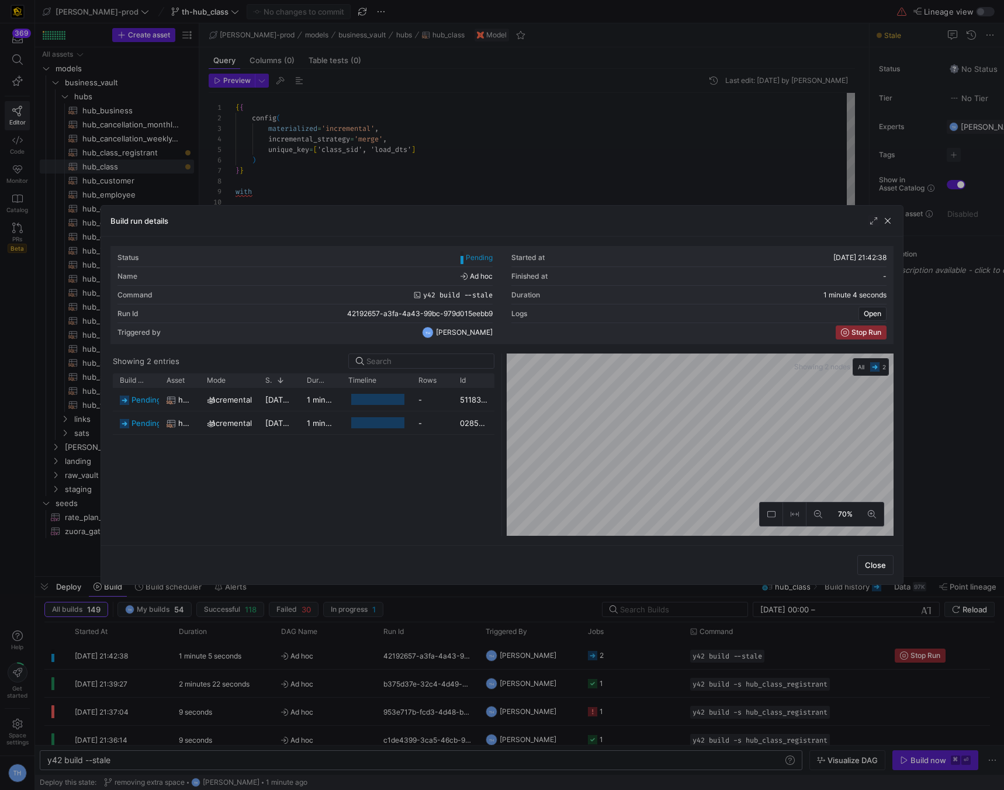
click at [545, 175] on div at bounding box center [502, 395] width 1004 height 790
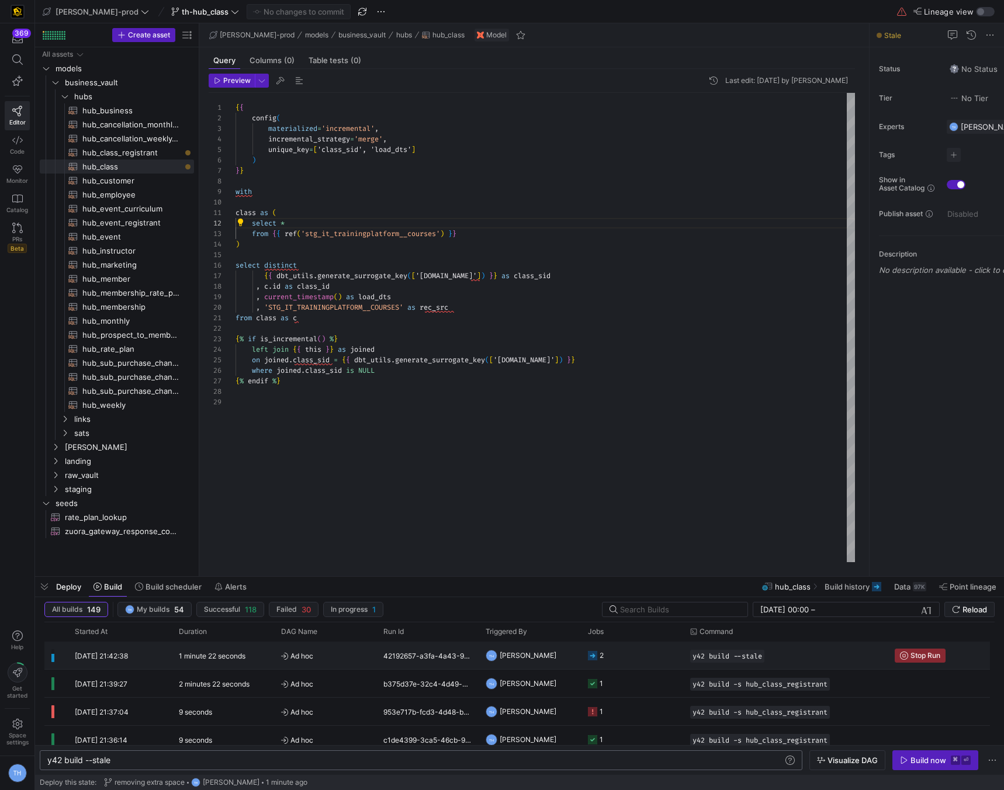
click at [625, 659] on y42-job-status-cell-renderer "2" at bounding box center [632, 655] width 88 height 26
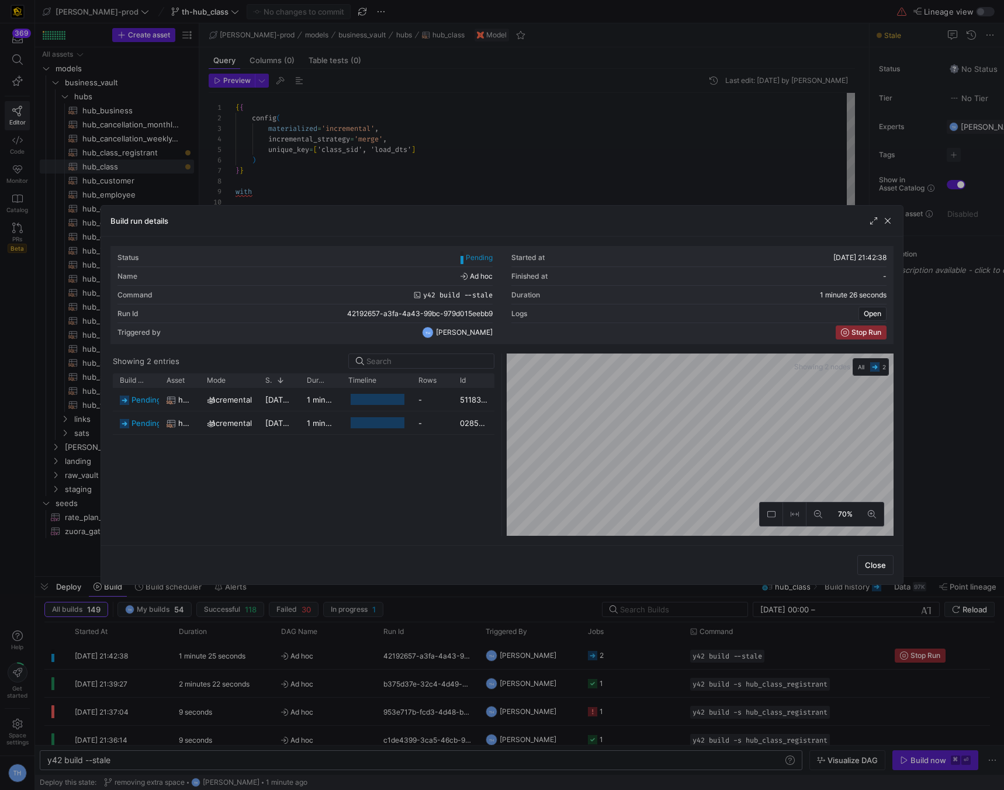
click at [535, 131] on div at bounding box center [502, 395] width 1004 height 790
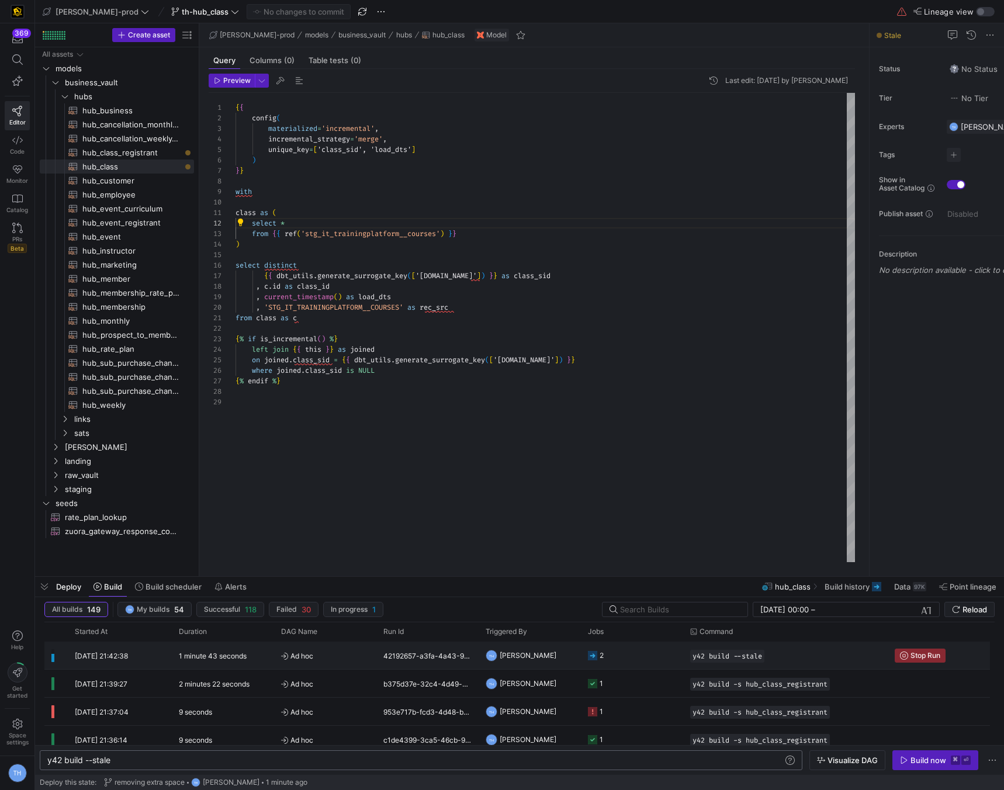
click at [615, 650] on y42-job-status-cell-renderer "2" at bounding box center [632, 655] width 88 height 26
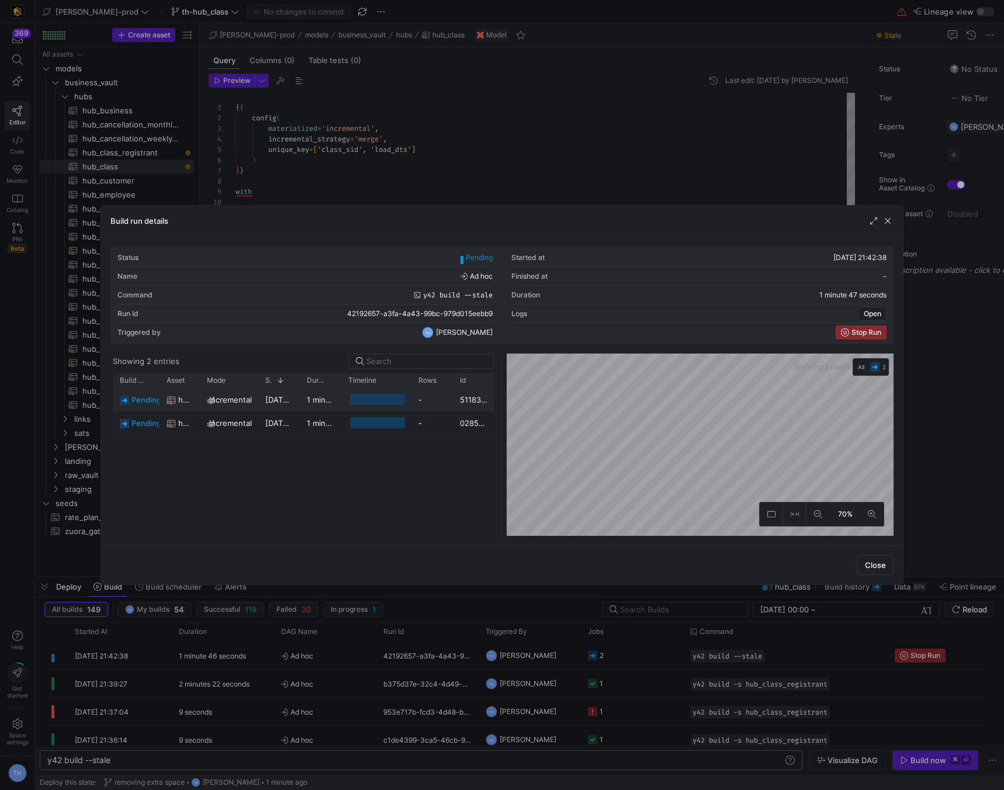
click at [433, 403] on div "-" at bounding box center [431, 399] width 41 height 23
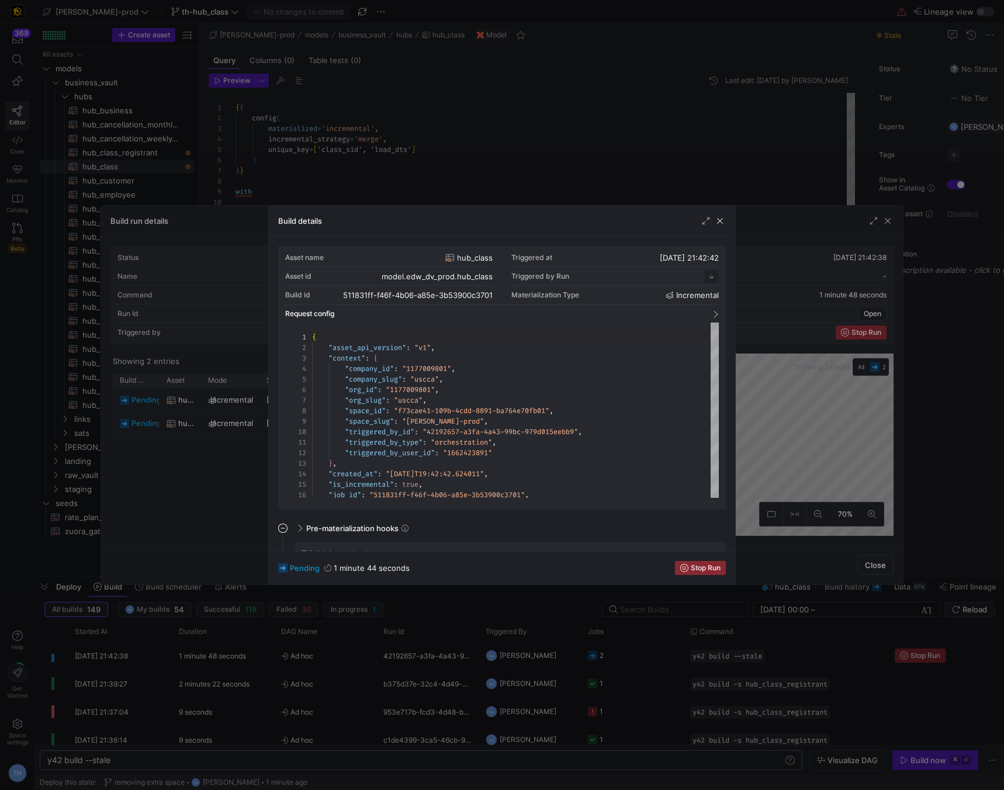
scroll to position [105, 0]
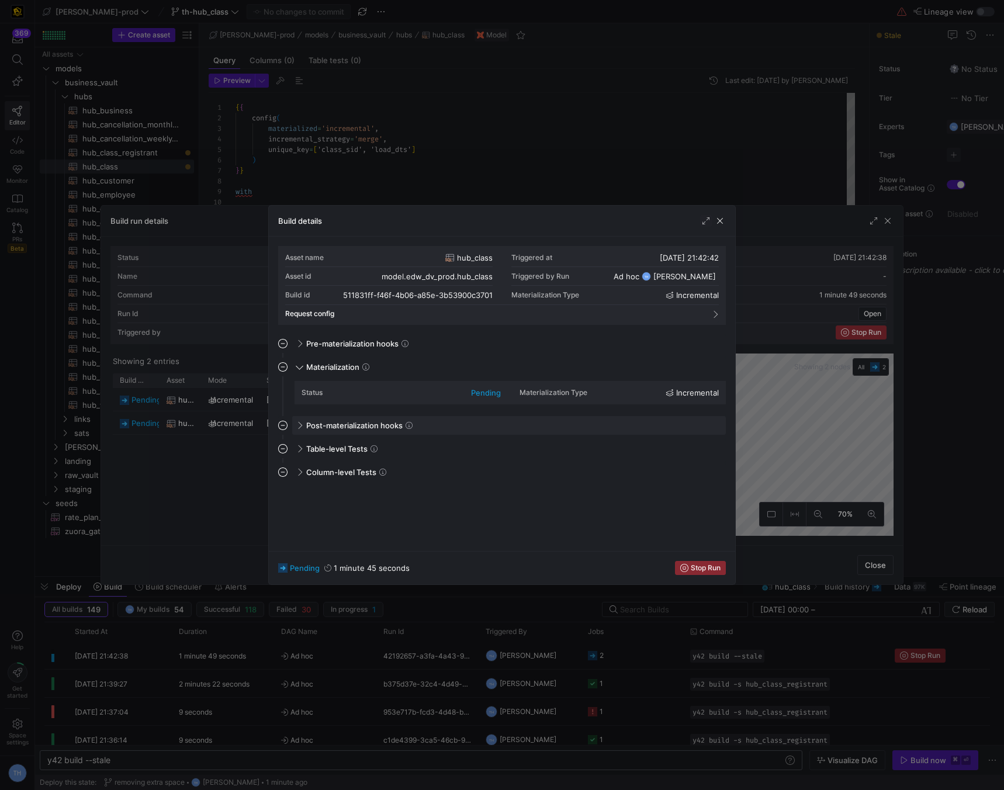
click at [382, 424] on span "Post-materialization hooks" at bounding box center [354, 425] width 96 height 9
click at [418, 167] on div at bounding box center [502, 395] width 1004 height 790
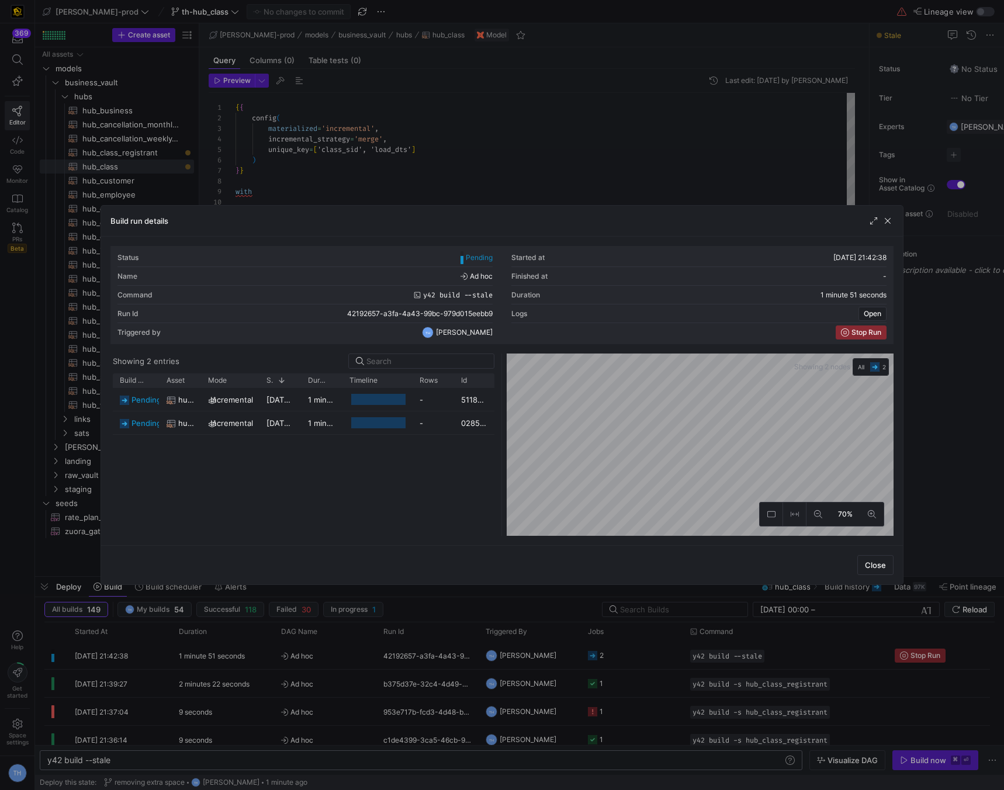
click at [418, 167] on div at bounding box center [502, 395] width 1004 height 790
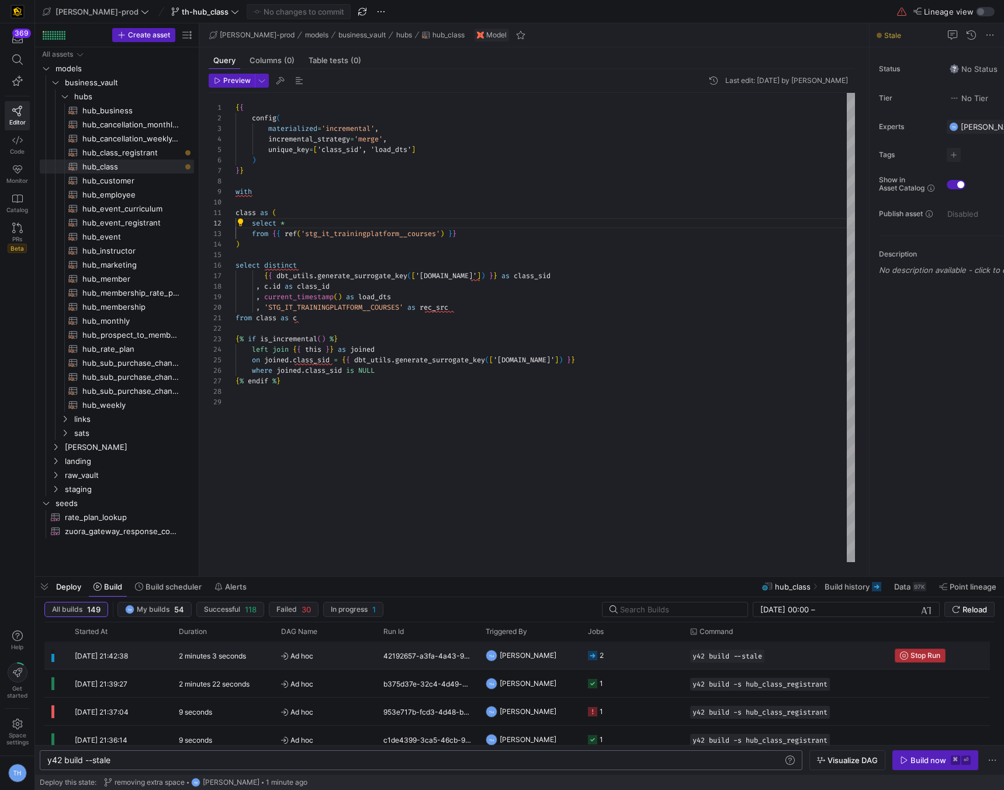
click at [939, 652] on span "Stop Run" at bounding box center [925, 655] width 30 height 8
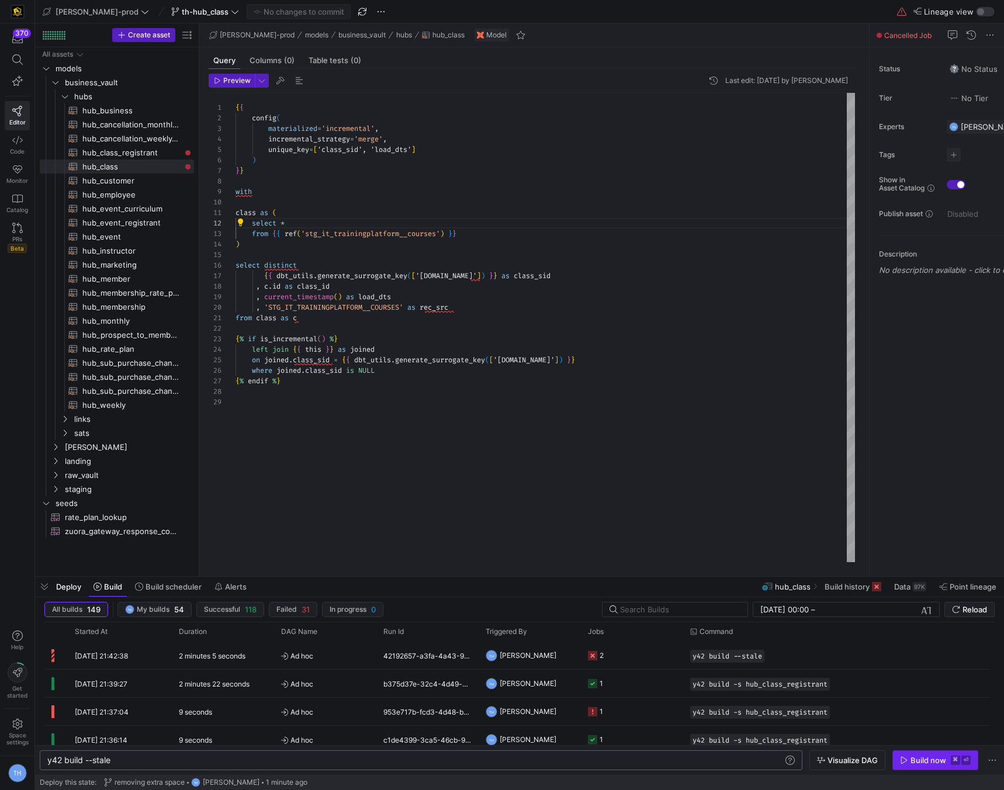
click at [924, 752] on span "button" at bounding box center [935, 760] width 85 height 19
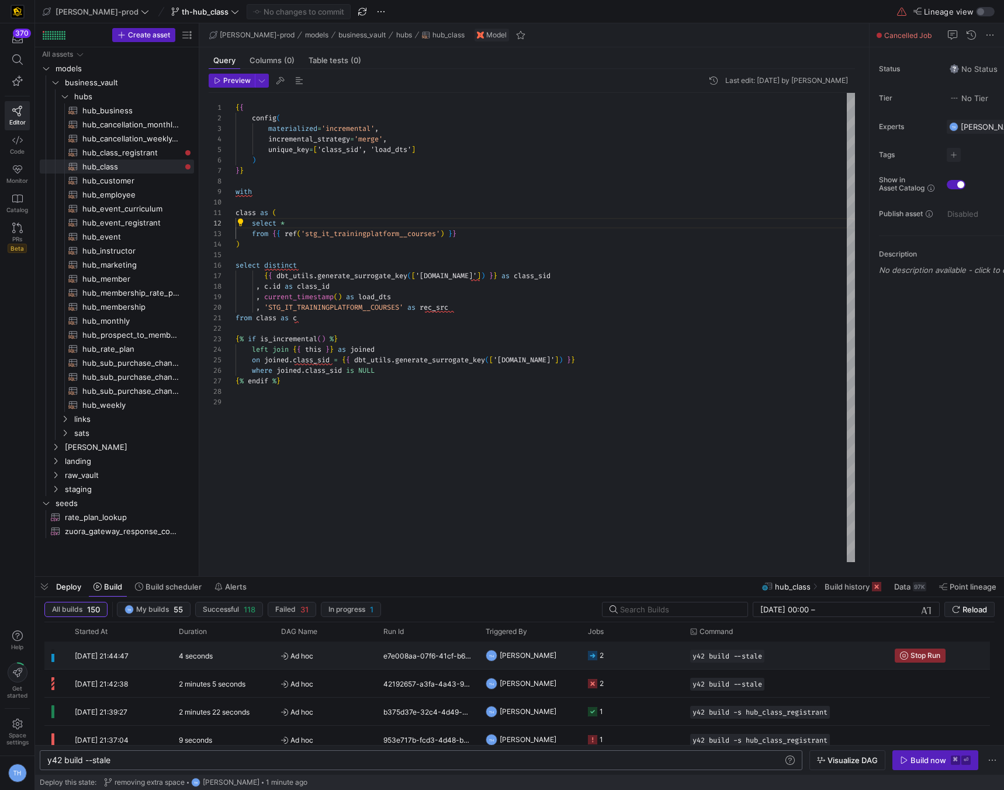
click at [626, 648] on y42-job-status-cell-renderer "2" at bounding box center [632, 655] width 88 height 26
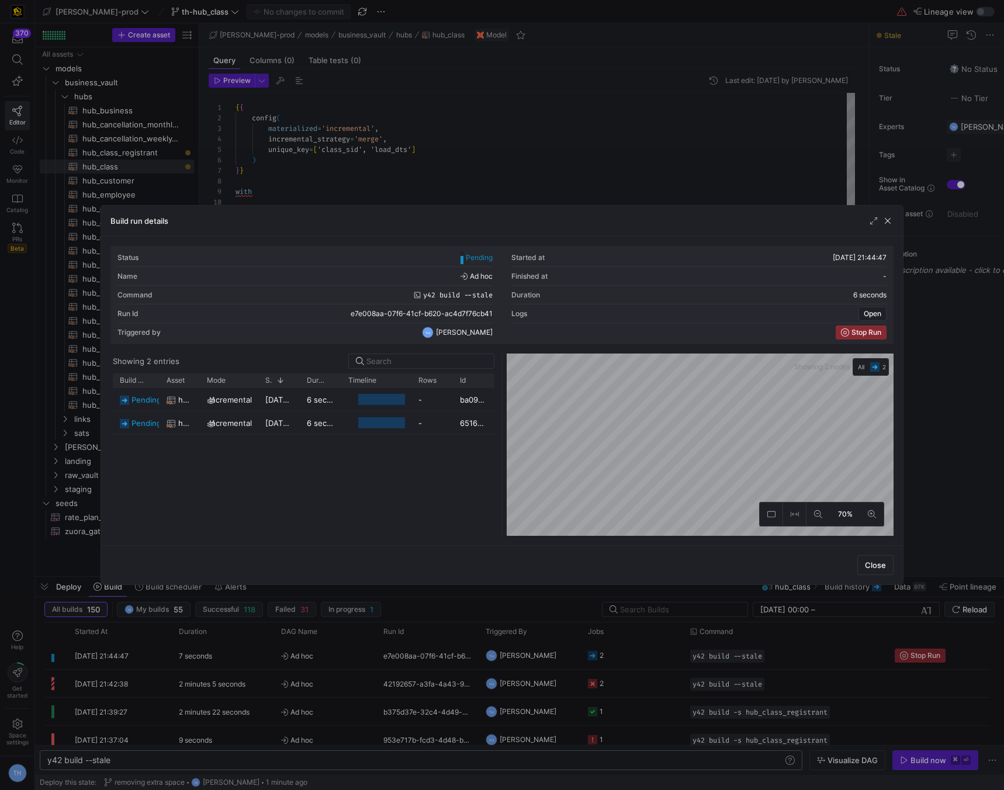
click at [625, 123] on div at bounding box center [502, 395] width 1004 height 790
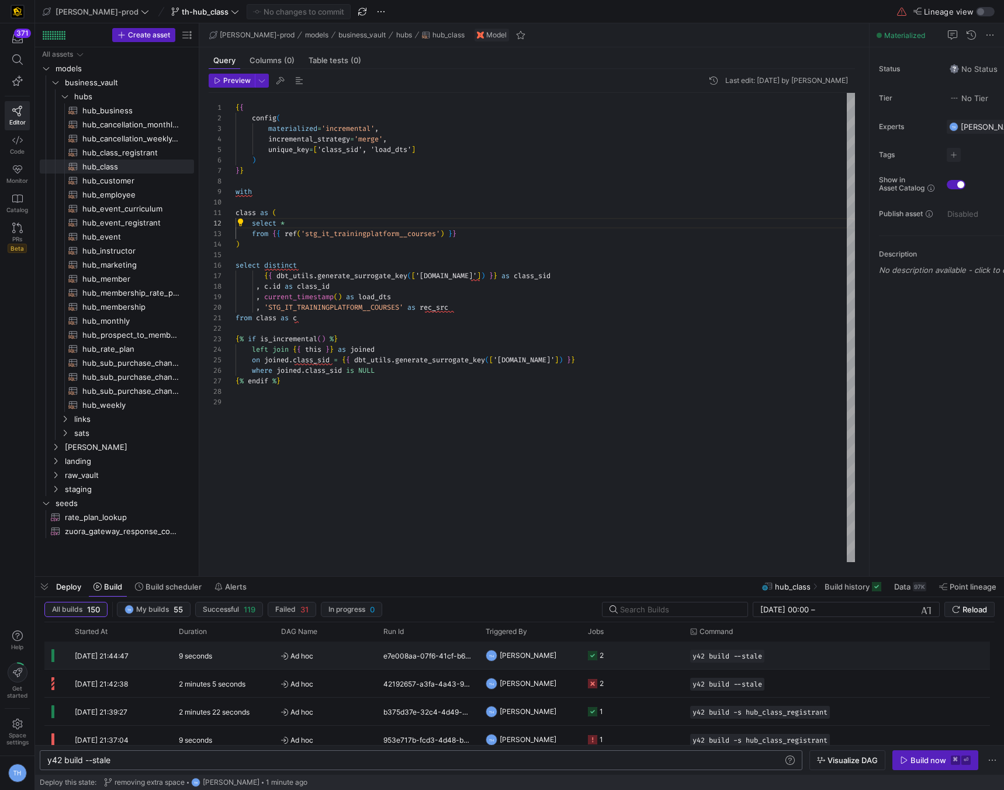
click at [645, 654] on y42-job-status-cell-renderer "2" at bounding box center [632, 655] width 88 height 26
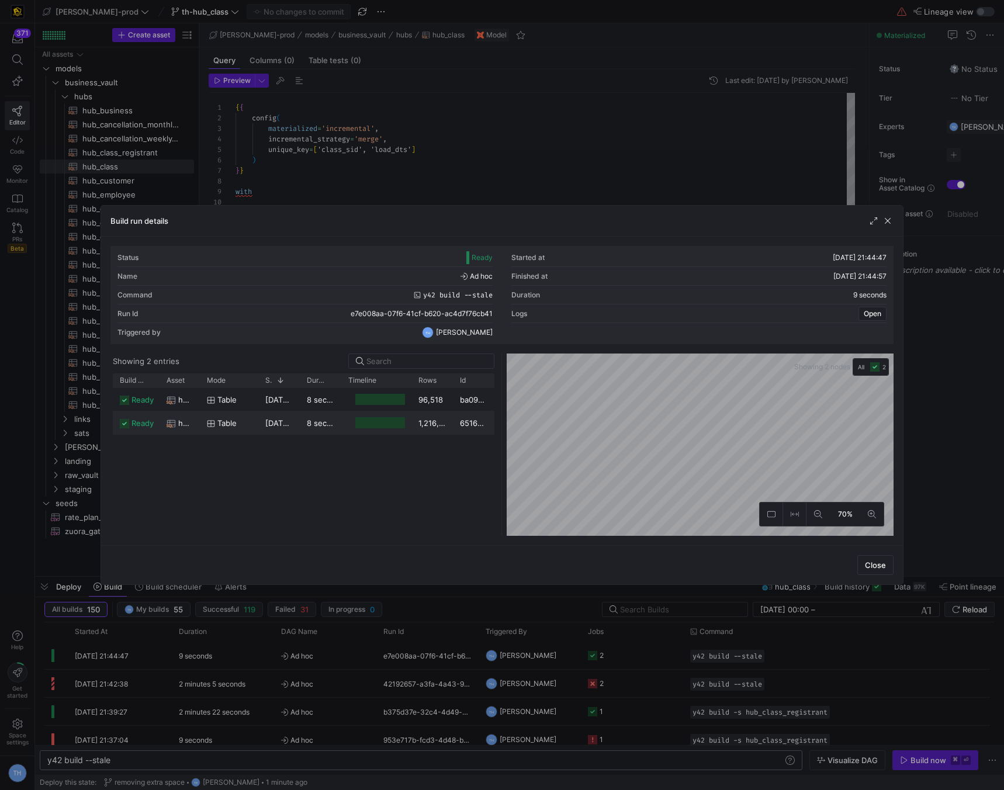
click at [324, 422] on y42-duration "8 seconds" at bounding box center [326, 422] width 38 height 9
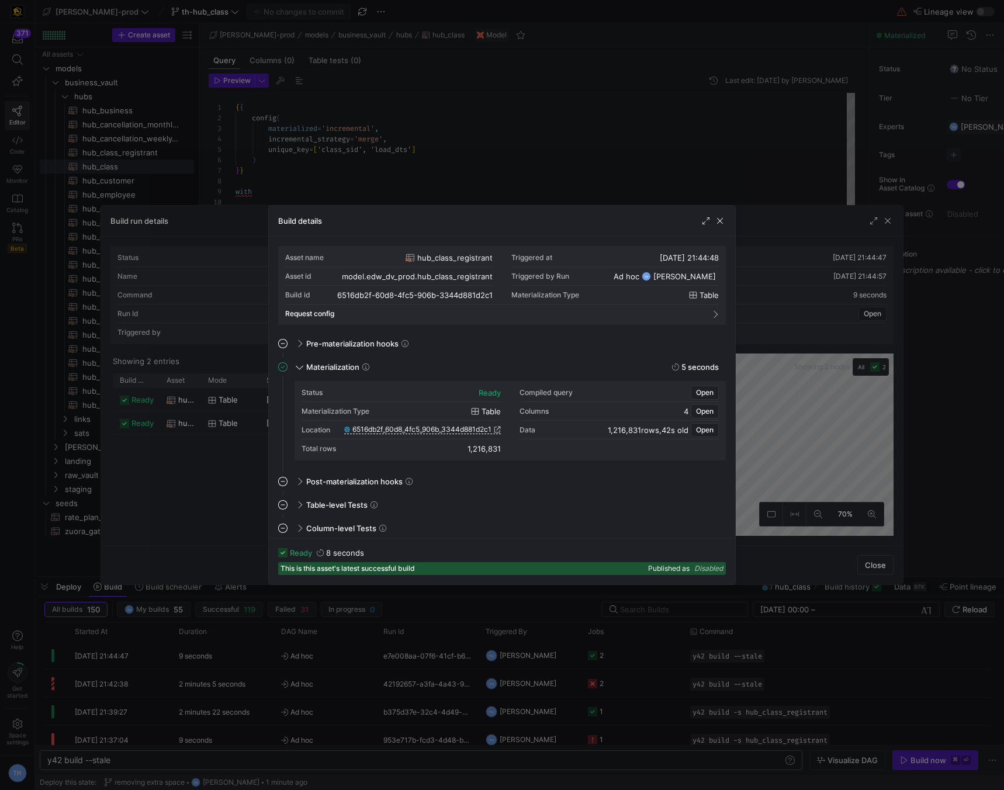
click at [458, 427] on div "Location 6516db2f_60d8_4fc5_906b_3344d881d2c1" at bounding box center [400, 430] width 199 height 19
click at [458, 427] on span "6516db2f_60d8_4fc5_906b_3344d881d2c1" at bounding box center [421, 429] width 139 height 8
click at [509, 134] on div at bounding box center [502, 395] width 1004 height 790
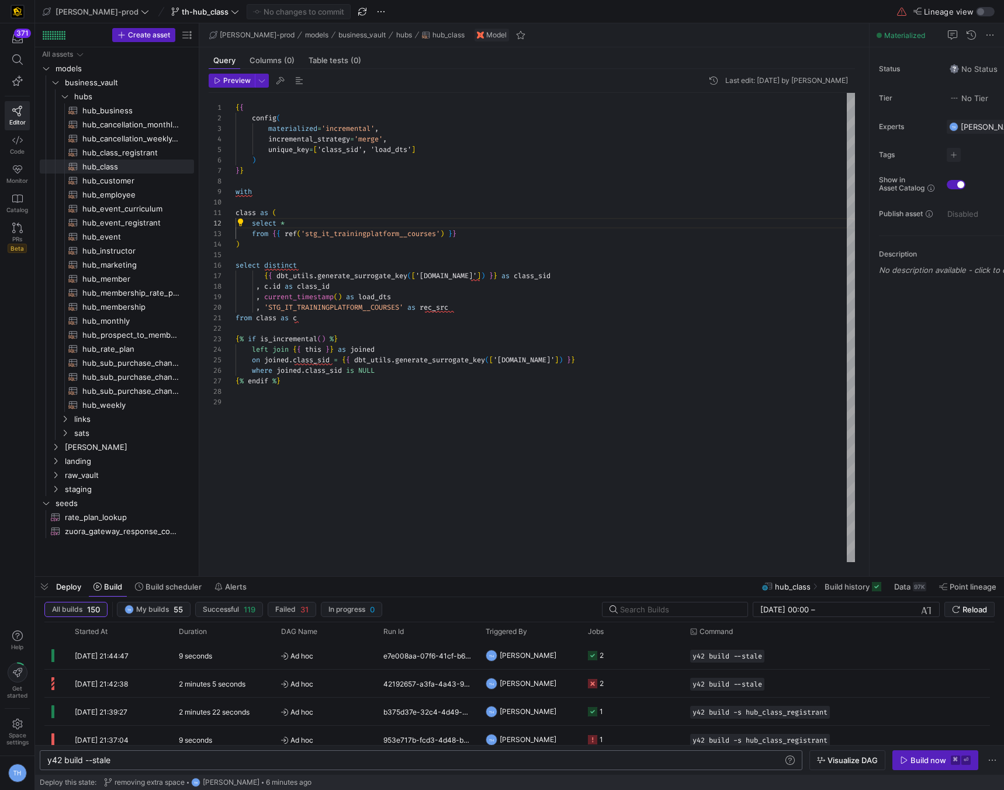
click at [346, 45] on div "edw-dv-prod models business_vault hubs hub_class Model" at bounding box center [534, 35] width 670 height 24
click at [83, 12] on span "[PERSON_NAME]-prod" at bounding box center [97, 11] width 83 height 9
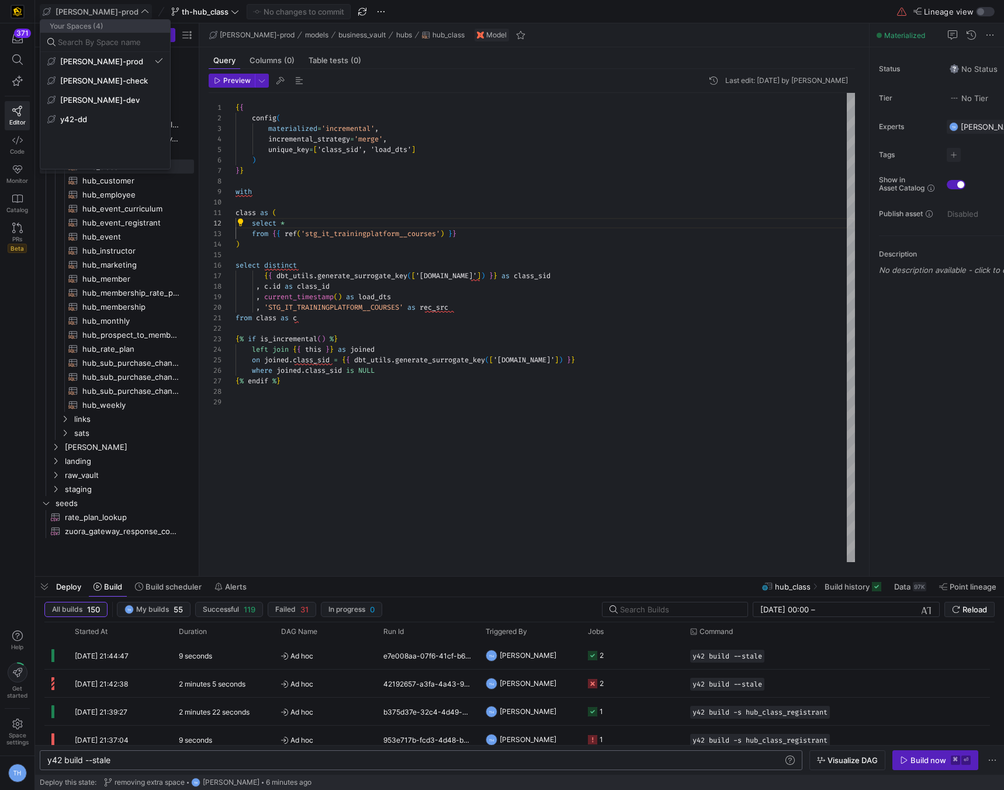
click at [83, 9] on div at bounding box center [502, 395] width 1004 height 790
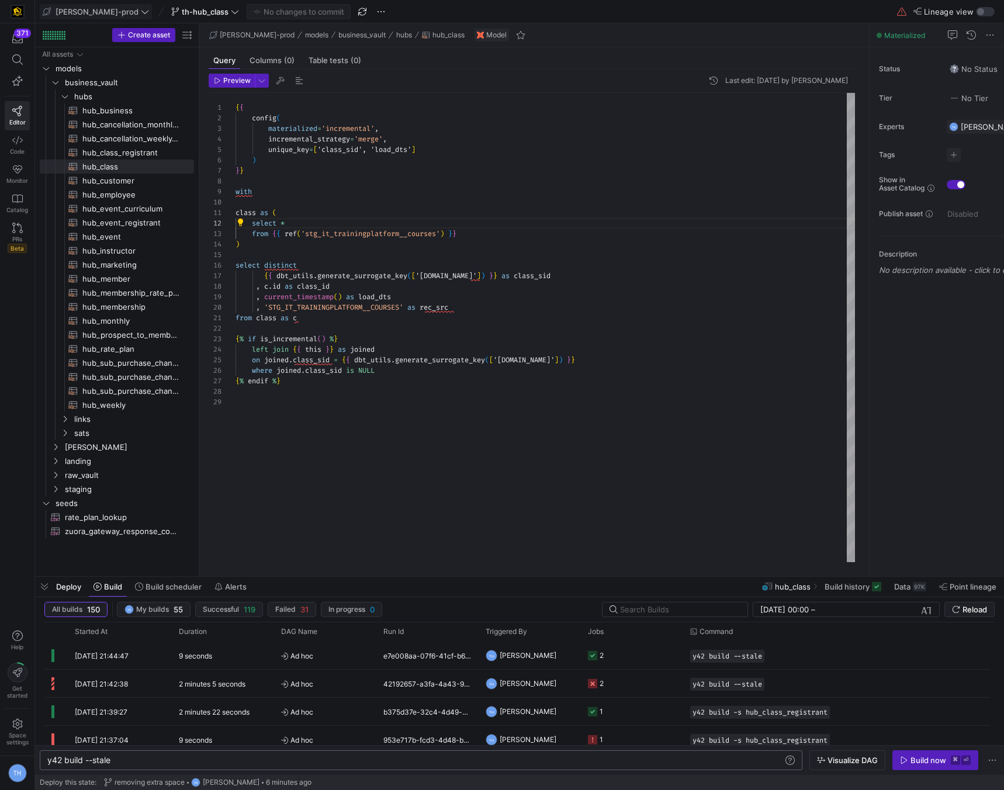
click at [86, 14] on span "[PERSON_NAME]-prod" at bounding box center [97, 11] width 83 height 9
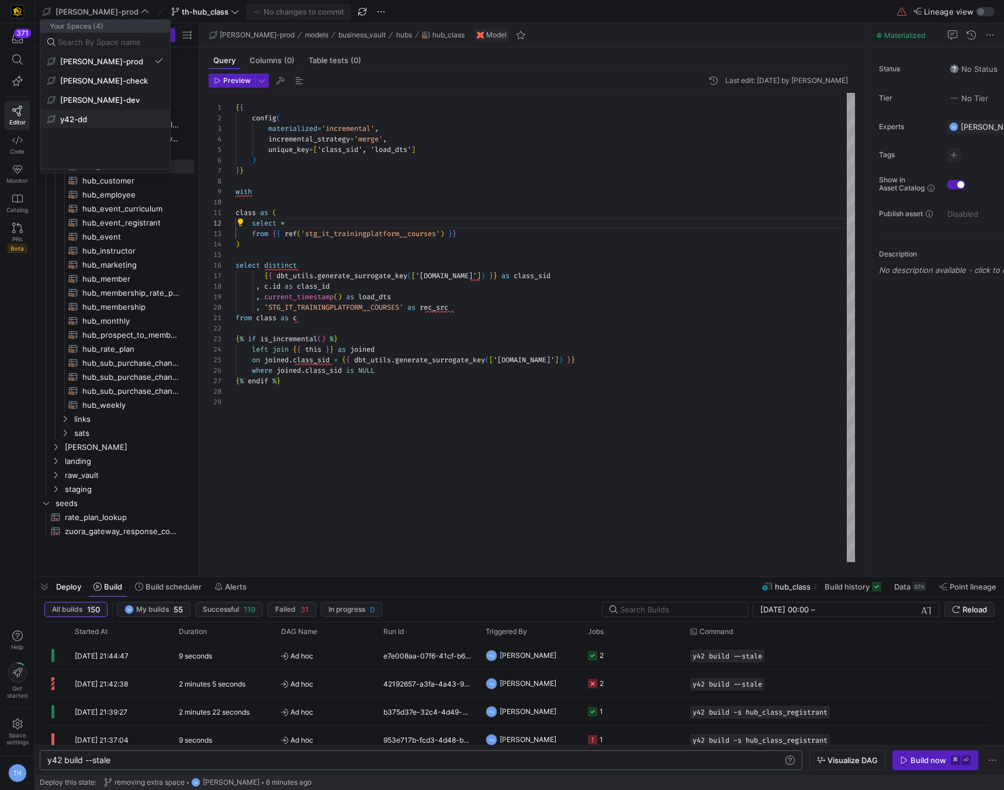
click at [112, 120] on span "y42-dd" at bounding box center [105, 119] width 116 height 9
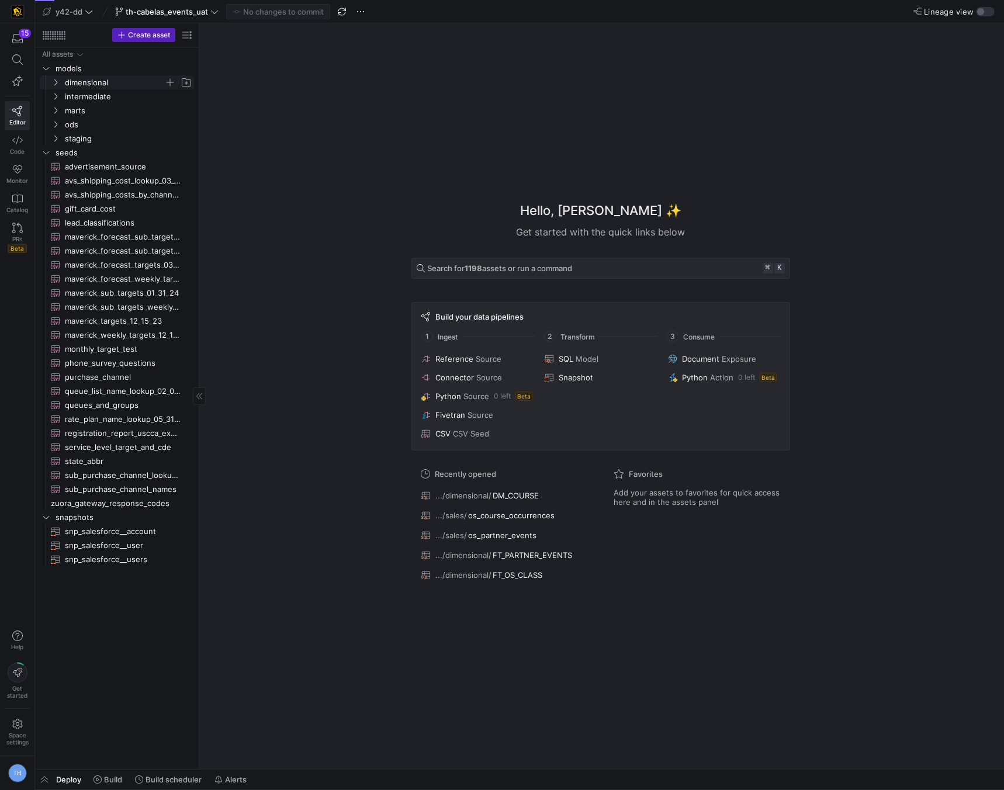
click at [103, 87] on span "dimensional" at bounding box center [114, 82] width 99 height 13
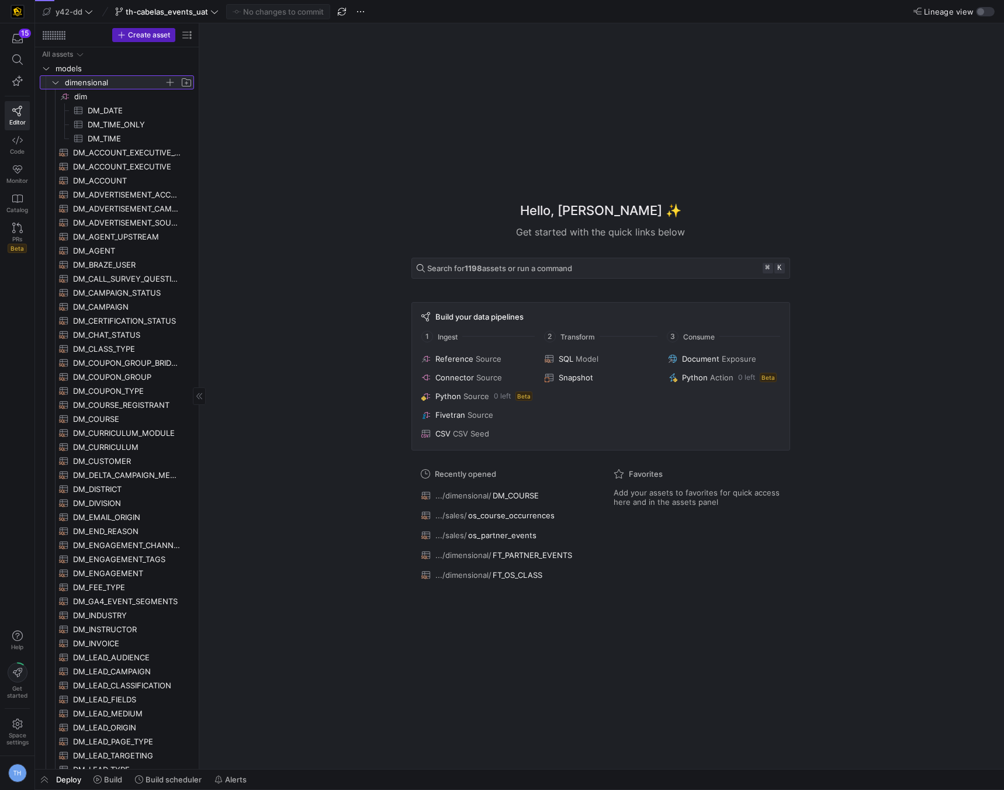
click at [103, 86] on span "dimensional" at bounding box center [114, 82] width 99 height 13
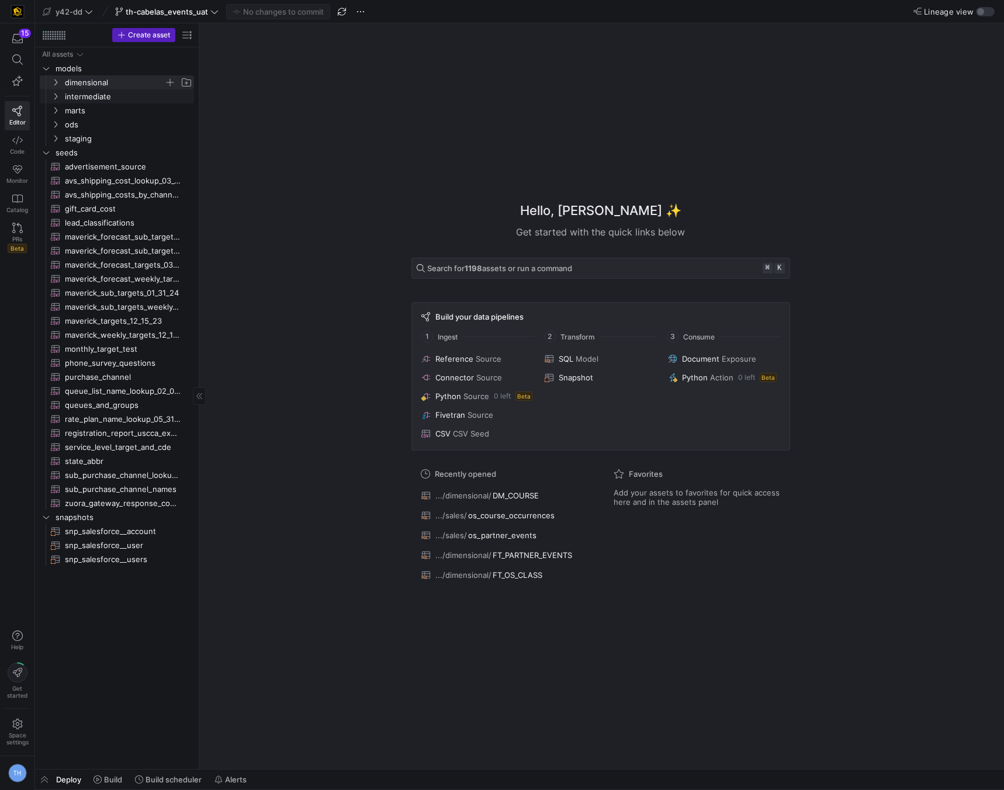
click at [103, 93] on span "intermediate" at bounding box center [128, 96] width 127 height 13
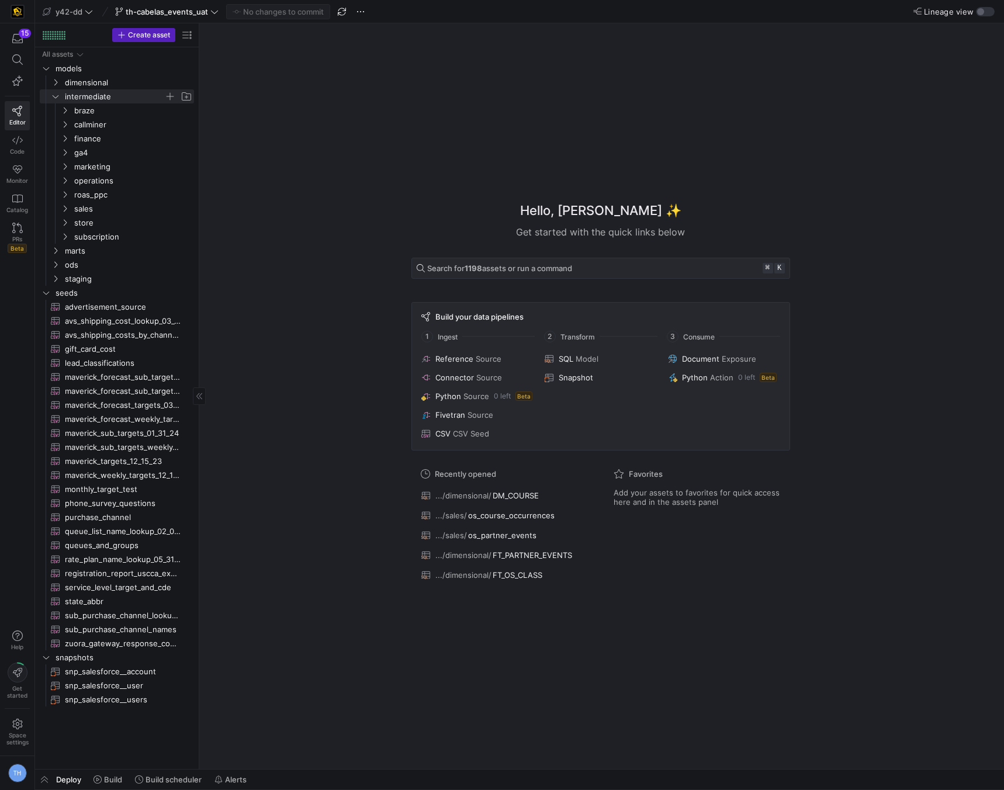
click at [103, 93] on span "intermediate" at bounding box center [114, 96] width 99 height 13
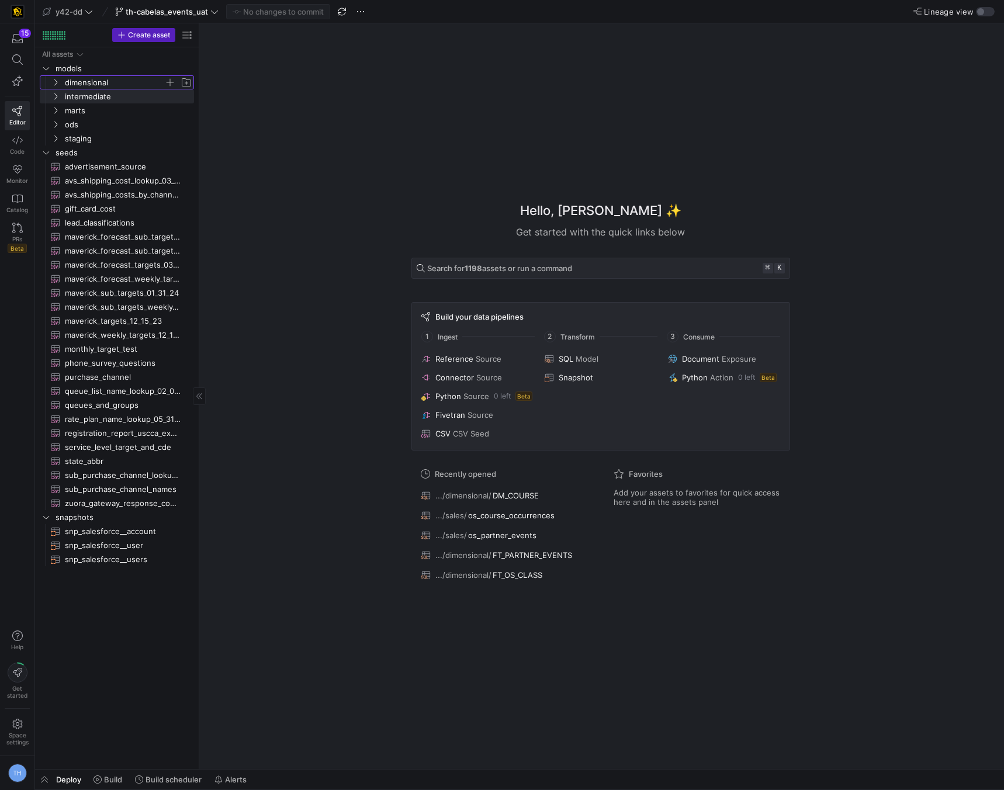
click at [106, 86] on span "dimensional" at bounding box center [114, 82] width 99 height 13
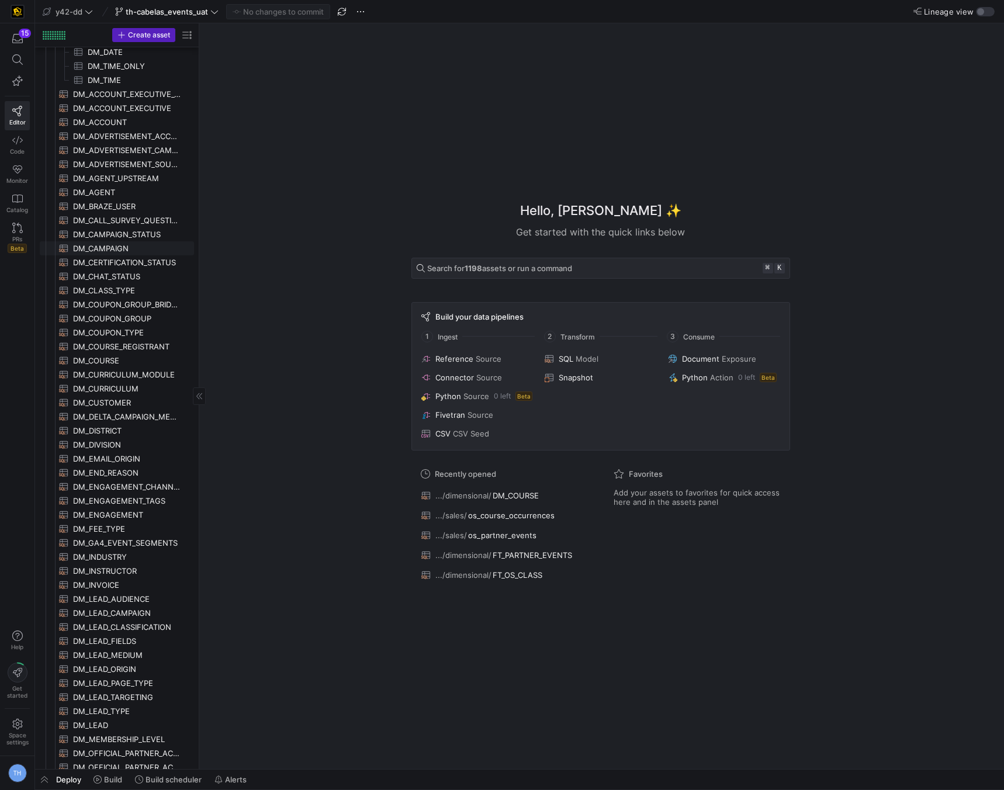
scroll to position [66, 0]
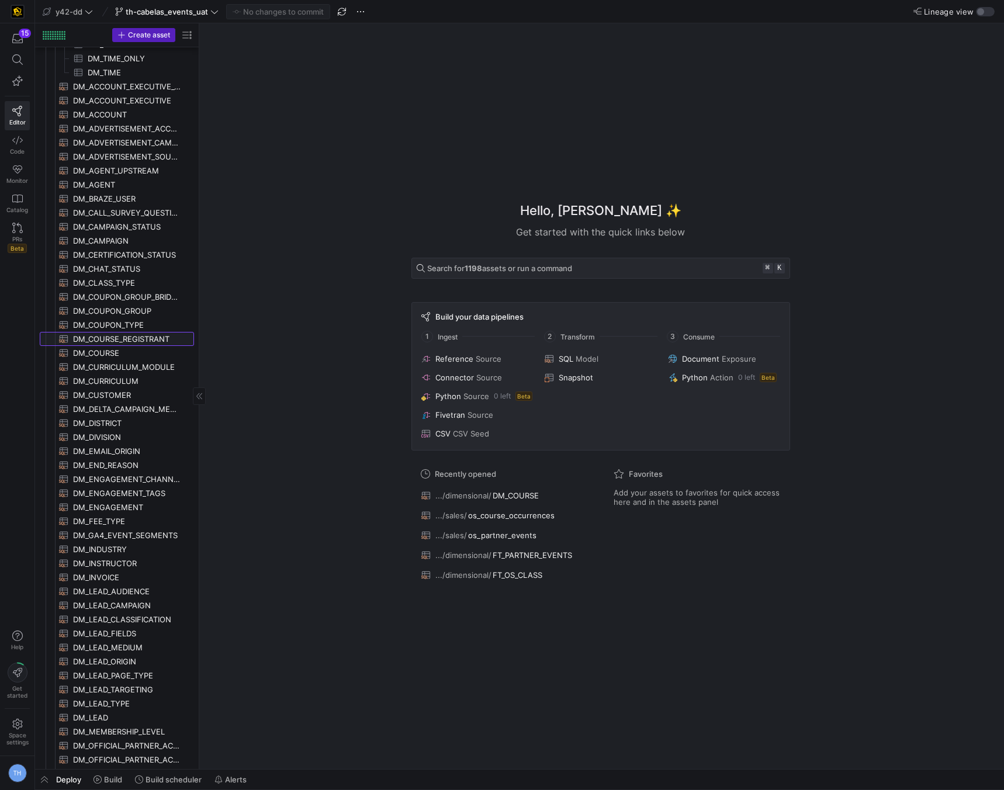
click at [138, 339] on span "DM_COURSE_REGISTRANT​​​​​​​​​​" at bounding box center [126, 338] width 107 height 13
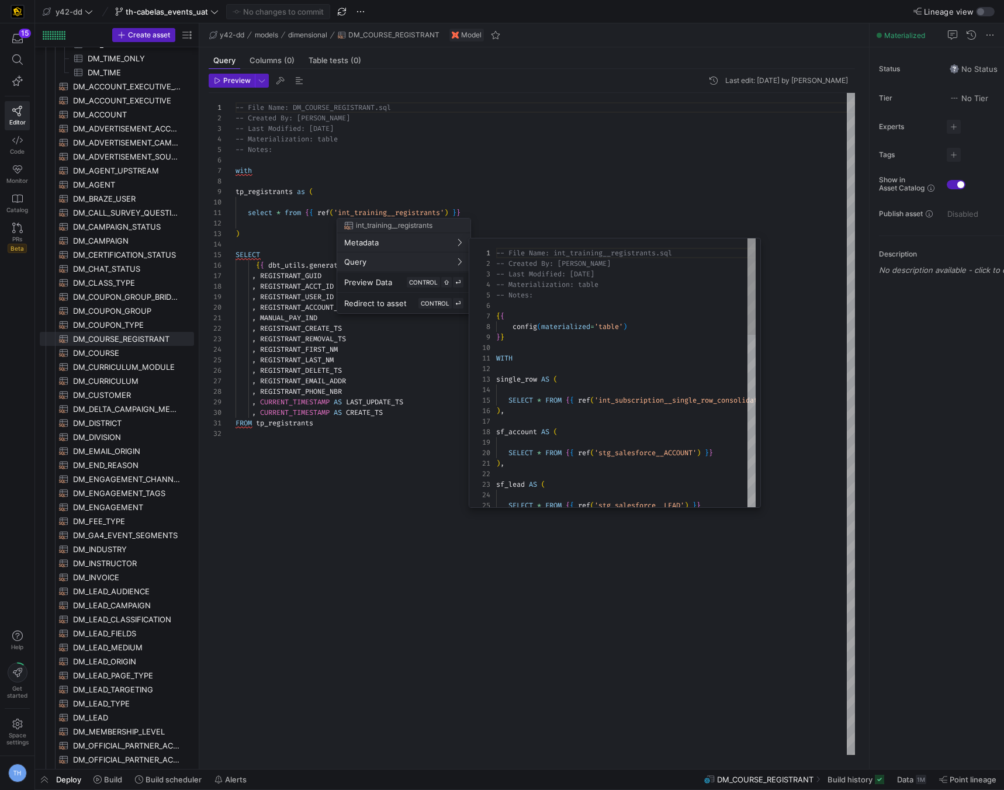
scroll to position [105, 0]
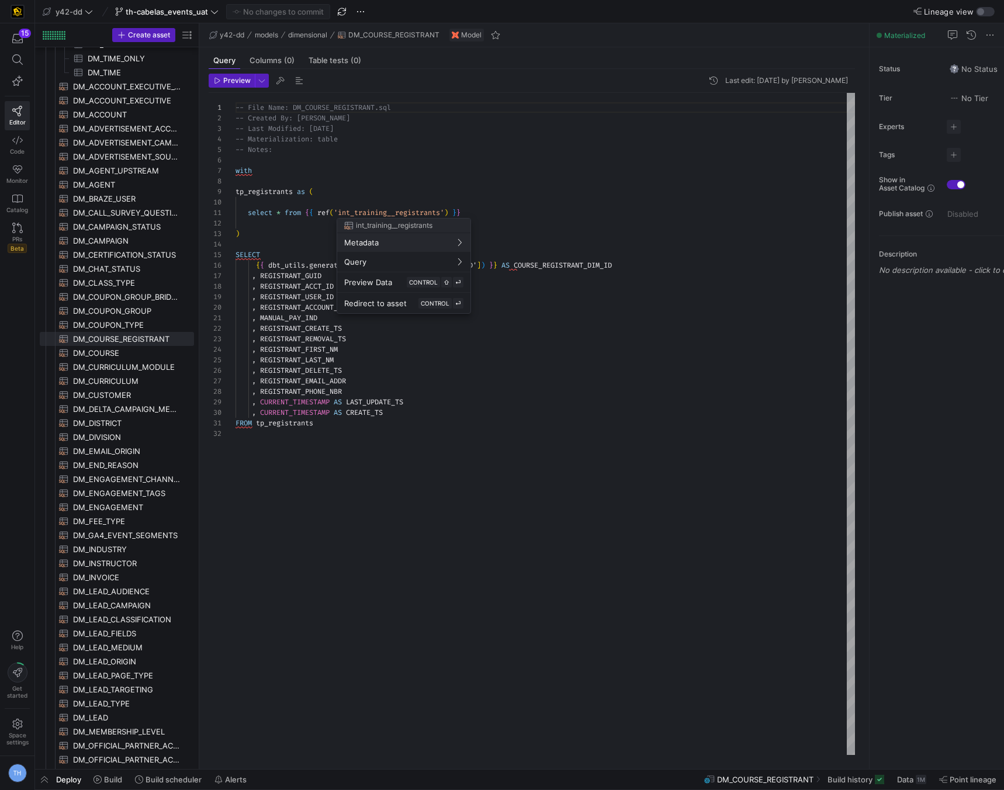
click at [379, 304] on span "Redirect to asset" at bounding box center [375, 303] width 63 height 9
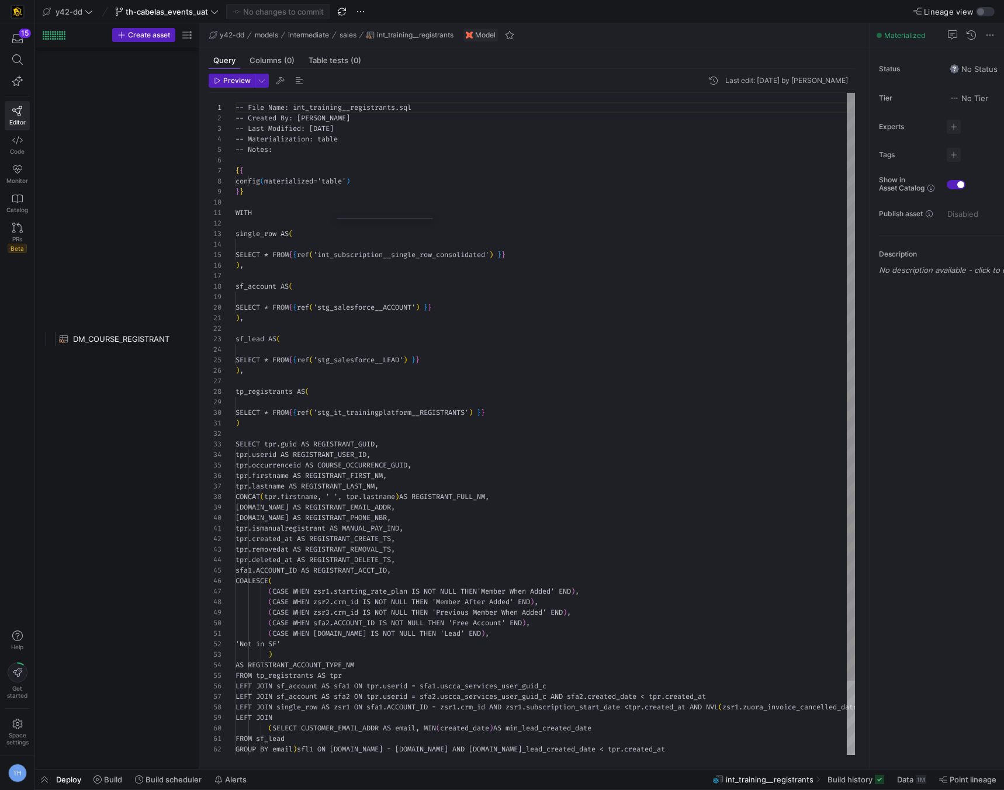
scroll to position [1928, 0]
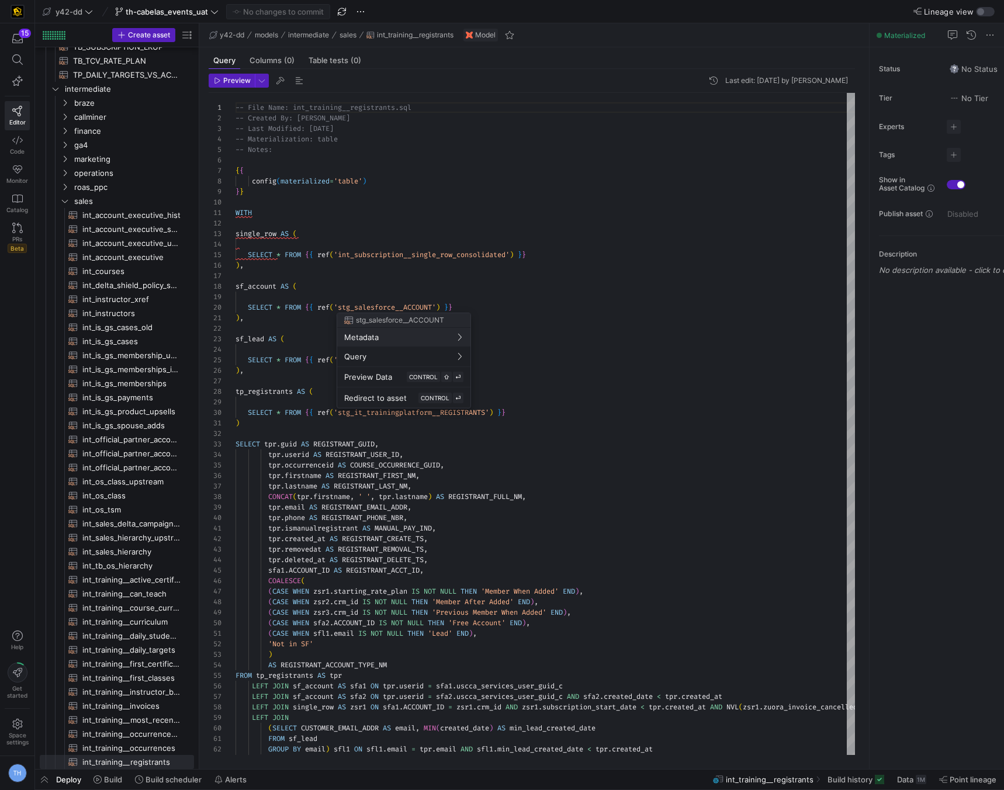
click at [557, 238] on div at bounding box center [502, 395] width 1004 height 790
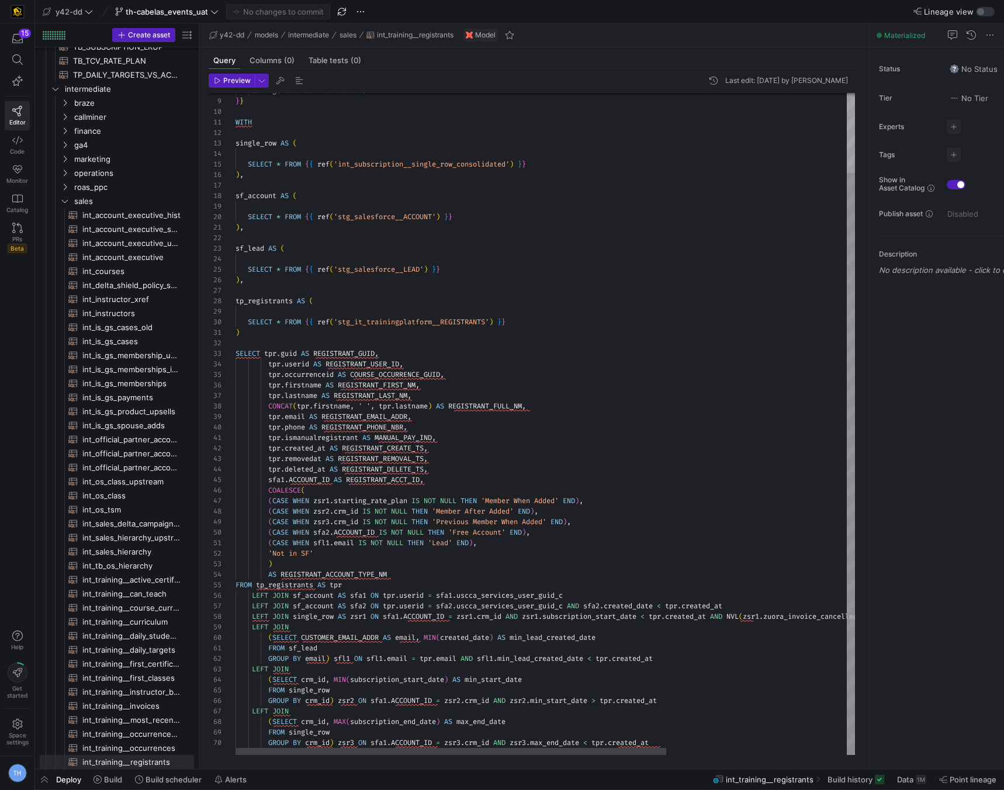
scroll to position [74, 298]
click at [555, 401] on div "CONCAT ( tpr . firstname , ' ' , tpr . lastname ) AS REGISTRANT_FULL_NM ," at bounding box center [674, 406] width 879 height 11
click at [481, 603] on div "config ( materialized = 'table' ) } } WITH single_row AS ( SELECT * FROM { { re…" at bounding box center [674, 378] width 879 height 752
drag, startPoint x: 462, startPoint y: 597, endPoint x: 710, endPoint y: 595, distance: 248.3
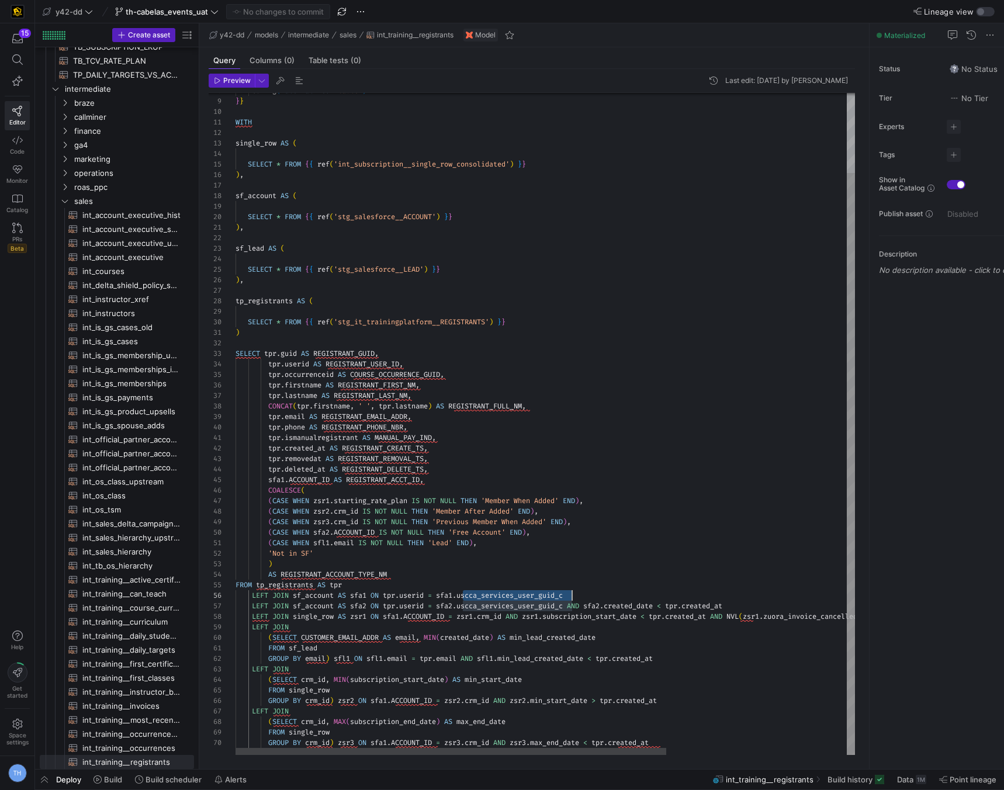
click at [710, 595] on div "config ( materialized = 'table' ) } } WITH single_row AS ( SELECT * FROM { { re…" at bounding box center [674, 378] width 879 height 752
click at [521, 624] on div "config ( materialized = 'table' ) } } WITH single_row AS ( SELECT * FROM { { re…" at bounding box center [674, 378] width 879 height 752
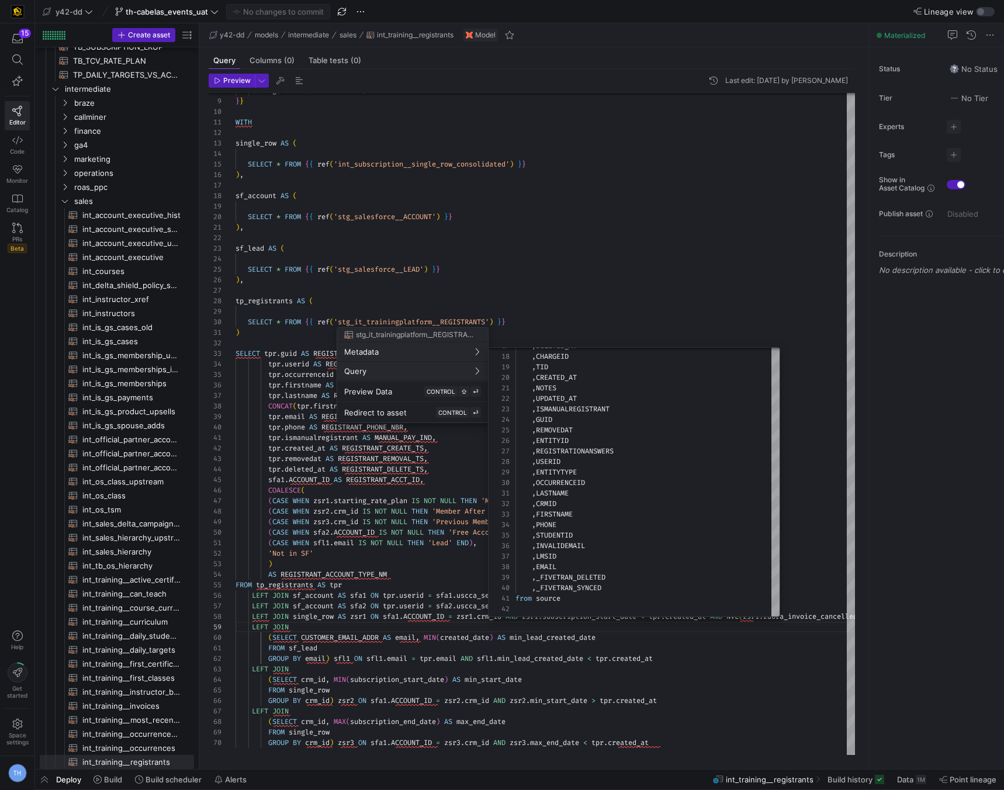
click at [621, 271] on div at bounding box center [502, 395] width 1004 height 790
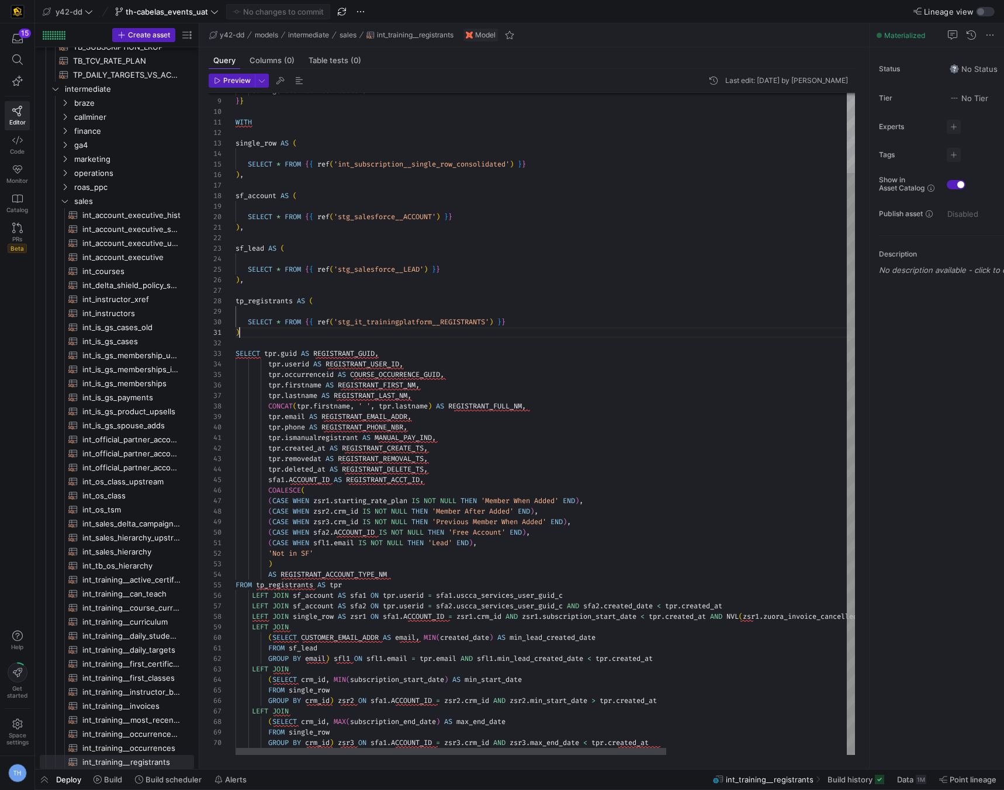
scroll to position [0, 4]
click at [528, 331] on div "config ( materialized = 'table' ) } } WITH single_row AS ( SELECT * FROM { { re…" at bounding box center [674, 378] width 879 height 752
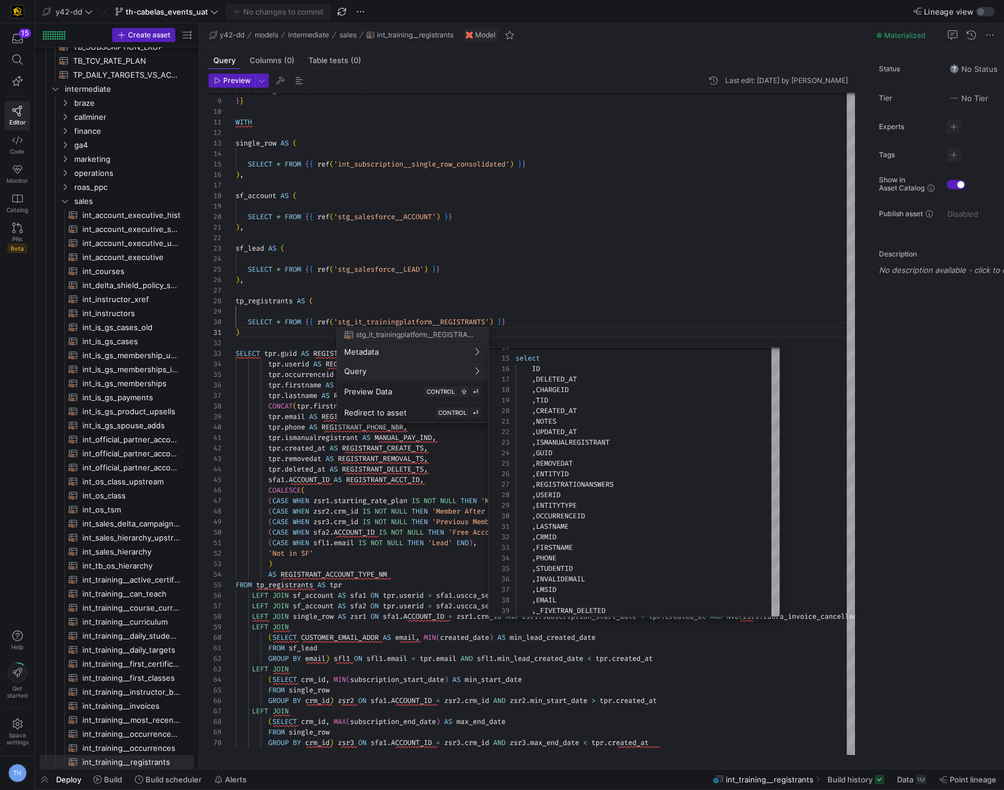
click at [582, 296] on div at bounding box center [502, 395] width 1004 height 790
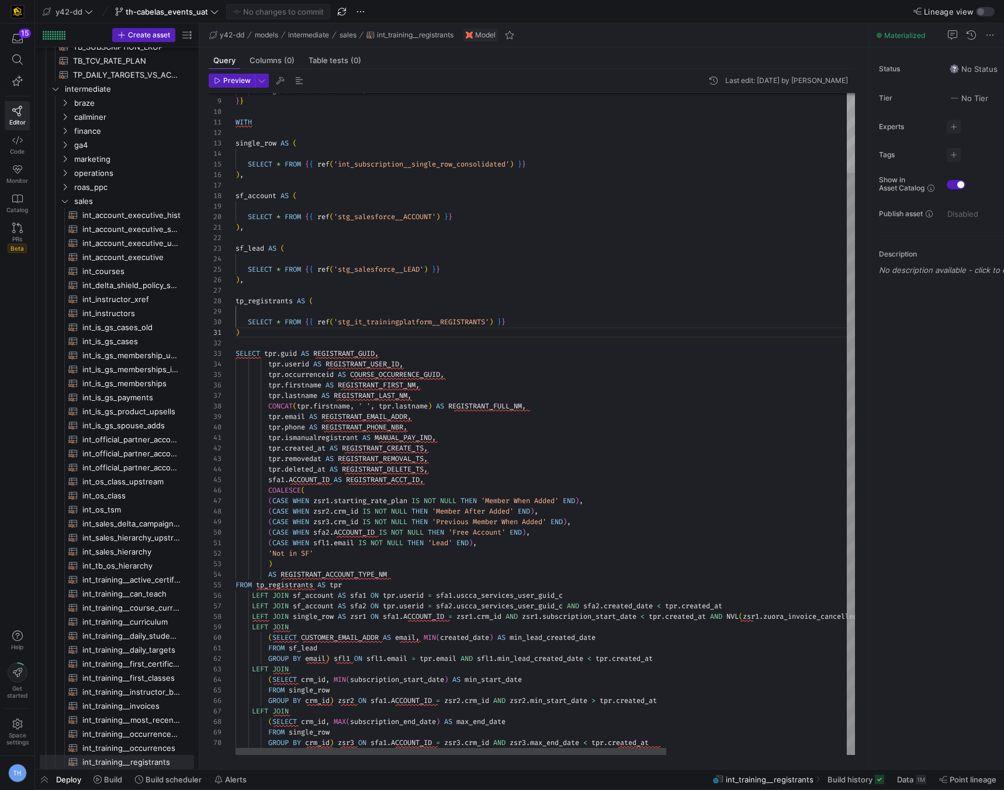
click at [457, 557] on div "config ( materialized = 'table' ) } } WITH single_row AS ( SELECT * FROM { { re…" at bounding box center [674, 378] width 879 height 752
click at [455, 560] on div "config ( materialized = 'table' ) } } WITH single_row AS ( SELECT * FROM { { re…" at bounding box center [674, 378] width 879 height 752
click at [457, 558] on div "config ( materialized = 'table' ) } } WITH single_row AS ( SELECT * FROM { { re…" at bounding box center [674, 378] width 879 height 752
click at [456, 562] on div "config ( materialized = 'table' ) } } WITH single_row AS ( SELECT * FROM { { re…" at bounding box center [674, 378] width 879 height 752
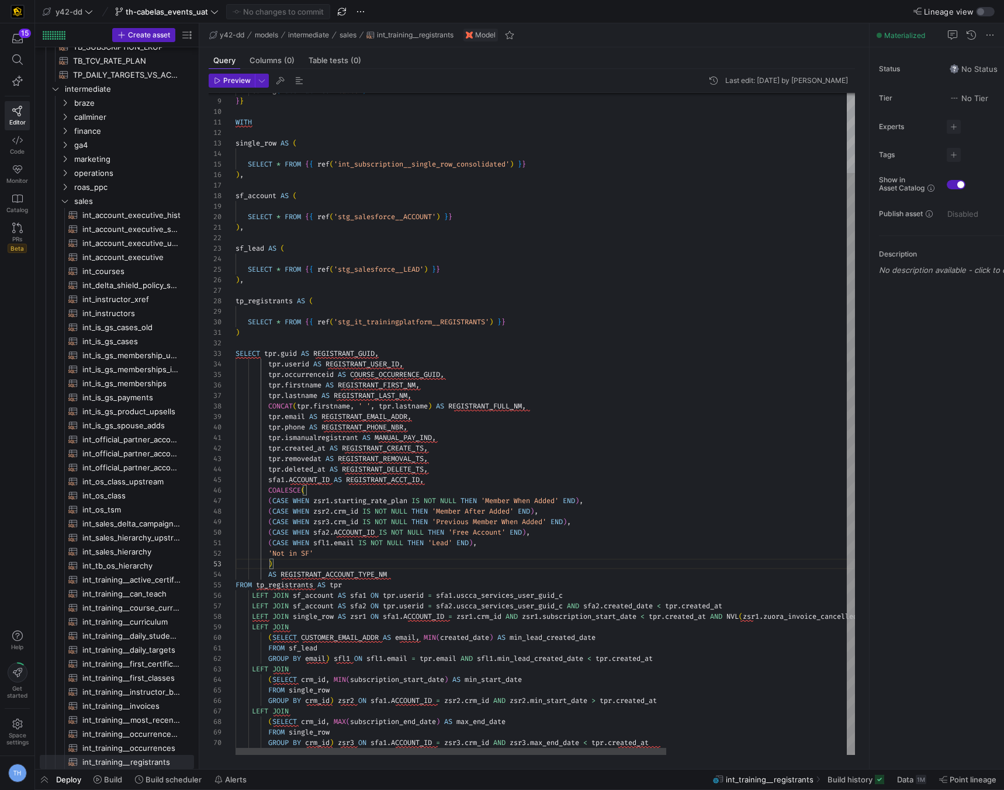
click at [510, 559] on div "config ( materialized = 'table' ) } } WITH single_row AS ( SELECT * FROM { { re…" at bounding box center [674, 378] width 879 height 752
drag, startPoint x: 543, startPoint y: 547, endPoint x: 559, endPoint y: 544, distance: 16.6
click at [544, 546] on div "( CASE WHEN sfl1 . email IS NOT NULL THEN 'Lead' END ) ," at bounding box center [674, 542] width 879 height 11
drag, startPoint x: 573, startPoint y: 542, endPoint x: 582, endPoint y: 538, distance: 10.7
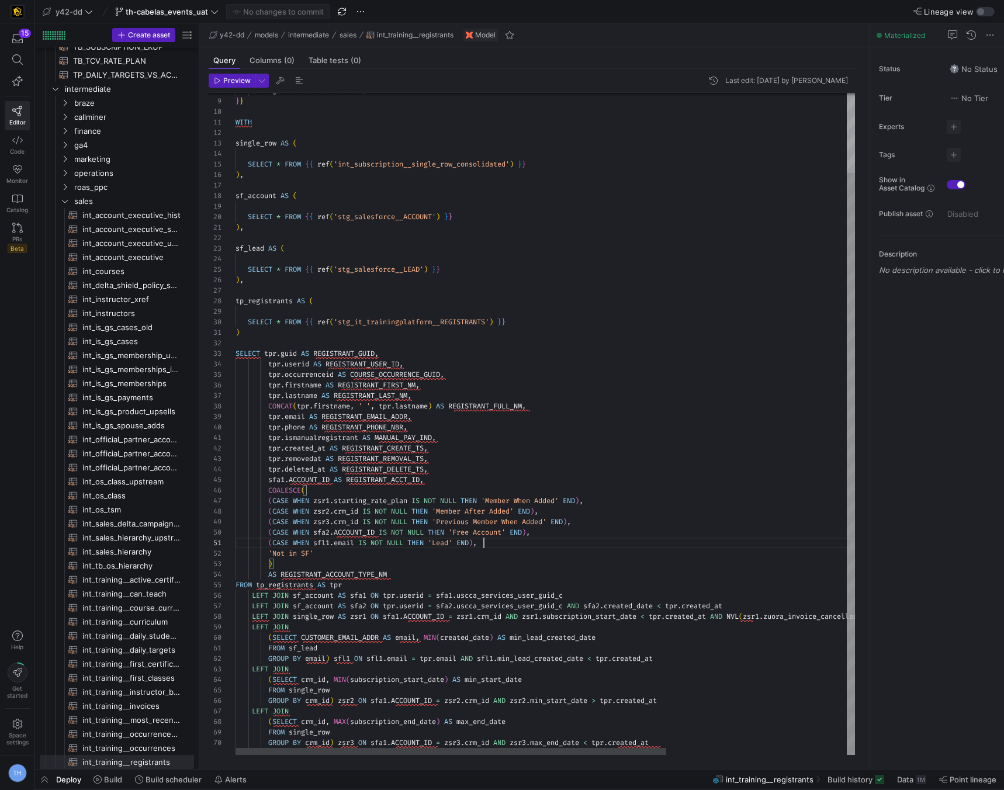
click at [575, 541] on div "( CASE WHEN sfl1 . email IS NOT NULL THEN 'Lead' END ) ," at bounding box center [674, 542] width 879 height 11
drag, startPoint x: 613, startPoint y: 521, endPoint x: 618, endPoint y: 511, distance: 11.5
click at [613, 521] on div "( CASE WHEN zsr3 . crm_id IS NOT NULL THEN 'Previous Member When Added' END ) ," at bounding box center [674, 521] width 879 height 11
click at [618, 493] on div "COALESCE (" at bounding box center [674, 490] width 879 height 11
drag, startPoint x: 590, startPoint y: 465, endPoint x: 563, endPoint y: 464, distance: 26.9
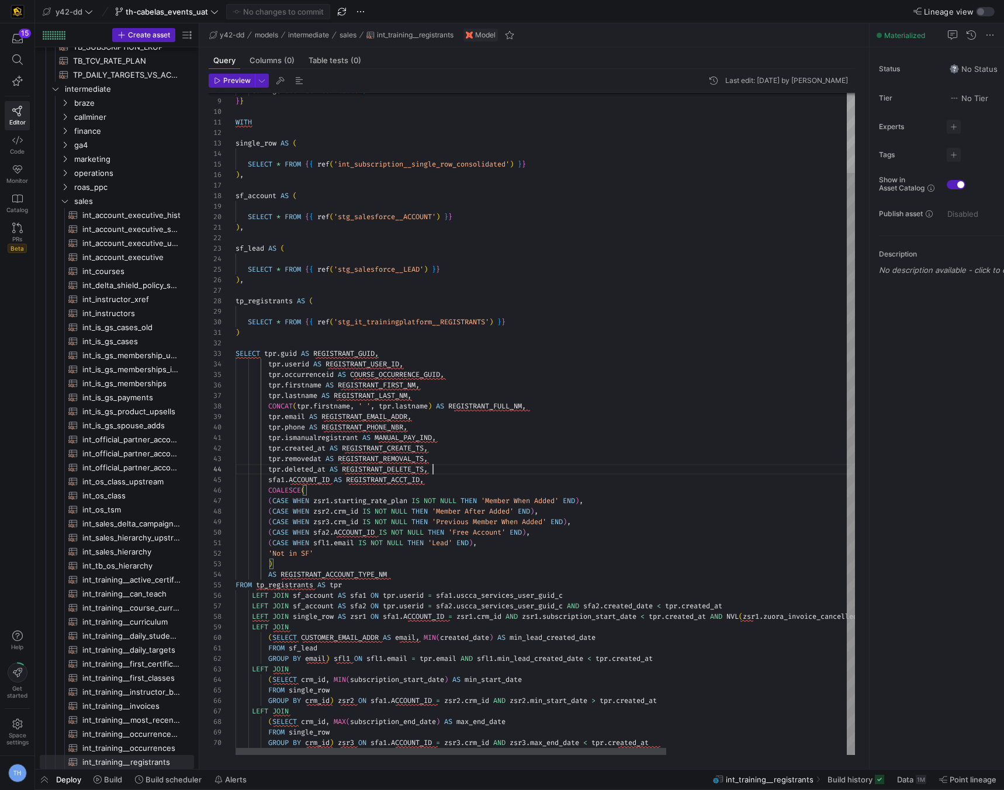
click at [588, 464] on div "tpr . deleted_at AS REGISTRANT_DELETE_TS ," at bounding box center [674, 469] width 879 height 11
click at [536, 470] on div "config ( materialized = 'table' ) } } WITH single_row AS ( SELECT * FROM { { re…" at bounding box center [674, 378] width 879 height 752
drag, startPoint x: 536, startPoint y: 508, endPoint x: 530, endPoint y: 519, distance: 12.5
click at [530, 511] on span "END" at bounding box center [524, 511] width 12 height 9
drag, startPoint x: 522, startPoint y: 543, endPoint x: 518, endPoint y: 559, distance: 15.6
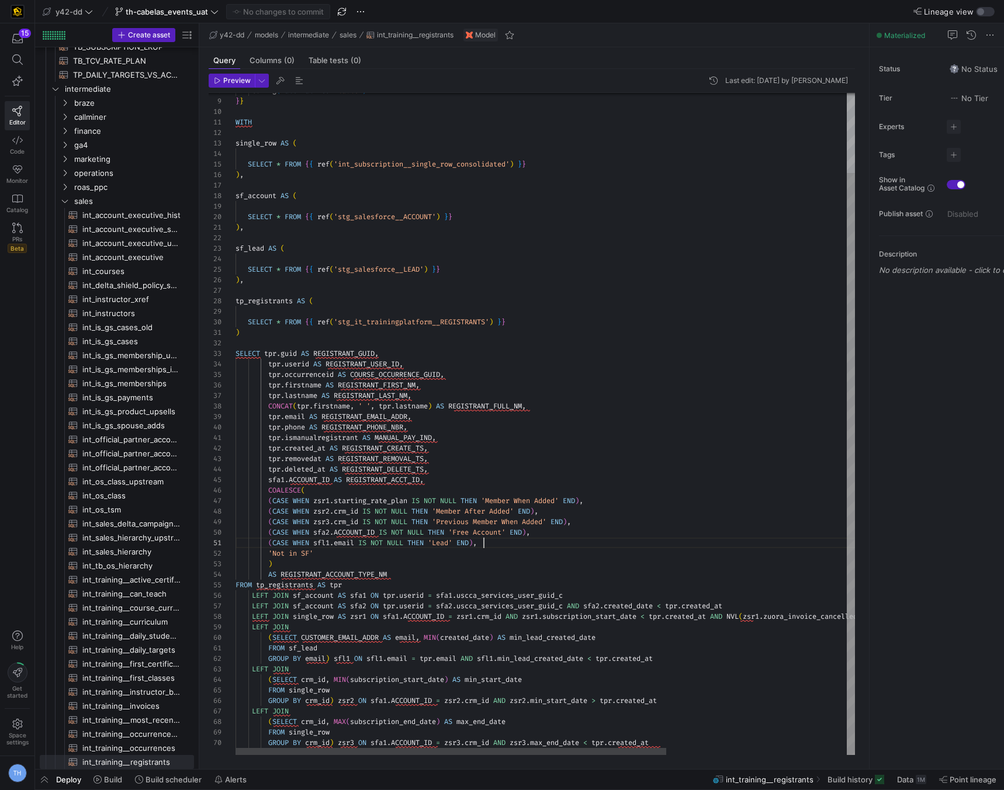
click at [521, 546] on div "( CASE WHEN sfl1 . email IS NOT NULL THEN 'Lead' END ) ," at bounding box center [674, 542] width 879 height 11
click at [518, 560] on div "config ( materialized = 'table' ) } } WITH single_row AS ( SELECT * FROM { { re…" at bounding box center [674, 378] width 879 height 752
click at [516, 567] on div ")" at bounding box center [674, 564] width 879 height 11
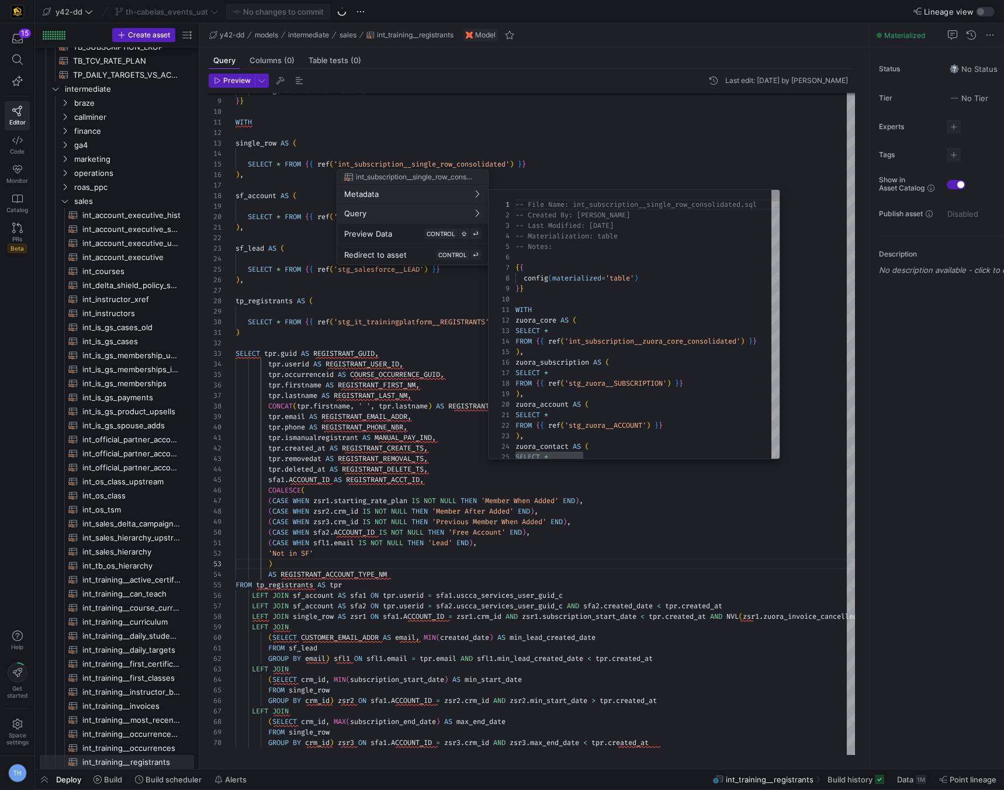
scroll to position [105, 0]
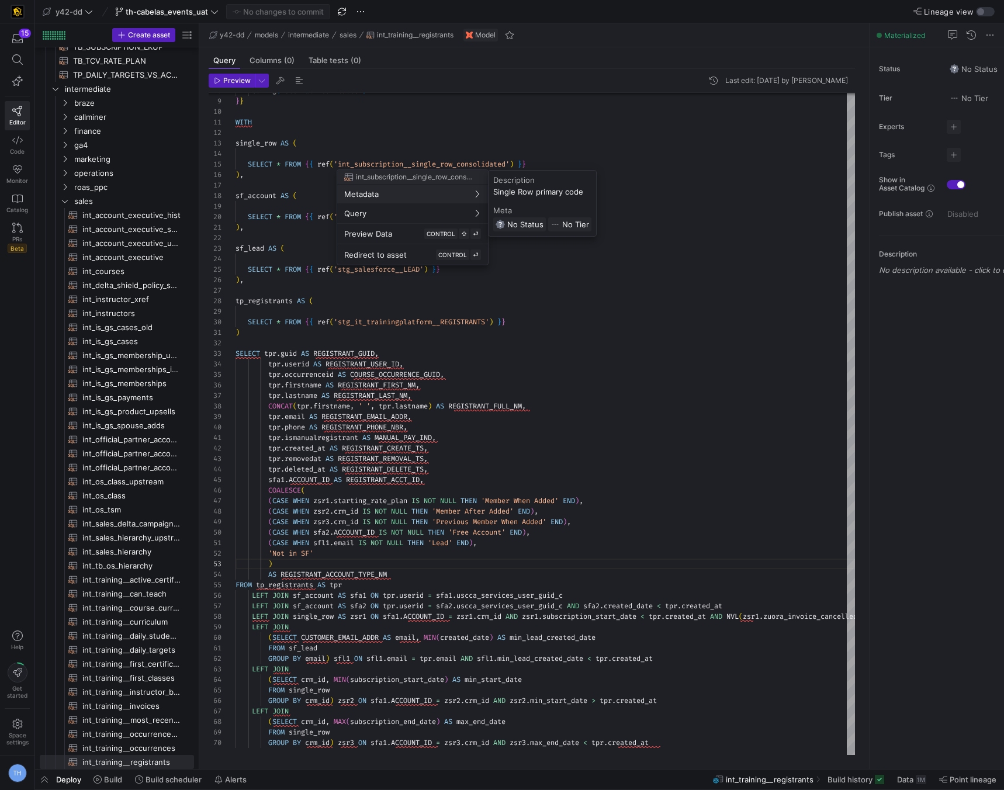
click at [515, 332] on div at bounding box center [502, 395] width 1004 height 790
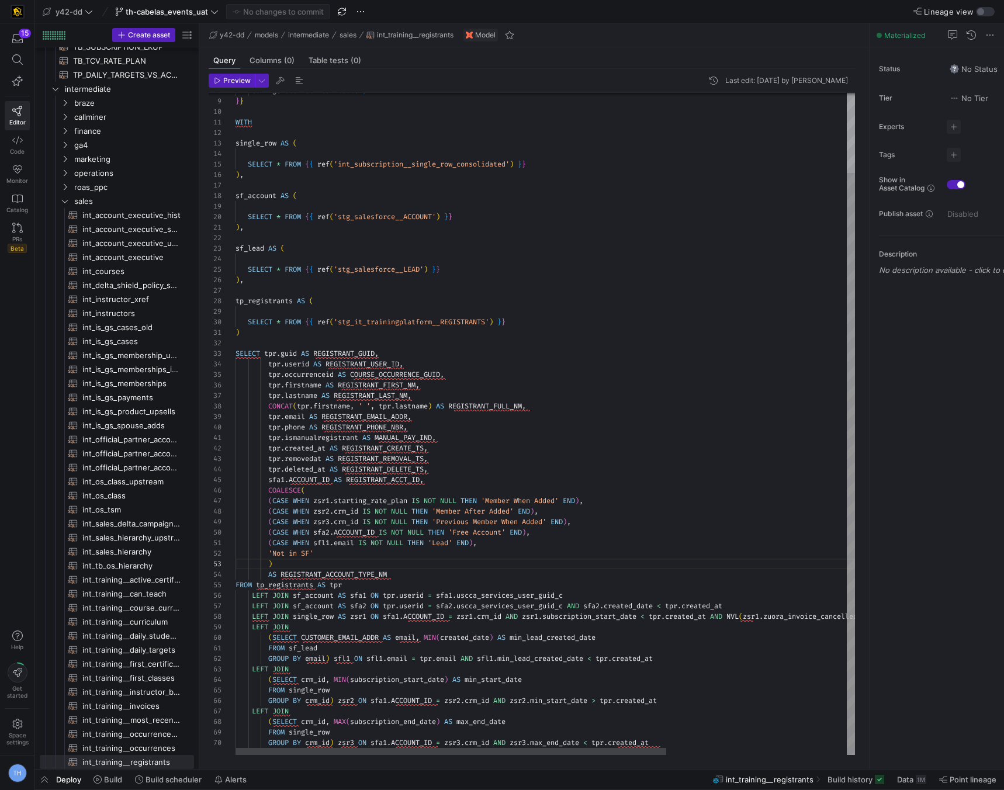
click at [513, 335] on div "config ( materialized = 'table' ) } } WITH single_row AS ( SELECT * FROM { { re…" at bounding box center [674, 378] width 879 height 752
click at [510, 338] on div "config ( materialized = 'table' ) } } WITH single_row AS ( SELECT * FROM { { re…" at bounding box center [674, 378] width 879 height 752
click at [511, 320] on div "config ( materialized = 'table' ) } } WITH single_row AS ( SELECT * FROM { { re…" at bounding box center [674, 378] width 879 height 752
click at [509, 296] on div "config ( materialized = 'table' ) } } WITH single_row AS ( SELECT * FROM { { re…" at bounding box center [674, 378] width 879 height 752
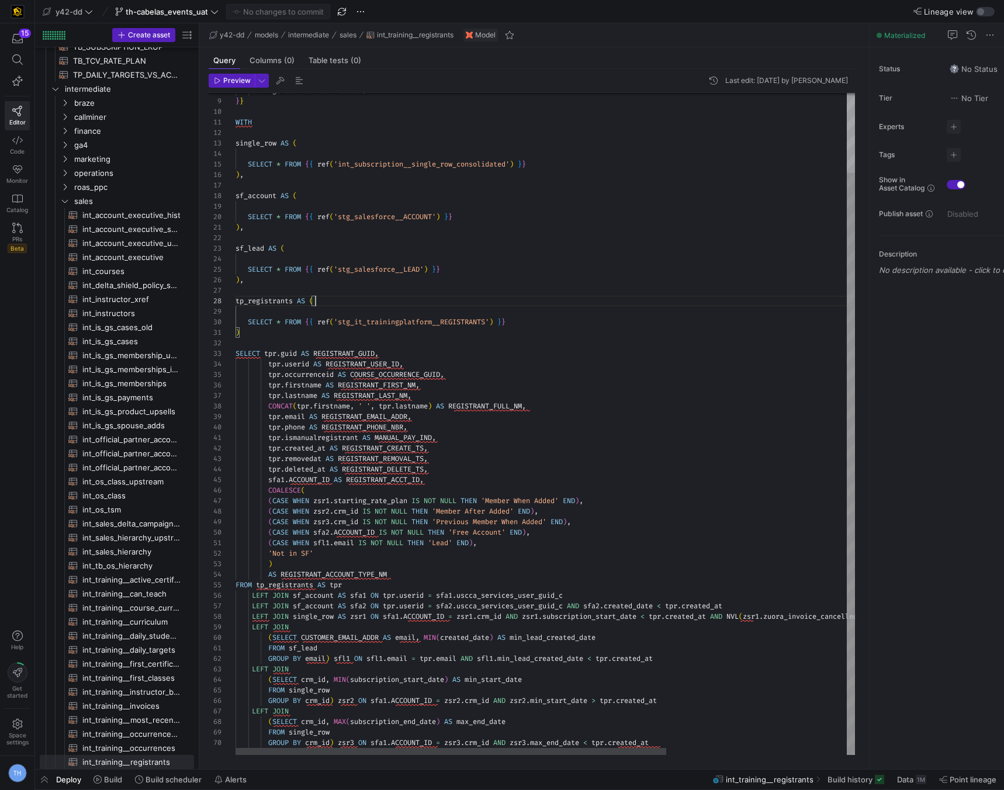
scroll to position [53, 8]
click at [507, 279] on div "config ( materialized = 'table' ) } } WITH single_row AS ( SELECT * FROM { { re…" at bounding box center [674, 378] width 879 height 752
click at [497, 206] on div at bounding box center [674, 206] width 879 height 11
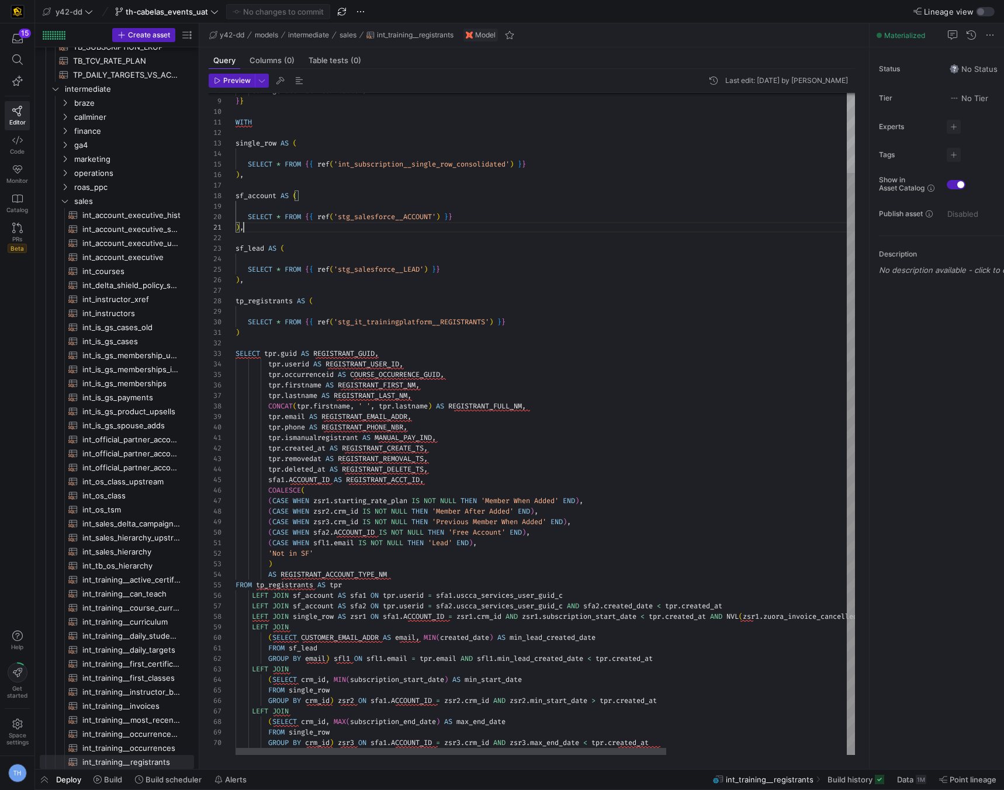
click at [502, 224] on div ") ," at bounding box center [674, 227] width 879 height 11
click at [501, 231] on div "config ( materialized = 'table' ) } } WITH single_row AS ( SELECT * FROM { { re…" at bounding box center [674, 378] width 879 height 752
click at [499, 235] on div "config ( materialized = 'table' ) } } WITH single_row AS ( SELECT * FROM { { re…" at bounding box center [674, 378] width 879 height 752
click at [500, 201] on div "config ( materialized = 'table' ) } } WITH single_row AS ( SELECT * FROM { { re…" at bounding box center [674, 378] width 879 height 752
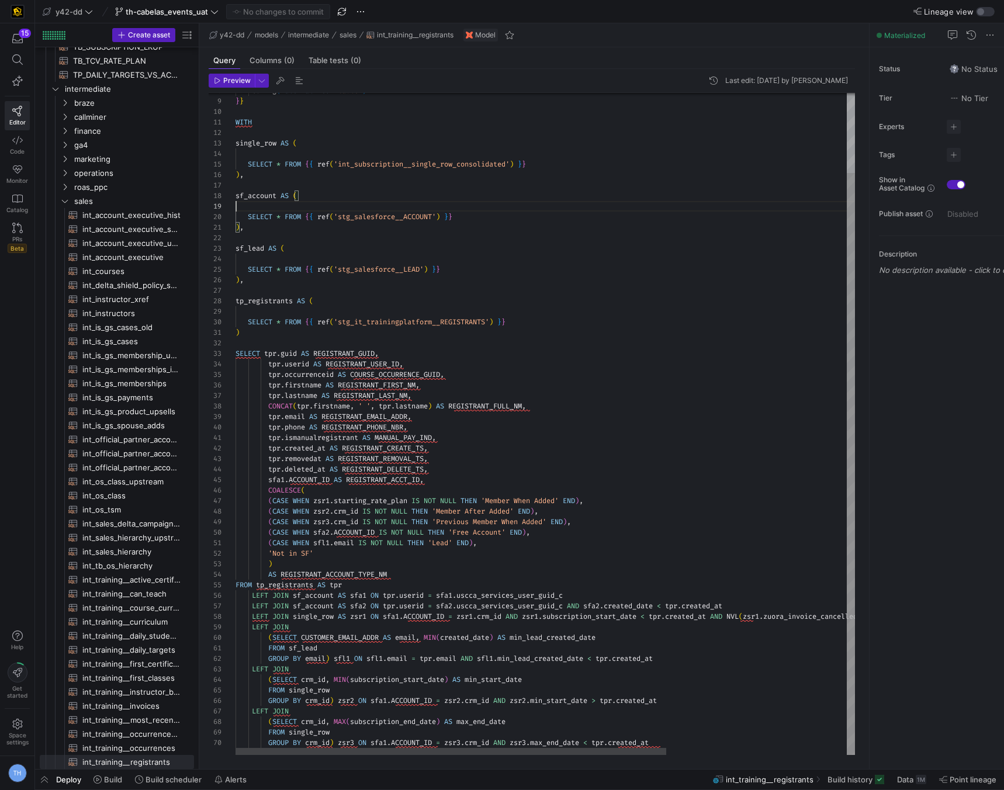
click at [499, 171] on div "config ( materialized = 'table' ) } } WITH single_row AS ( SELECT * FROM { { re…" at bounding box center [674, 378] width 879 height 752
click at [503, 189] on div "config ( materialized = 'table' ) } } WITH single_row AS ( SELECT * FROM { { re…" at bounding box center [674, 378] width 879 height 752
click at [477, 120] on div "config ( materialized = 'table' ) } } WITH single_row AS ( SELECT * FROM { { re…" at bounding box center [674, 378] width 879 height 752
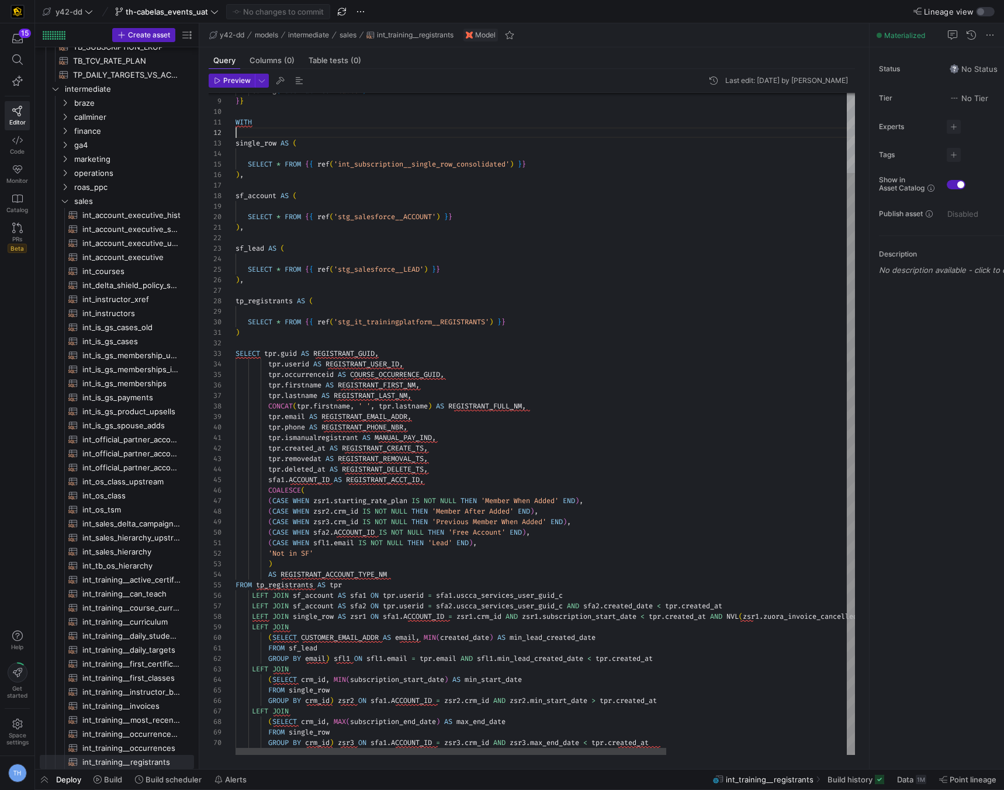
scroll to position [11, 0]
click at [483, 131] on div "config ( materialized = 'table' ) } } WITH single_row AS ( SELECT * FROM { { re…" at bounding box center [674, 378] width 879 height 752
click at [484, 120] on div "config ( materialized = 'table' ) } } WITH single_row AS ( SELECT * FROM { { re…" at bounding box center [674, 378] width 879 height 752
click at [484, 115] on div "config ( materialized = 'table' ) } } WITH single_row AS ( SELECT * FROM { { re…" at bounding box center [674, 378] width 879 height 752
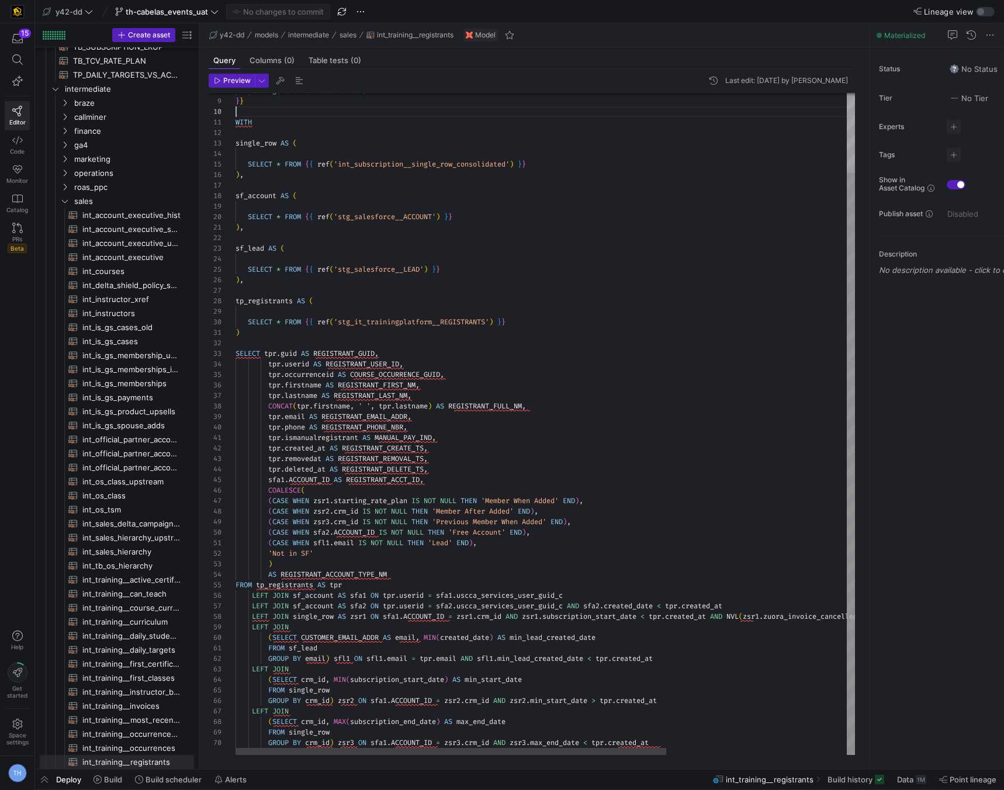
scroll to position [11, 0]
click at [491, 137] on div "config ( materialized = 'table' ) } } WITH single_row AS ( SELECT * FROM { { re…" at bounding box center [674, 378] width 879 height 752
click at [491, 171] on div "config ( materialized = 'table' ) } } WITH single_row AS ( SELECT * FROM { { re…" at bounding box center [674, 378] width 879 height 752
click at [492, 182] on div "config ( materialized = 'table' ) } } WITH single_row AS ( SELECT * FROM { { re…" at bounding box center [674, 378] width 879 height 752
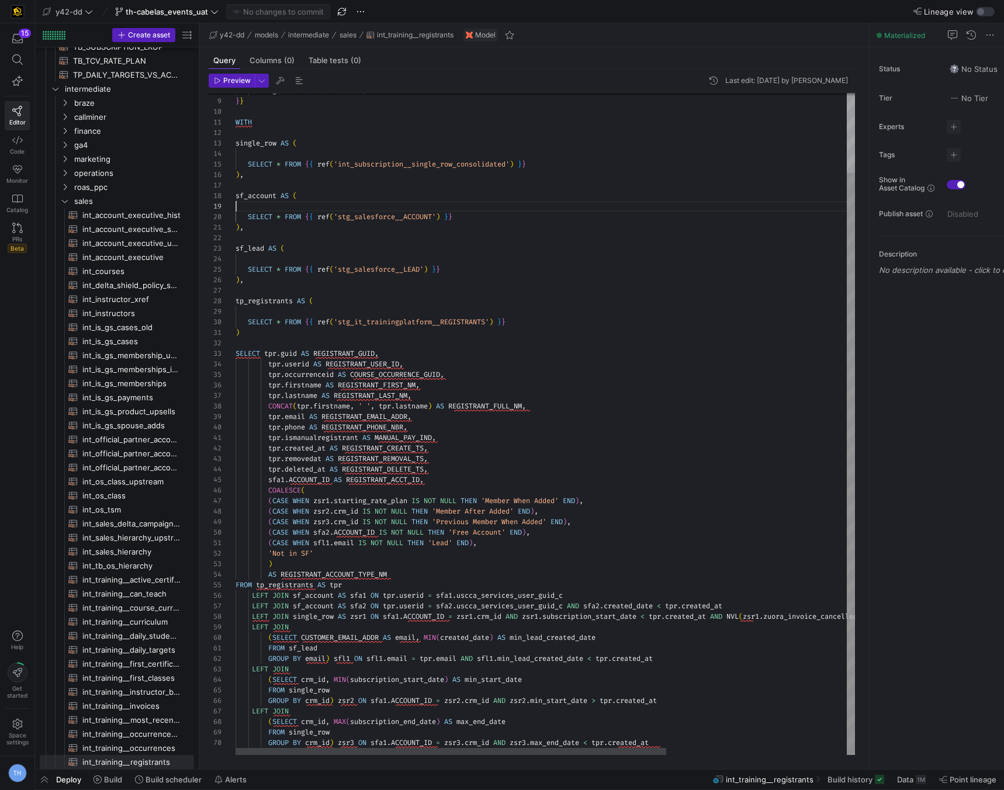
scroll to position [84, 0]
click at [492, 202] on div "config ( materialized = 'table' ) } } WITH single_row AS ( SELECT * FROM { { re…" at bounding box center [674, 378] width 879 height 752
click at [489, 220] on div "config ( materialized = 'table' ) } } WITH single_row AS ( SELECT * FROM { { re…" at bounding box center [674, 378] width 879 height 752
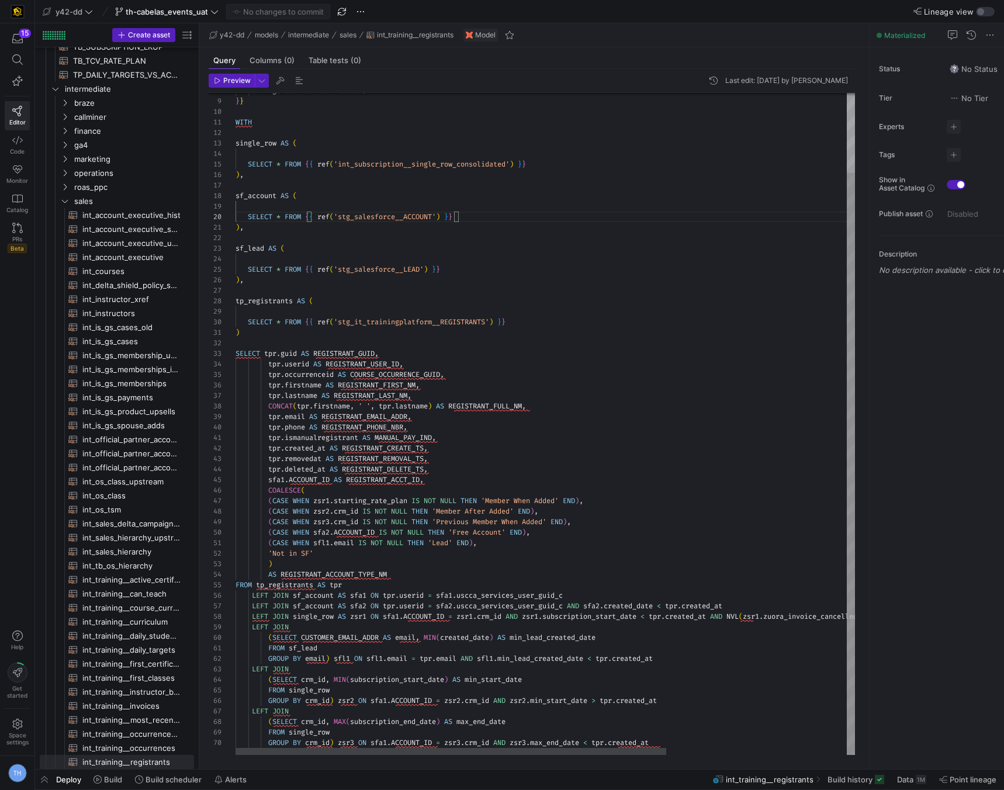
click at [488, 233] on div at bounding box center [674, 238] width 879 height 11
click at [485, 240] on div "config ( materialized = 'table' ) } } WITH single_row AS ( SELECT * FROM { { re…" at bounding box center [674, 378] width 879 height 752
click at [481, 254] on div "config ( materialized = 'table' ) } } WITH single_row AS ( SELECT * FROM { { re…" at bounding box center [674, 378] width 879 height 752
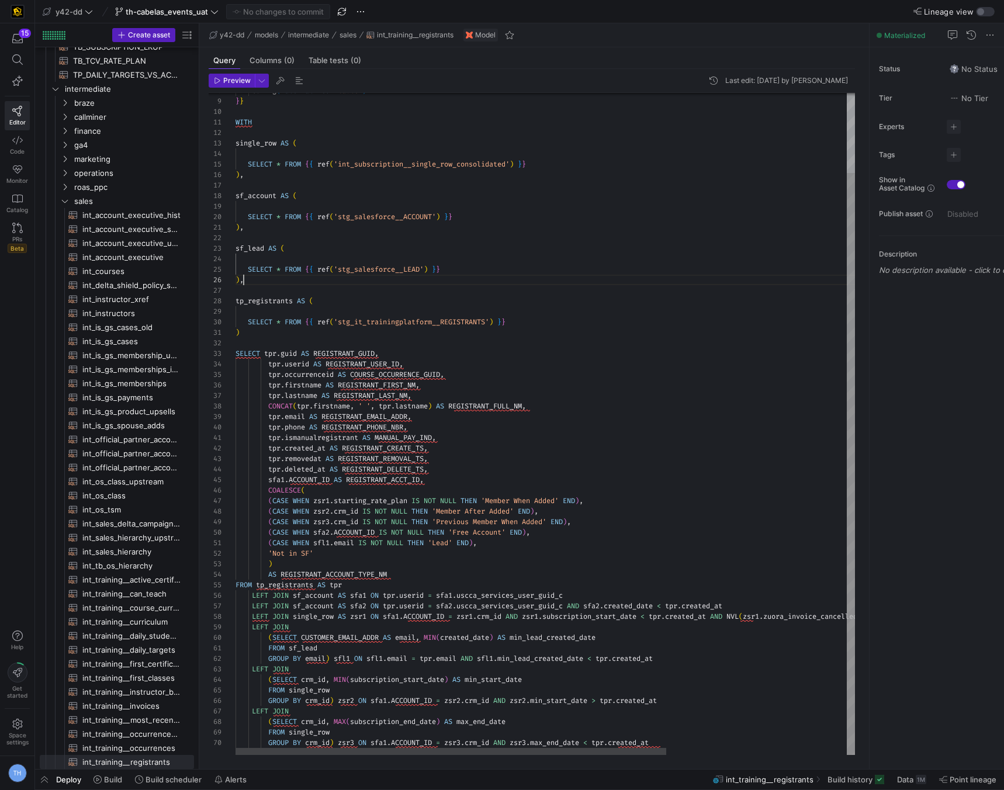
click at [481, 281] on div ") ," at bounding box center [674, 280] width 879 height 11
click at [480, 290] on div at bounding box center [674, 290] width 879 height 11
type textarea "(CASE WHEN sfl1.email IS NOT NULL THEN 'Lead' END), 'Not in SF' ) AS REGISTRANT…"
click at [544, 574] on div "config ( materialized = 'table' ) } } WITH single_row AS ( SELECT * FROM { { re…" at bounding box center [674, 378] width 879 height 752
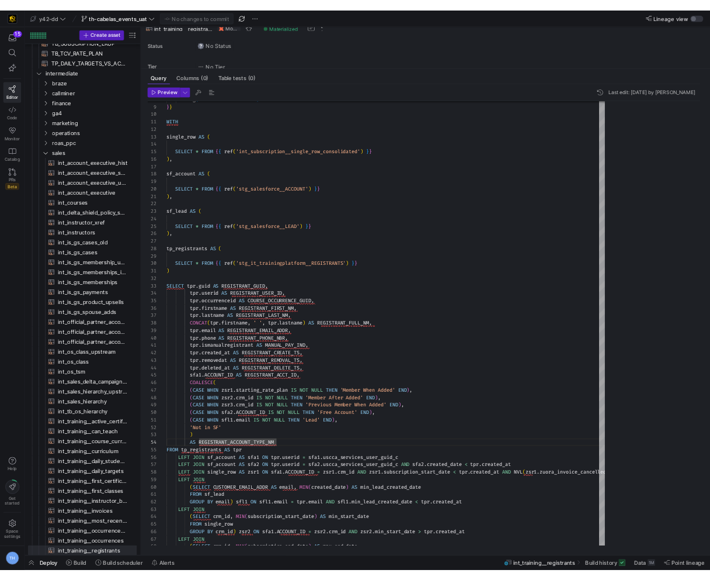
scroll to position [32, 155]
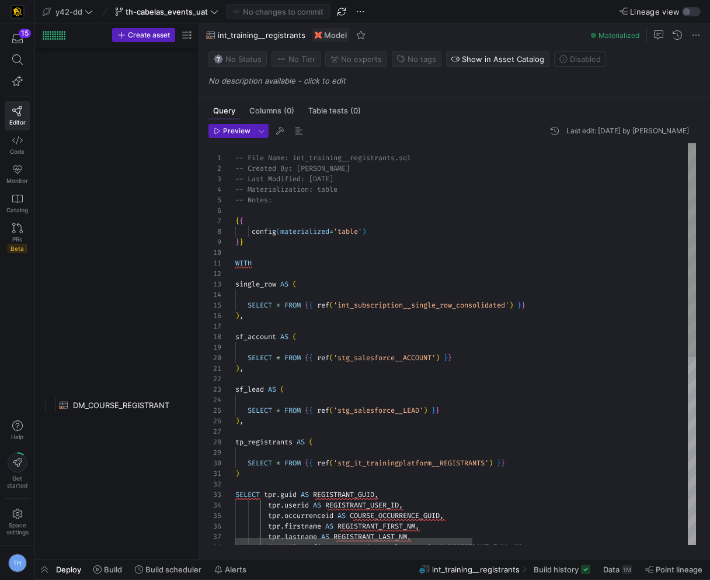
scroll to position [32, 155]
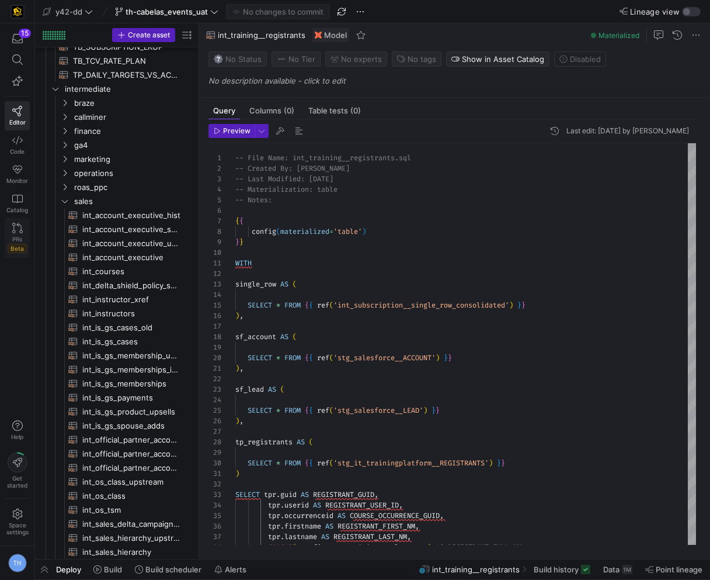
click at [19, 229] on icon at bounding box center [17, 228] width 11 height 11
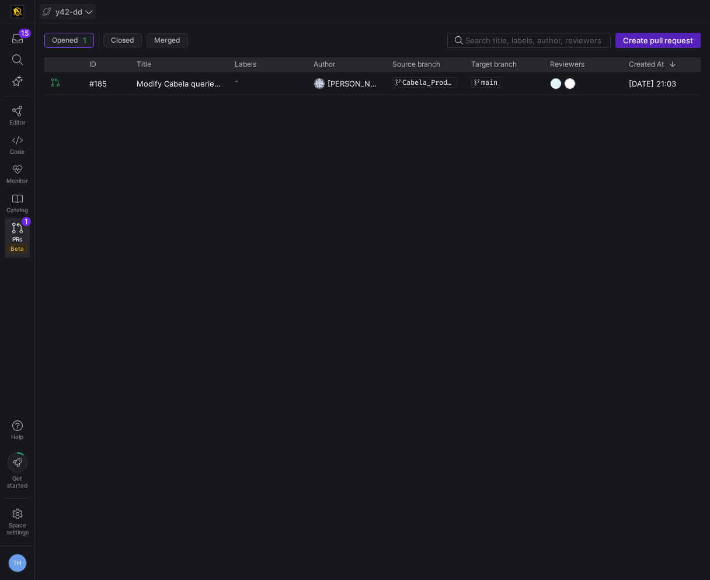
click at [77, 11] on span "y42-dd" at bounding box center [69, 11] width 27 height 9
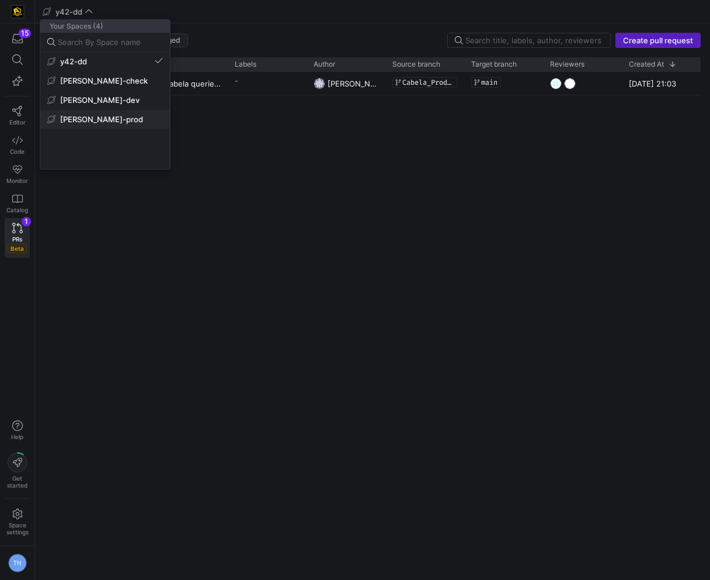
click at [117, 117] on span "[PERSON_NAME]-prod" at bounding box center [105, 119] width 116 height 9
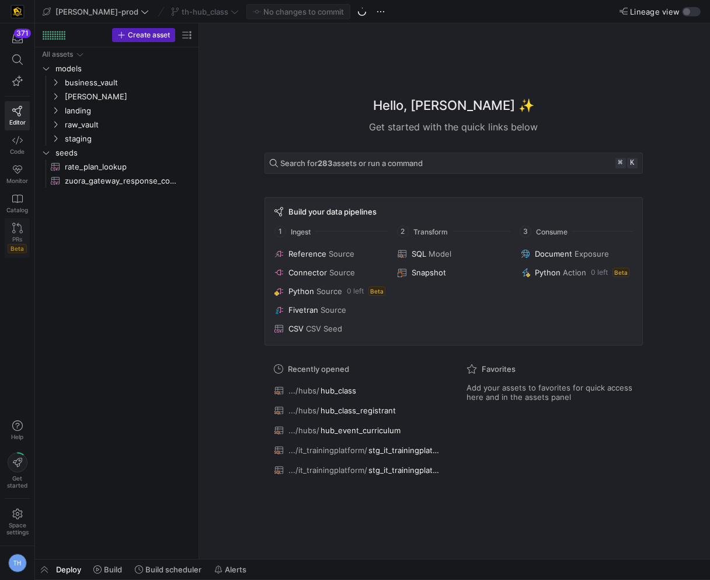
click at [18, 227] on icon at bounding box center [17, 228] width 11 height 11
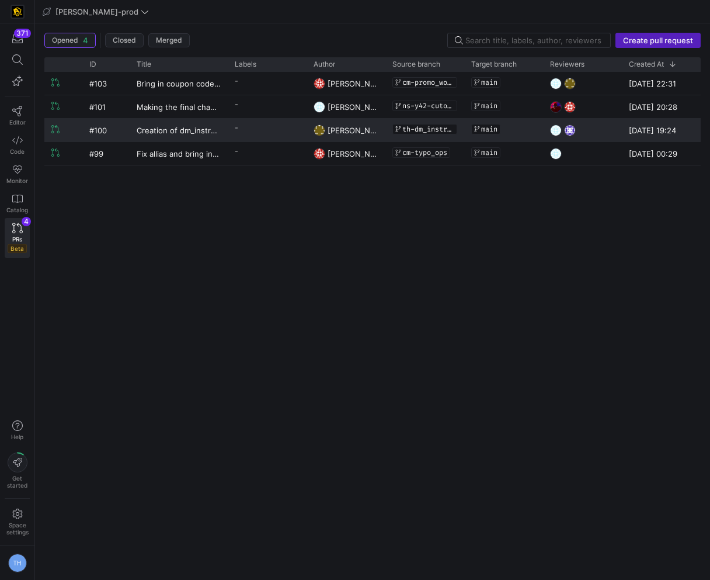
click at [270, 131] on y42-pull-request-list-view-label-cell-renderer "-" at bounding box center [267, 127] width 65 height 17
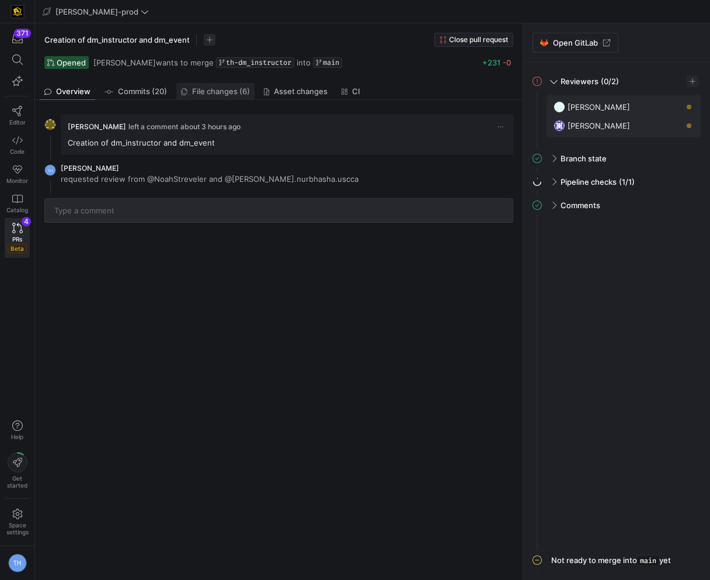
click at [213, 94] on span "File changes (6)" at bounding box center [221, 92] width 58 height 8
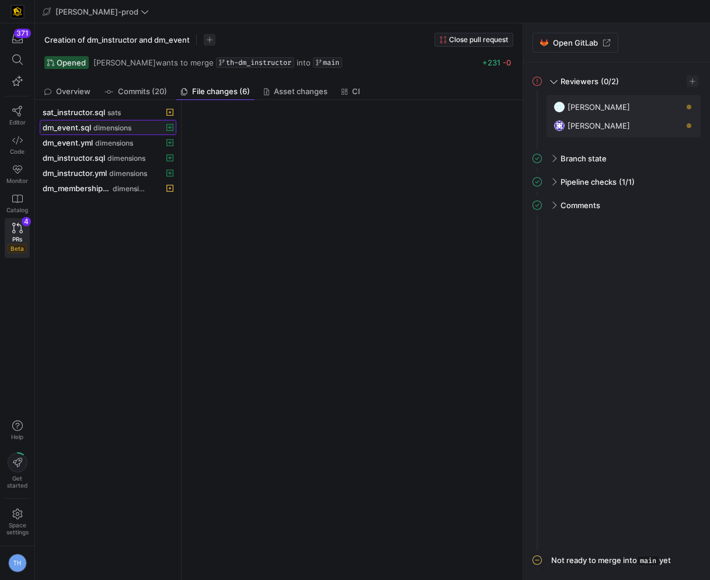
click at [152, 123] on span "dm_event.sql dimensions" at bounding box center [108, 127] width 131 height 9
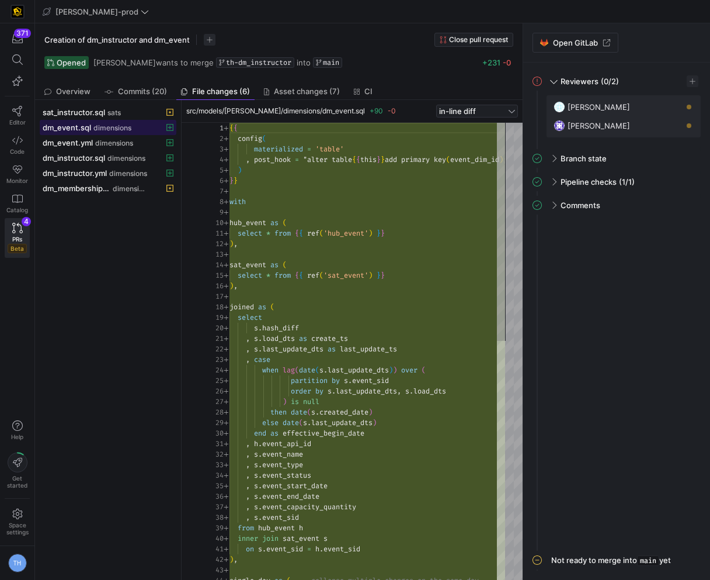
scroll to position [105, 0]
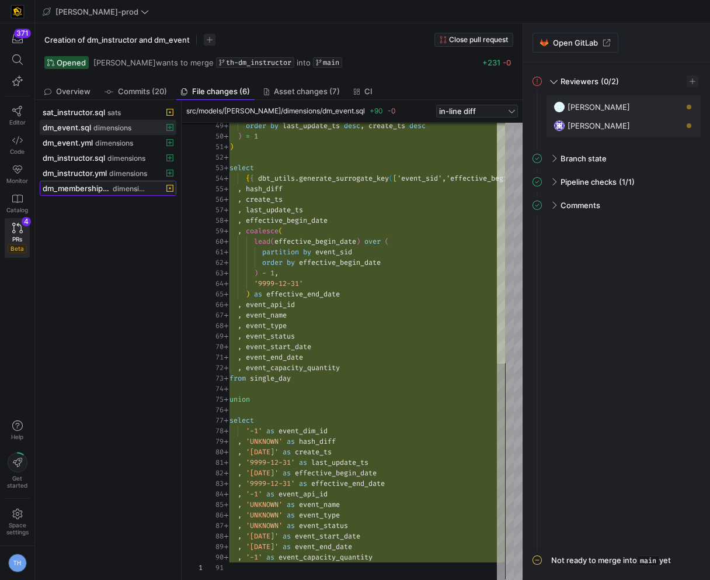
click at [137, 190] on span "dimensions" at bounding box center [130, 189] width 35 height 8
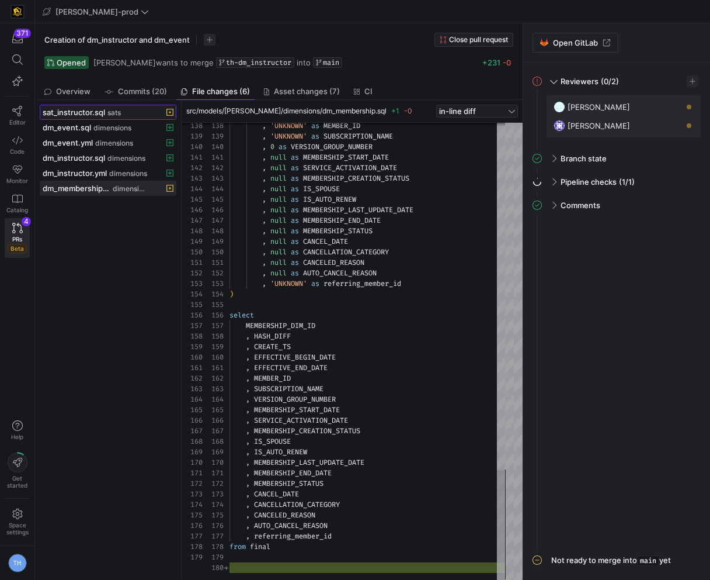
click at [103, 110] on span "sat_instructor.sql" at bounding box center [74, 111] width 63 height 9
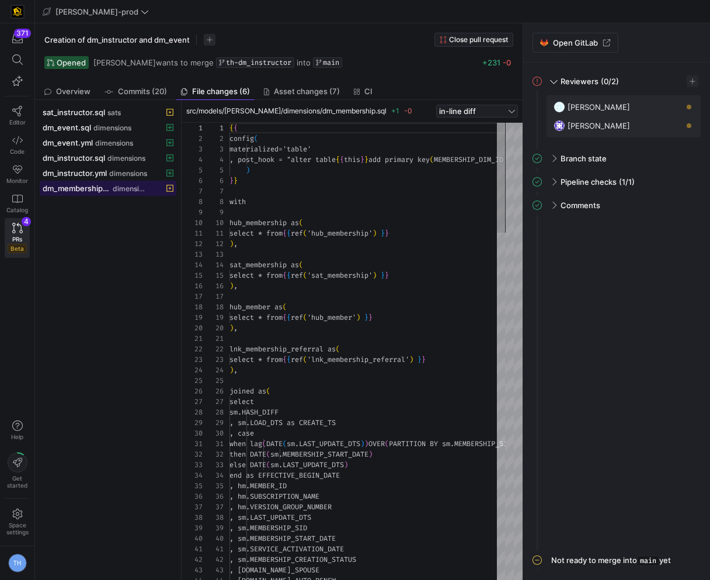
click at [64, 185] on span "dm_membership.sql" at bounding box center [77, 187] width 68 height 9
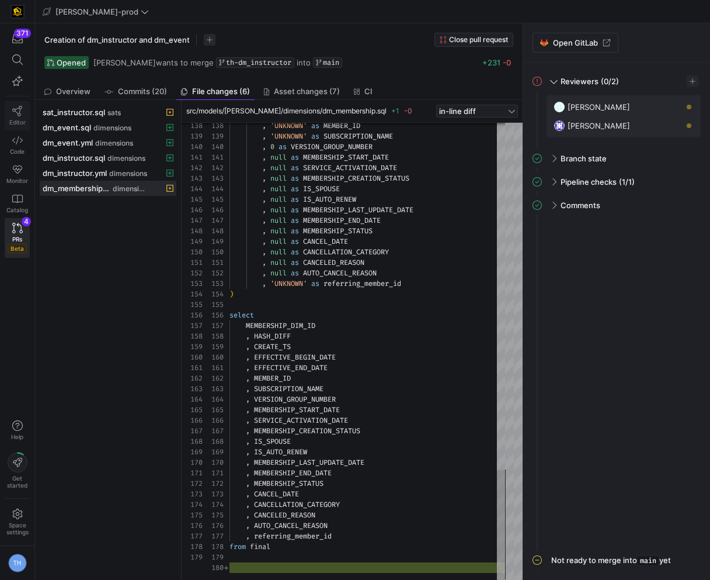
click at [20, 116] on icon at bounding box center [17, 111] width 11 height 11
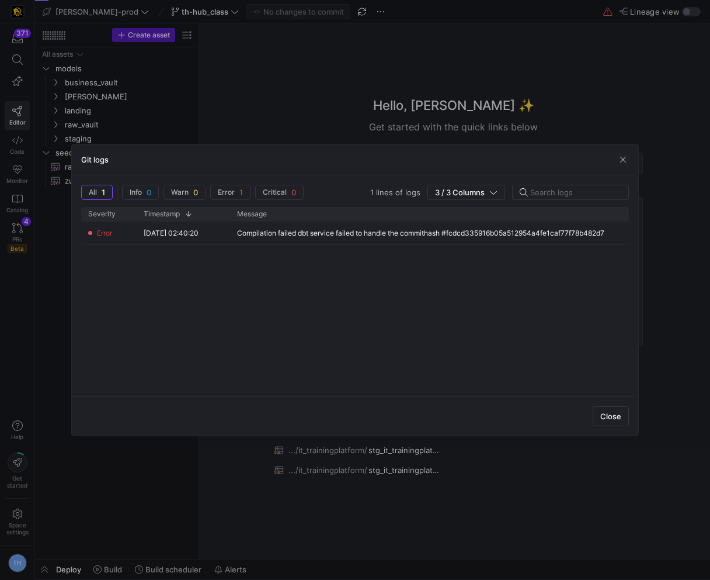
click at [220, 88] on div at bounding box center [355, 290] width 710 height 580
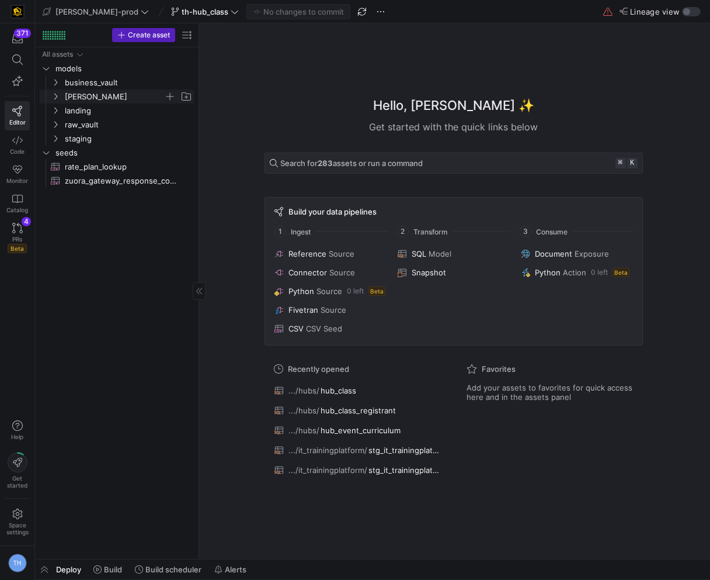
click at [107, 96] on span "[PERSON_NAME]" at bounding box center [114, 96] width 99 height 13
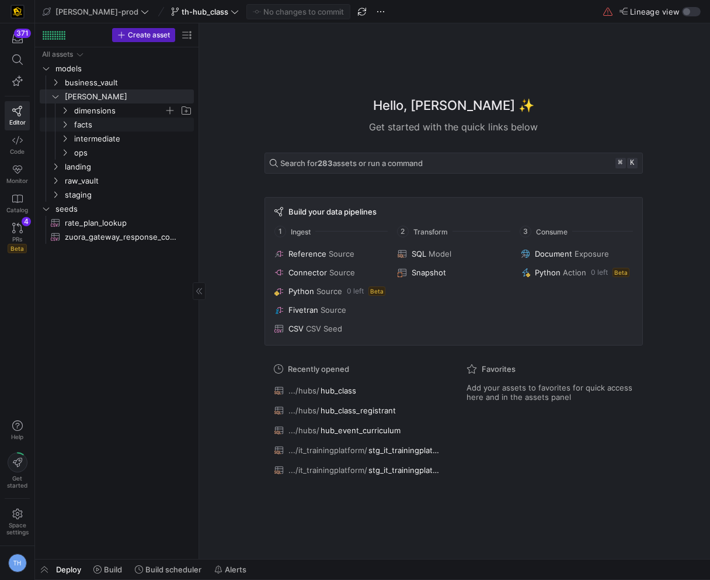
click at [113, 116] on span "dimensions" at bounding box center [119, 110] width 90 height 13
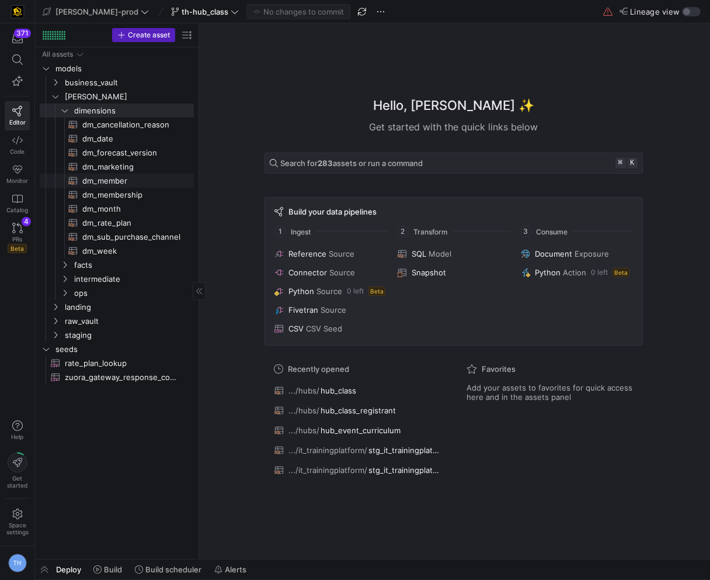
click at [136, 189] on span "dm_membership​​​​​​​​​​" at bounding box center [131, 194] width 98 height 13
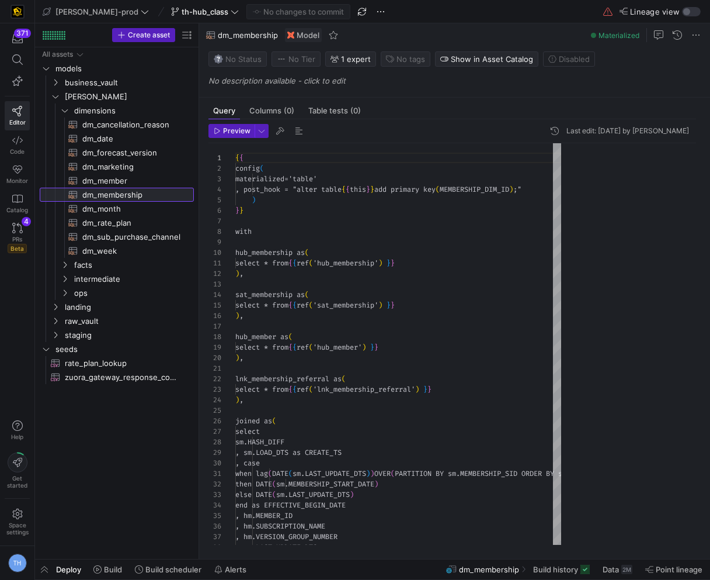
scroll to position [105, 0]
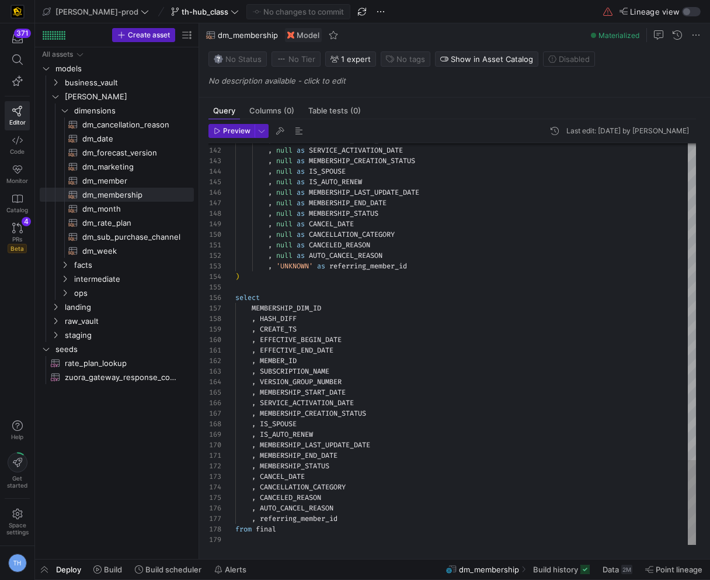
type textarea ", MEMBERSHIP_END_DATE , MEMBERSHIP_STATUS , CANCEL_DATE , CANCELLATION_CATEGORY…"
click at [231, 15] on icon at bounding box center [235, 12] width 8 height 8
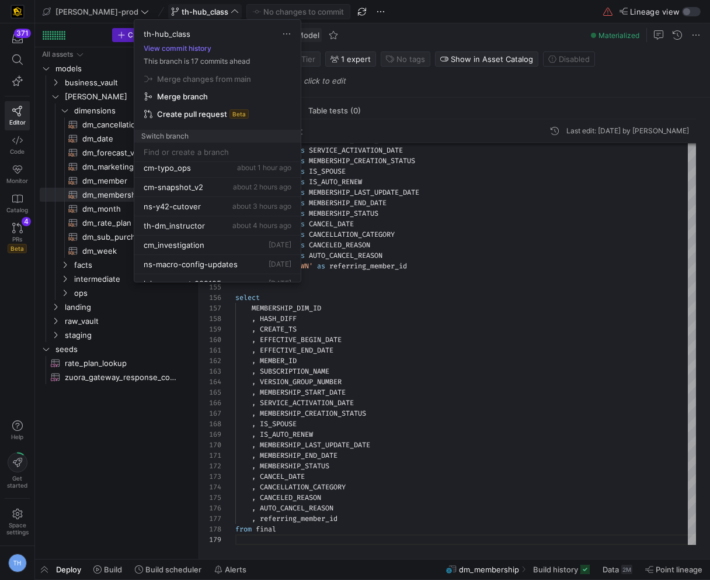
scroll to position [93, 0]
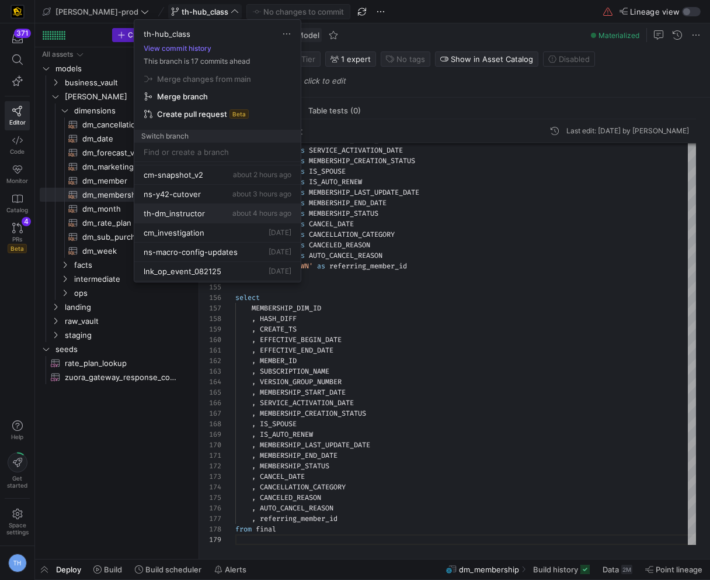
click at [218, 207] on button "th-dm_instructor about 4 hours ago" at bounding box center [217, 213] width 167 height 19
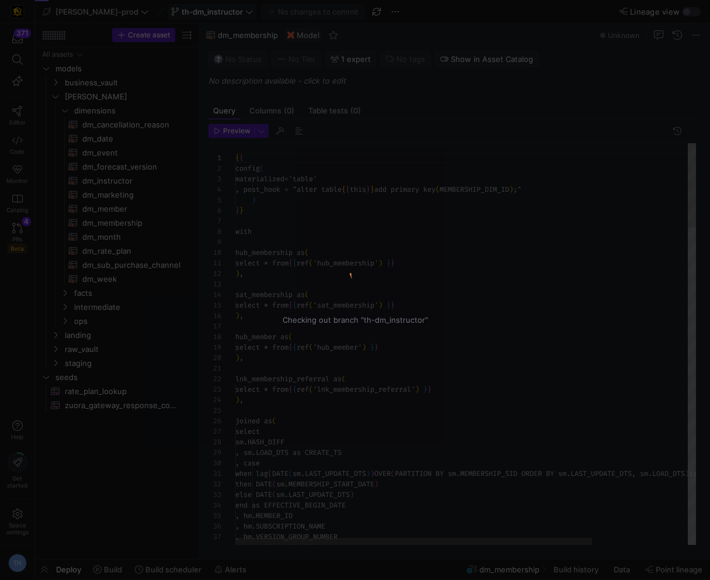
scroll to position [105, 0]
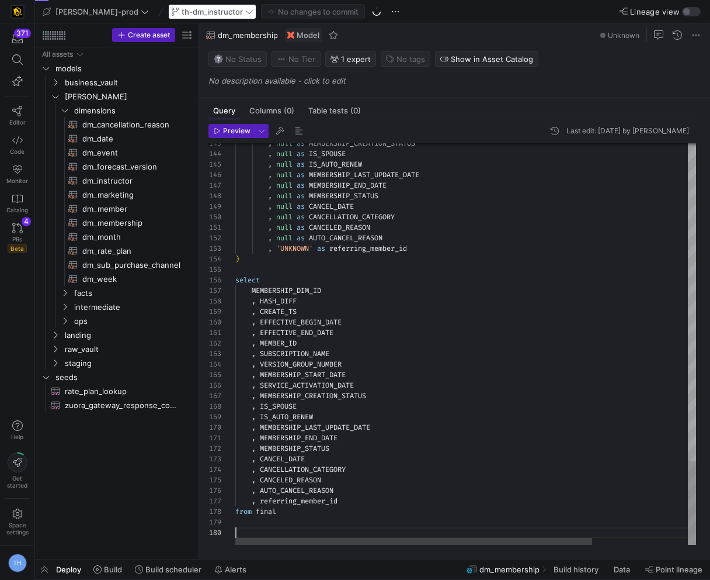
type textarea ", MEMBERSHIP_END_DATE , MEMBERSHIP_STATUS , CANCEL_DATE , CANCELLATION_CATEGORY…"
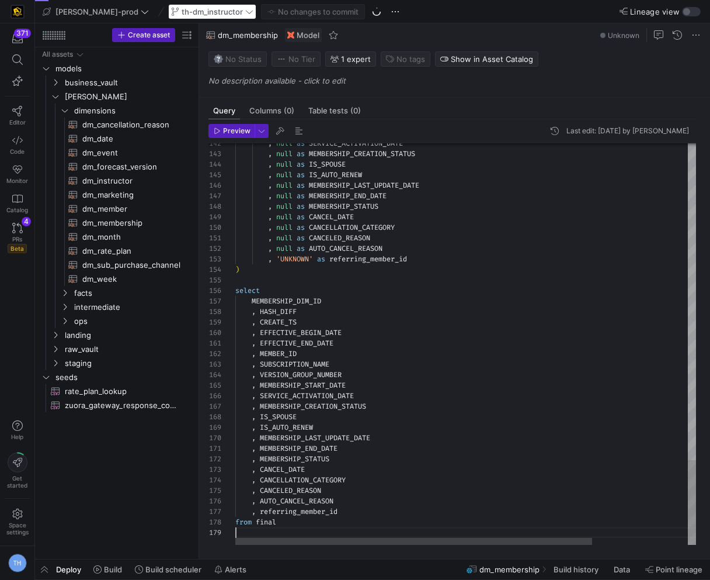
scroll to position [84, 0]
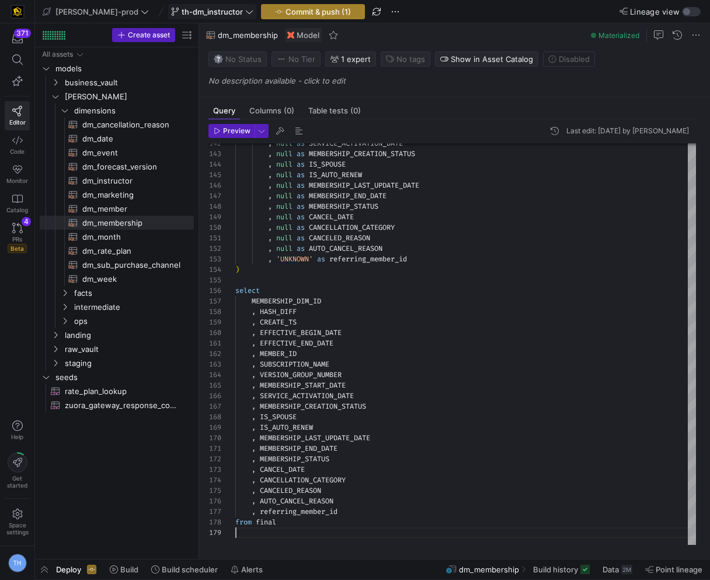
click at [286, 8] on span "Commit & push (1)" at bounding box center [318, 11] width 65 height 9
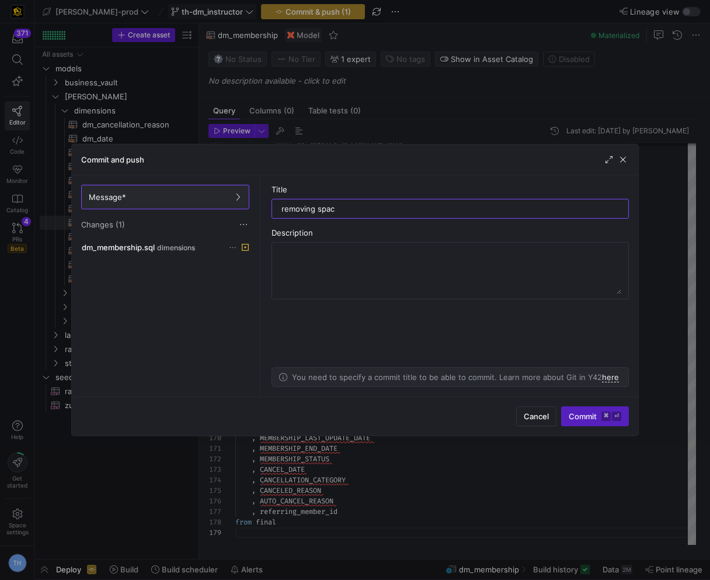
type input "removing space"
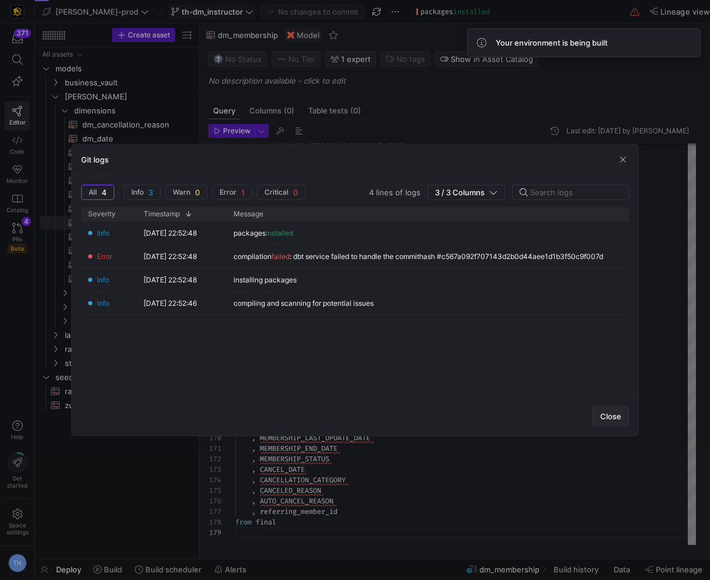
click at [619, 415] on span "Close" at bounding box center [611, 415] width 21 height 9
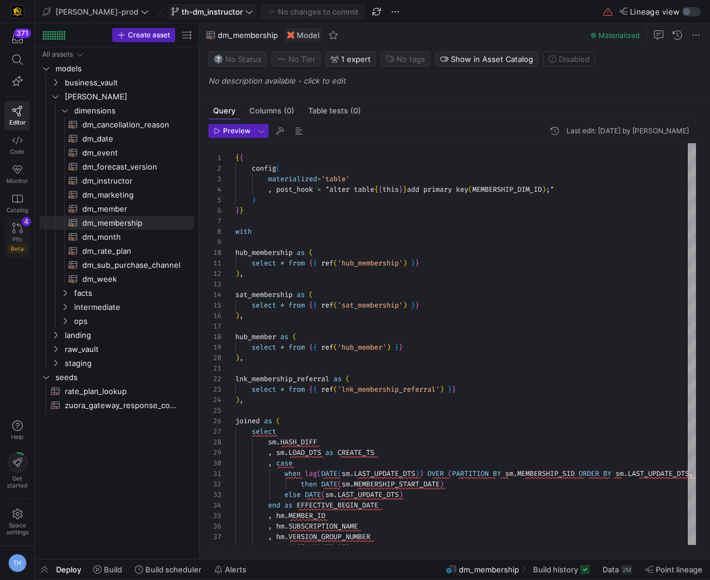
click at [12, 228] on icon at bounding box center [17, 228] width 11 height 11
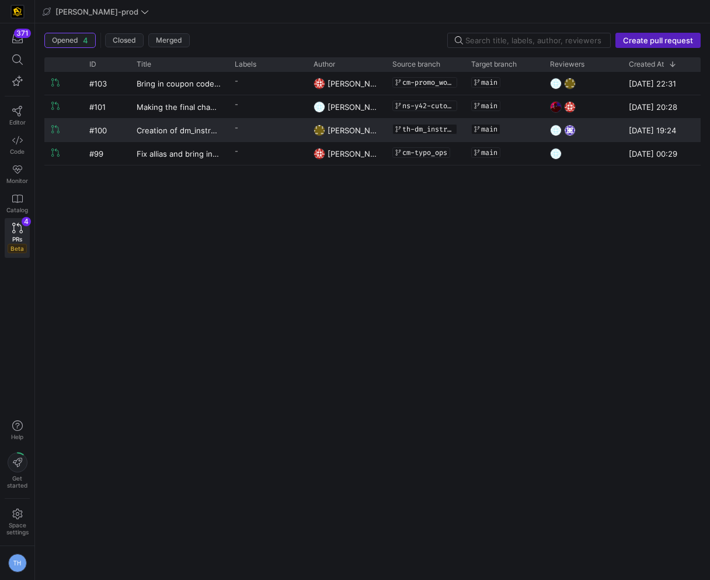
click at [265, 122] on y42-pull-request-list-view-label-cell-renderer "-" at bounding box center [267, 127] width 65 height 17
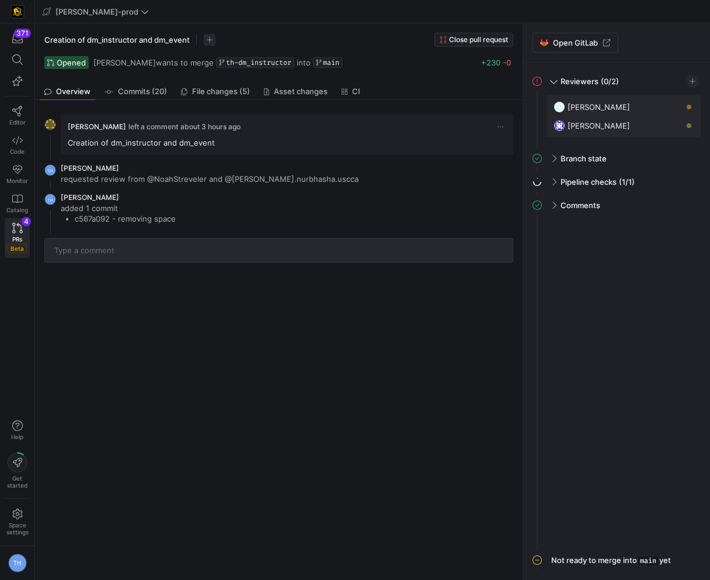
click at [201, 88] on span "File changes (5)" at bounding box center [221, 92] width 58 height 8
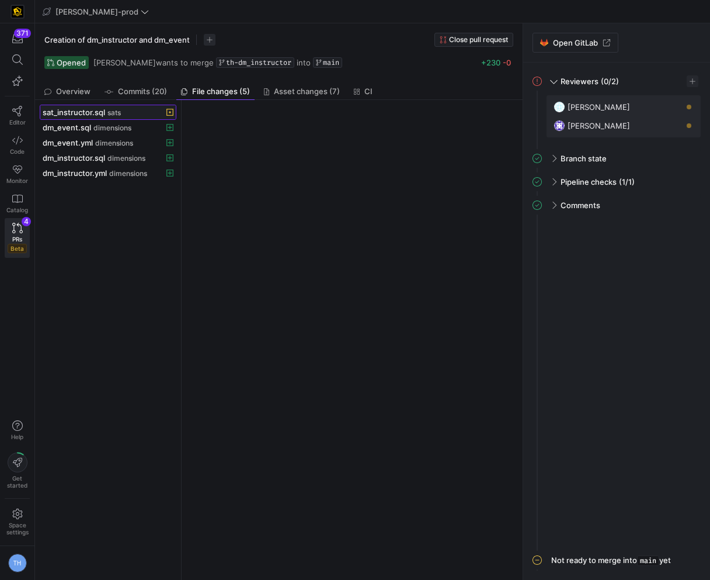
click at [103, 115] on span "sat_instructor.sql" at bounding box center [74, 111] width 63 height 9
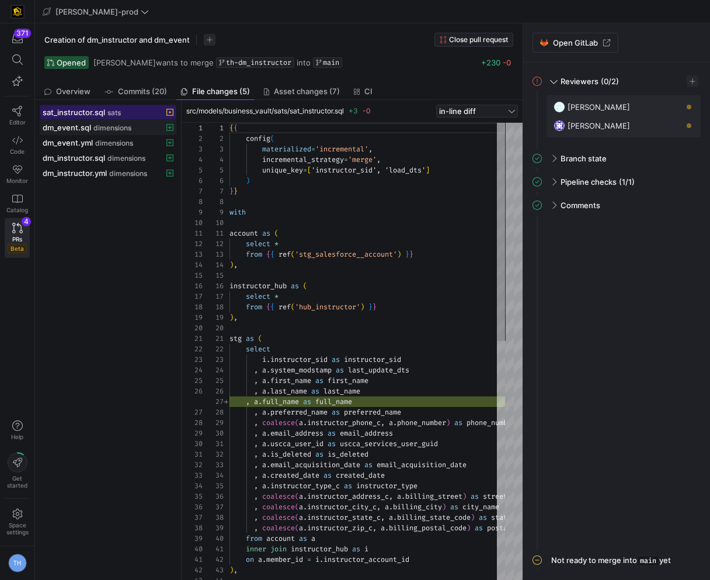
scroll to position [105, 0]
click at [76, 127] on span "dm_event.sql" at bounding box center [67, 127] width 48 height 9
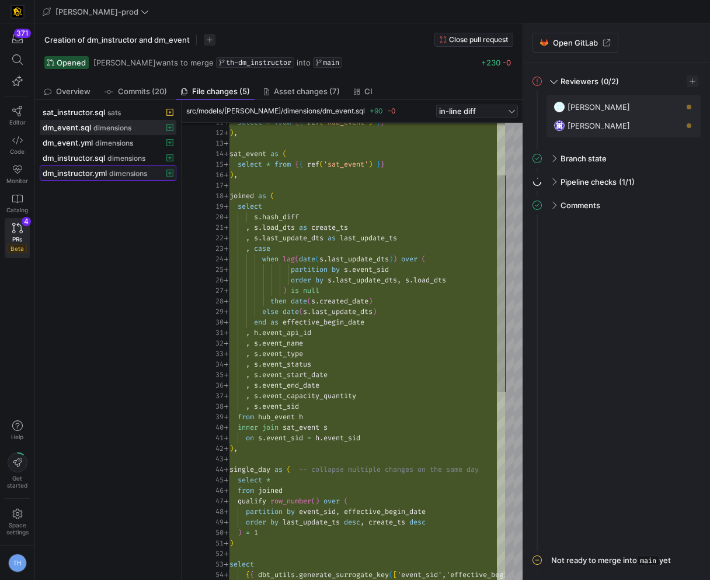
click at [129, 165] on button "dm_instructor.yml dimensions" at bounding box center [108, 172] width 137 height 15
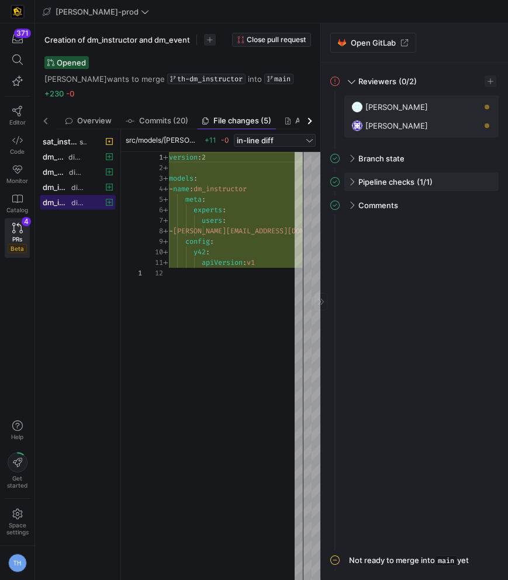
drag, startPoint x: 320, startPoint y: 176, endPoint x: 468, endPoint y: 186, distance: 148.1
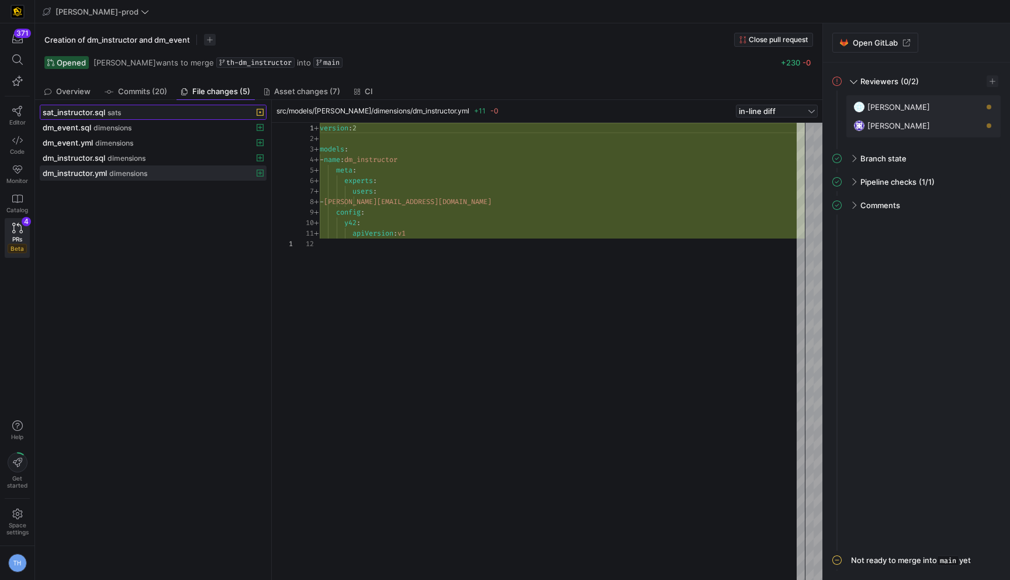
click at [196, 114] on div "sat_instructor.sql sats" at bounding box center [140, 111] width 195 height 9
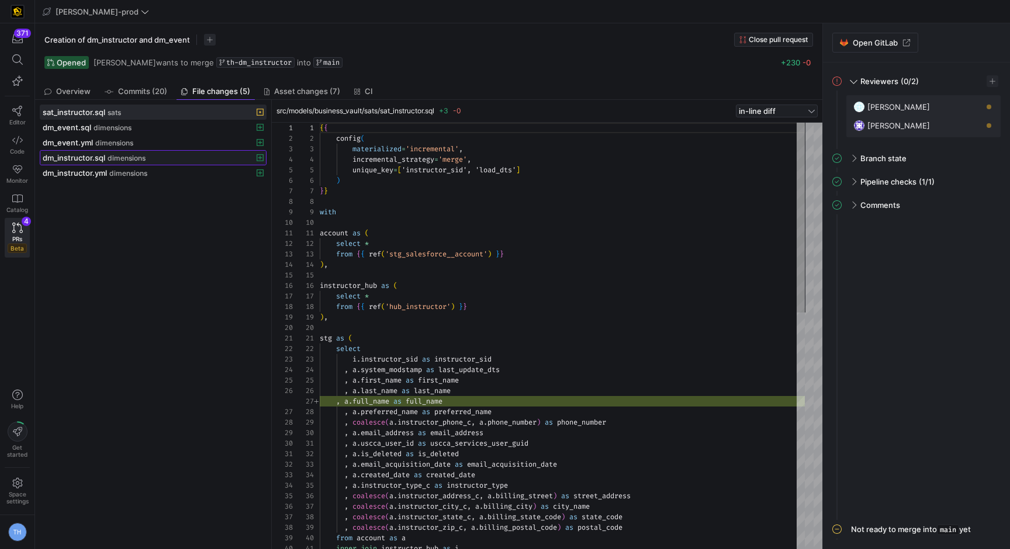
click at [155, 157] on div "dm_instructor.sql dimensions" at bounding box center [140, 157] width 195 height 9
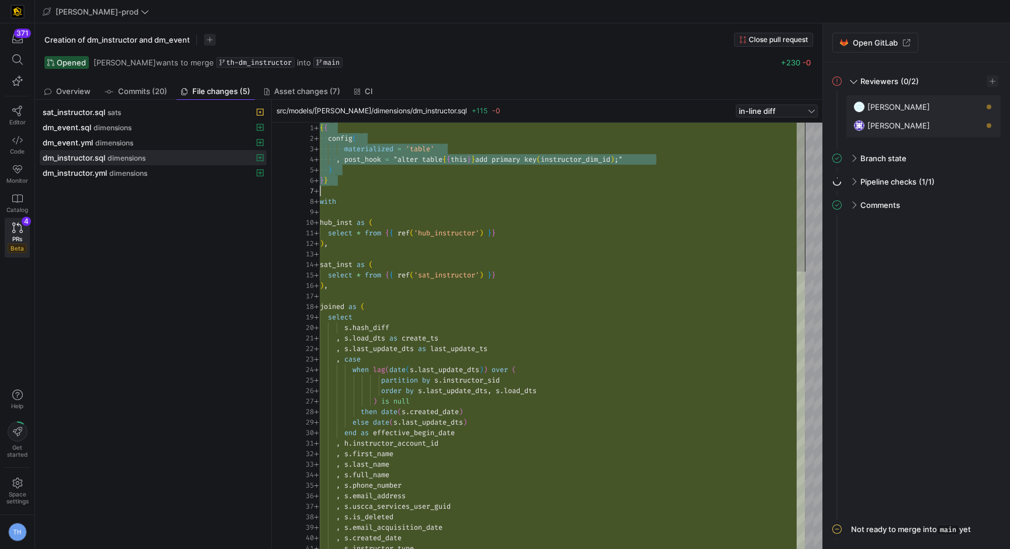
scroll to position [0, 8]
drag, startPoint x: 320, startPoint y: 130, endPoint x: 559, endPoint y: 182, distance: 244.7
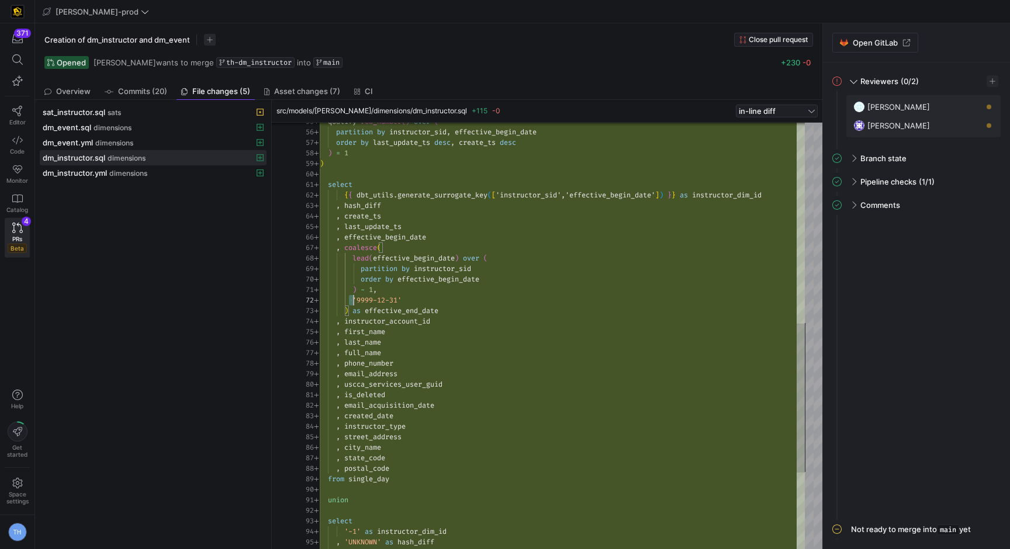
scroll to position [11, 84]
drag, startPoint x: 351, startPoint y: 299, endPoint x: 443, endPoint y: 300, distance: 92.3
click at [443, 300] on div "qualify row_number ( ) over ( partition by instructor_sid , effective_begin_dat…" at bounding box center [562, 158] width 485 height 1220
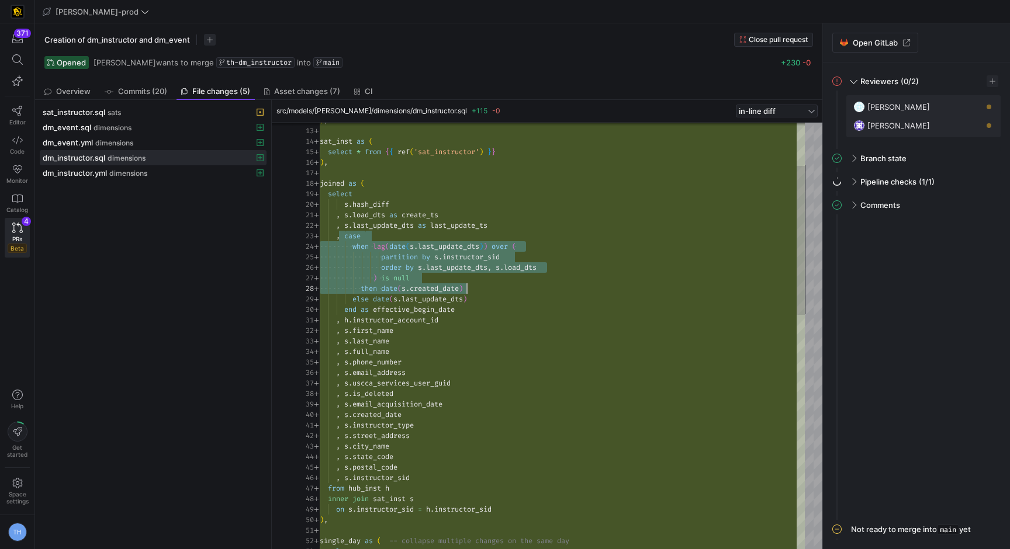
scroll to position [21, 139]
drag, startPoint x: 344, startPoint y: 232, endPoint x: 490, endPoint y: 305, distance: 163.3
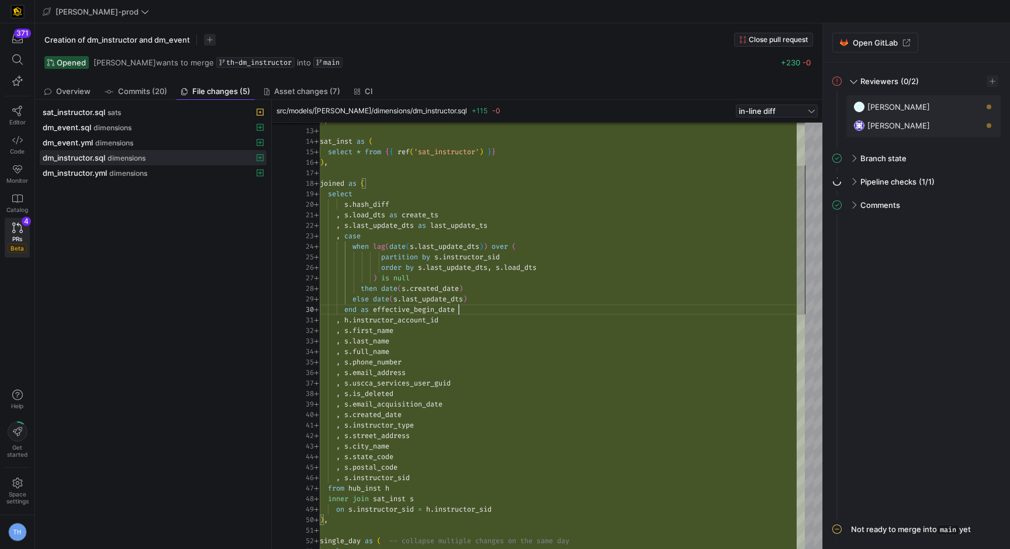
scroll to position [95, 139]
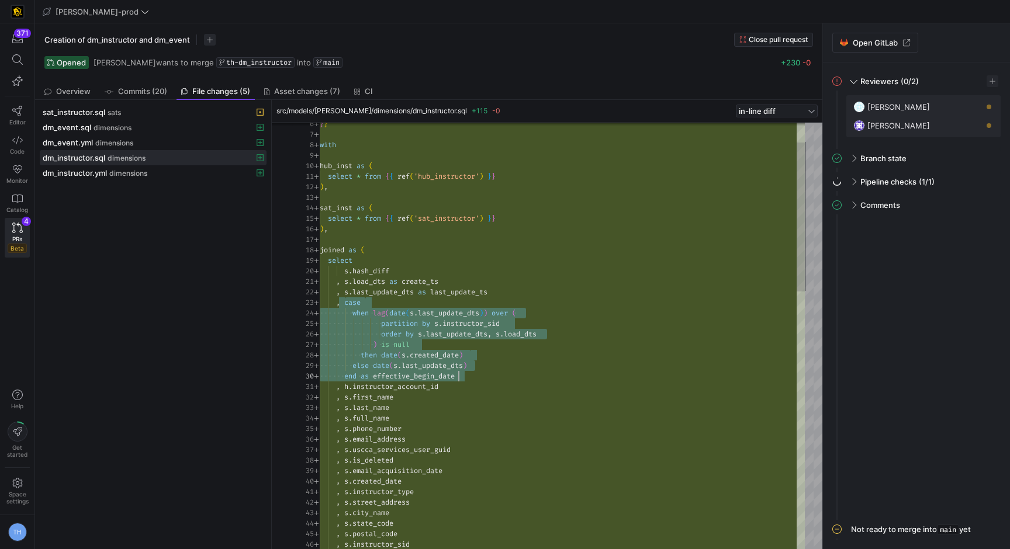
drag, startPoint x: 346, startPoint y: 303, endPoint x: 536, endPoint y: 374, distance: 203.1
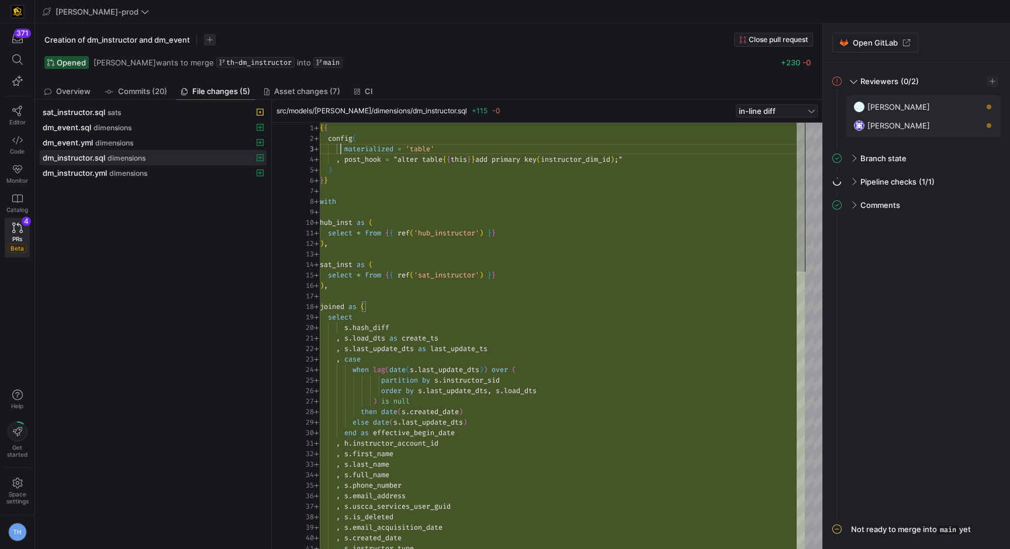
scroll to position [21, 118]
drag, startPoint x: 340, startPoint y: 147, endPoint x: 498, endPoint y: 145, distance: 158.3
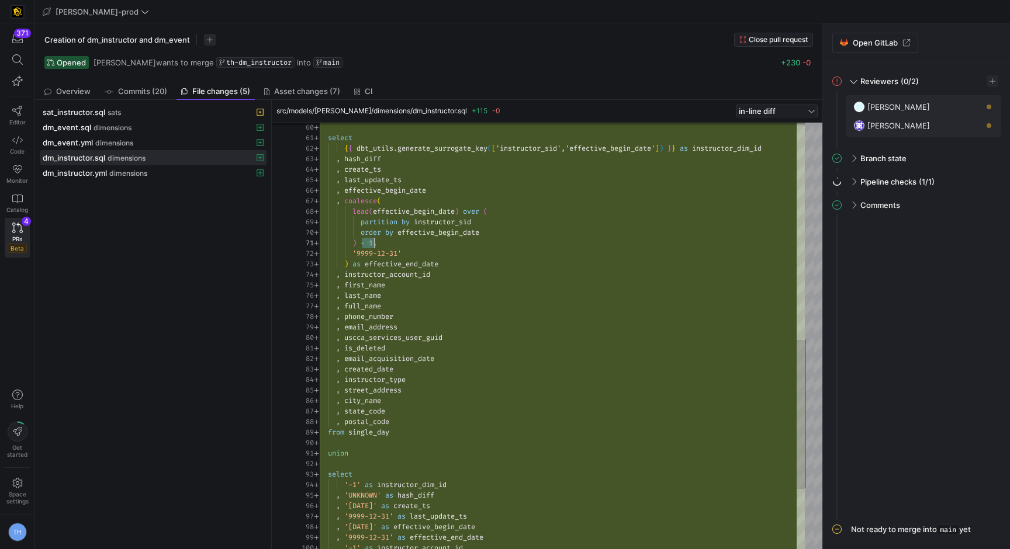
scroll to position [0, 55]
drag, startPoint x: 362, startPoint y: 242, endPoint x: 375, endPoint y: 241, distance: 13.5
click at [375, 241] on div "select { { dbt_utils . generate_surrogate_key ( [ 'instructor_sid','effective_b…" at bounding box center [562, 112] width 485 height 1220
click at [409, 254] on div "select { { dbt_utils . generate_surrogate_key ( [ 'instructor_sid','effective_b…" at bounding box center [562, 112] width 485 height 1220
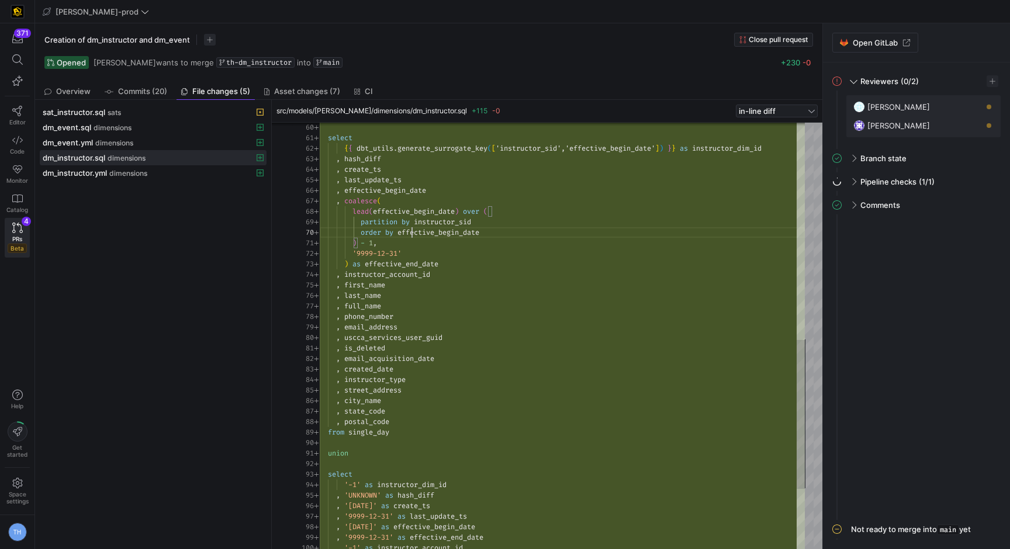
scroll to position [95, 92]
click at [412, 237] on div "select { { dbt_utils . generate_surrogate_key ( [ 'instructor_sid','effective_b…" at bounding box center [562, 112] width 485 height 1220
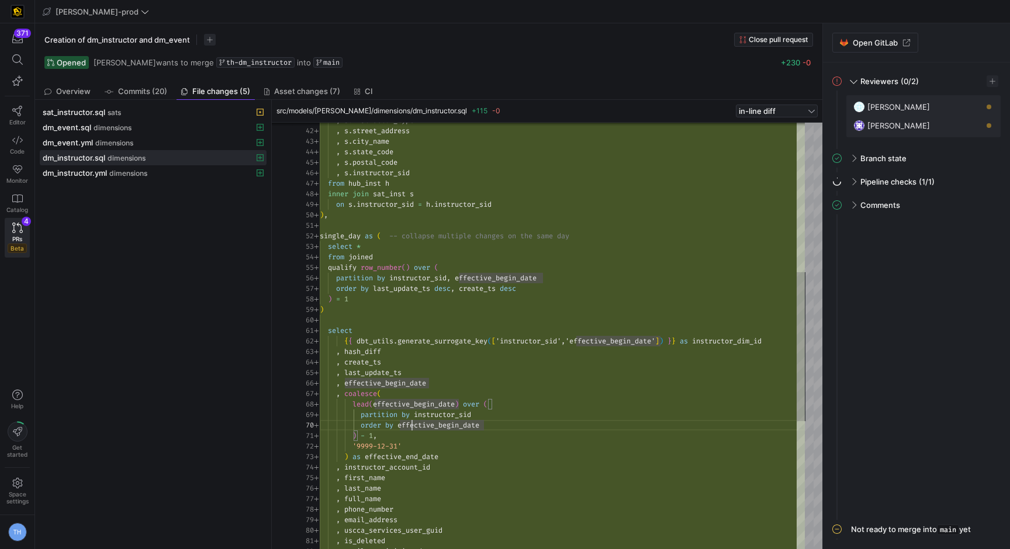
type textarea "single_day as ( -- collapse multiple changes on the same day select * from join…"
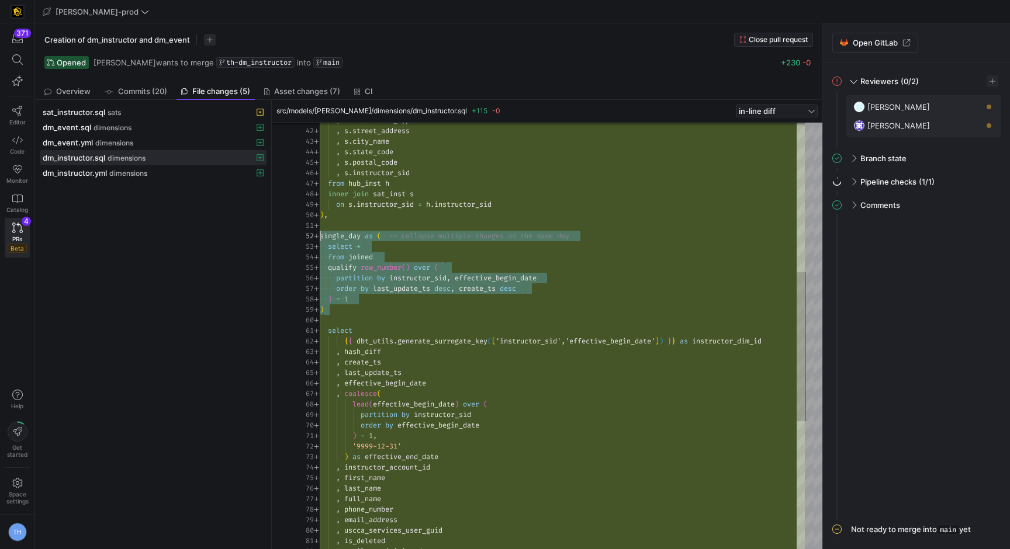
drag, startPoint x: 376, startPoint y: 314, endPoint x: 295, endPoint y: 233, distance: 115.3
click at [320, 233] on div "select { { dbt_utils . generate_surrogate_key ( [ 'instructor_sid','effective_b…" at bounding box center [562, 304] width 485 height 1220
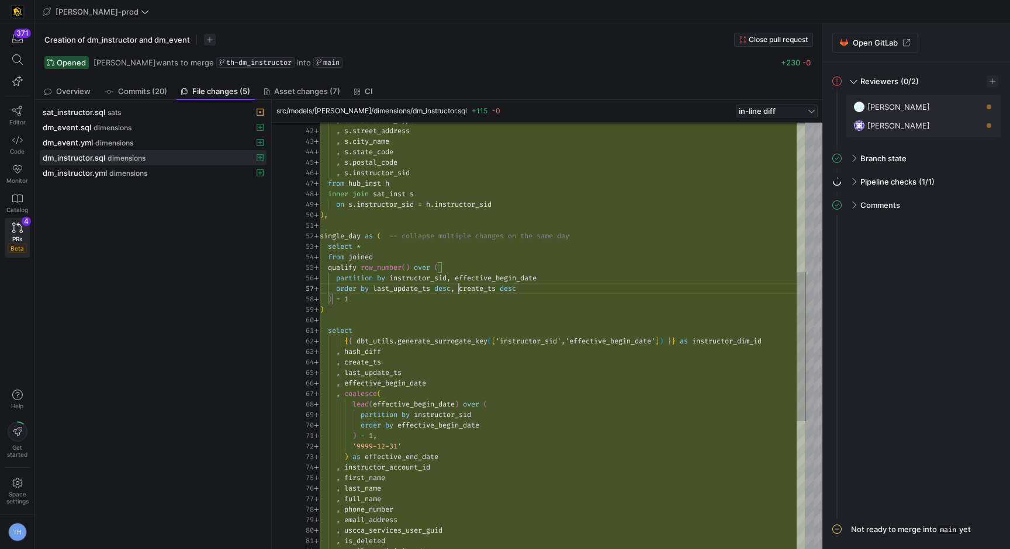
scroll to position [63, 139]
click at [456, 286] on div "select { { dbt_utils . generate_surrogate_key ( [ 'instructor_sid','effective_b…" at bounding box center [562, 304] width 485 height 1220
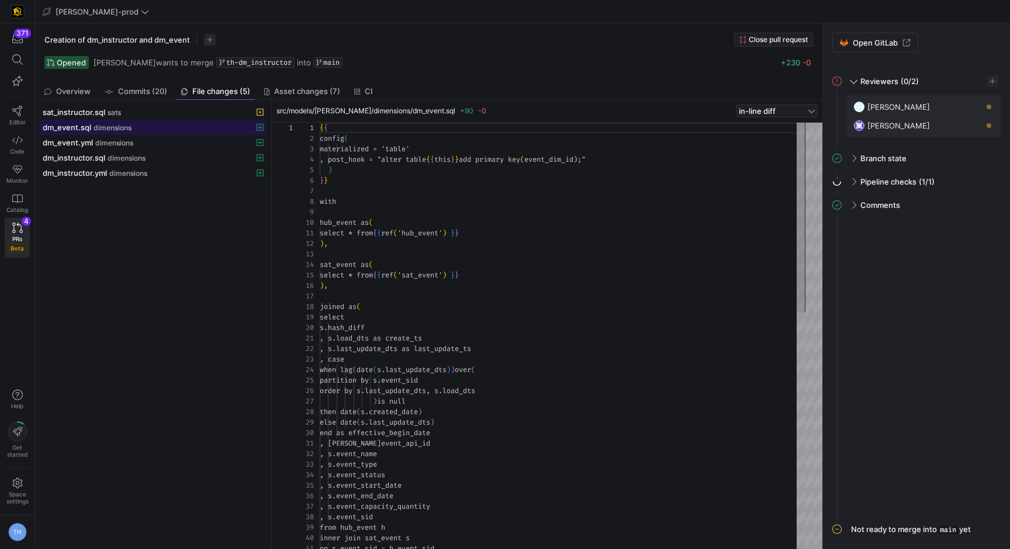
click at [141, 130] on div "dm_event.sql dimensions" at bounding box center [140, 127] width 195 height 9
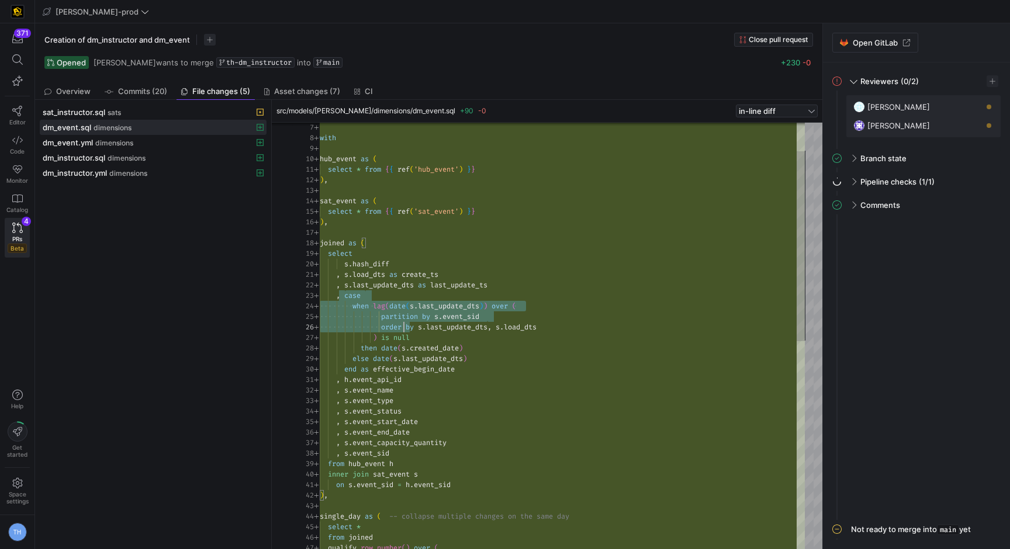
scroll to position [21, 84]
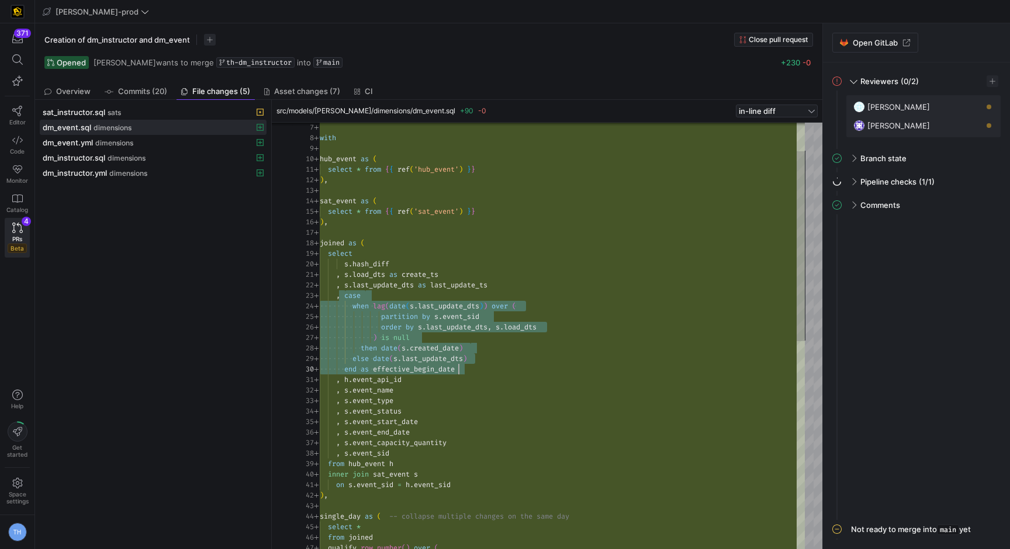
drag, startPoint x: 345, startPoint y: 293, endPoint x: 530, endPoint y: 371, distance: 201.6
click at [530, 371] on div "with hub_event as ( select * from { { ref ( 'hub_event' ) } } ) , sat_event as …" at bounding box center [562, 537] width 485 height 957
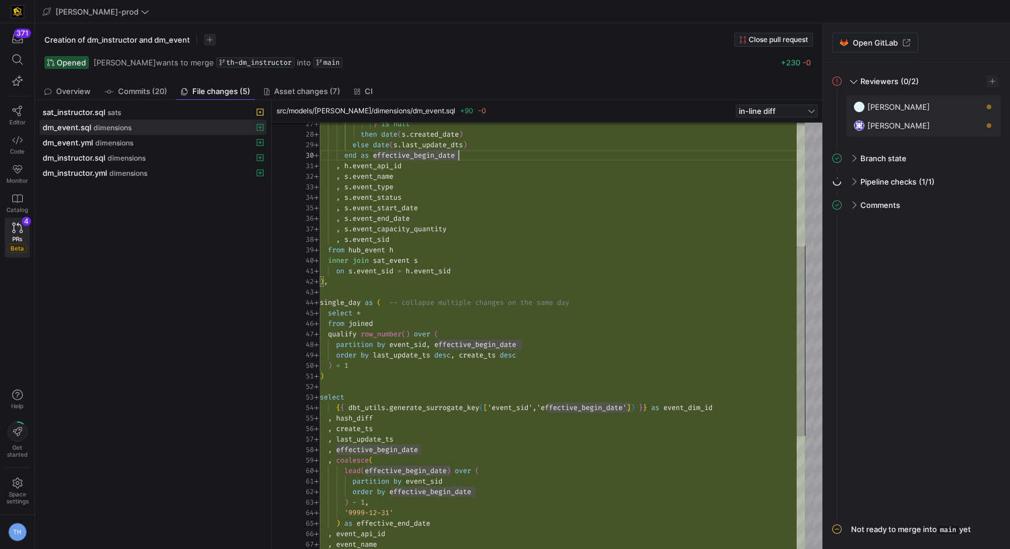
drag, startPoint x: 319, startPoint y: 301, endPoint x: 410, endPoint y: 358, distance: 106.8
click at [410, 359] on div "27 28 29 30 31 32 33 34 35 36 37 38 39 40 41 42 43 44 45 46 47 48 49 50 51 52 5…" at bounding box center [549, 336] width 512 height 426
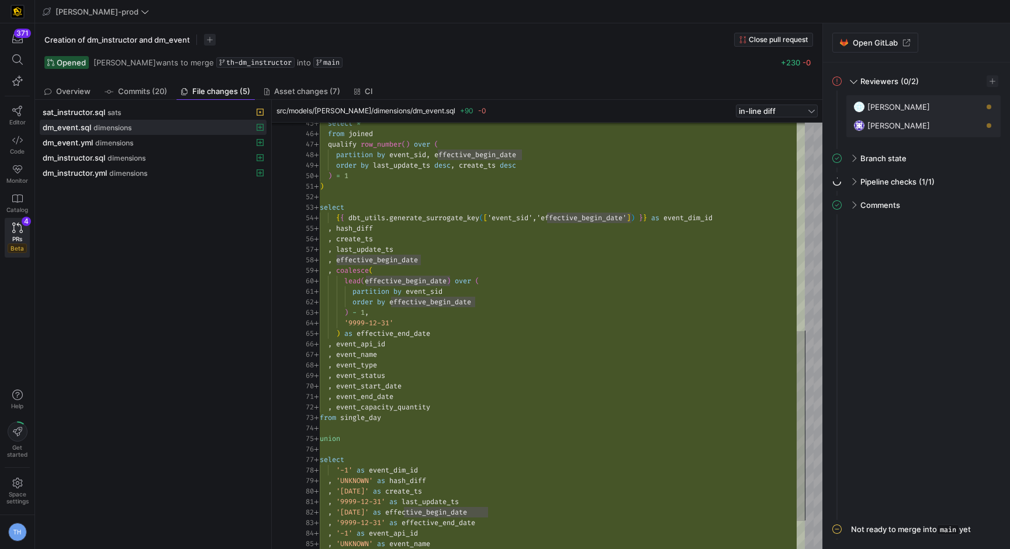
type textarea "partition by event_sid order by effective_begin_date ) - 1, '9999-12-31' ) as e…"
drag, startPoint x: 357, startPoint y: 332, endPoint x: 467, endPoint y: 332, distance: 110.4
click at [468, 332] on div "select * from joined qualify row_number ( ) over ( partition by event_sid , eff…" at bounding box center [562, 133] width 485 height 957
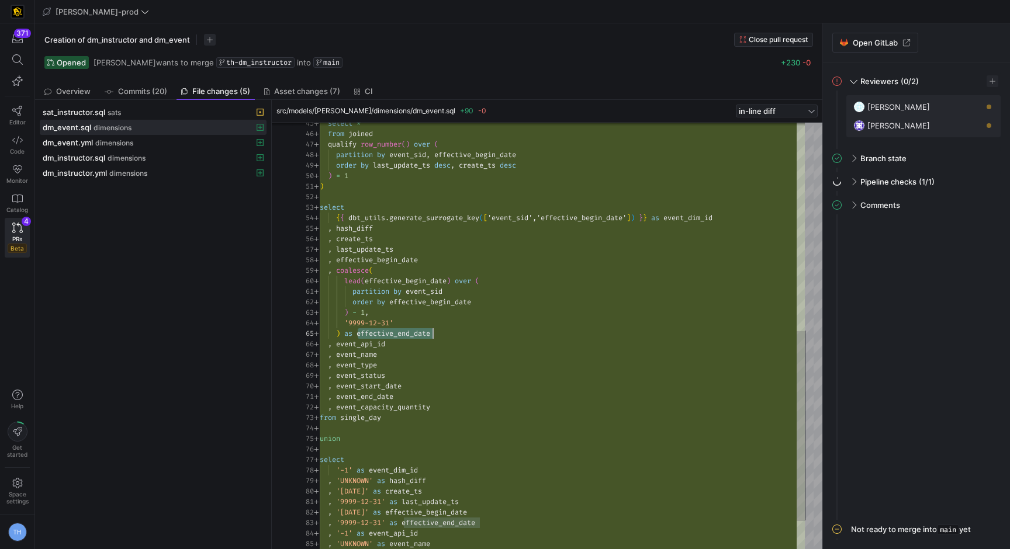
click at [467, 332] on div "select * from joined qualify row_number ( ) over ( partition by event_sid , eff…" at bounding box center [562, 133] width 485 height 957
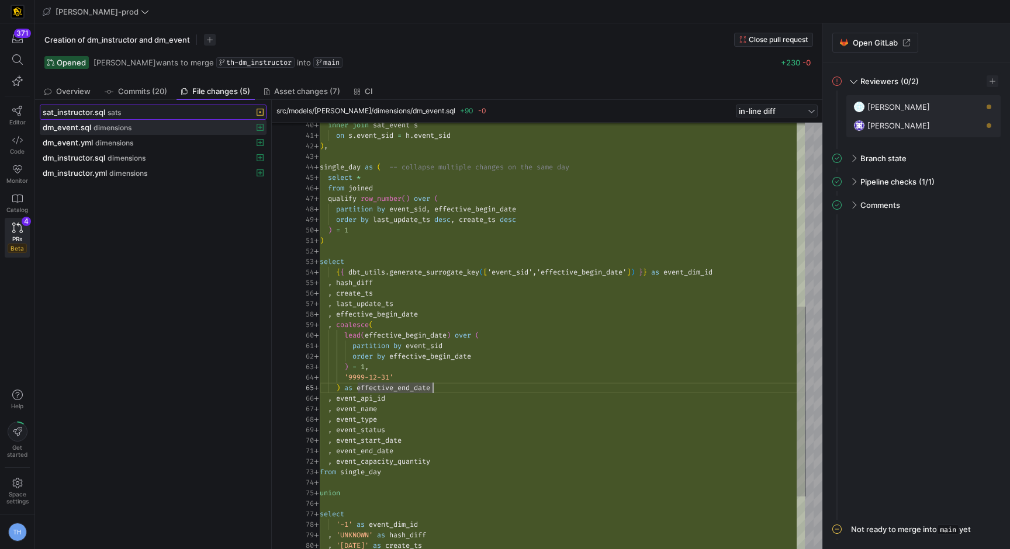
click at [169, 109] on div "sat_instructor.sql sats" at bounding box center [140, 111] width 195 height 9
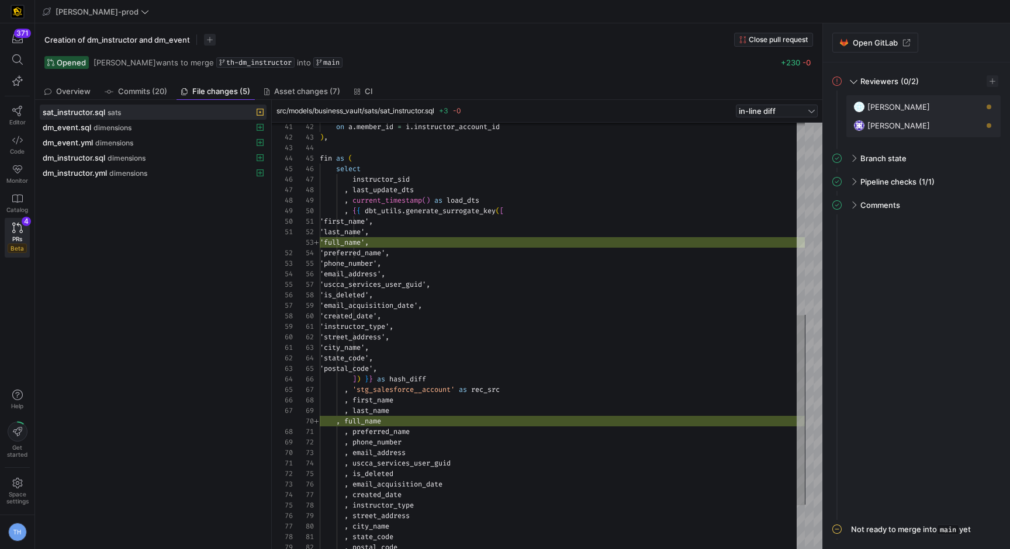
type textarea "'first_name', 'last_name', 'full_name', 'preferred_name', 'phone_number', 'emai…"
drag, startPoint x: 339, startPoint y: 243, endPoint x: 473, endPoint y: 243, distance: 134.4
click at [473, 243] on div "on a . member_id = i . instructor_account_id ) , fin as ( select instructor_sid…" at bounding box center [562, 168] width 485 height 957
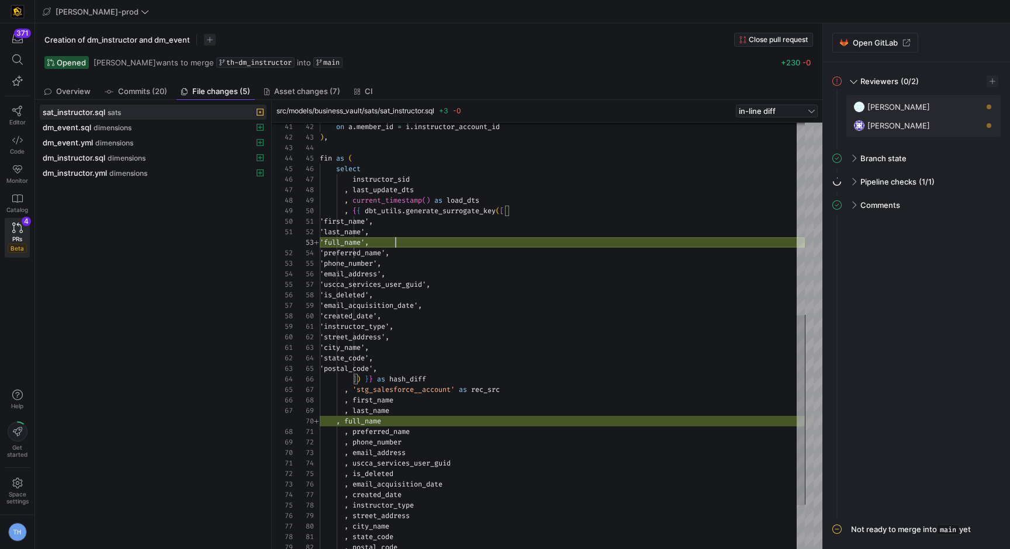
click at [473, 241] on div "on a . member_id = i . instructor_account_id ) , fin as ( select instructor_sid…" at bounding box center [562, 168] width 485 height 957
click at [476, 258] on div "on a . member_id = i . instructor_account_id ) , fin as ( select instructor_sid…" at bounding box center [562, 168] width 485 height 957
click at [477, 263] on div "on a . member_id = i . instructor_account_id ) , fin as ( select instructor_sid…" at bounding box center [562, 168] width 485 height 957
click at [15, 107] on icon at bounding box center [17, 111] width 11 height 11
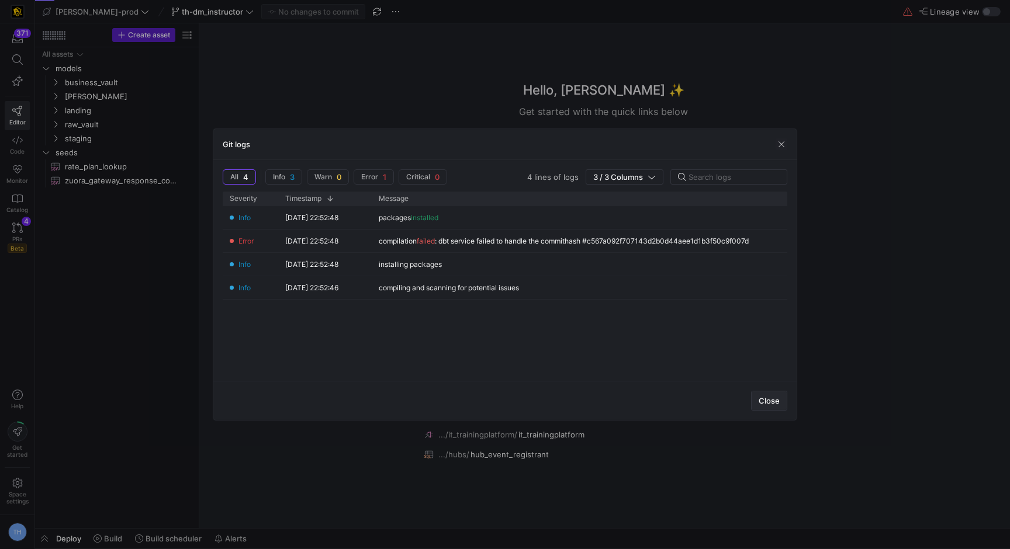
click at [710, 399] on span "button" at bounding box center [768, 400] width 35 height 19
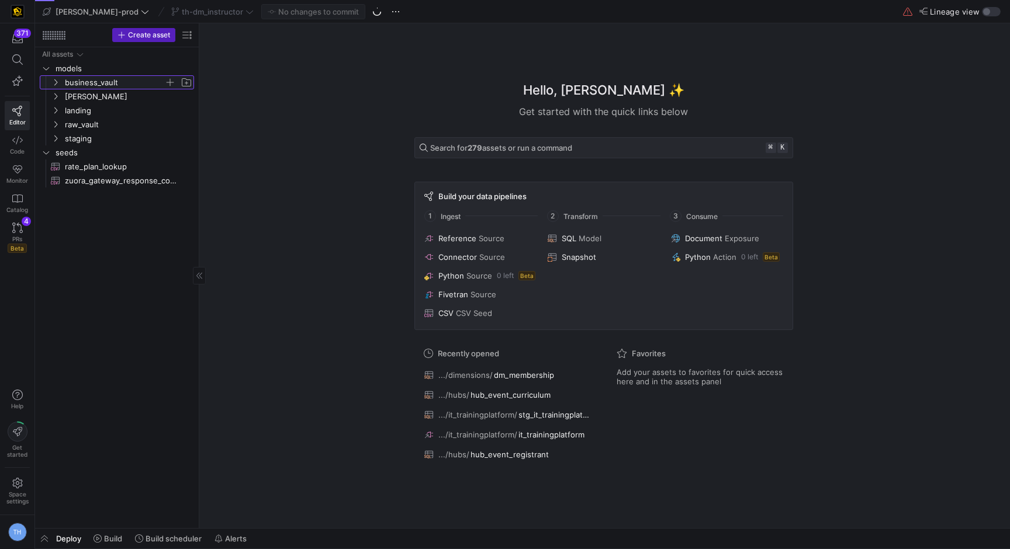
click at [103, 81] on span "business_vault" at bounding box center [114, 82] width 99 height 13
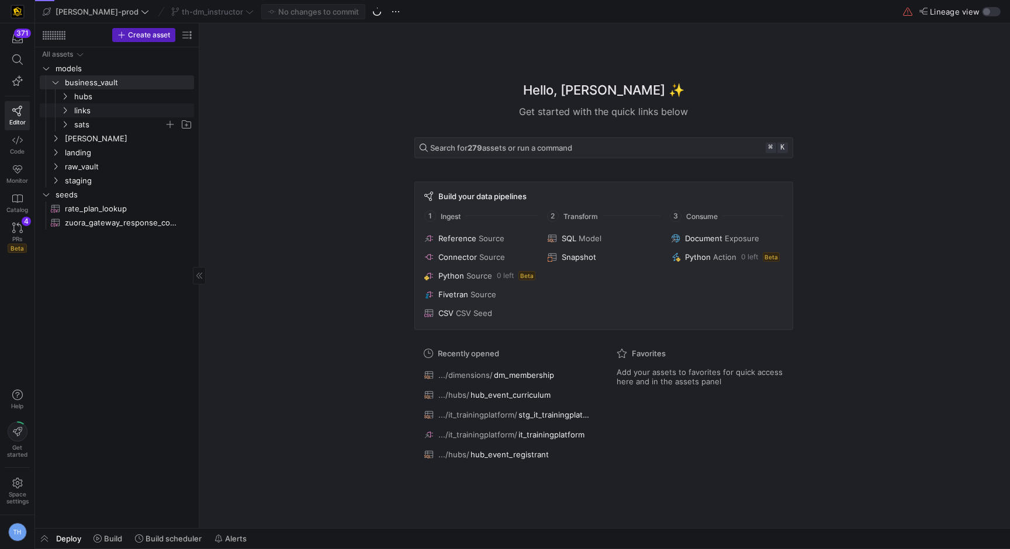
click at [103, 121] on span "sats" at bounding box center [119, 124] width 90 height 13
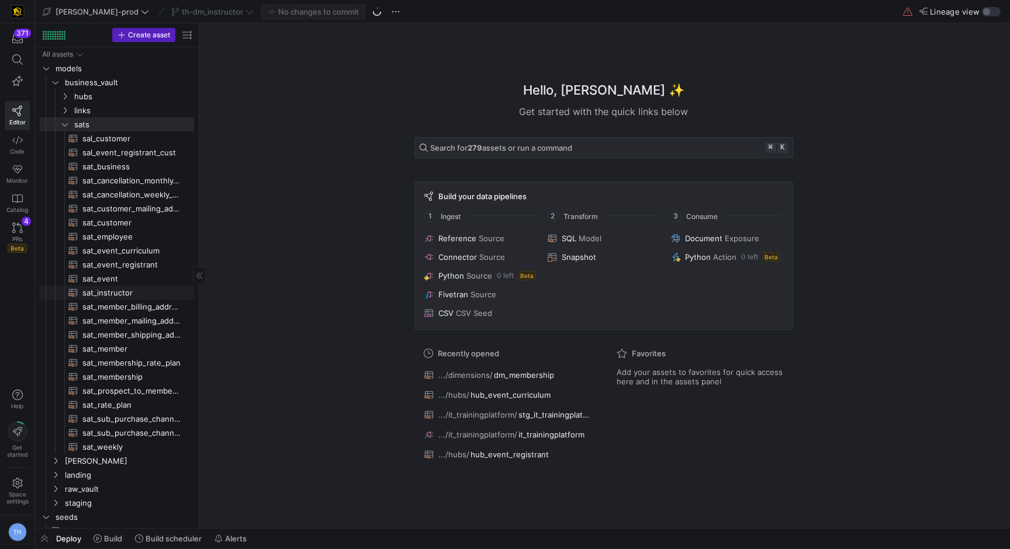
click at [130, 296] on span "sat_instructor​​​​​​​​​​" at bounding box center [131, 292] width 98 height 13
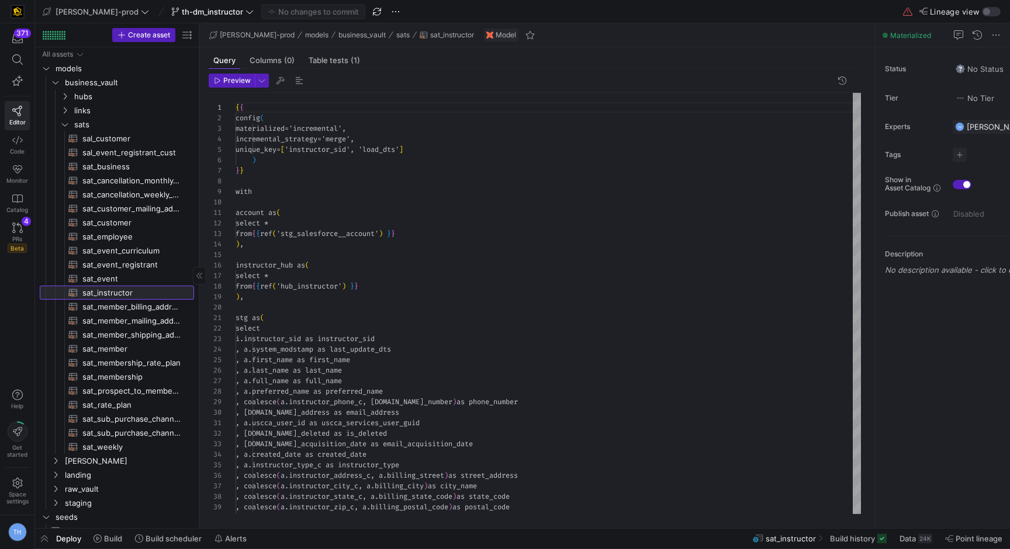
scroll to position [105, 0]
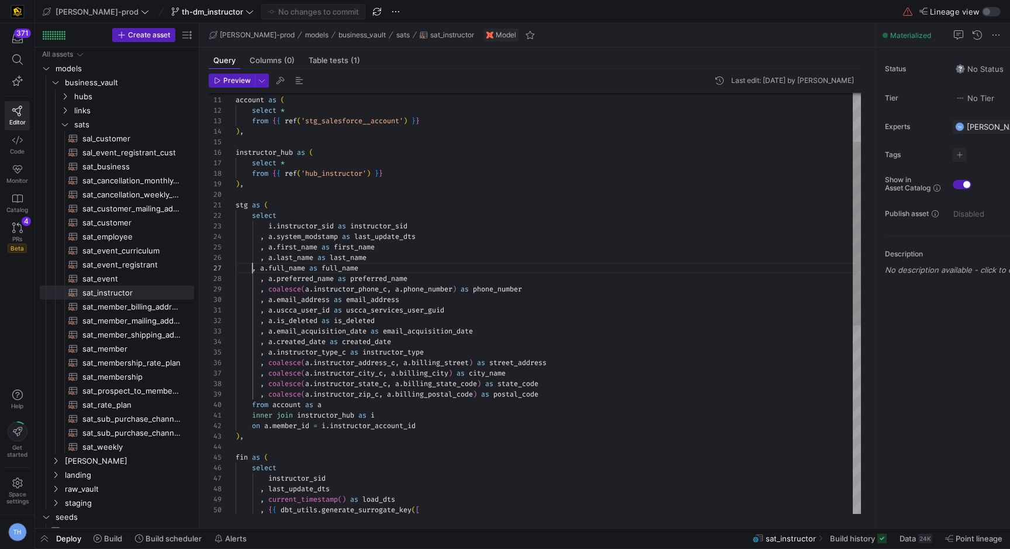
click at [251, 273] on div "account as ( select * from { { ref ( 'stg_salesforce__account' ) } } ) , instru…" at bounding box center [547, 463] width 625 height 966
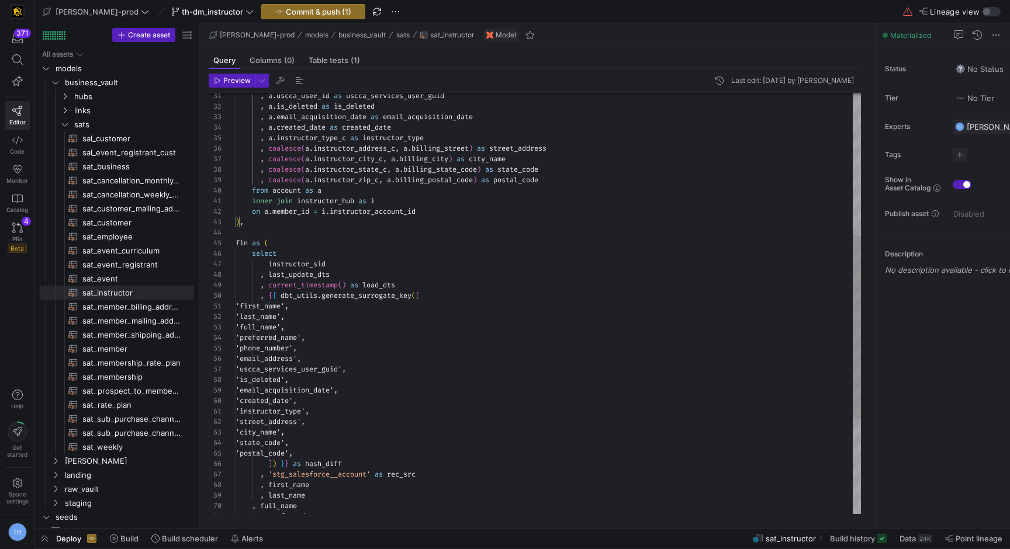
click at [259, 329] on div ", a . uscca_user_id as uscca_services_user_guid , a . is_deleted as is_deleted …" at bounding box center [547, 249] width 625 height 966
click at [259, 349] on div ", a . uscca_user_id as uscca_services_user_guid , a . is_deleted as is_deleted …" at bounding box center [547, 249] width 625 height 966
click at [259, 409] on div ", a . uscca_user_id as uscca_services_user_guid , a . is_deleted as is_deleted …" at bounding box center [547, 249] width 625 height 966
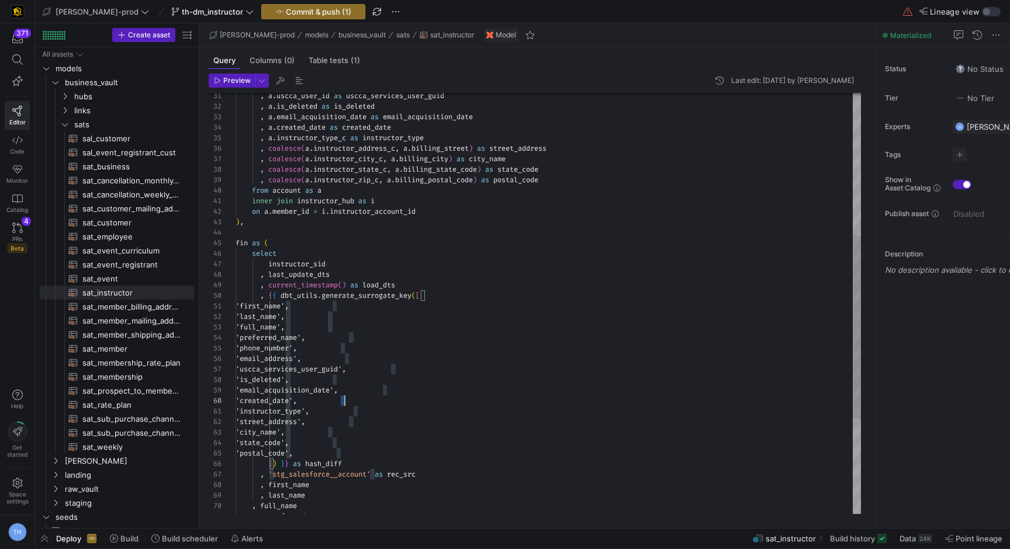
scroll to position [95, 109]
click at [343, 404] on div ", a . uscca_user_id as uscca_services_user_guid , a . is_deleted as is_deleted …" at bounding box center [547, 249] width 625 height 966
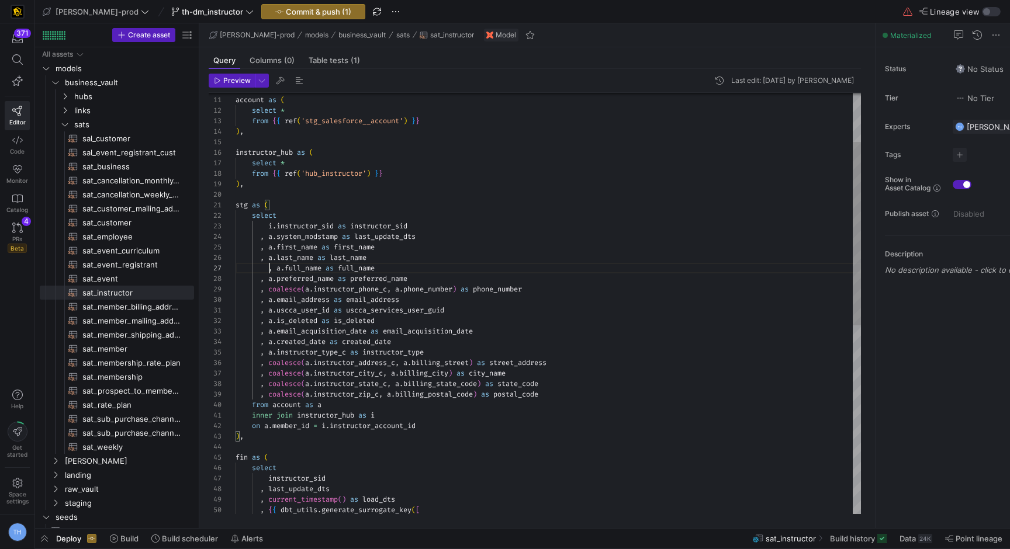
click at [269, 272] on div ", coalesce ( a . instructor_state_c , a . billing_state_code ) as state_code , …" at bounding box center [547, 463] width 625 height 966
click at [346, 230] on div ", coalesce ( a . instructor_state_c , a . billing_state_code ) as state_code , …" at bounding box center [547, 463] width 625 height 966
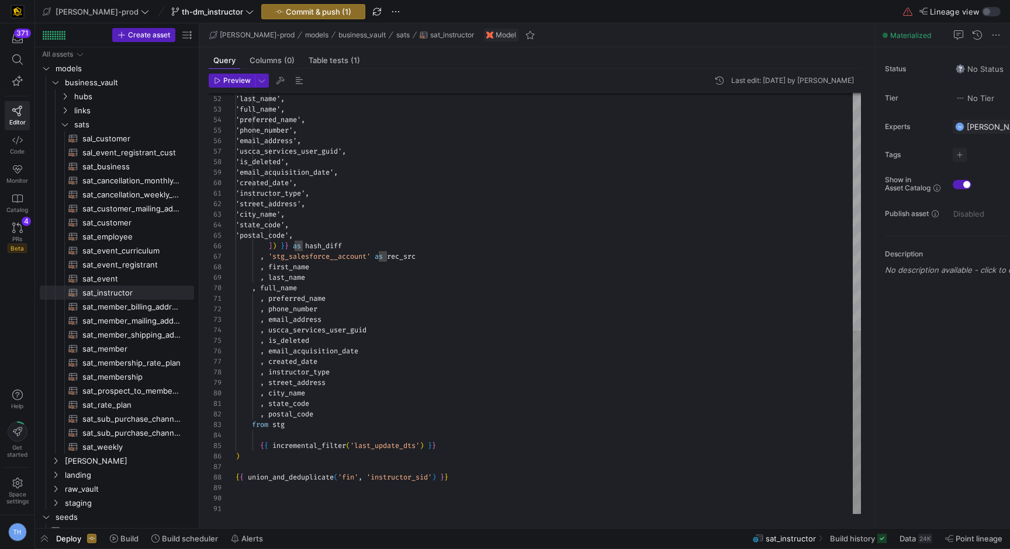
click at [252, 290] on div "'first_name', 'last_name', 'full_name', 'preferred_name', 'phone_number', 'emai…" at bounding box center [547, 31] width 625 height 966
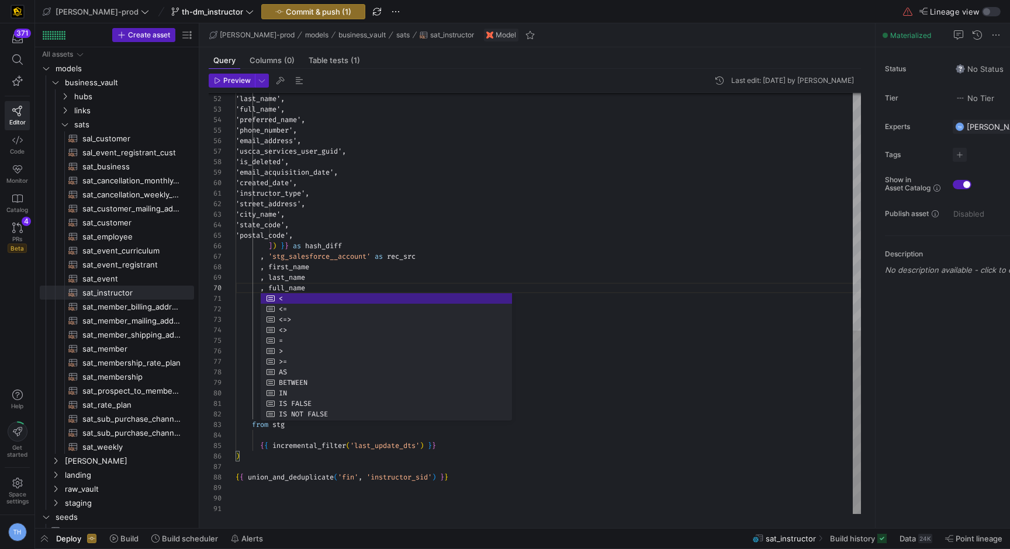
scroll to position [74, 76]
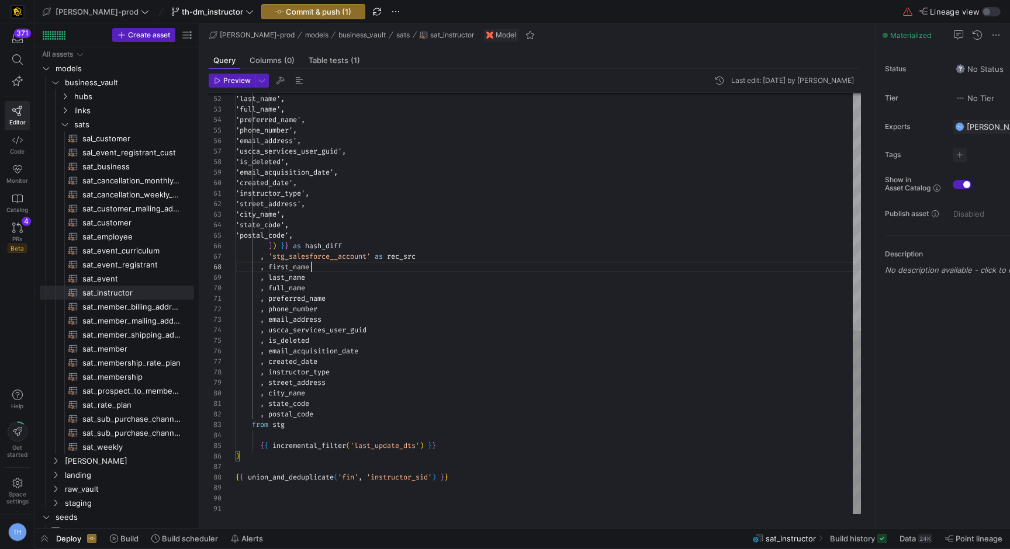
click at [356, 270] on div "'first_name', 'last_name', 'full_name', 'preferred_name', 'phone_number', 'emai…" at bounding box center [547, 31] width 625 height 966
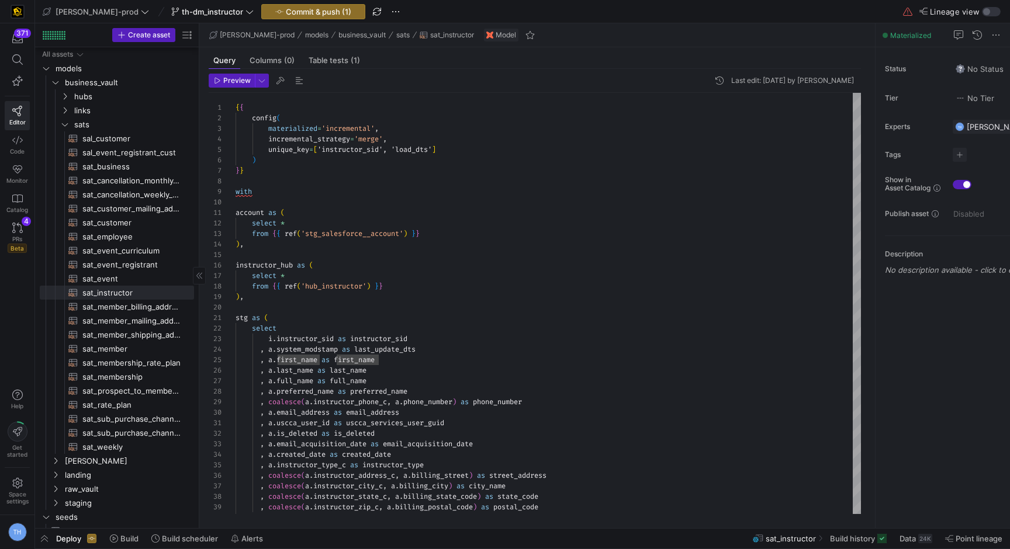
scroll to position [24, 0]
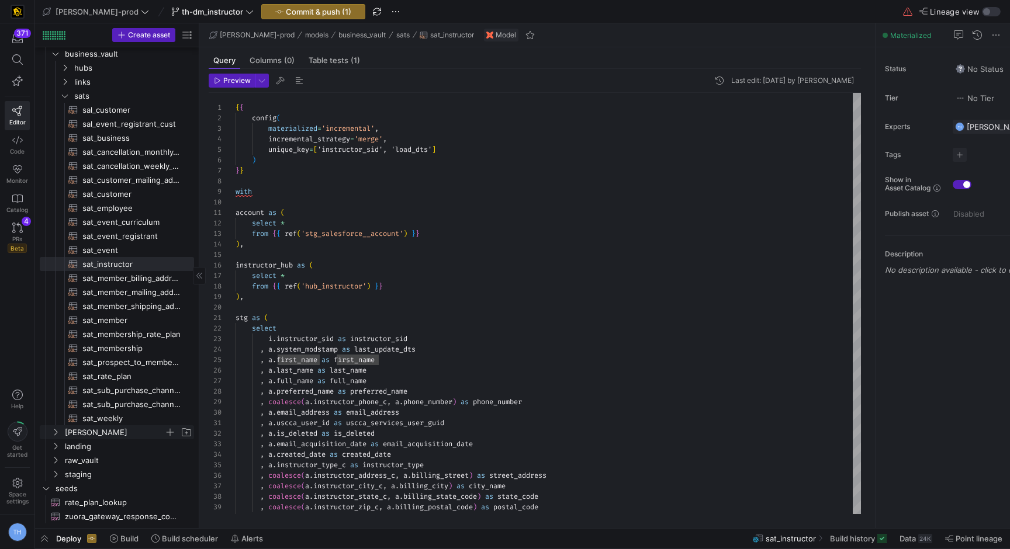
click at [103, 435] on span "[PERSON_NAME]" at bounding box center [114, 432] width 99 height 13
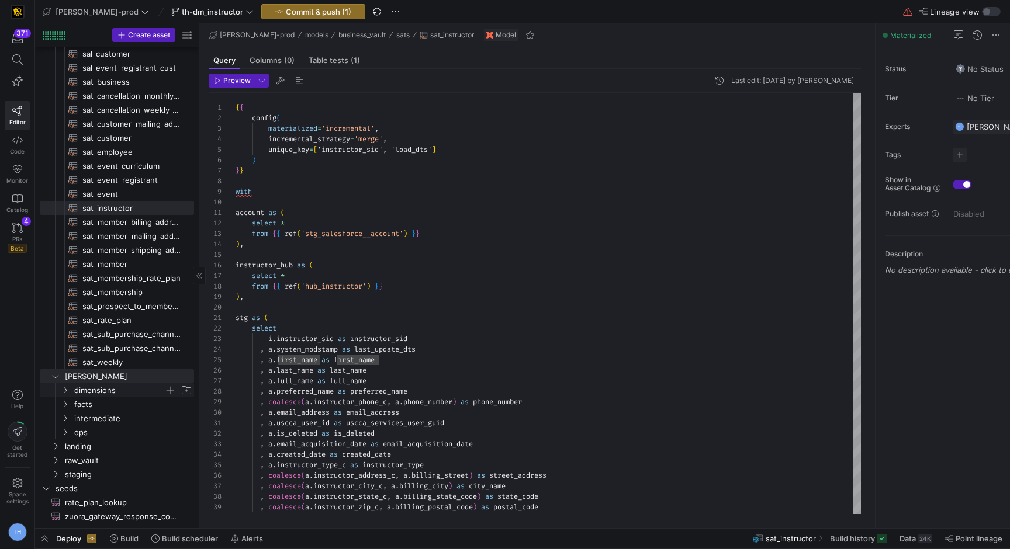
click at [119, 388] on span "dimensions" at bounding box center [119, 390] width 90 height 13
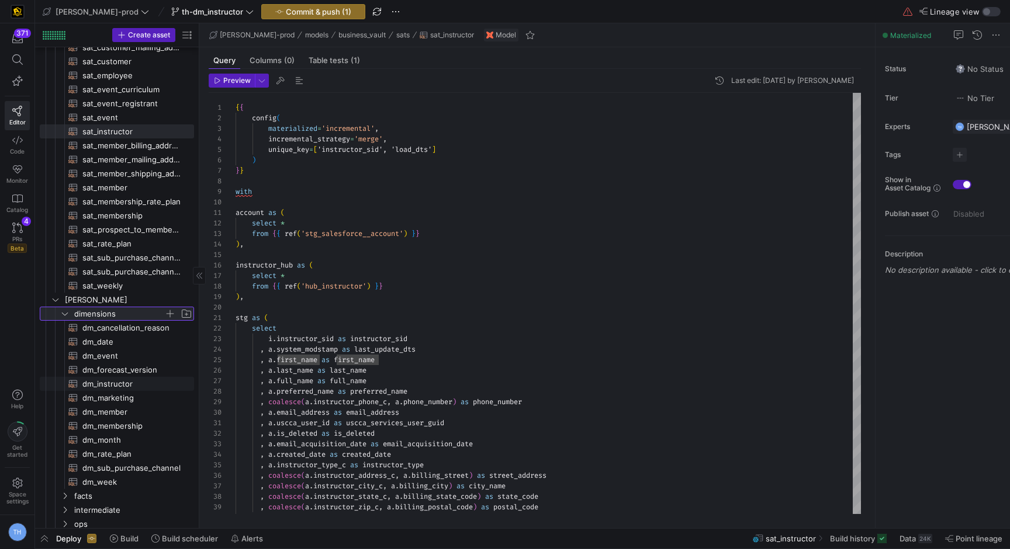
scroll to position [164, 0]
click at [134, 383] on span "dm_instructor​​​​​​​​​​" at bounding box center [131, 380] width 98 height 13
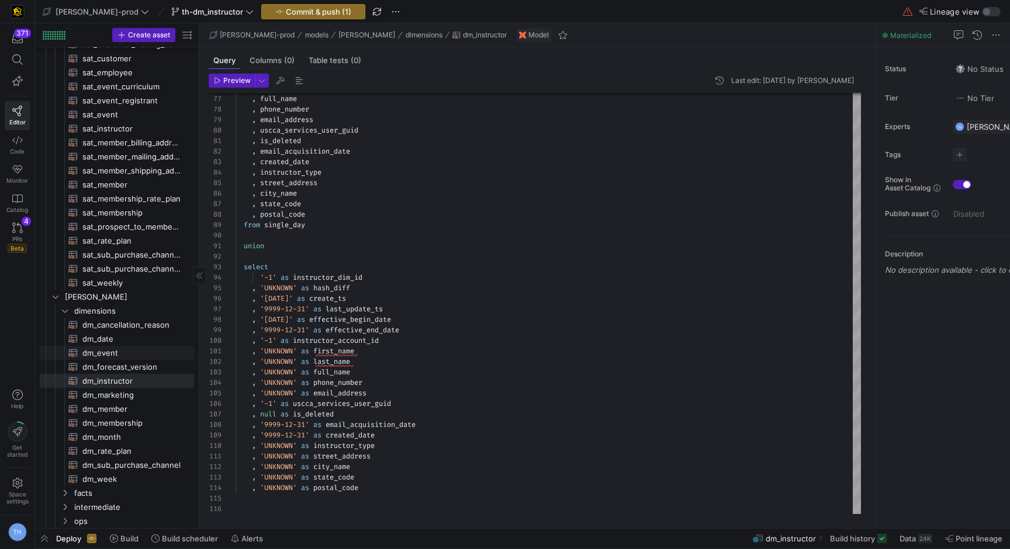
click at [137, 351] on span "dm_event​​​​​​​​​​" at bounding box center [131, 352] width 98 height 13
type textarea "{{ config( materialized = 'table' , post_hook = "alter table {{ this }} add pri…"
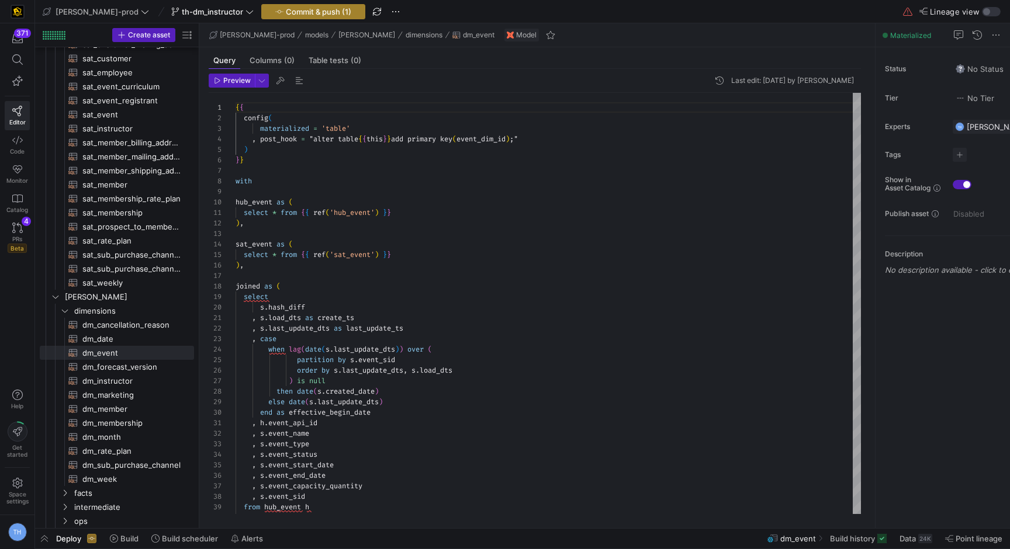
click at [301, 7] on span "Commit & push (1)" at bounding box center [318, 11] width 65 height 9
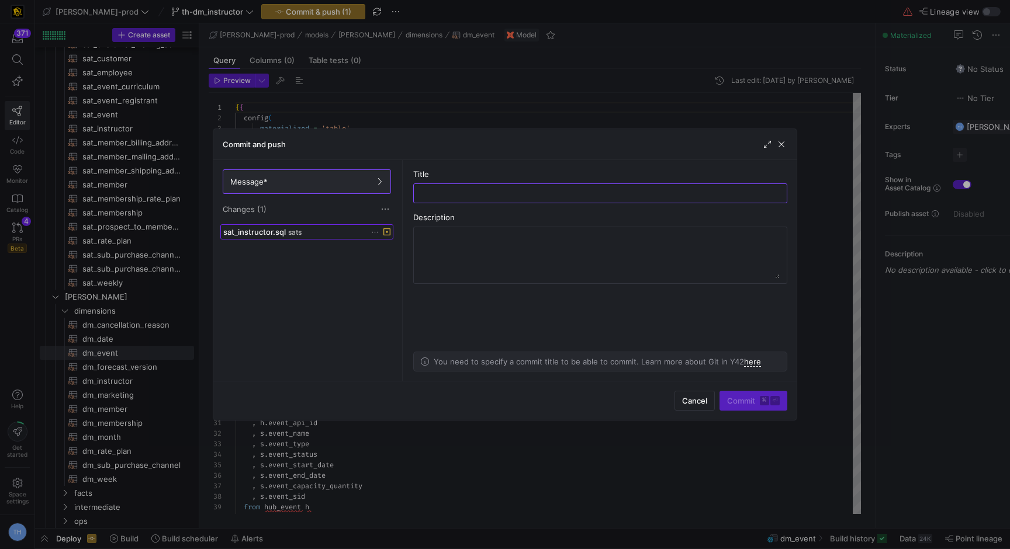
click at [338, 228] on div "sat_instructor.sql sats" at bounding box center [293, 231] width 141 height 9
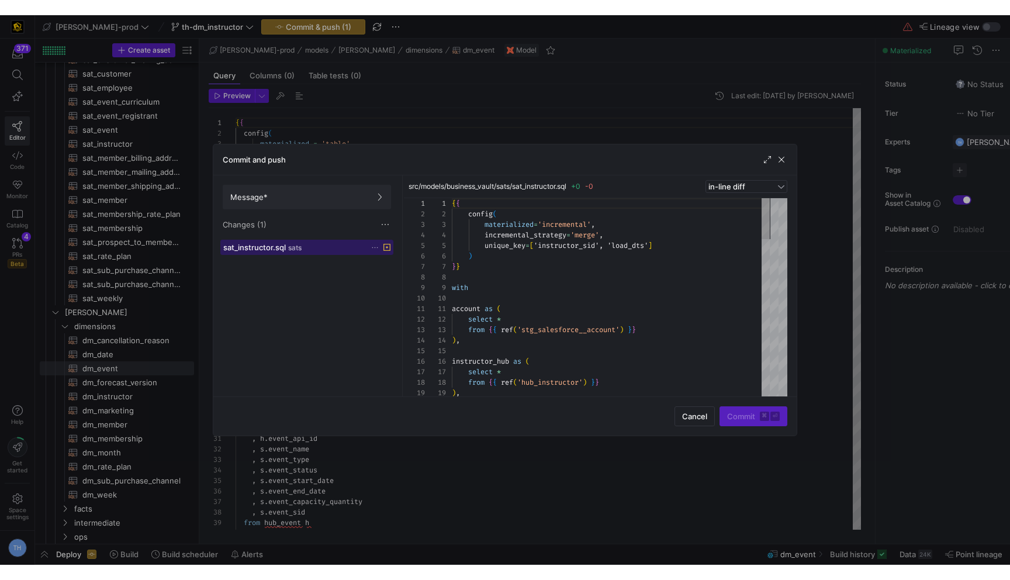
scroll to position [105, 0]
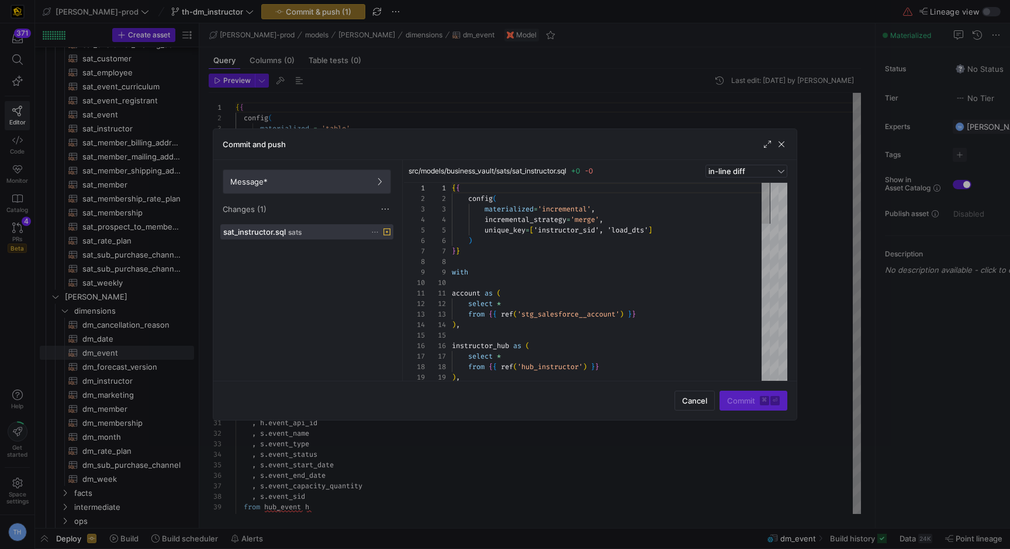
click at [317, 183] on span "Message*" at bounding box center [306, 181] width 153 height 9
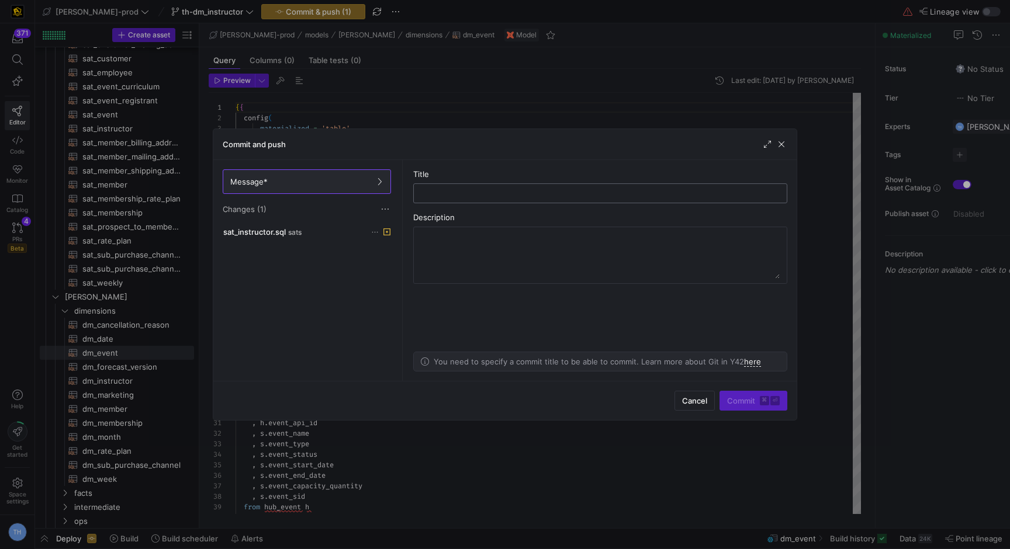
click at [471, 189] on input "text" at bounding box center [600, 193] width 354 height 9
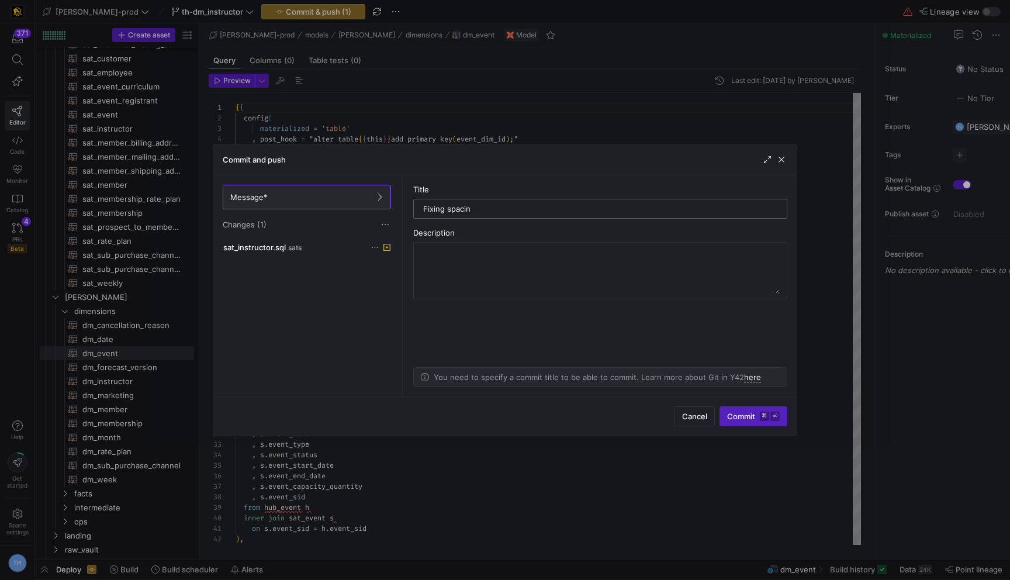
type input "Fixing spacing"
click at [341, 245] on div "sat_instructor.sql sats" at bounding box center [293, 246] width 141 height 9
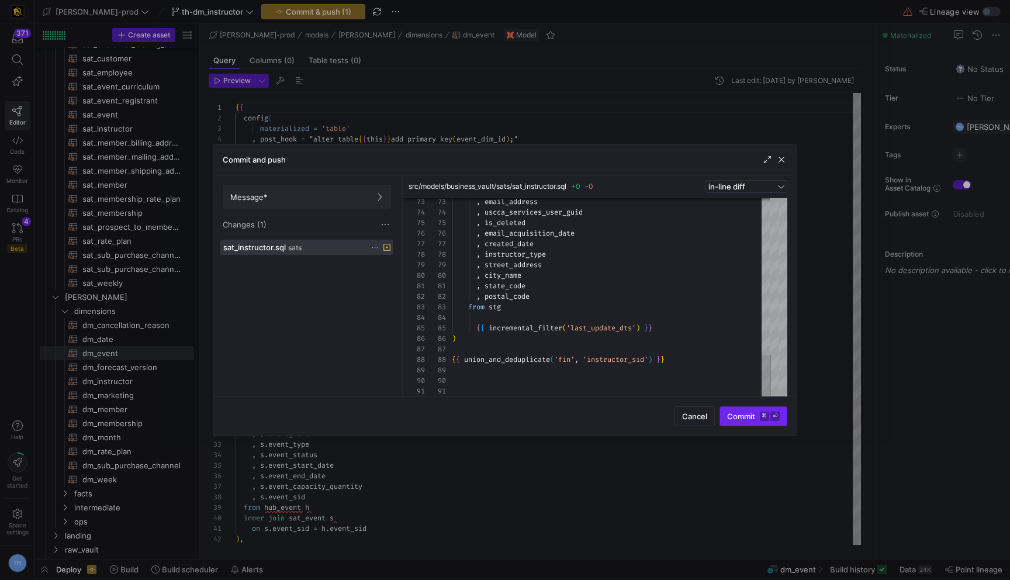
click at [710, 412] on kbd "⌘" at bounding box center [763, 415] width 9 height 9
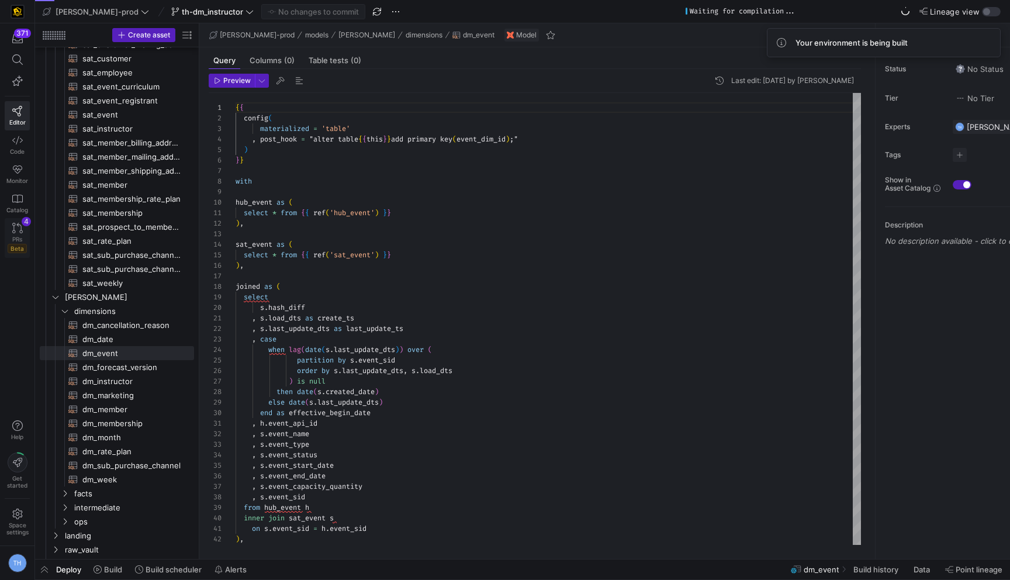
click at [24, 235] on div "PRs Beta" at bounding box center [17, 244] width 19 height 18
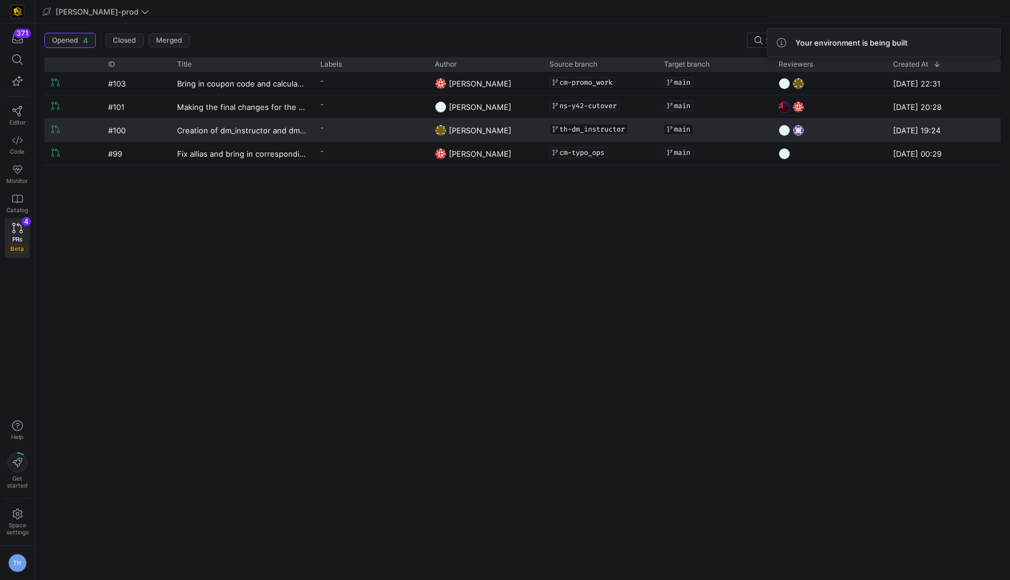
click at [390, 125] on y42-pull-request-list-view-label-cell-renderer "-" at bounding box center [370, 127] width 100 height 17
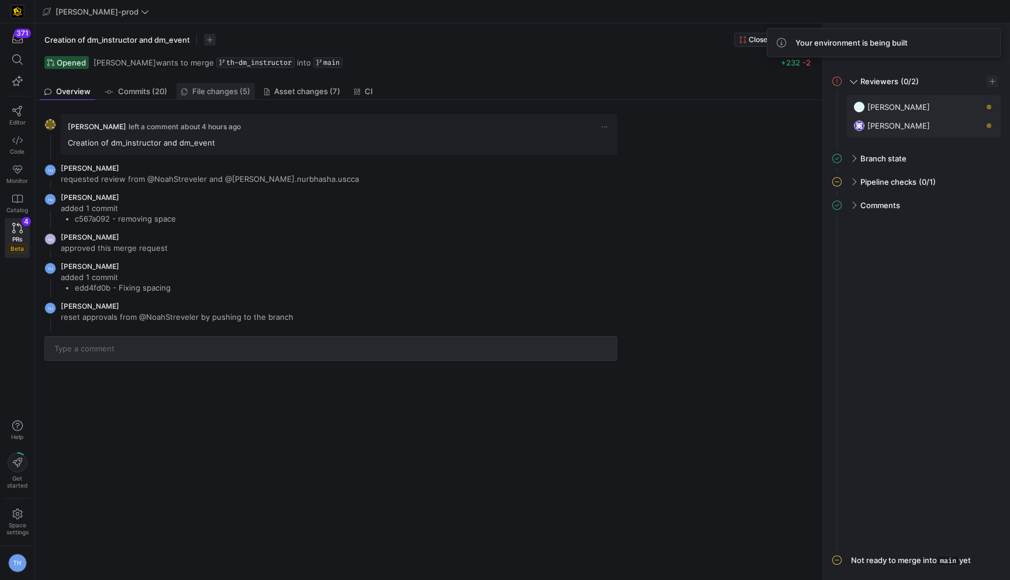
click at [220, 88] on span "File changes (5)" at bounding box center [221, 92] width 58 height 8
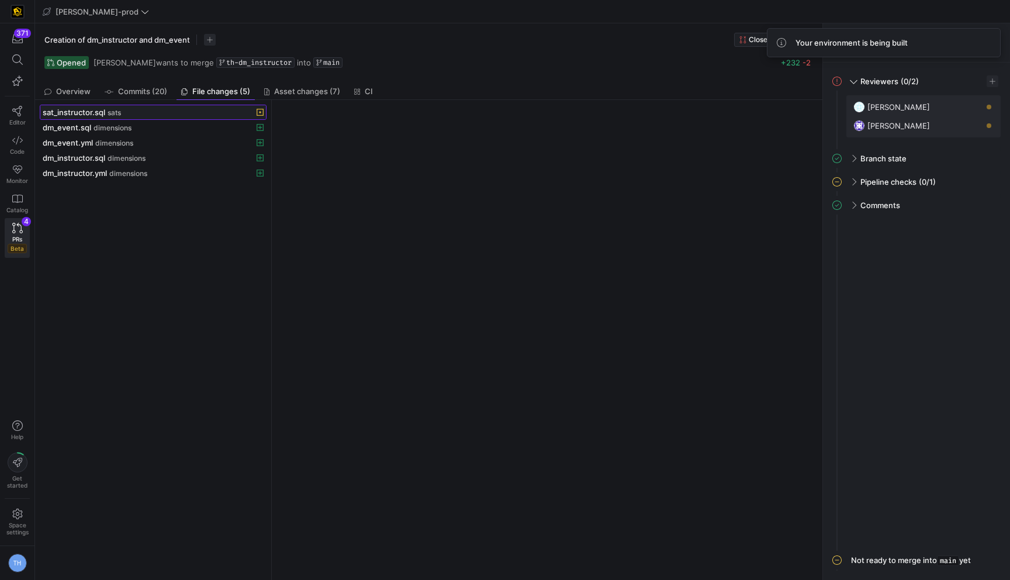
click at [177, 115] on div "sat_instructor.sql sats" at bounding box center [140, 111] width 195 height 9
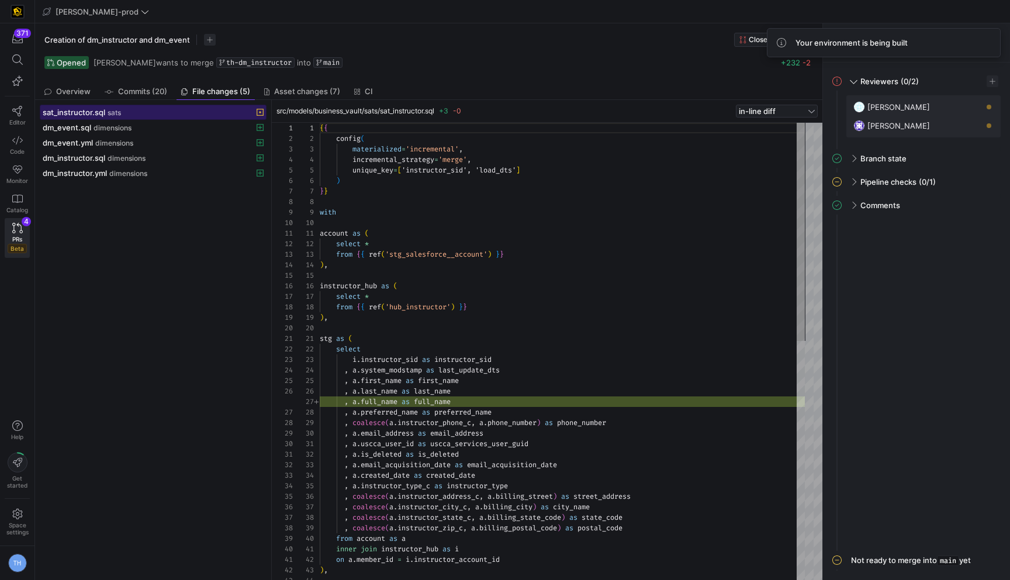
scroll to position [105, 0]
click at [159, 120] on span at bounding box center [153, 127] width 226 height 14
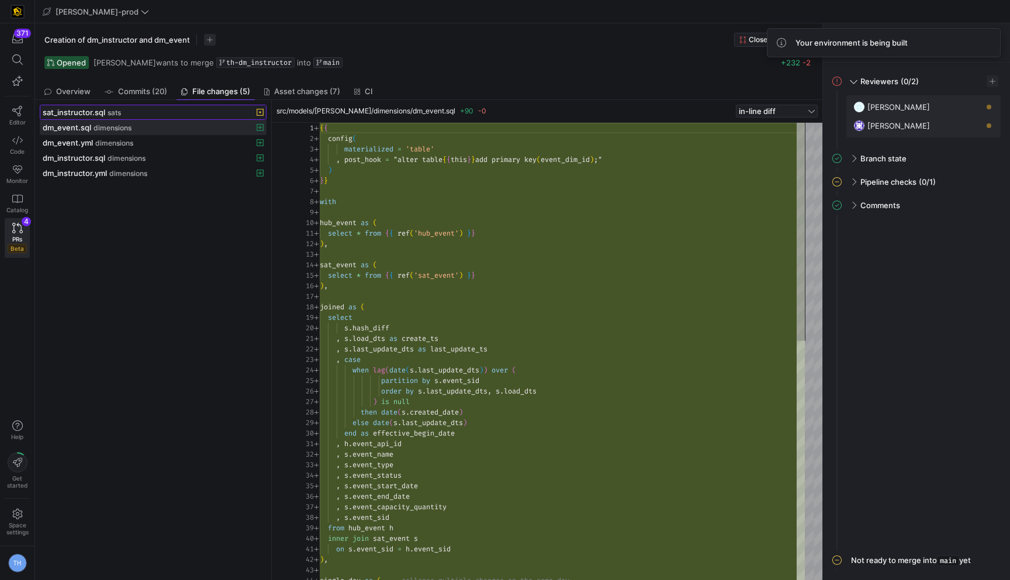
click at [186, 114] on div "sat_instructor.sql sats" at bounding box center [140, 111] width 195 height 9
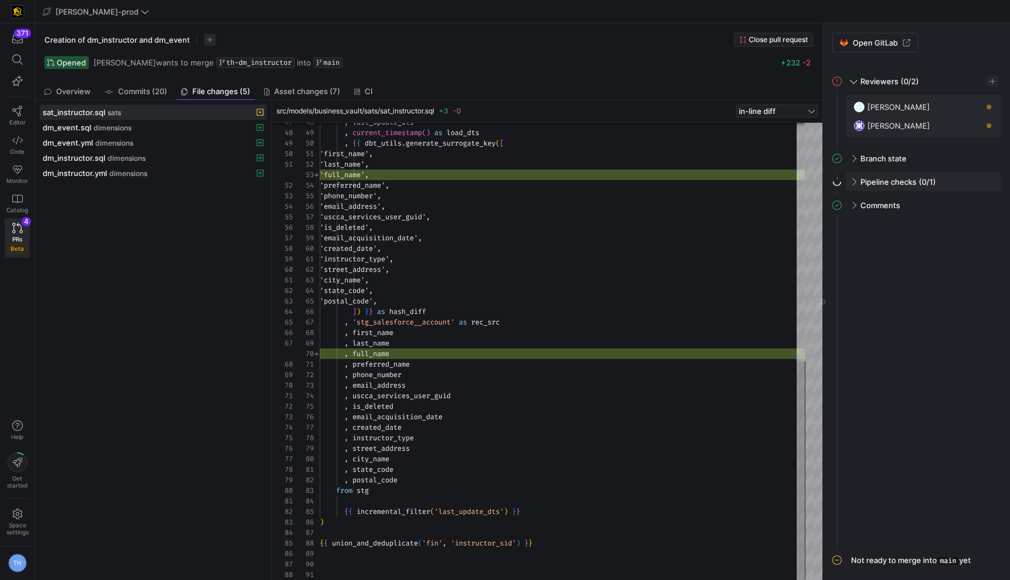
click at [710, 183] on span at bounding box center [852, 181] width 9 height 5
click at [710, 207] on span "button" at bounding box center [985, 206] width 12 height 12
click at [710, 218] on span "Open" at bounding box center [924, 221] width 20 height 9
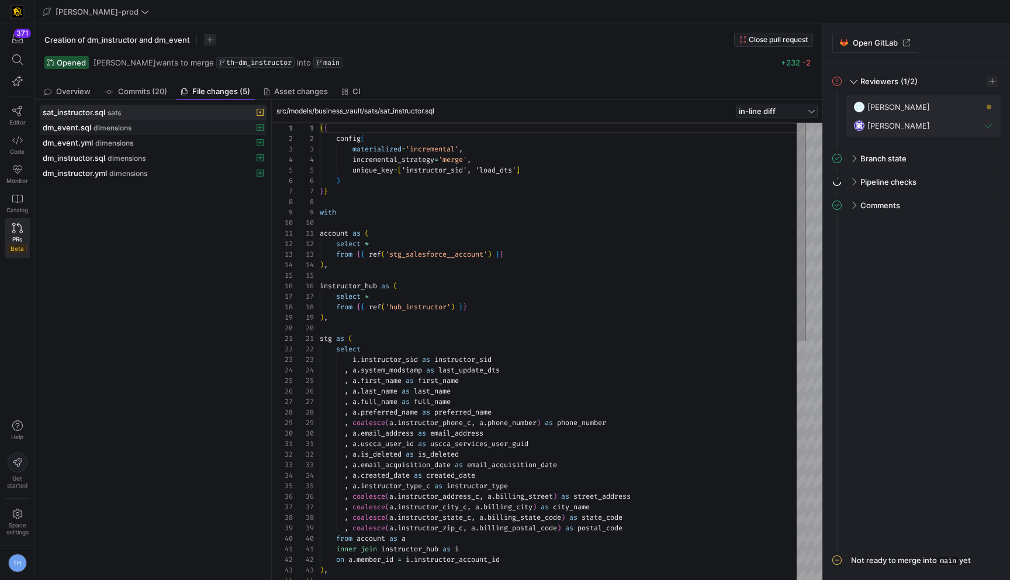
scroll to position [105, 0]
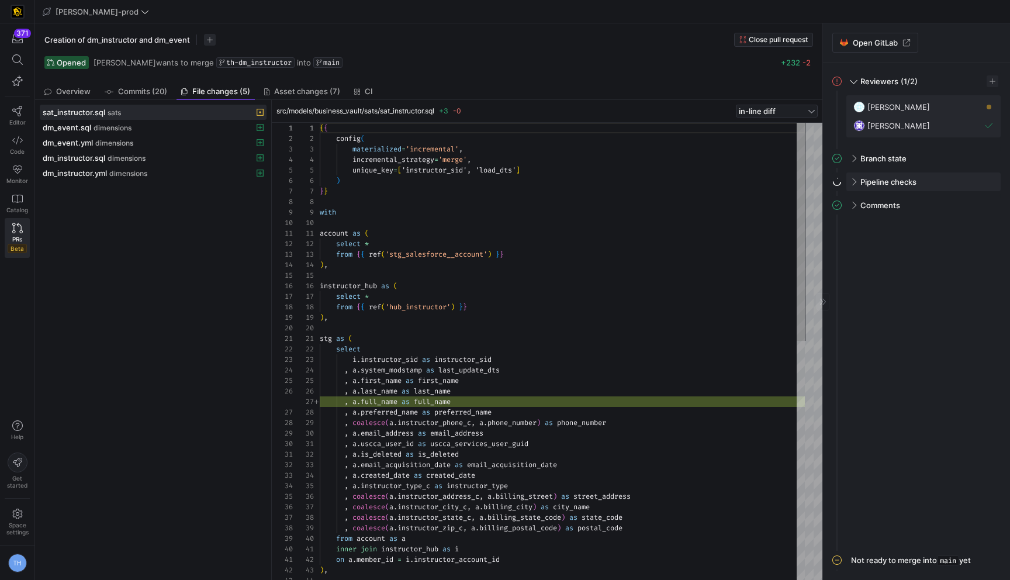
click at [852, 182] on span at bounding box center [852, 181] width 9 height 5
click at [852, 182] on span at bounding box center [853, 180] width 5 height 9
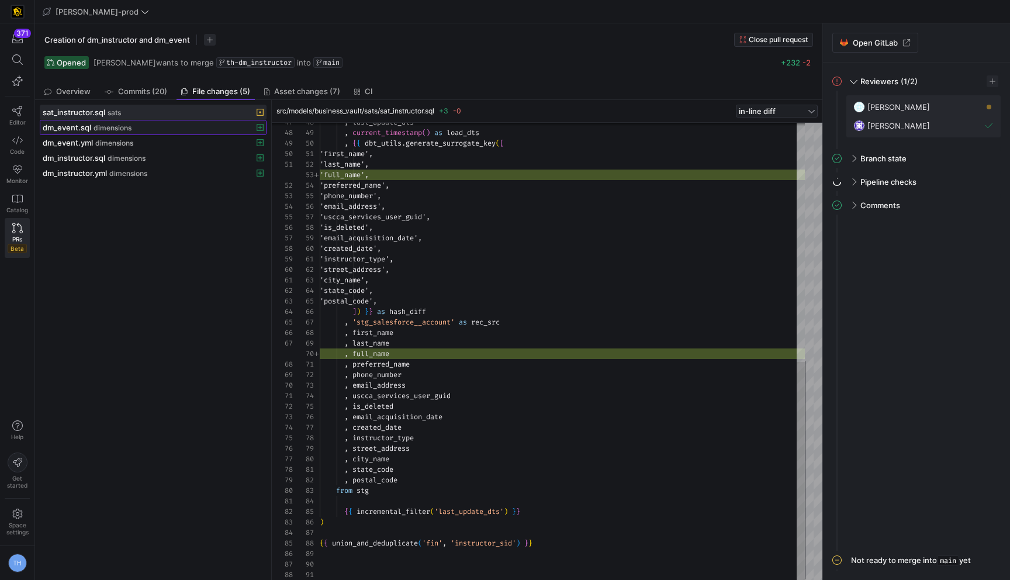
click at [94, 124] on span "dimensions" at bounding box center [112, 128] width 38 height 8
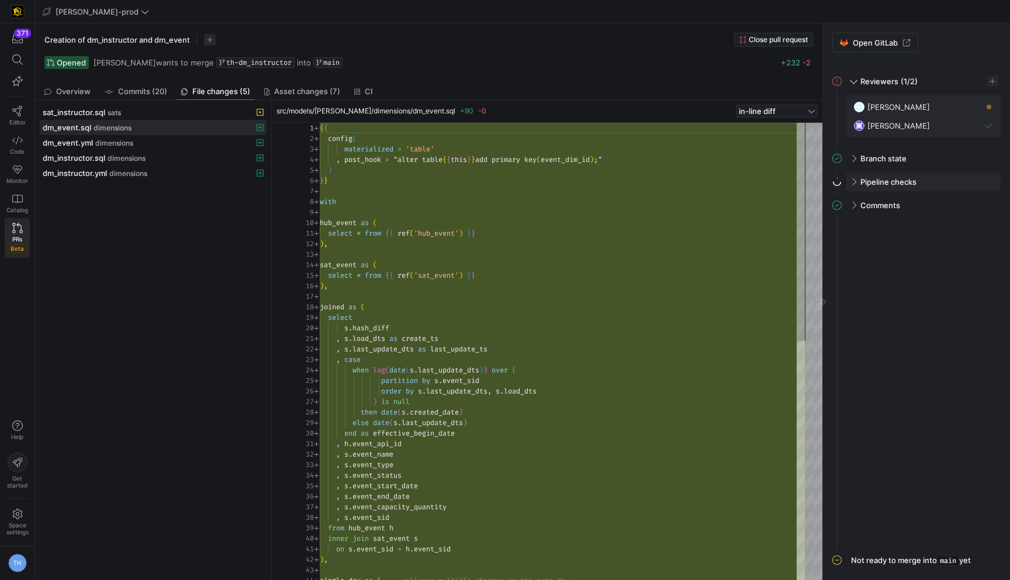
click at [856, 179] on span at bounding box center [852, 181] width 9 height 5
click at [856, 180] on span at bounding box center [853, 180] width 5 height 9
click at [854, 183] on span at bounding box center [852, 181] width 9 height 5
click at [854, 183] on span at bounding box center [853, 180] width 5 height 9
click at [854, 183] on span at bounding box center [852, 181] width 9 height 5
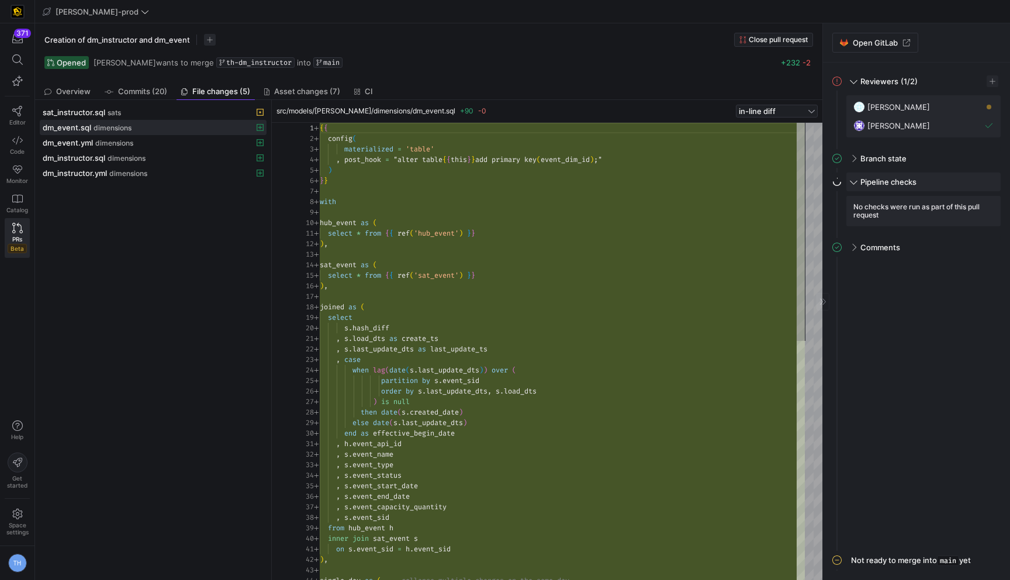
click at [854, 183] on span at bounding box center [853, 180] width 5 height 9
click at [854, 183] on span at bounding box center [852, 181] width 9 height 5
click at [854, 183] on span at bounding box center [853, 180] width 5 height 9
click at [863, 181] on span "Pipeline checks" at bounding box center [888, 181] width 56 height 9
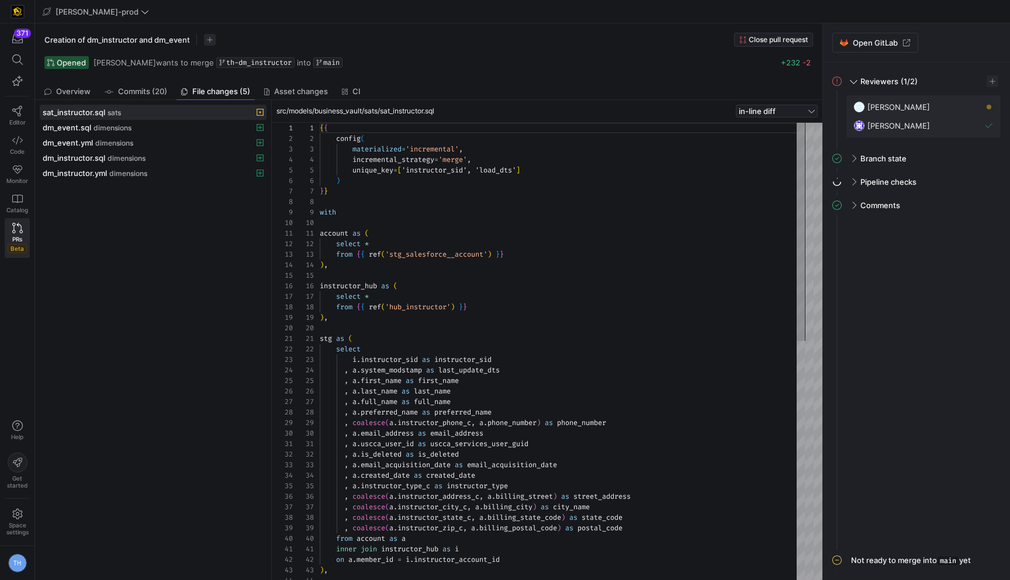
scroll to position [105, 0]
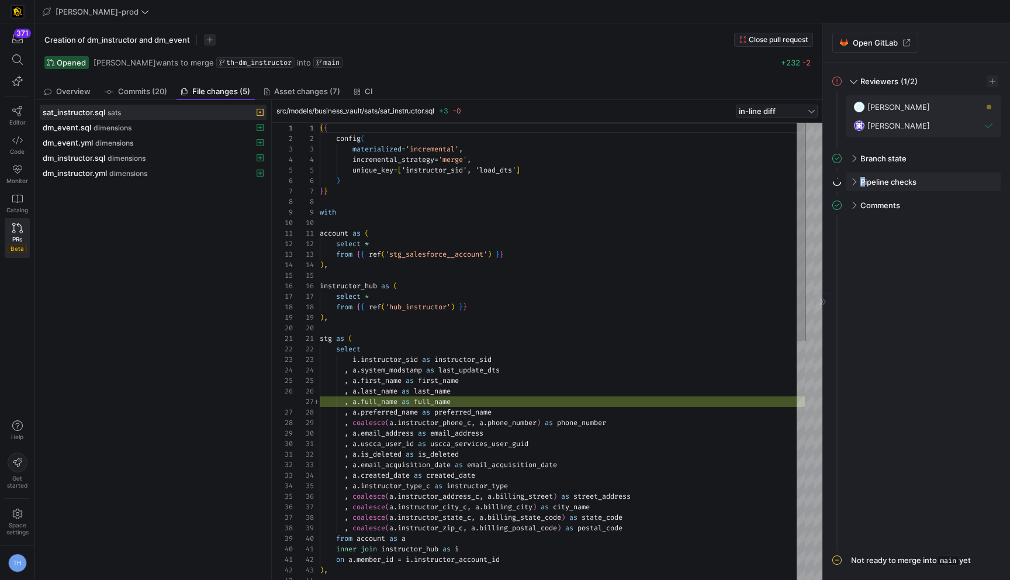
click at [862, 184] on span "Pipeline checks" at bounding box center [888, 181] width 56 height 9
click at [857, 182] on div "Pipeline checks" at bounding box center [923, 181] width 154 height 19
click at [857, 176] on div "Pipeline checks" at bounding box center [923, 181] width 154 height 19
click at [857, 177] on div "Pipeline checks" at bounding box center [923, 181] width 154 height 19
click at [857, 177] on div "Pipeline checks (0/1)" at bounding box center [923, 181] width 154 height 19
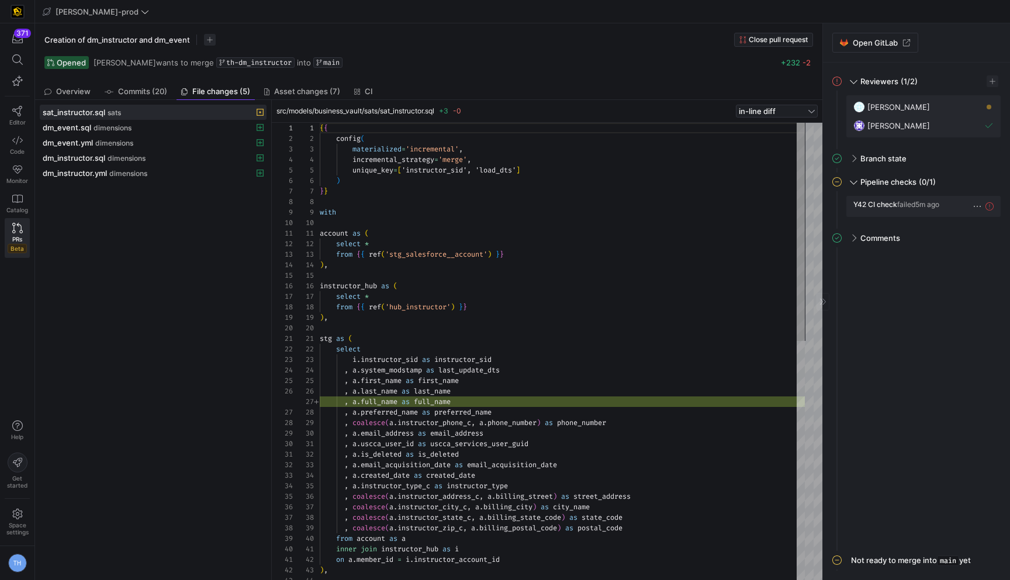
click at [977, 204] on span "button" at bounding box center [977, 206] width 12 height 12
click at [913, 219] on span "Open" at bounding box center [916, 221] width 20 height 9
click at [21, 113] on icon at bounding box center [17, 111] width 11 height 11
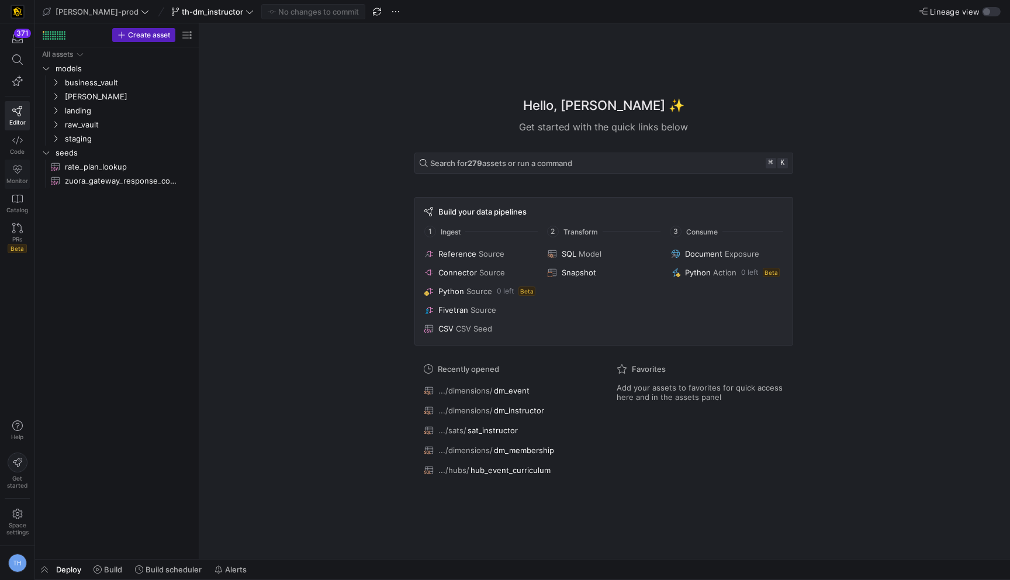
click at [15, 172] on icon at bounding box center [17, 169] width 11 height 11
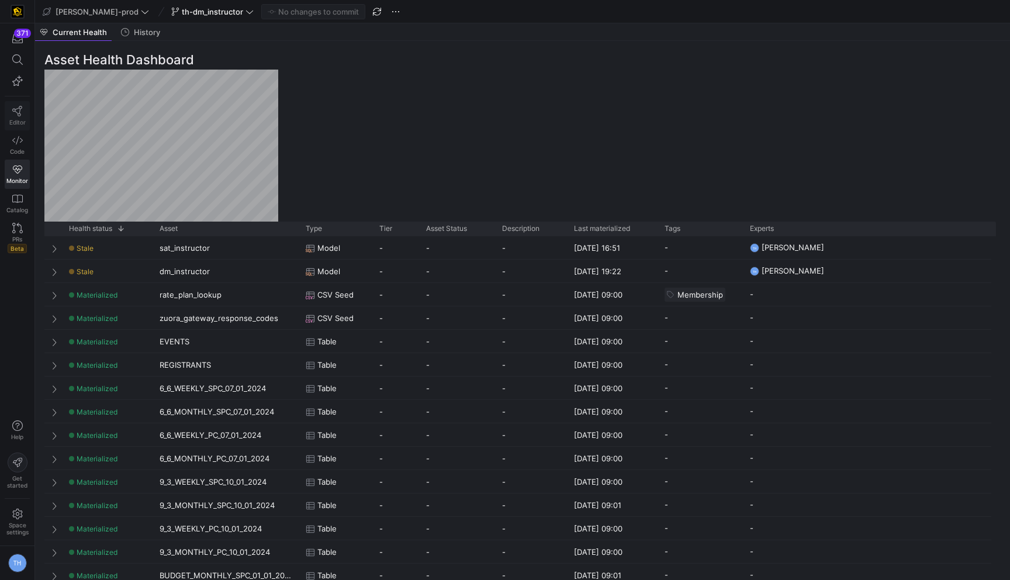
click at [24, 106] on link "Editor" at bounding box center [17, 115] width 25 height 29
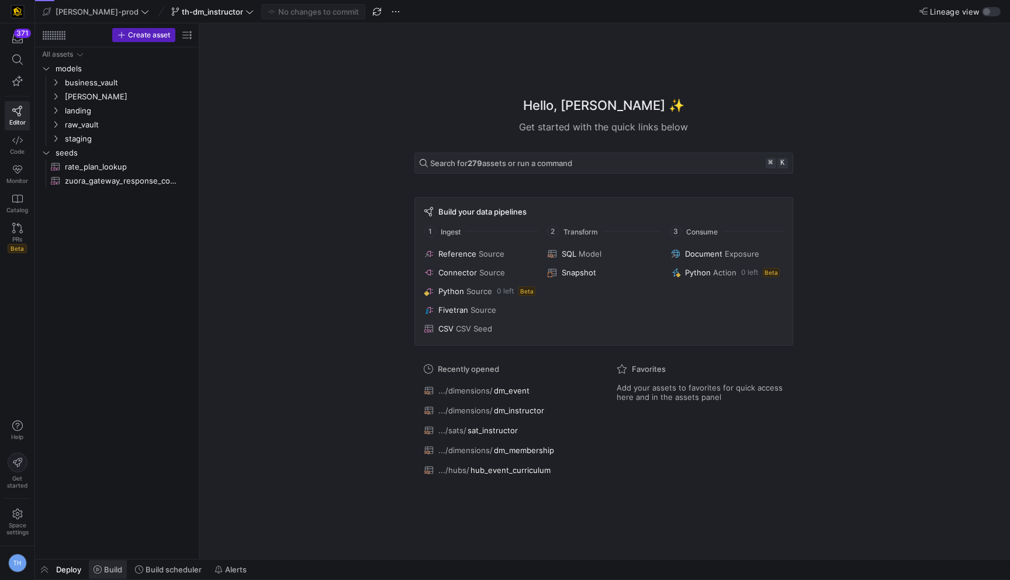
click at [118, 563] on span at bounding box center [108, 569] width 38 height 19
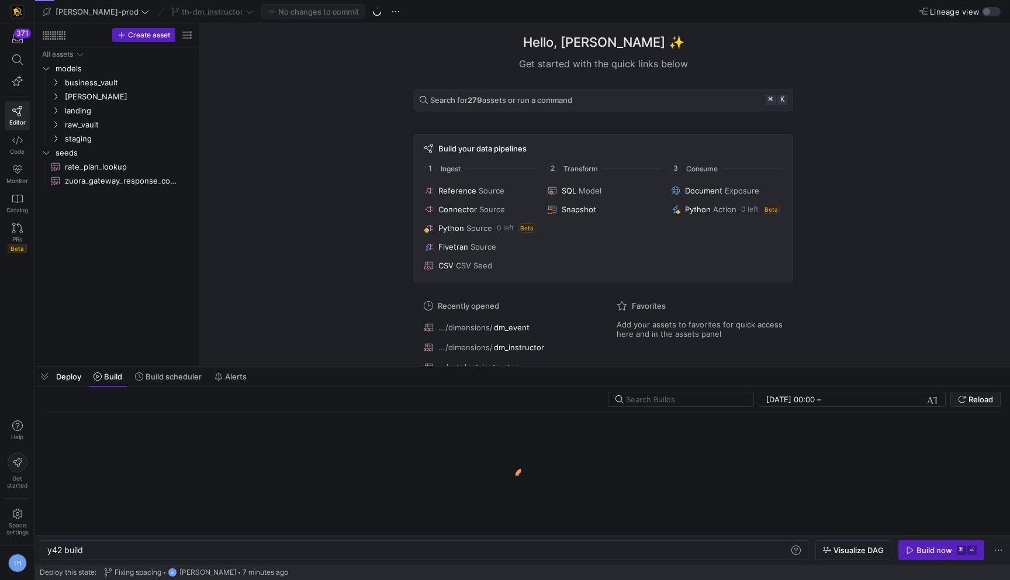
scroll to position [0, 35]
click at [161, 543] on div "y42 build y42 build" at bounding box center [424, 550] width 768 height 20
click at [152, 545] on div "y42 build" at bounding box center [417, 549] width 741 height 9
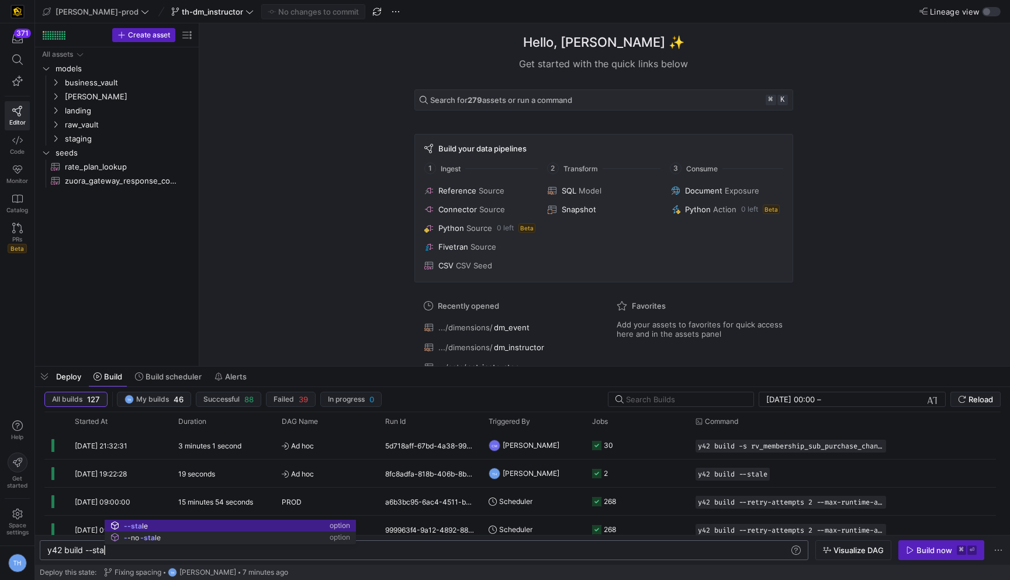
scroll to position [0, 64]
type textarea "y42 build --stale"
click at [942, 547] on div "Build now" at bounding box center [934, 549] width 36 height 9
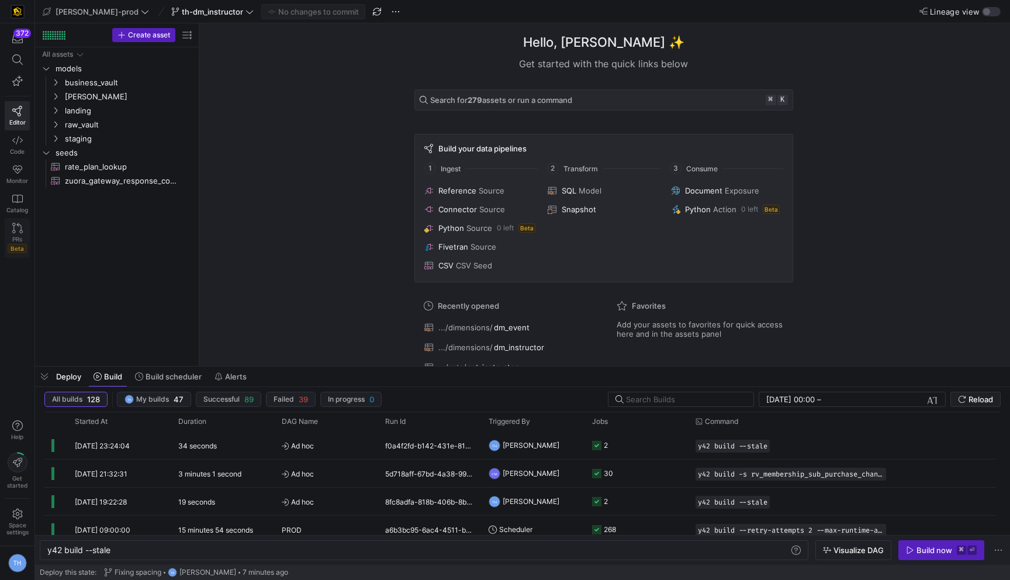
click at [18, 224] on icon at bounding box center [17, 228] width 11 height 11
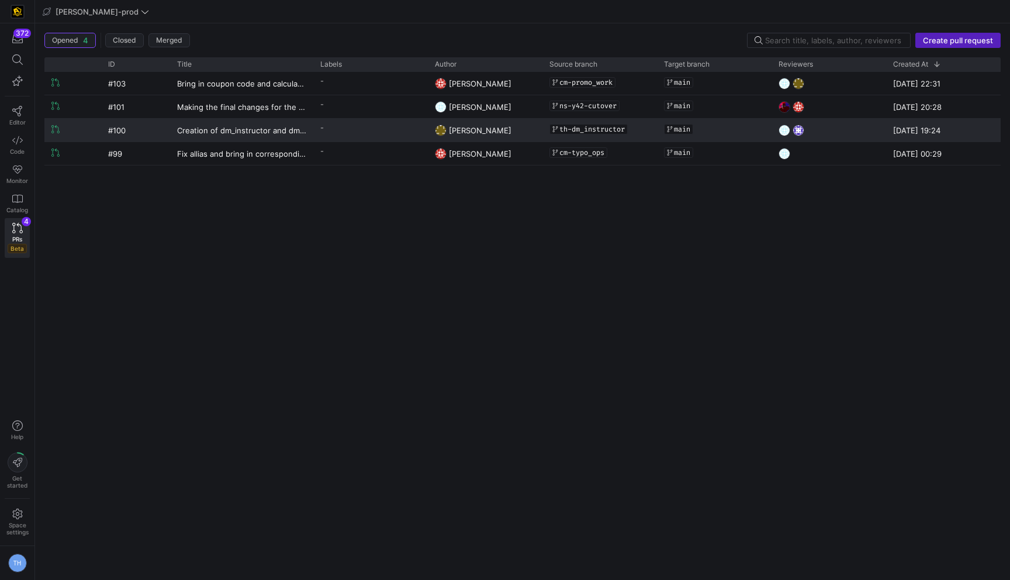
click at [316, 126] on div "-" at bounding box center [370, 130] width 115 height 23
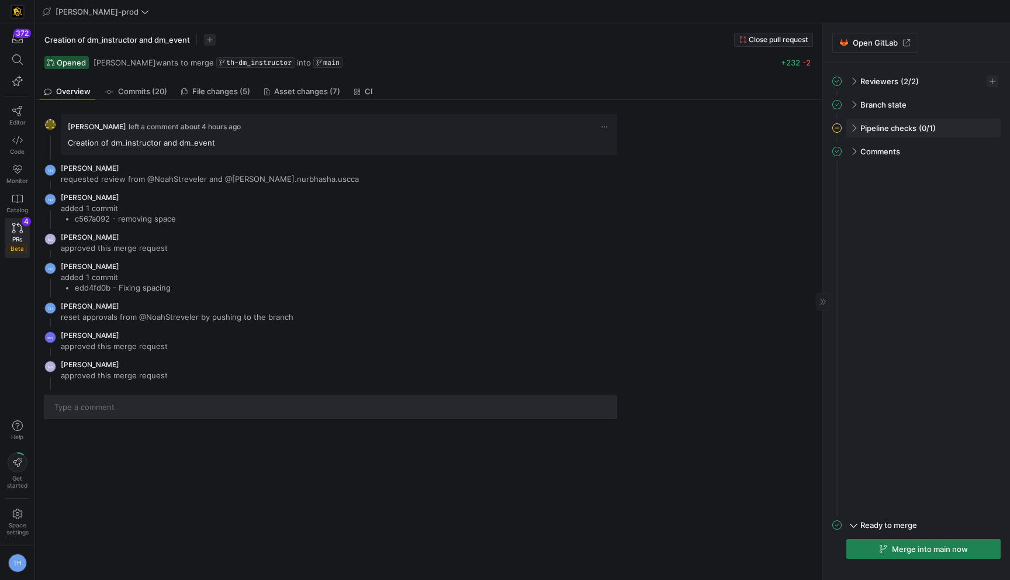
click at [852, 123] on div "Pipeline checks (0/1)" at bounding box center [923, 128] width 154 height 19
click at [974, 152] on span "button" at bounding box center [977, 153] width 12 height 12
click at [937, 165] on span "Open" at bounding box center [934, 168] width 81 height 9
click at [901, 546] on span "Merge into main now" at bounding box center [930, 548] width 76 height 9
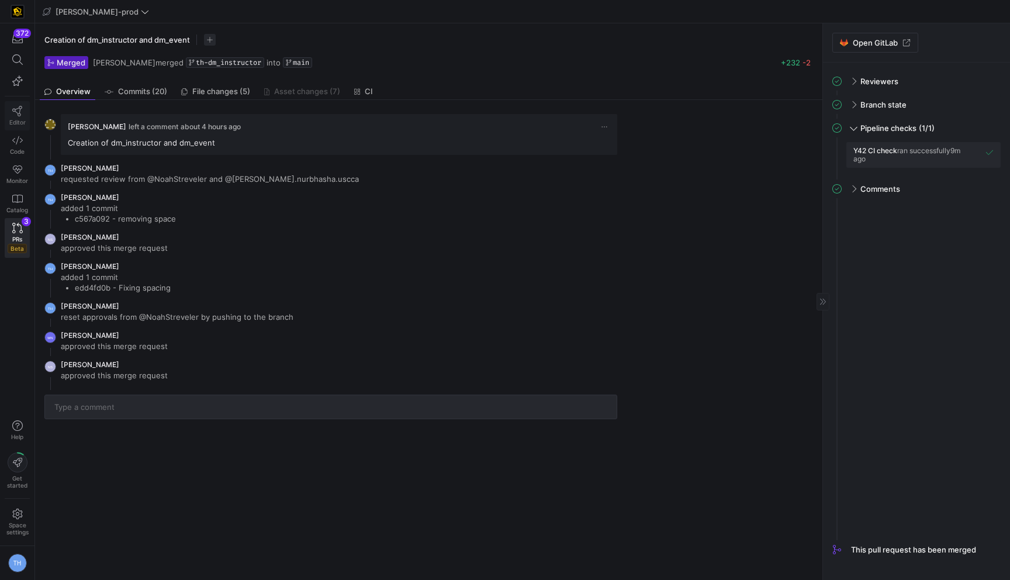
click at [15, 119] on span "Editor" at bounding box center [17, 122] width 16 height 7
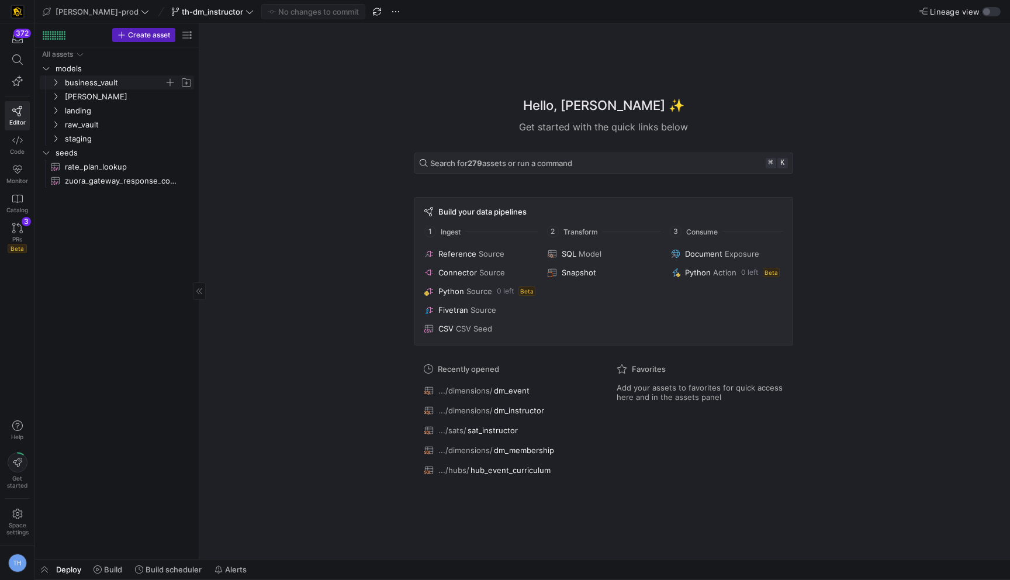
click at [107, 83] on span "business_vault" at bounding box center [114, 82] width 99 height 13
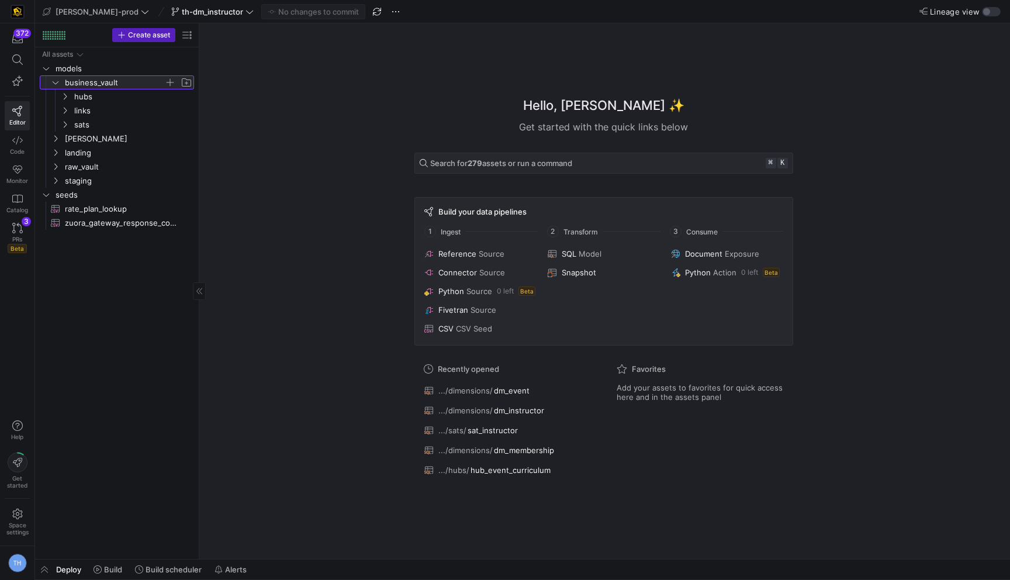
click at [107, 83] on span "business_vault" at bounding box center [114, 82] width 99 height 13
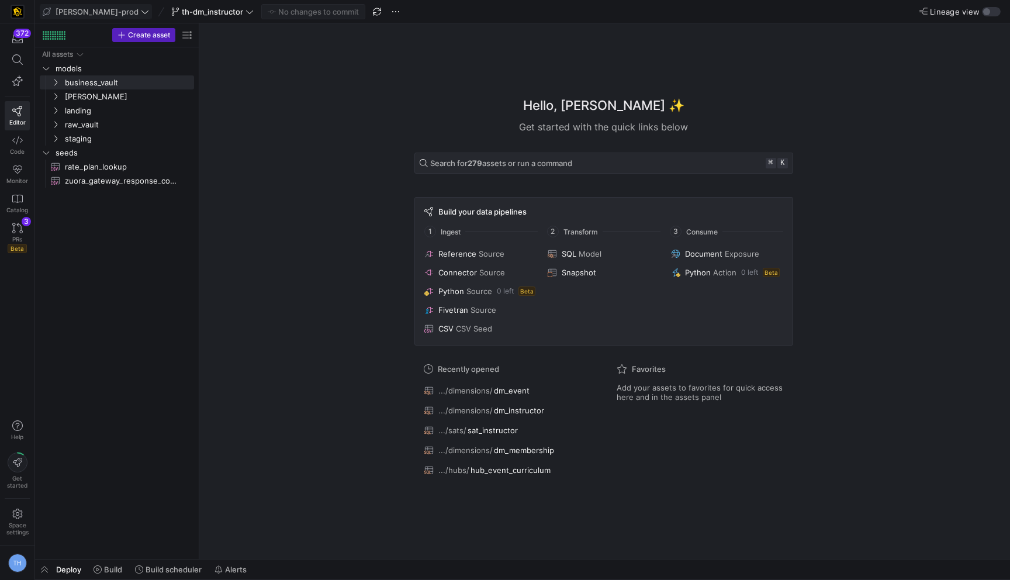
click at [96, 12] on span "[PERSON_NAME]-prod" at bounding box center [97, 11] width 83 height 9
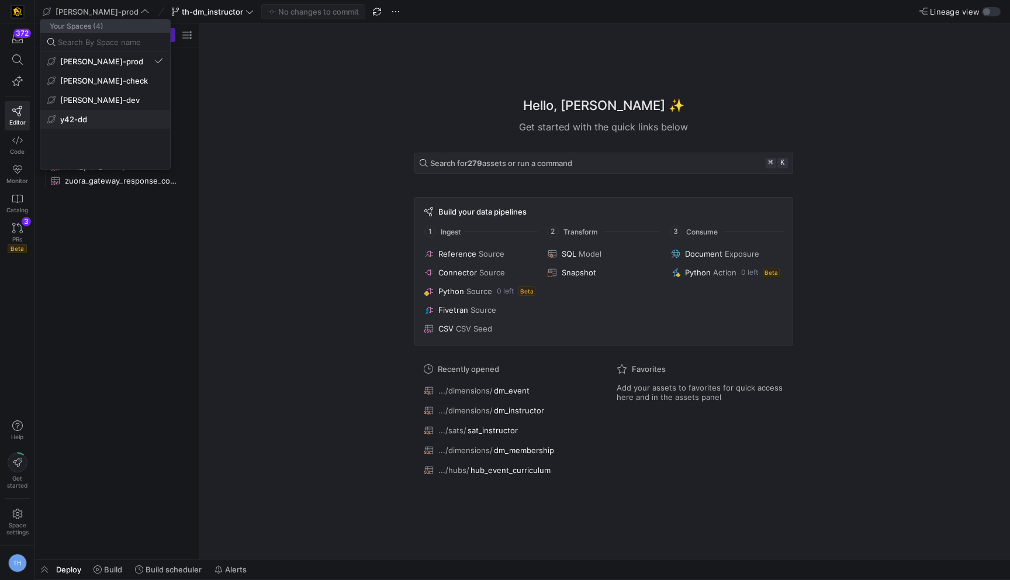
click at [109, 115] on span "y42-dd" at bounding box center [105, 119] width 116 height 9
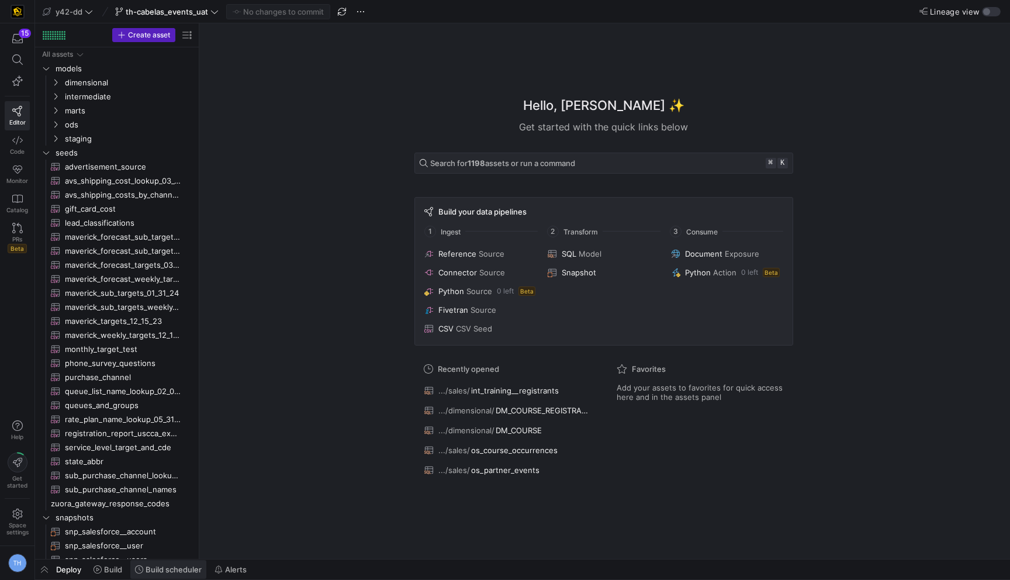
click at [149, 563] on span at bounding box center [168, 569] width 76 height 19
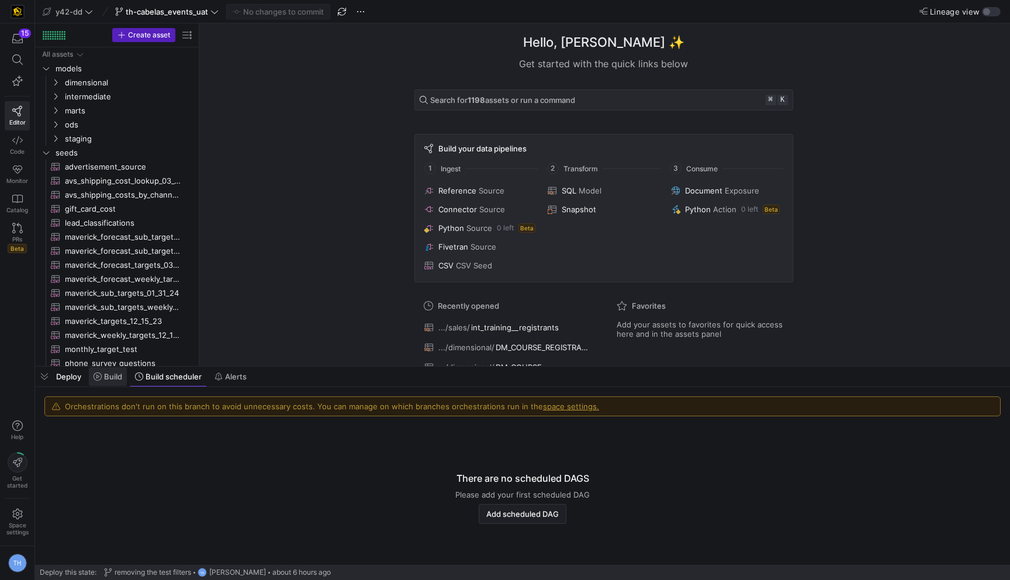
click at [113, 372] on span "Build" at bounding box center [113, 376] width 18 height 9
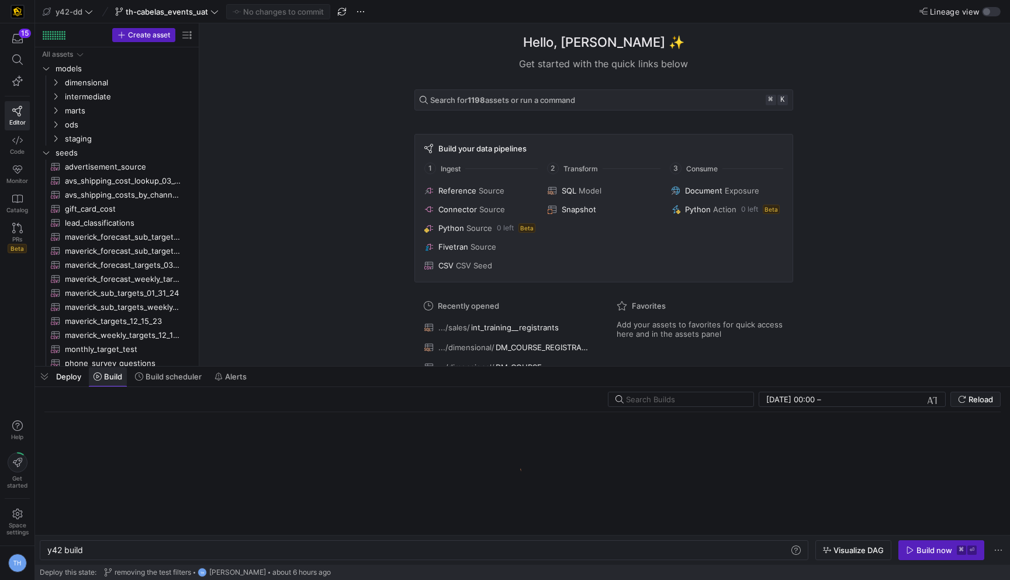
scroll to position [0, 35]
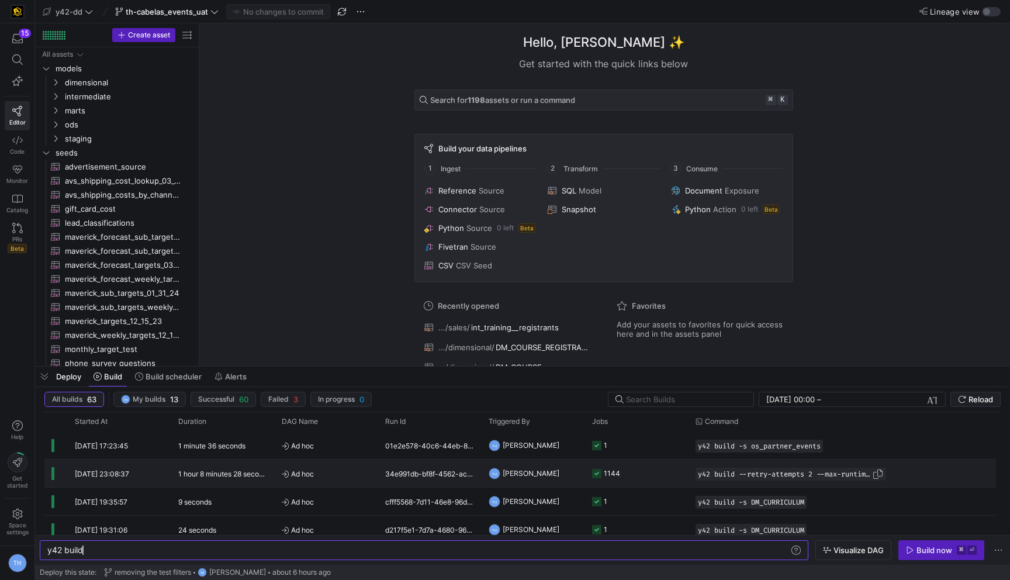
click at [877, 471] on span "button" at bounding box center [878, 474] width 12 height 12
click at [234, 549] on div "y42 build" at bounding box center [417, 549] width 741 height 9
type textarea "y42 build --retry-attempts 2 --max-runtime-all 1h"
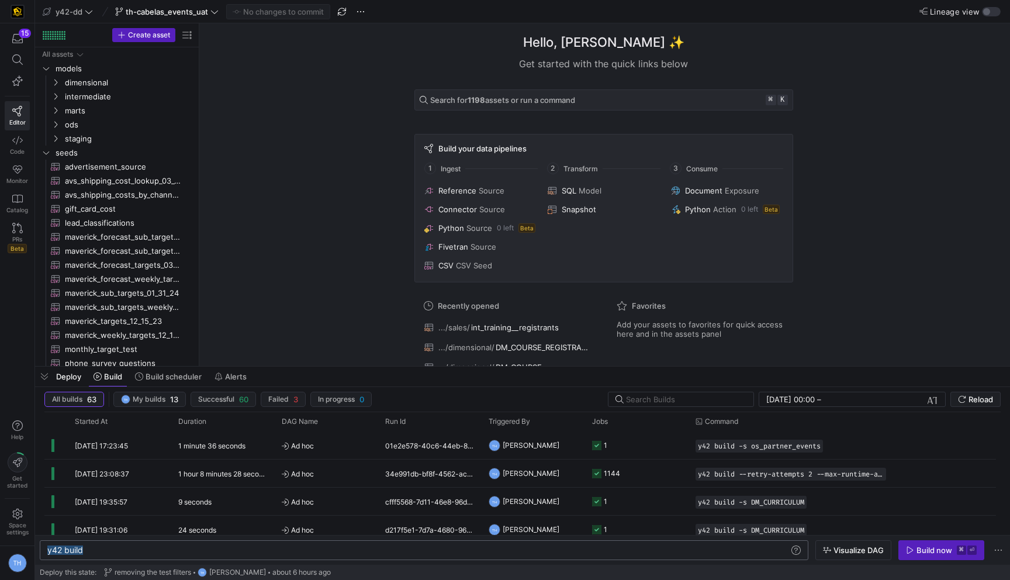
scroll to position [0, 191]
click at [935, 545] on div "Build now" at bounding box center [934, 549] width 36 height 9
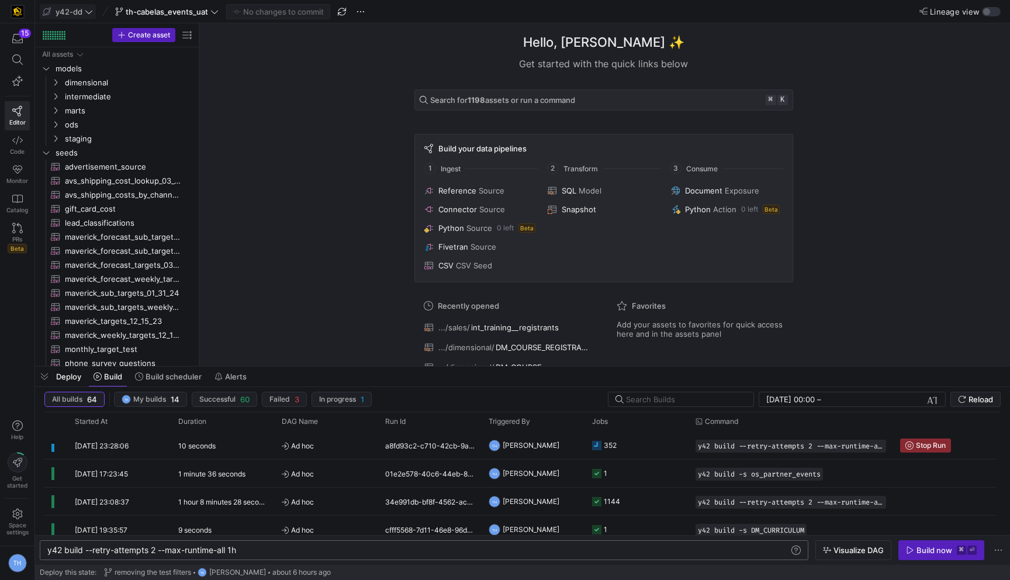
click at [77, 7] on span "y42-dd" at bounding box center [69, 11] width 27 height 9
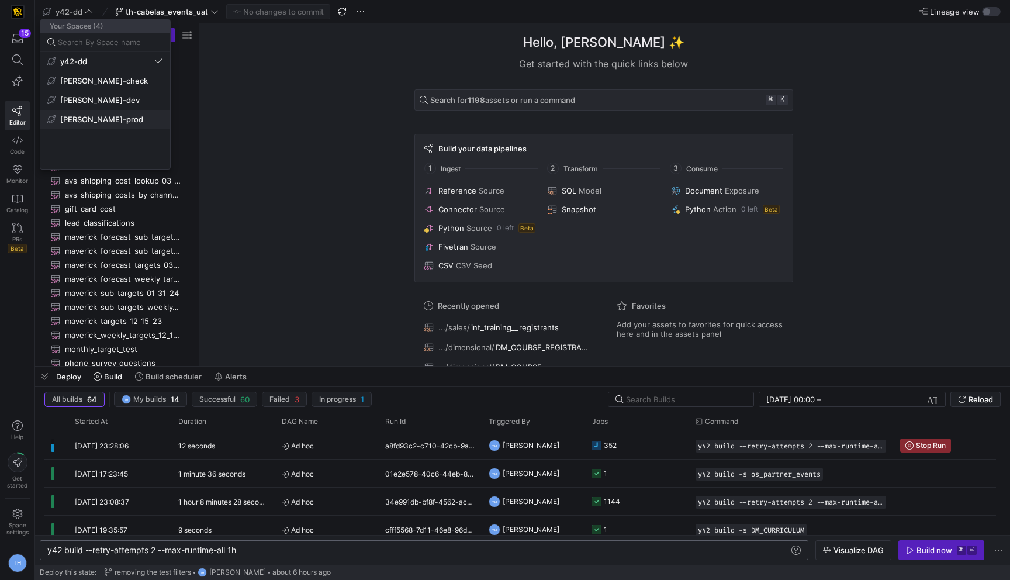
click at [108, 116] on span "[PERSON_NAME]-prod" at bounding box center [101, 119] width 83 height 9
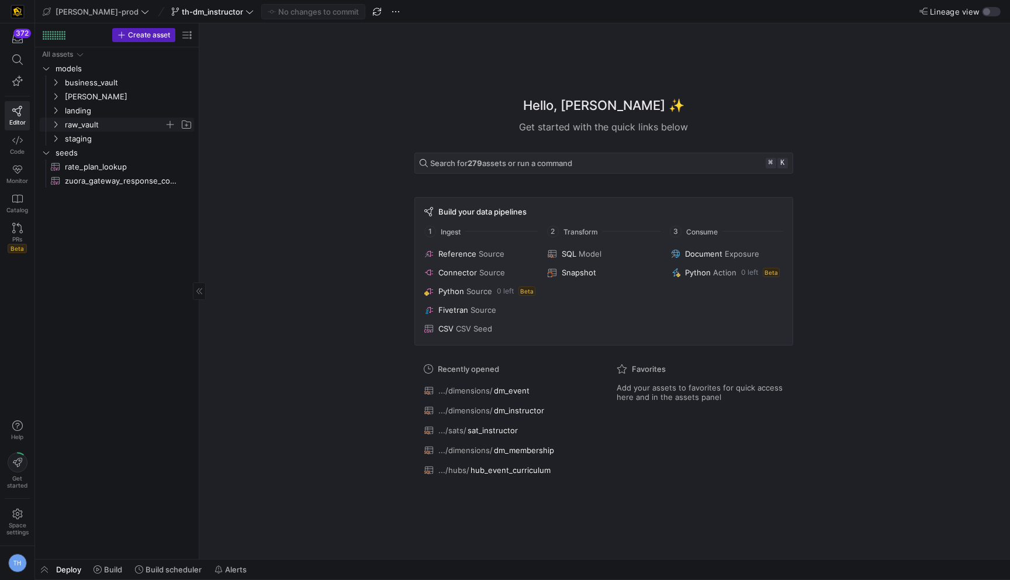
click at [107, 124] on span "raw_vault" at bounding box center [114, 124] width 99 height 13
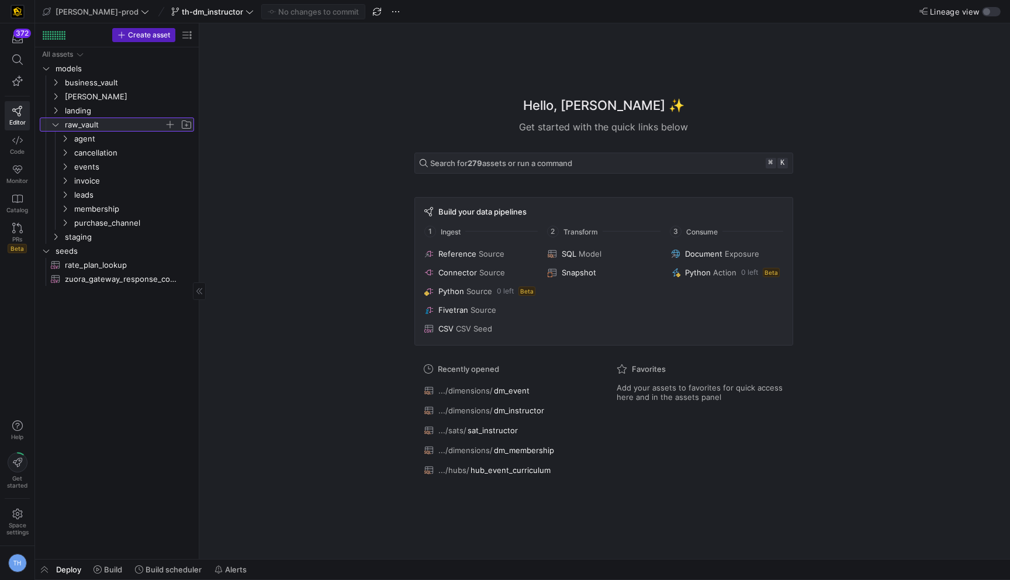
click at [107, 124] on span "raw_vault" at bounding box center [114, 124] width 99 height 13
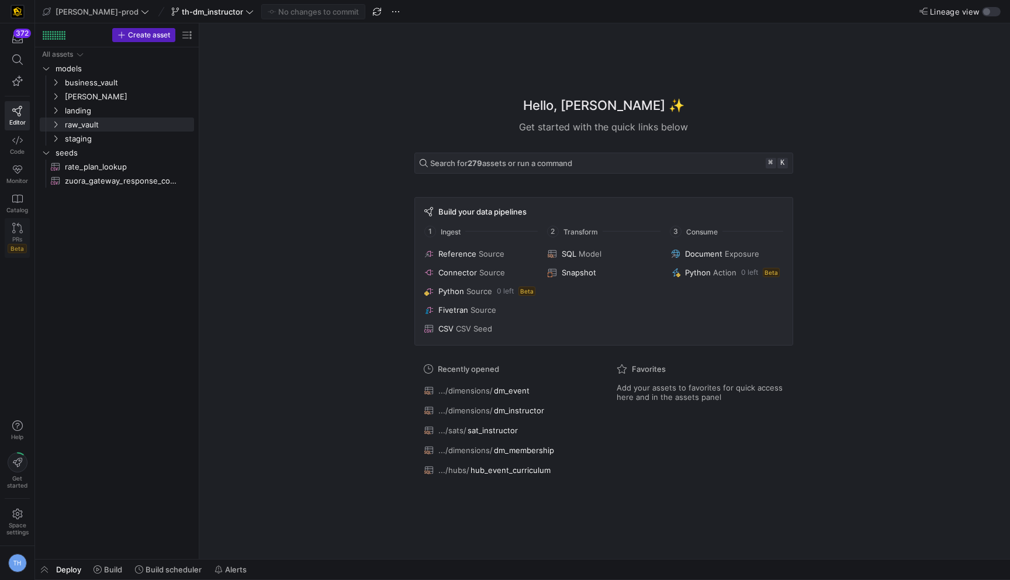
click at [19, 227] on icon at bounding box center [17, 228] width 11 height 11
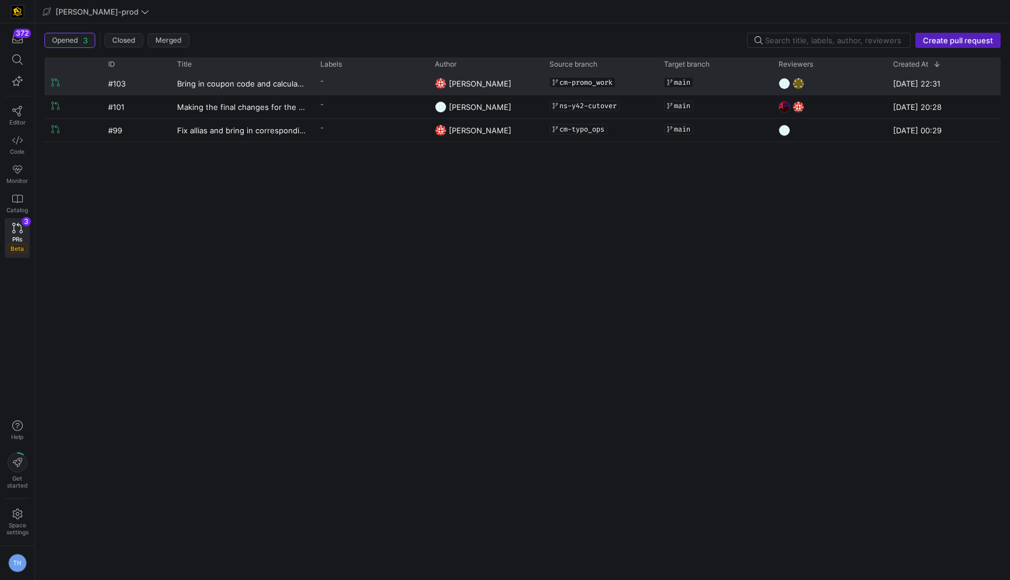
click at [401, 78] on y42-pull-request-list-view-label-cell-renderer "-" at bounding box center [370, 80] width 100 height 17
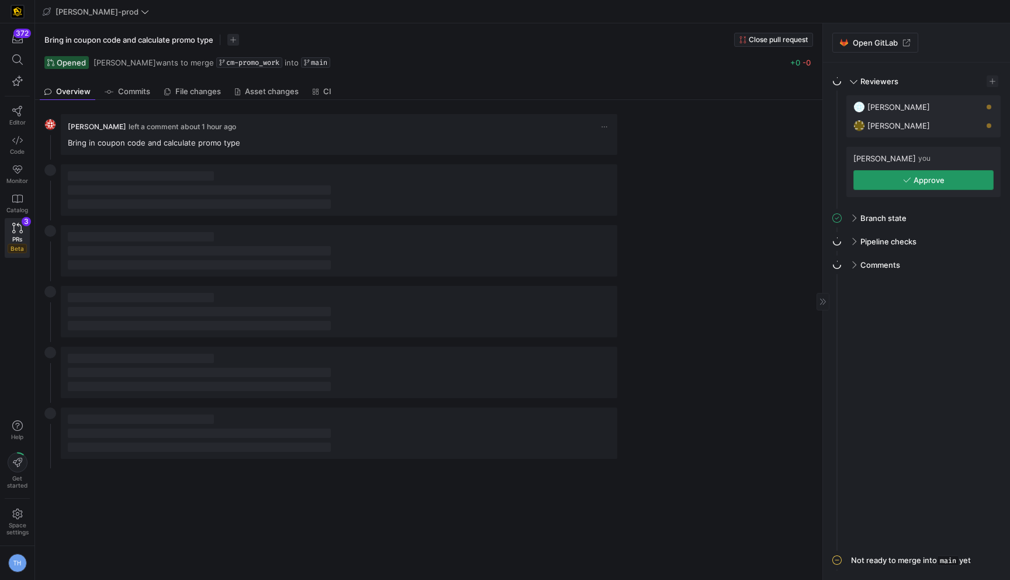
click at [917, 181] on span "Approve" at bounding box center [928, 179] width 31 height 9
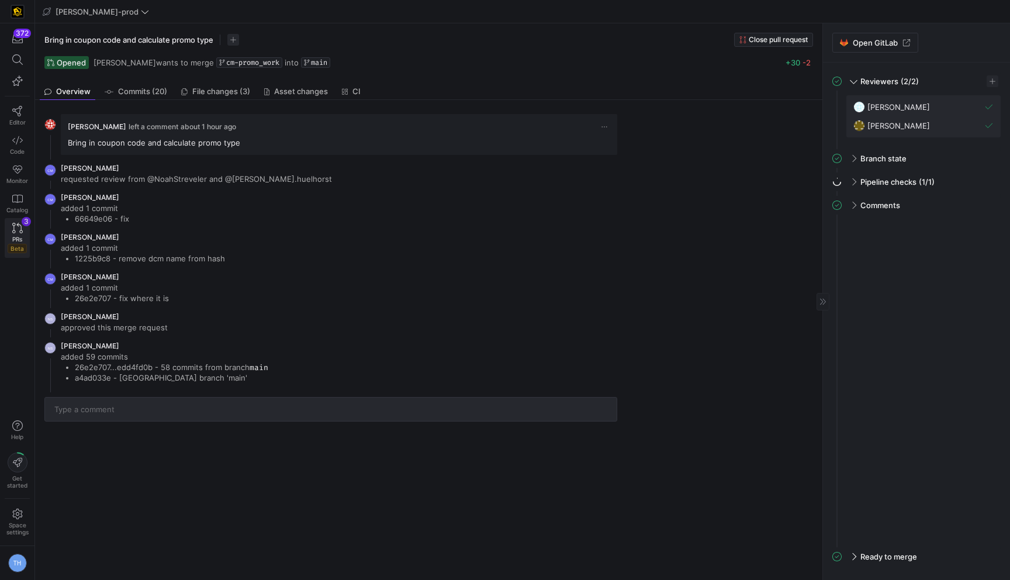
click at [19, 234] on link "PRs Beta 3" at bounding box center [17, 238] width 25 height 40
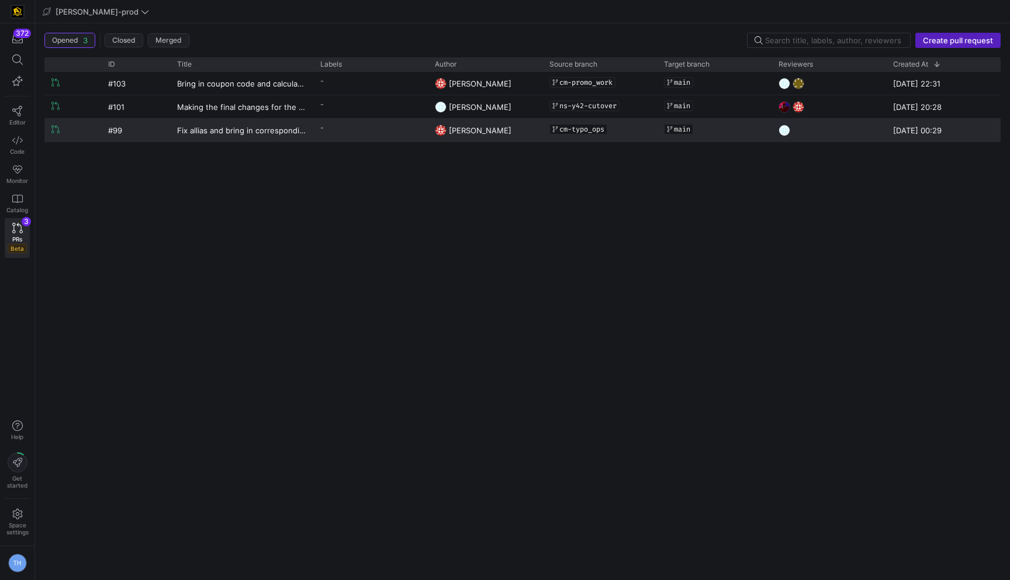
click at [381, 132] on y42-pull-request-list-view-label-cell-renderer "-" at bounding box center [370, 127] width 100 height 17
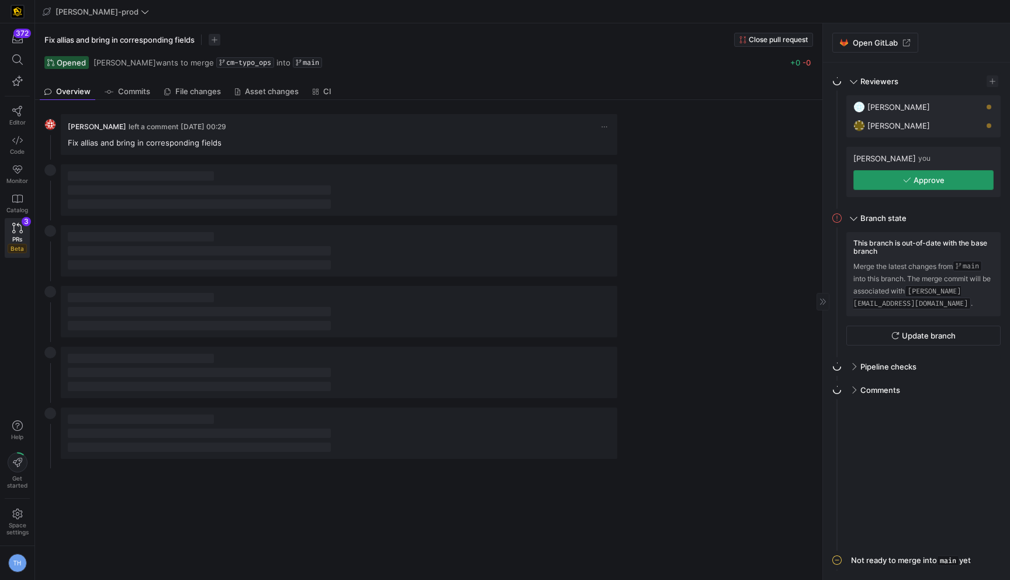
click at [908, 180] on icon "button" at bounding box center [907, 180] width 8 height 8
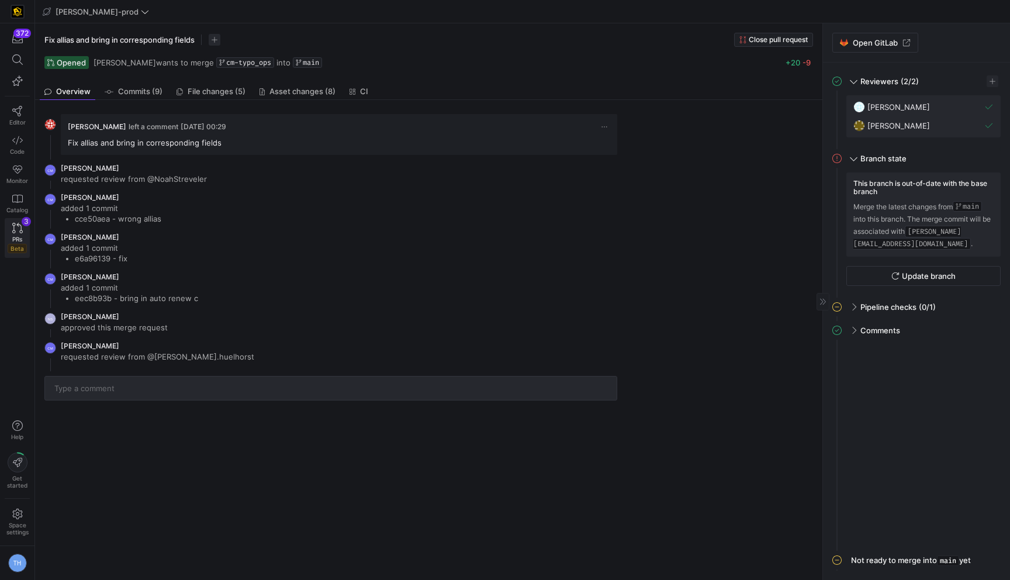
click at [18, 232] on icon at bounding box center [17, 228] width 11 height 11
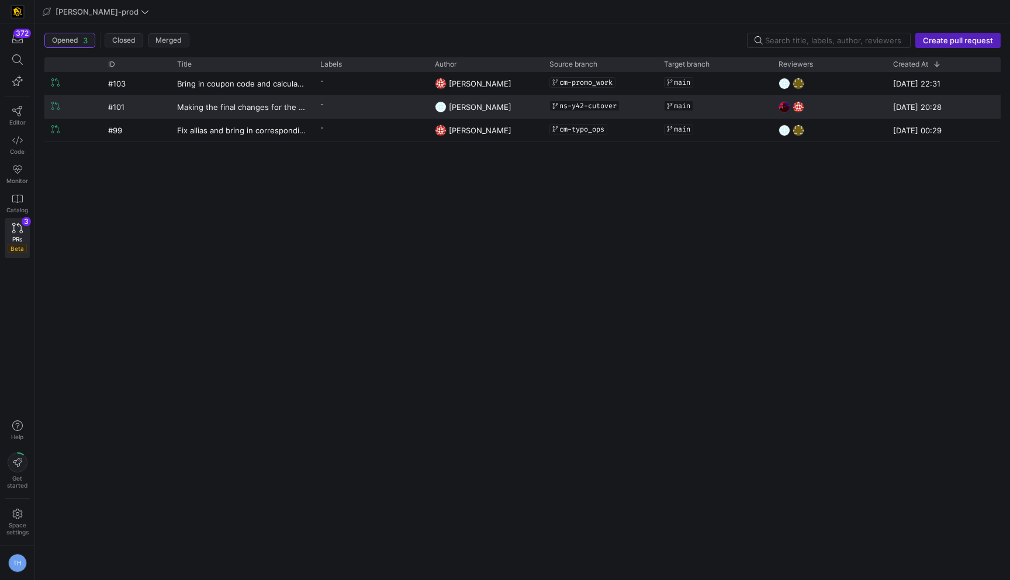
click at [345, 104] on y42-pull-request-list-view-label-cell-renderer "-" at bounding box center [370, 104] width 100 height 17
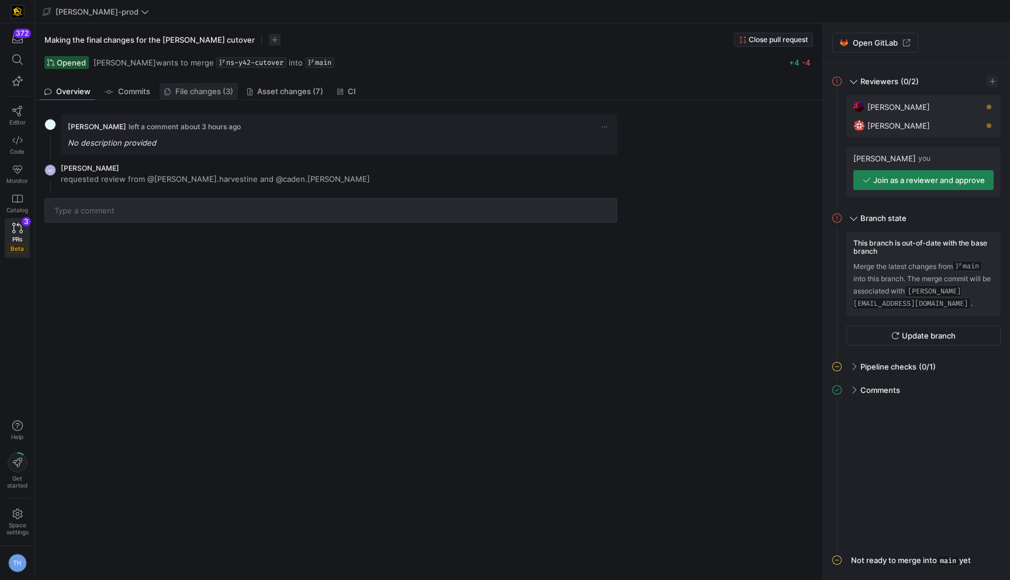
click at [185, 93] on span "File changes (3)" at bounding box center [204, 92] width 58 height 8
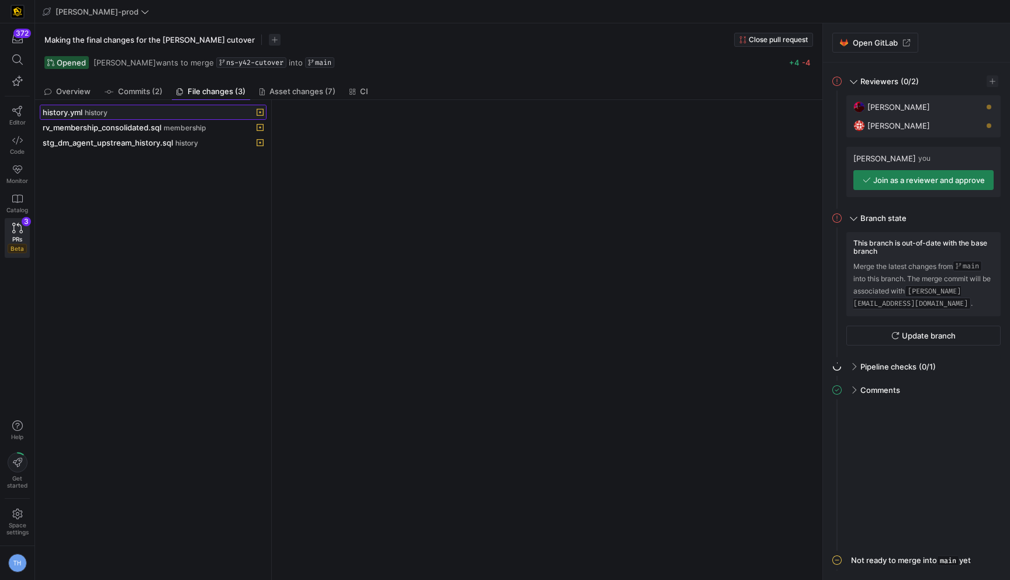
click at [167, 117] on span at bounding box center [153, 112] width 226 height 14
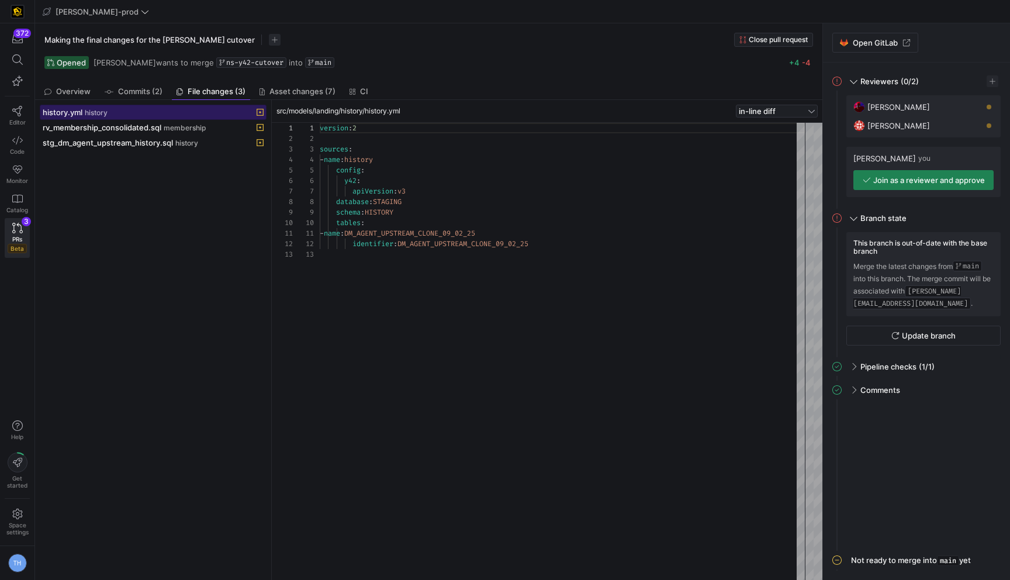
scroll to position [105, 0]
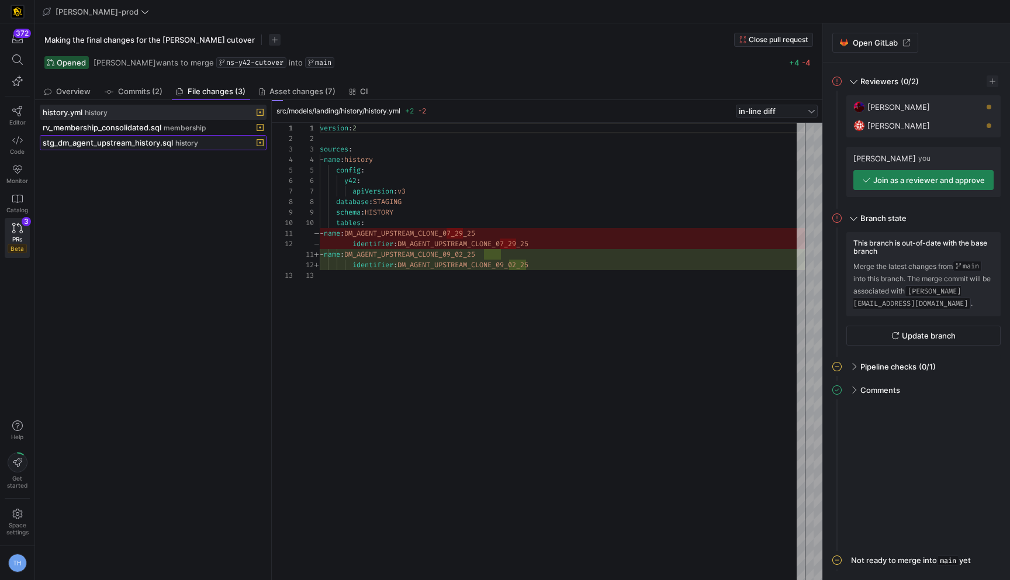
click at [183, 147] on span "history" at bounding box center [186, 143] width 23 height 8
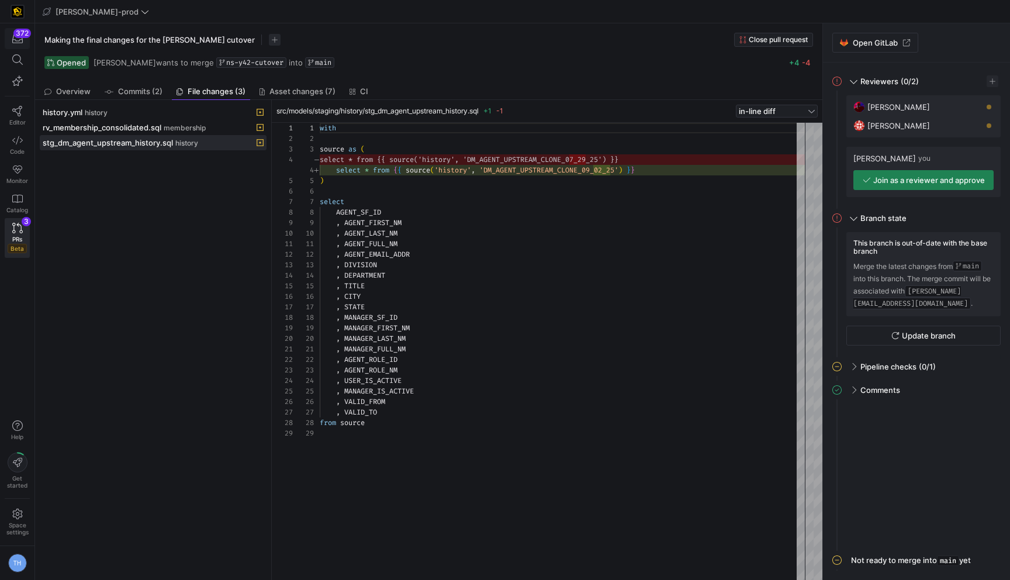
click at [18, 30] on div "372" at bounding box center [22, 33] width 18 height 9
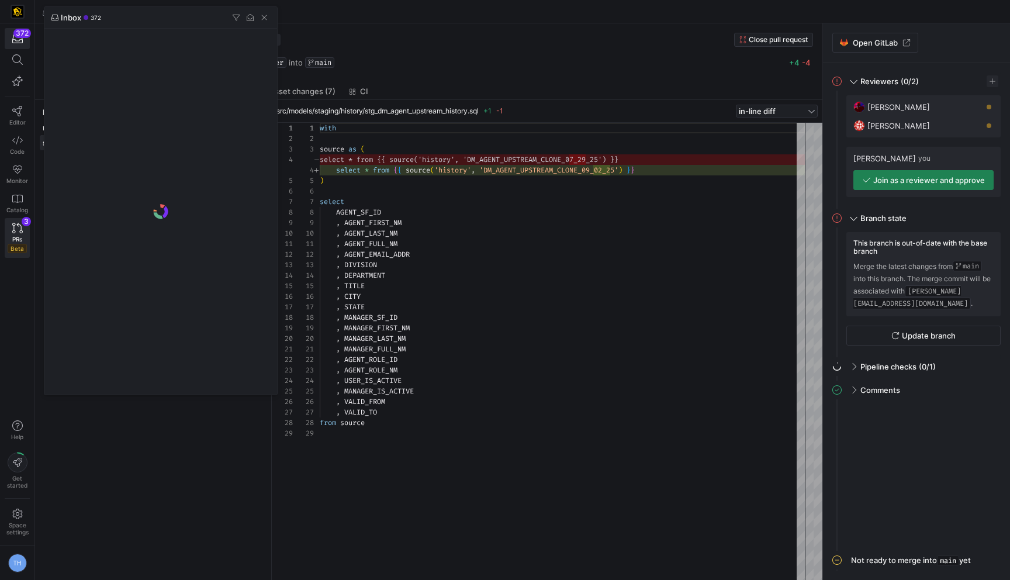
click at [18, 31] on div at bounding box center [505, 290] width 1010 height 580
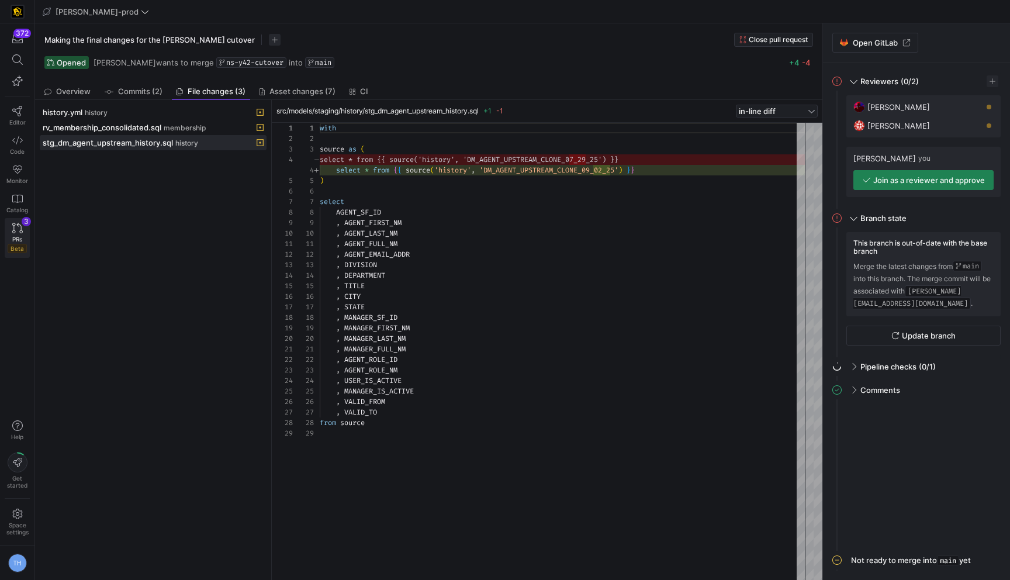
click at [11, 237] on div "PRs Beta" at bounding box center [17, 244] width 19 height 18
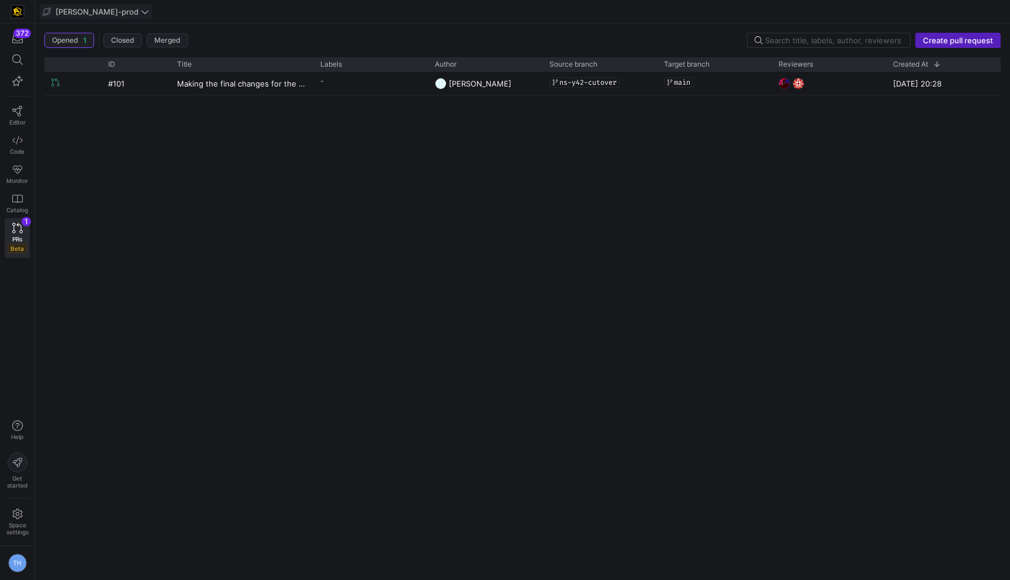
click at [90, 10] on span "[PERSON_NAME]-prod" at bounding box center [97, 11] width 83 height 9
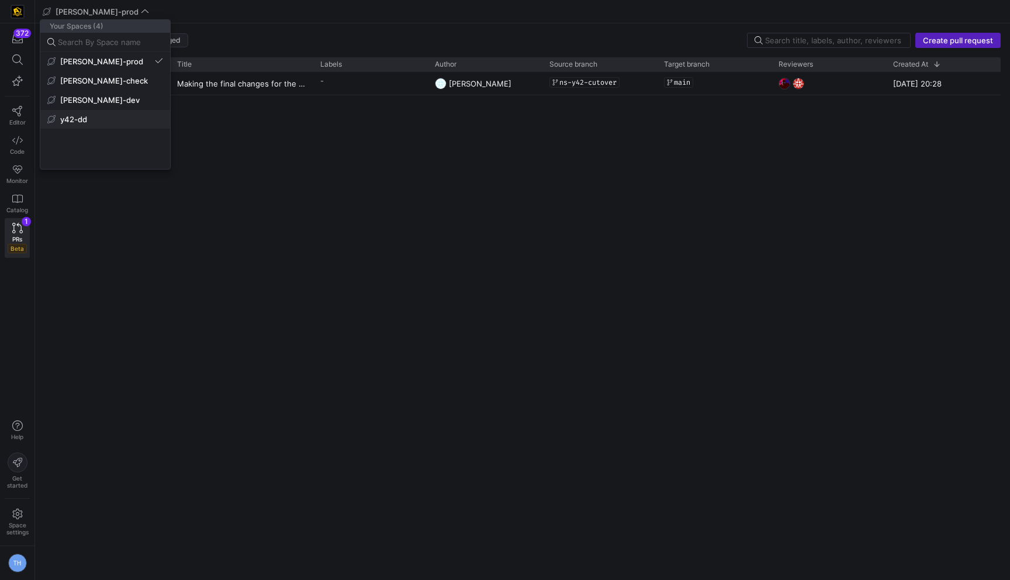
click at [102, 121] on span "y42-dd" at bounding box center [105, 119] width 116 height 9
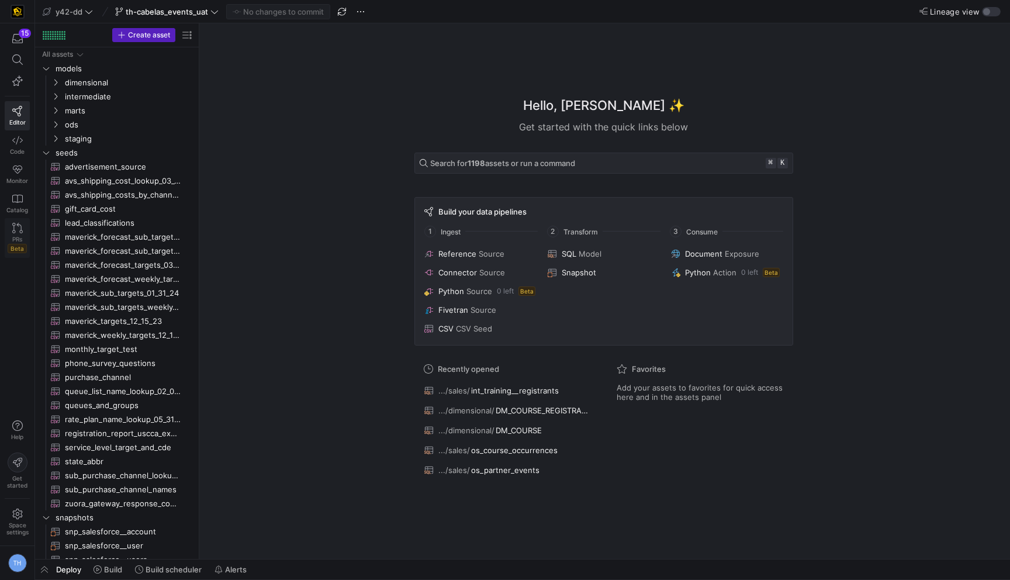
click at [14, 235] on span "PRs" at bounding box center [17, 238] width 10 height 7
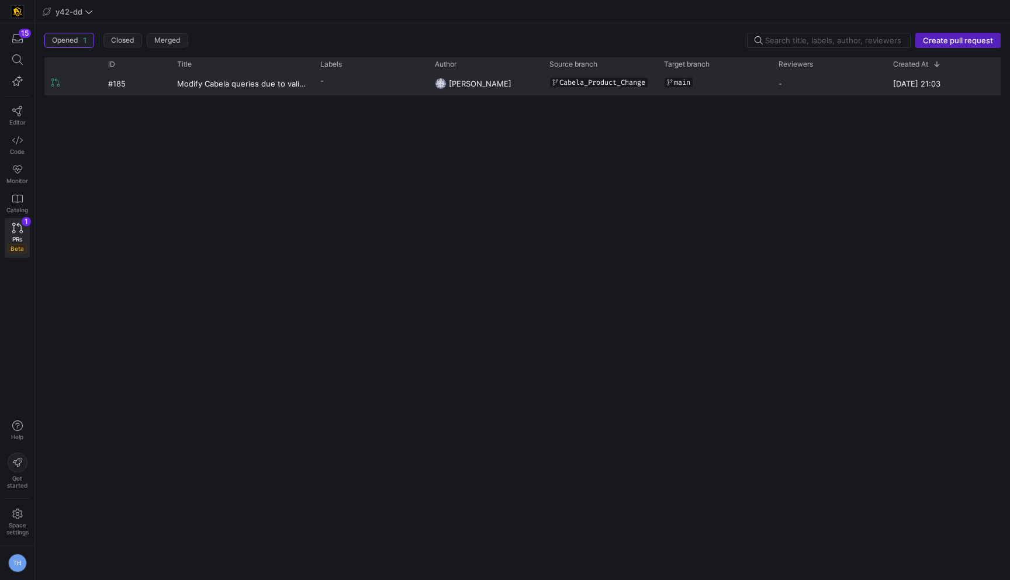
click at [352, 83] on y42-pull-request-list-view-label-cell-renderer "-" at bounding box center [370, 80] width 100 height 17
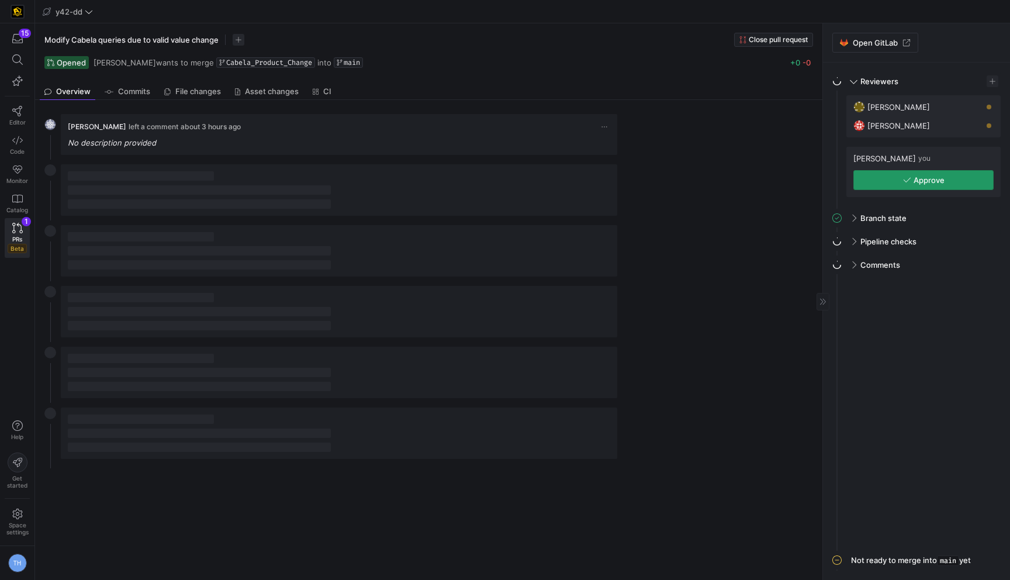
click at [948, 179] on span "button" at bounding box center [923, 180] width 139 height 19
